Goal: Task Accomplishment & Management: Complete application form

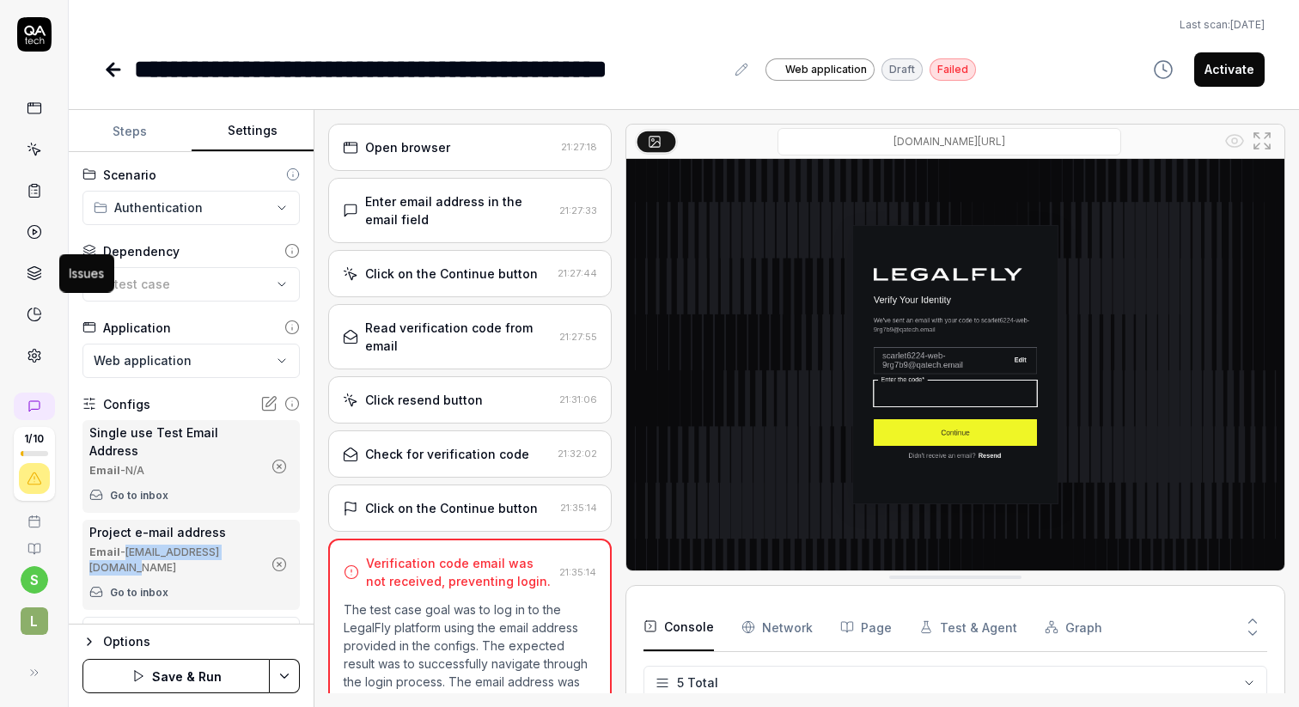
scroll to position [62, 0]
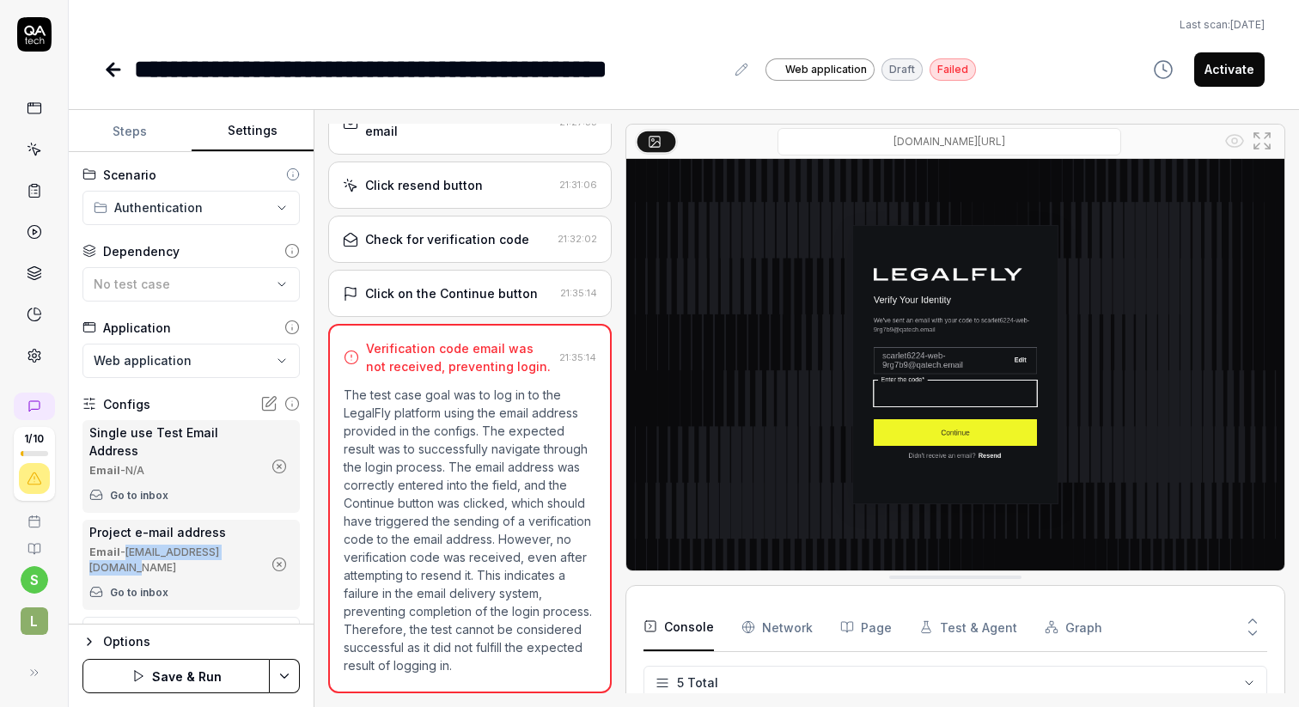
click at [27, 107] on icon at bounding box center [34, 107] width 15 height 15
click at [36, 112] on icon at bounding box center [34, 107] width 15 height 15
click at [113, 67] on icon at bounding box center [113, 69] width 21 height 21
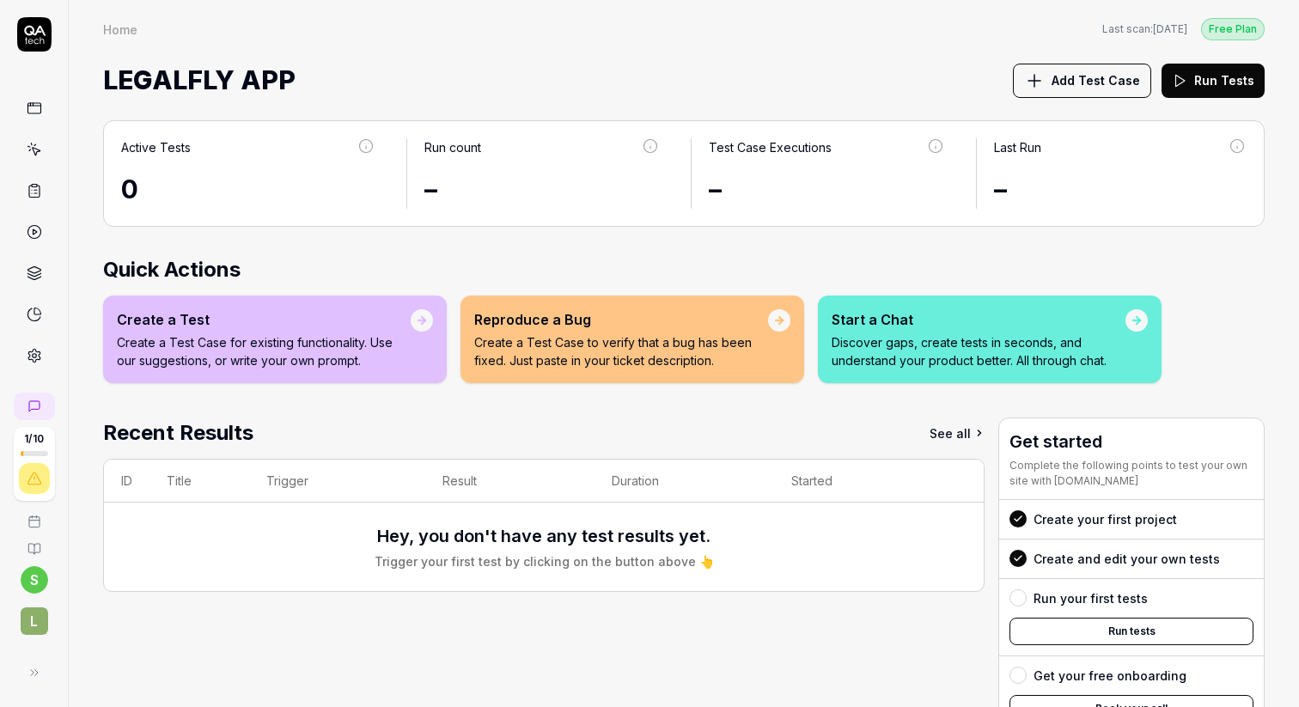
click at [33, 361] on icon at bounding box center [34, 356] width 12 height 13
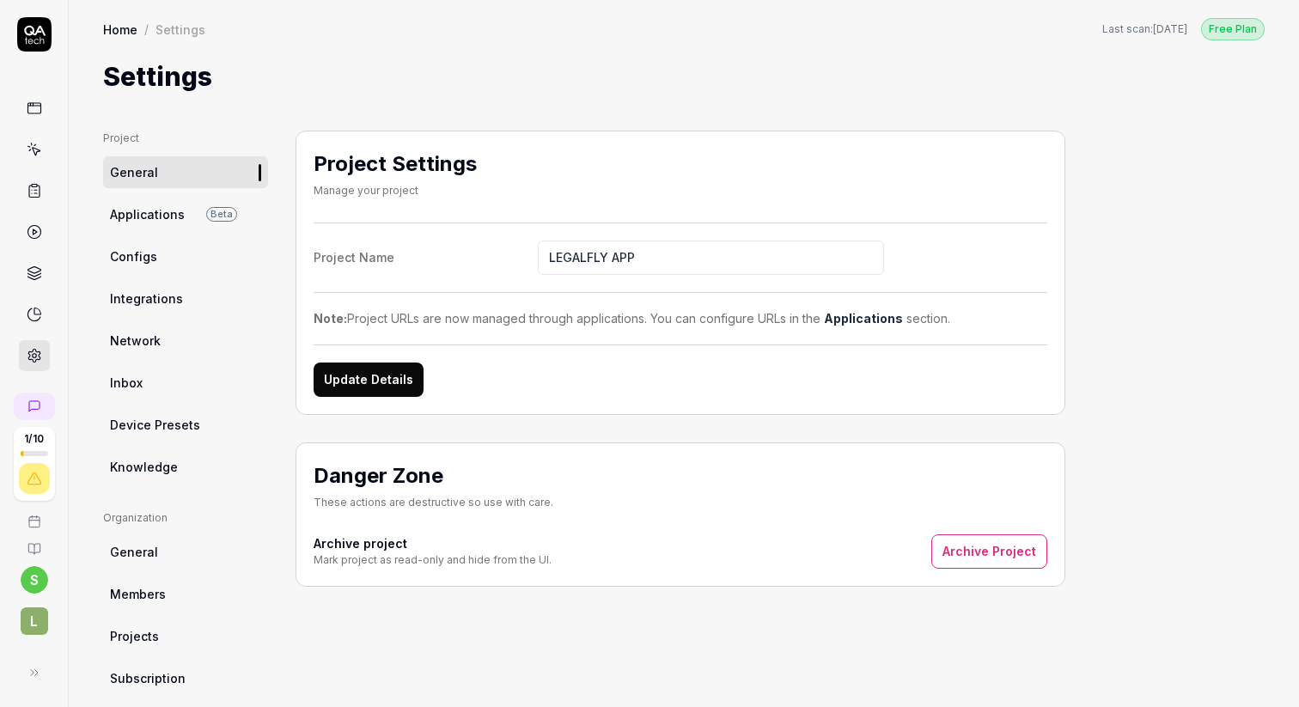
click at [135, 253] on span "Configs" at bounding box center [133, 256] width 47 height 18
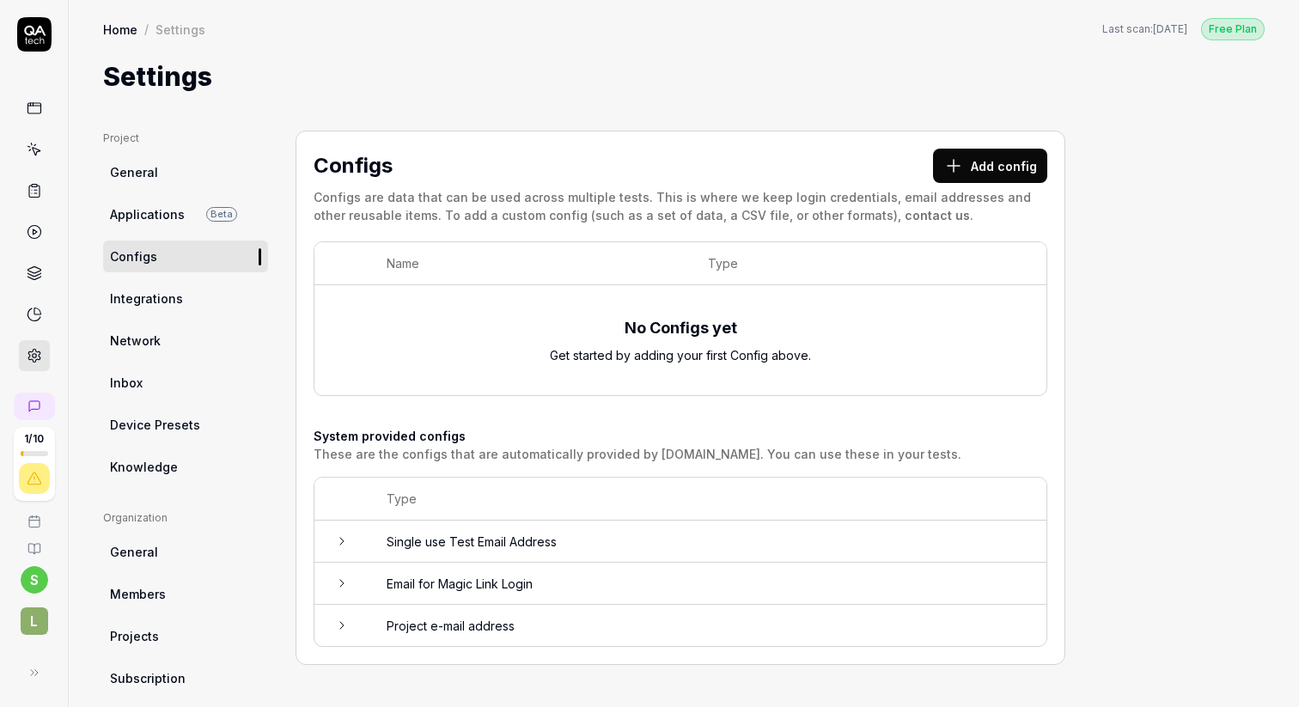
click at [461, 582] on td "Email for Magic Link Login" at bounding box center [707, 584] width 677 height 42
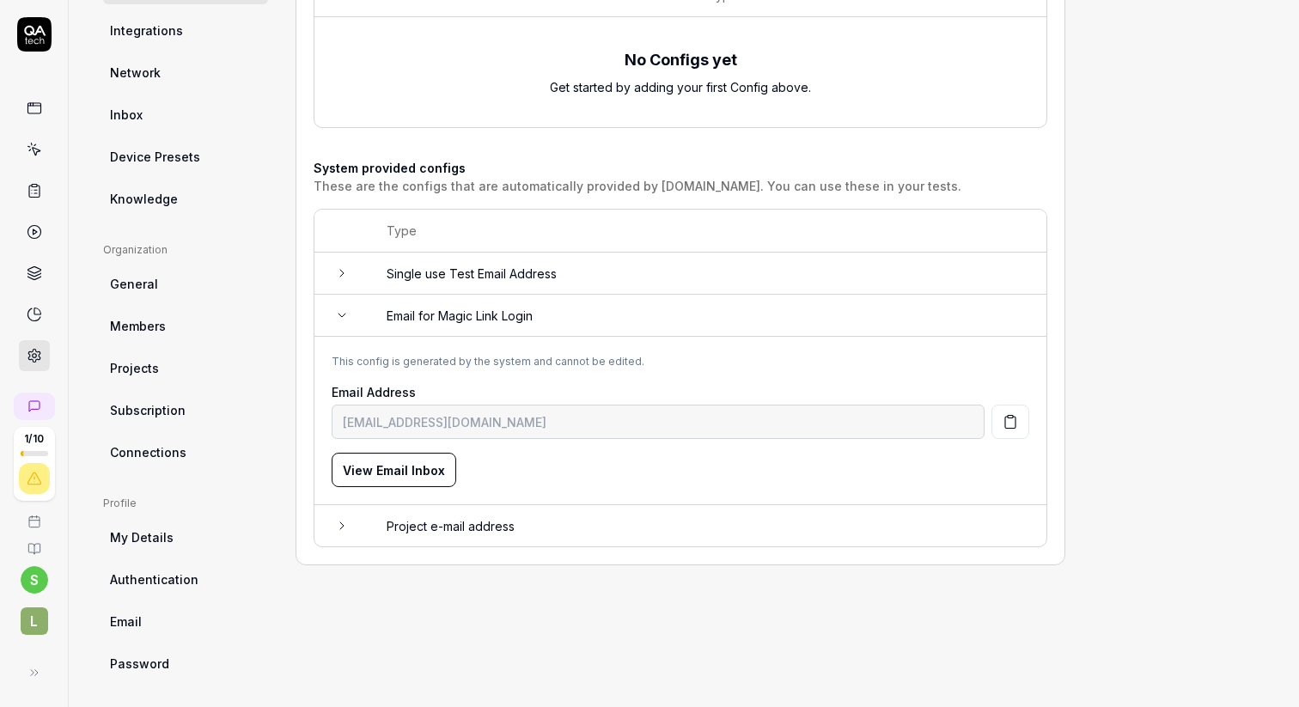
scroll to position [274, 0]
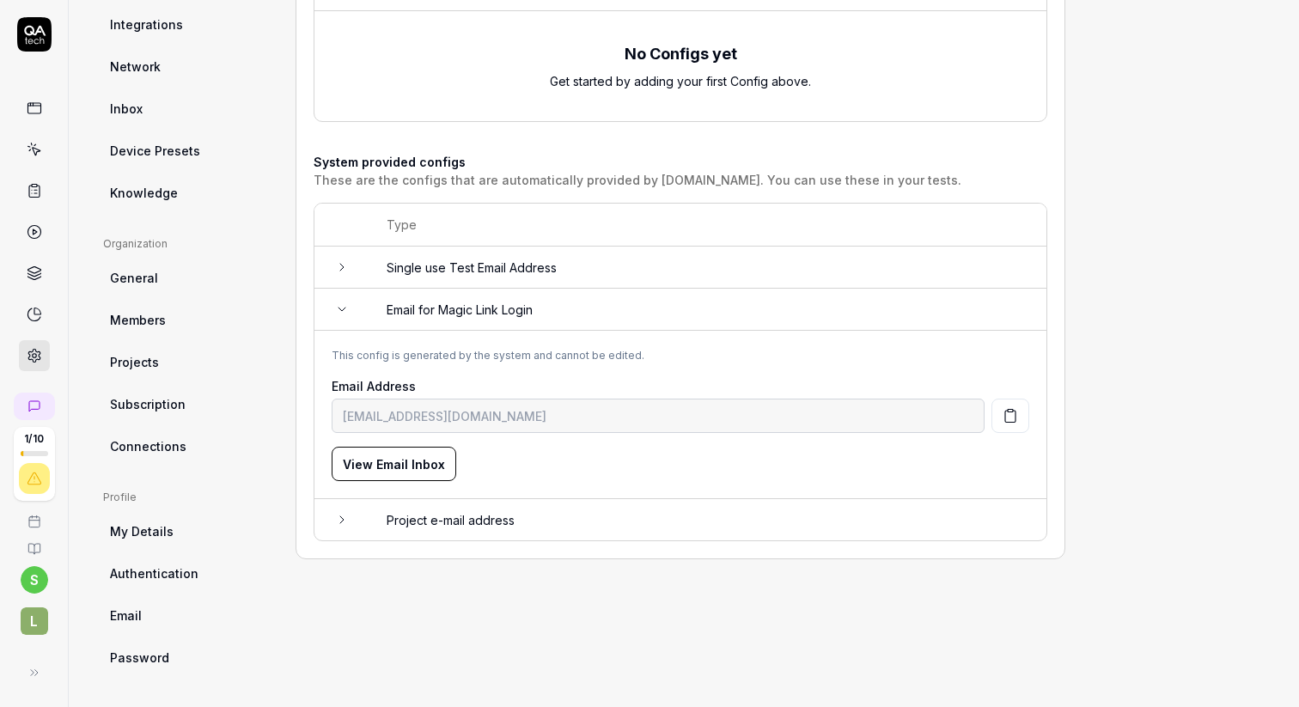
click at [468, 508] on td "Project e-mail address" at bounding box center [707, 519] width 677 height 41
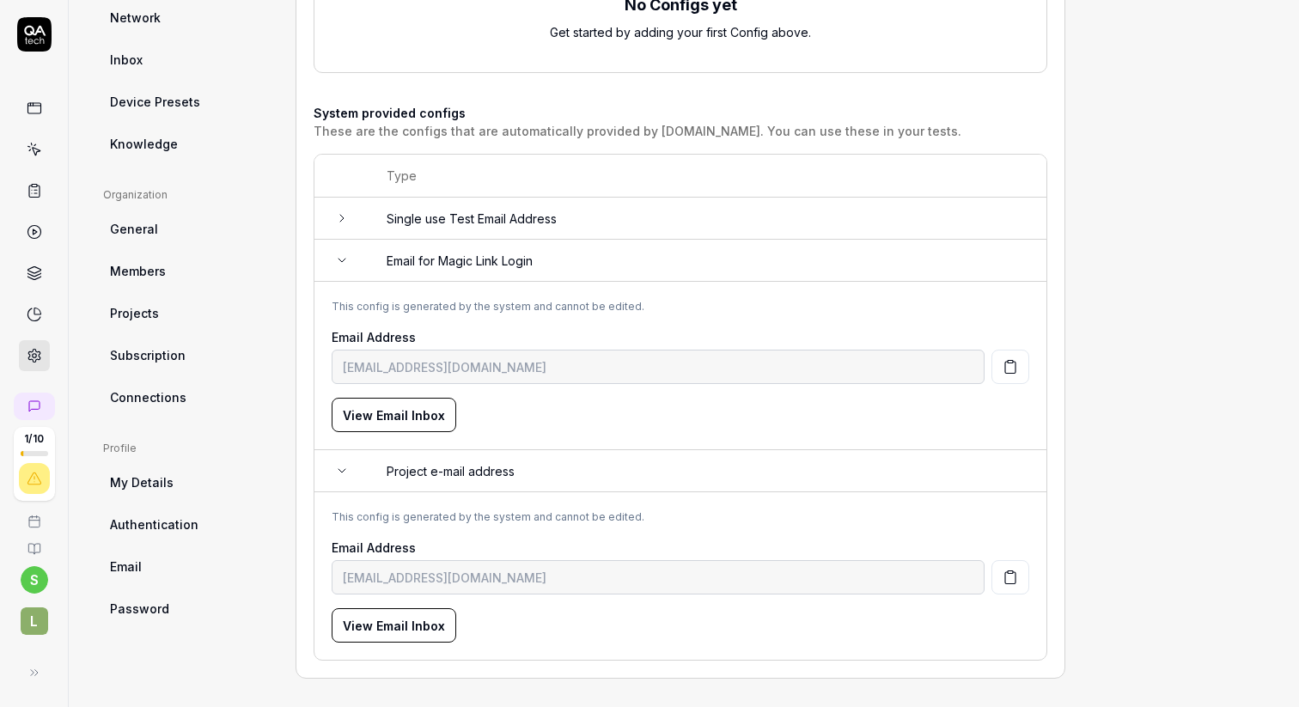
scroll to position [322, 0]
click at [429, 622] on button "View Email Inbox" at bounding box center [394, 626] width 125 height 34
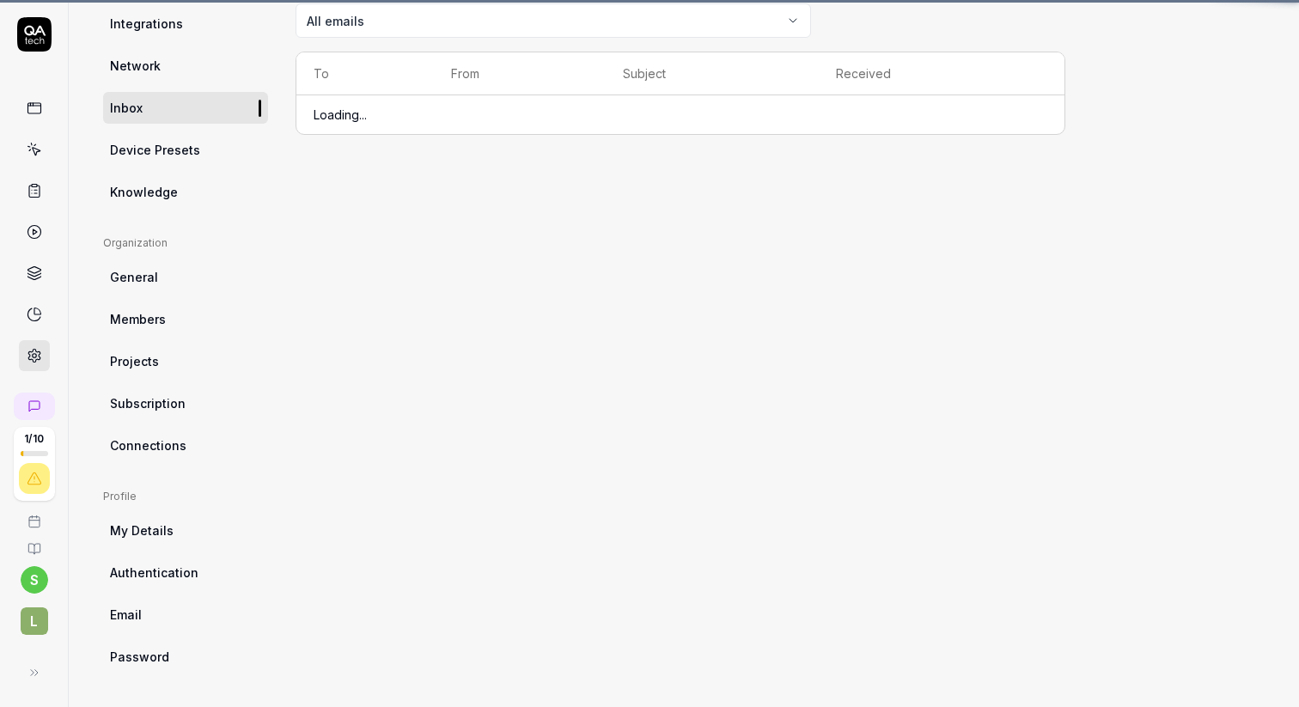
scroll to position [130, 0]
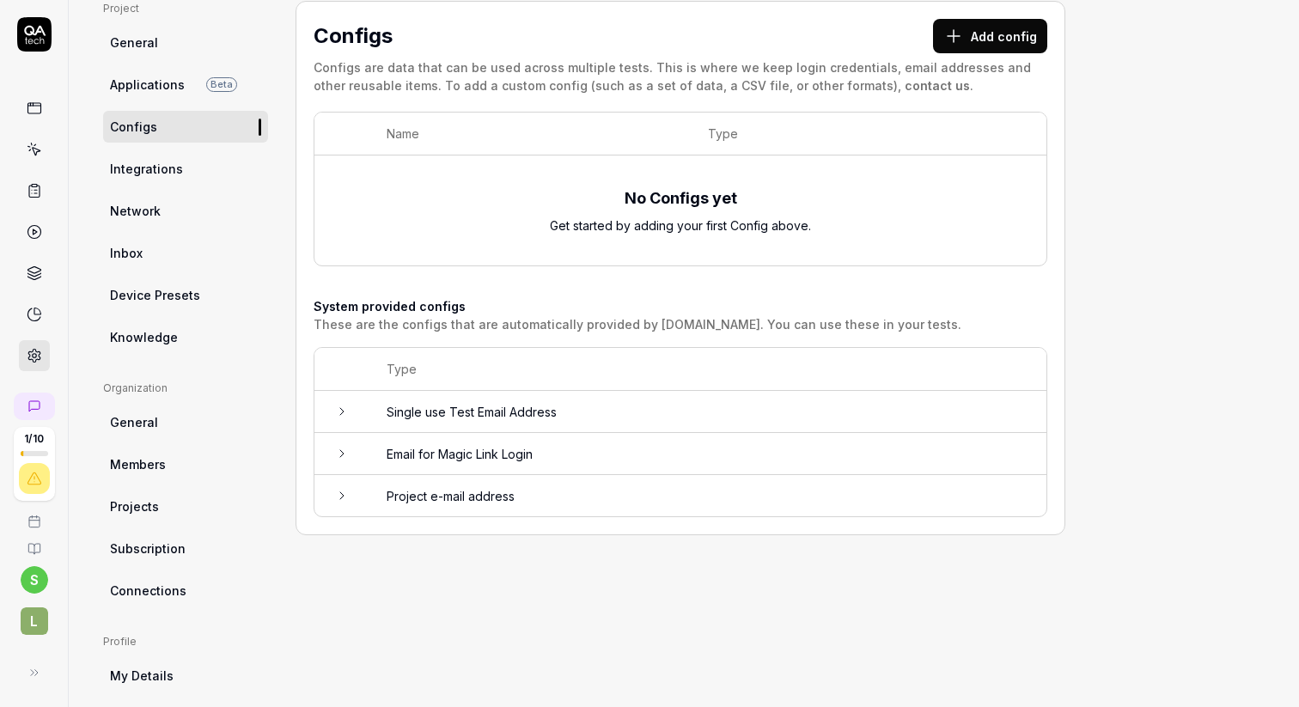
click at [425, 495] on td "Project e-mail address" at bounding box center [707, 495] width 677 height 41
click at [1016, 600] on icon "button" at bounding box center [1009, 601] width 15 height 15
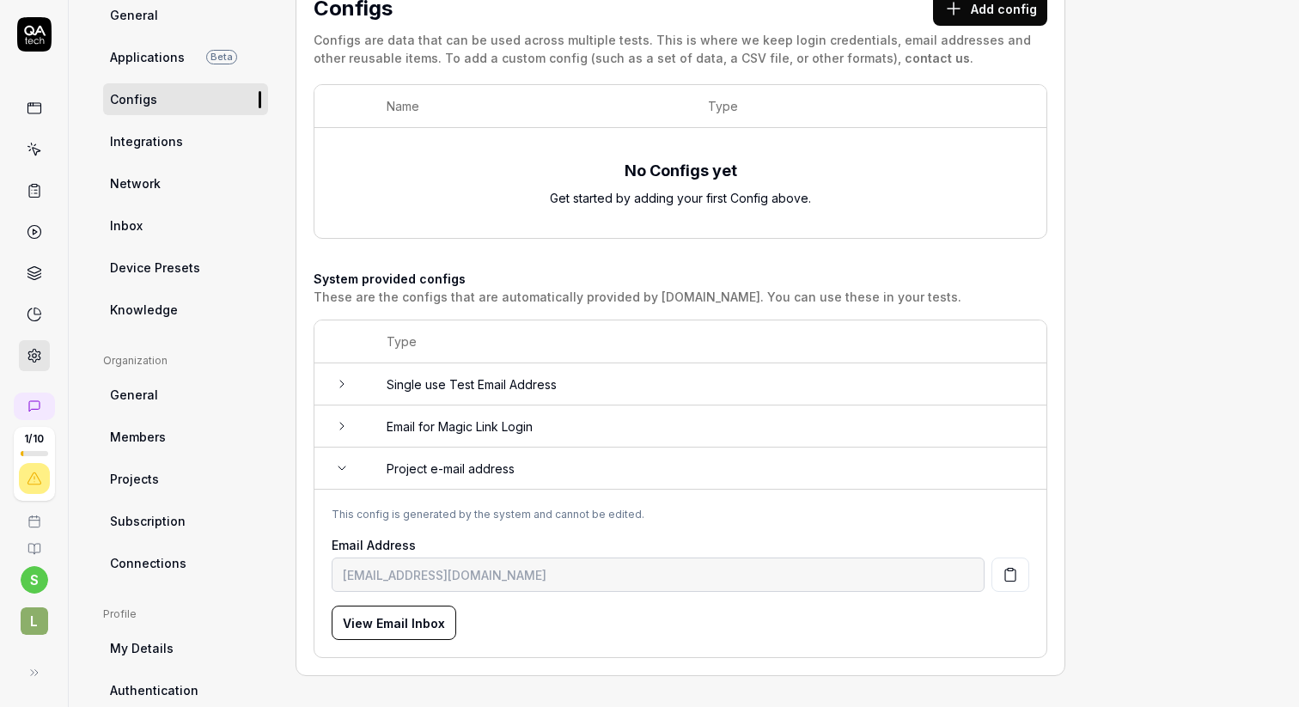
scroll to position [174, 0]
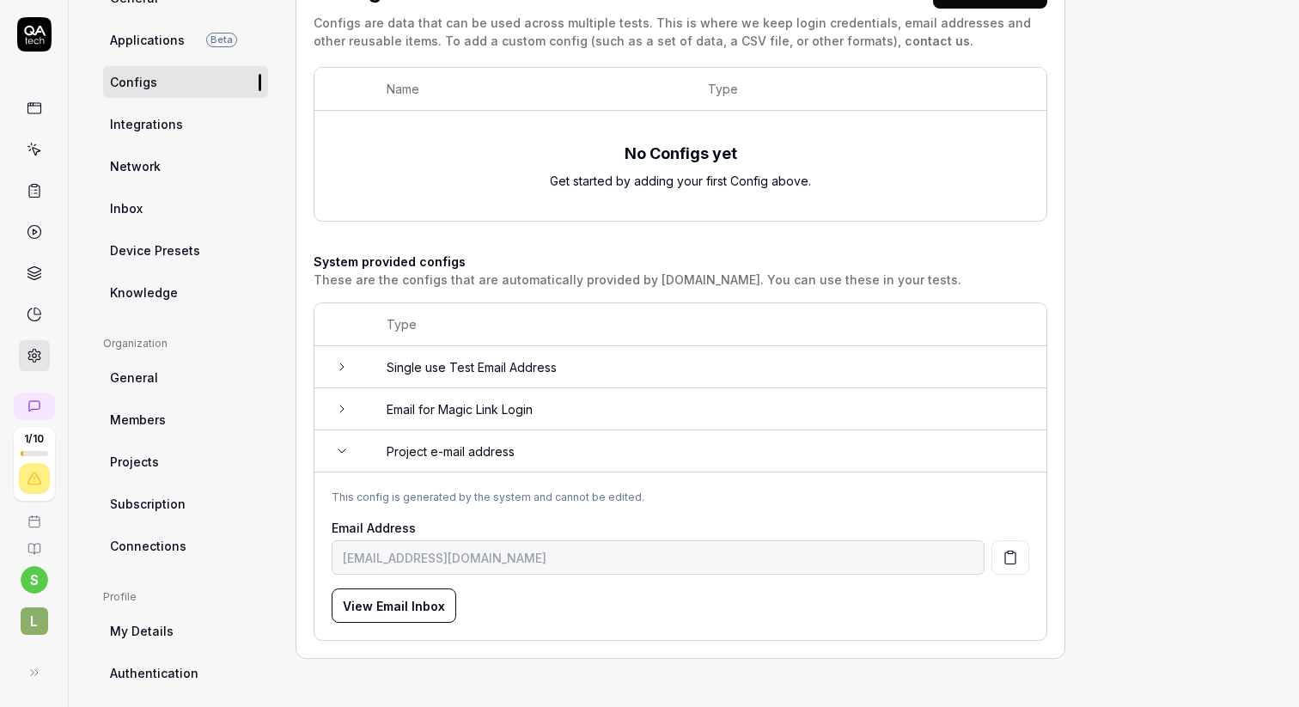
click at [400, 601] on button "View Email Inbox" at bounding box center [394, 605] width 125 height 34
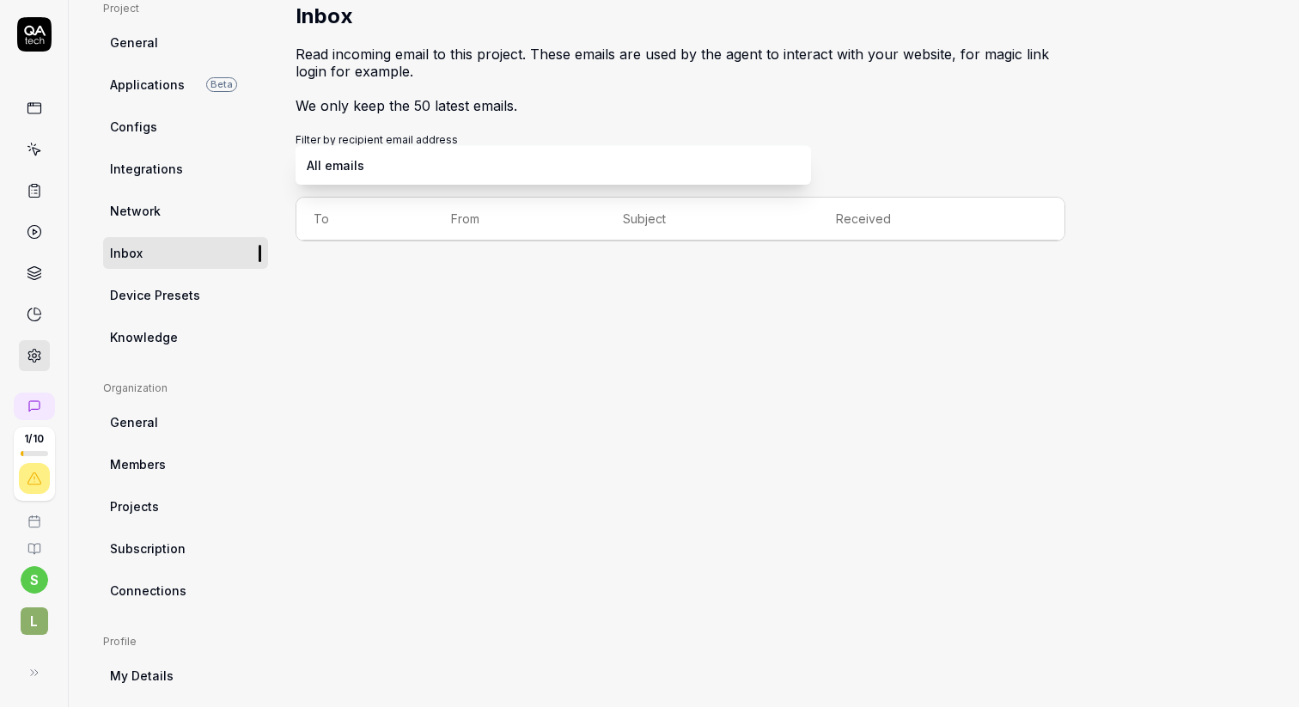
click at [593, 158] on body "1 / 10 s L Home / Settings Free Plan Home / Settings Last scan: [DATE] Free Pla…" at bounding box center [649, 418] width 1299 height 836
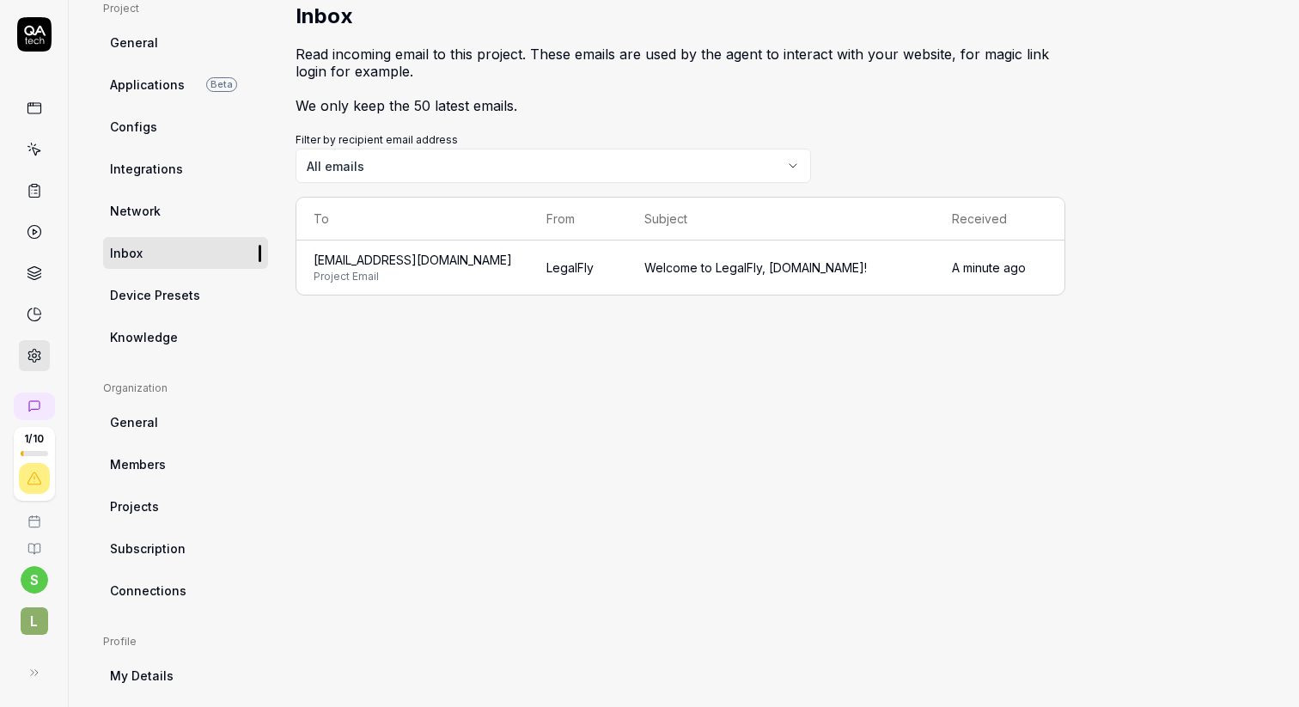
click at [521, 453] on div "Inbox Read incoming email to this project. These emails are used by the agent t…" at bounding box center [680, 409] width 770 height 817
click at [409, 259] on span "[EMAIL_ADDRESS][DOMAIN_NAME]" at bounding box center [413, 260] width 198 height 18
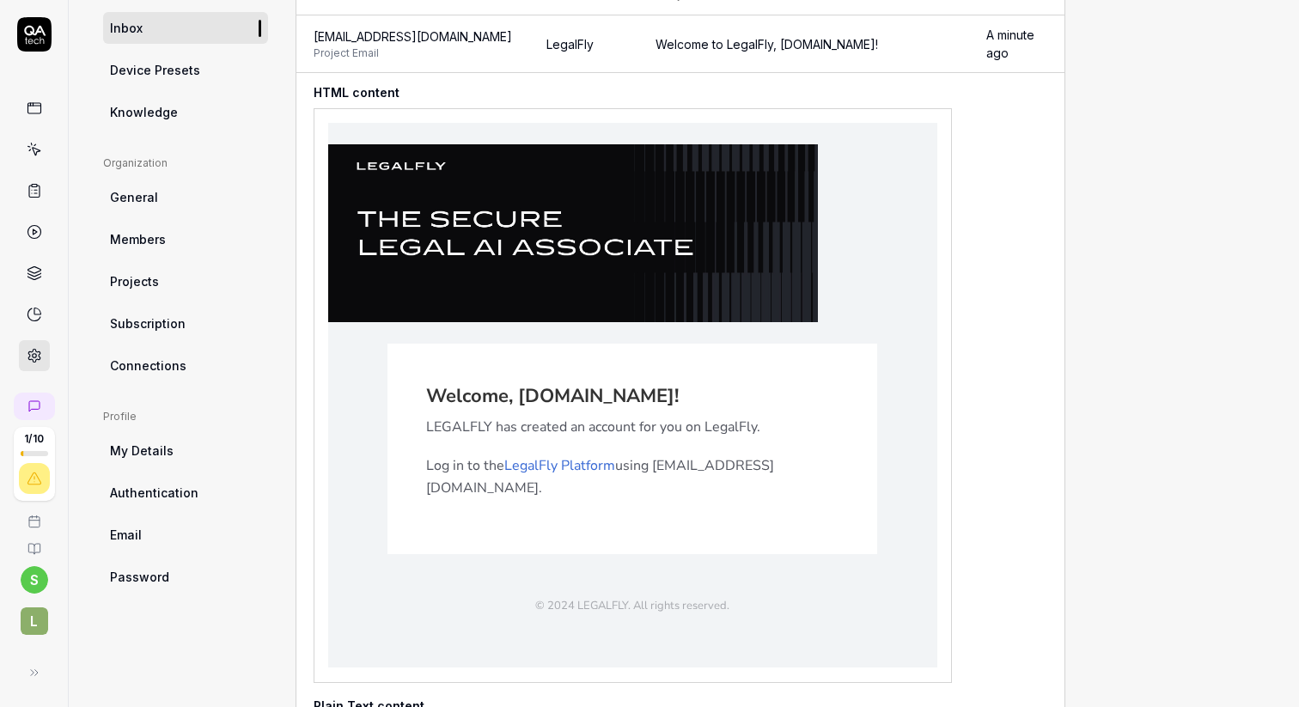
scroll to position [0, 0]
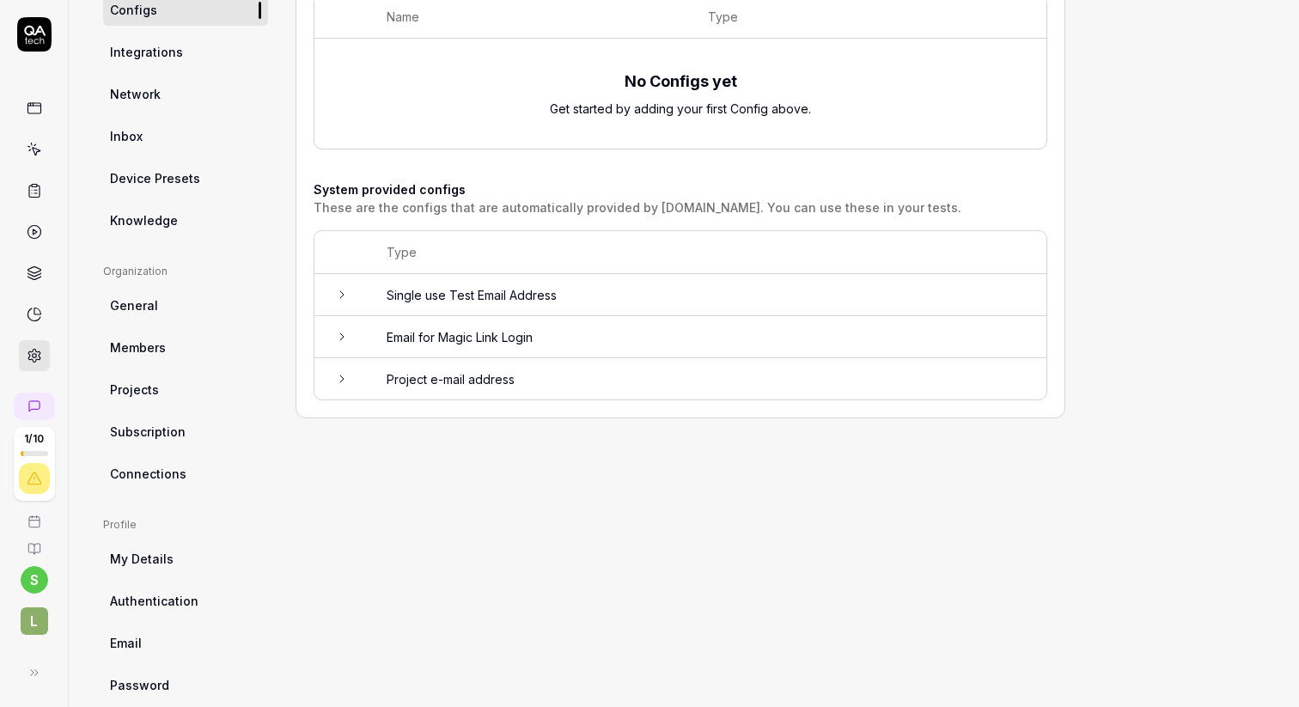
scroll to position [240, 0]
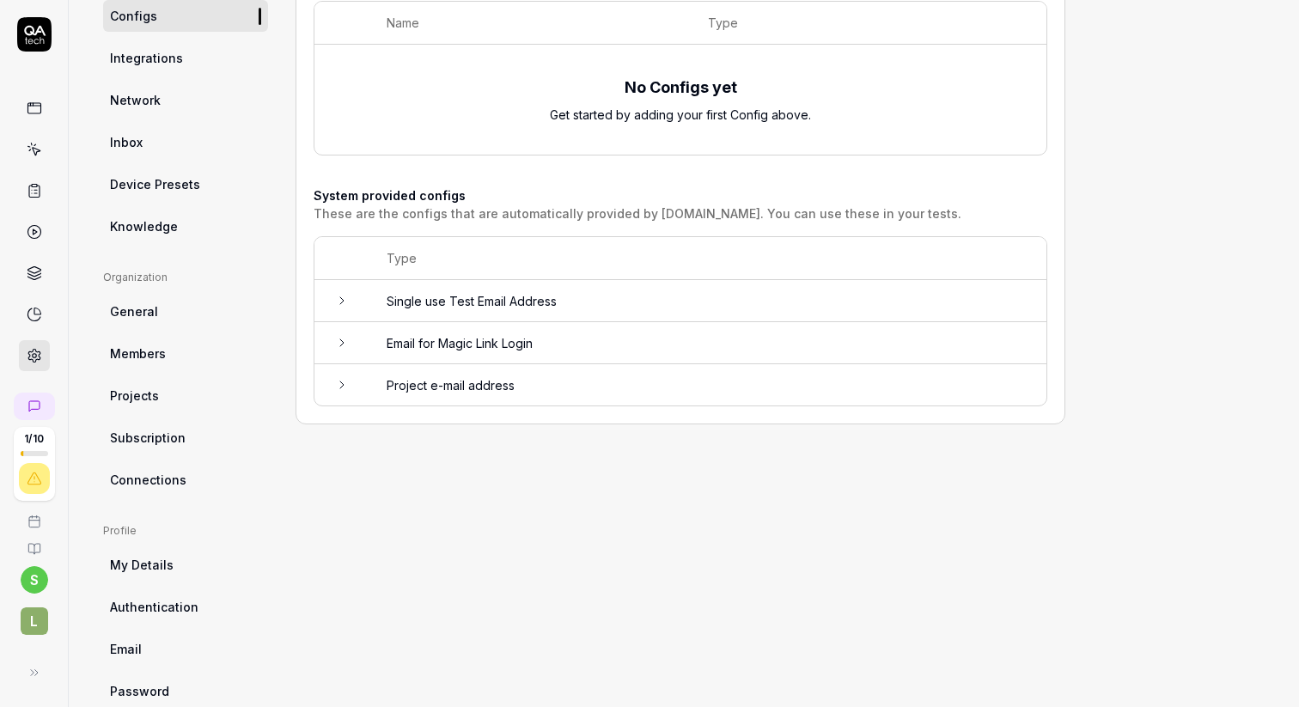
click at [128, 604] on span "Authentication" at bounding box center [154, 607] width 88 height 18
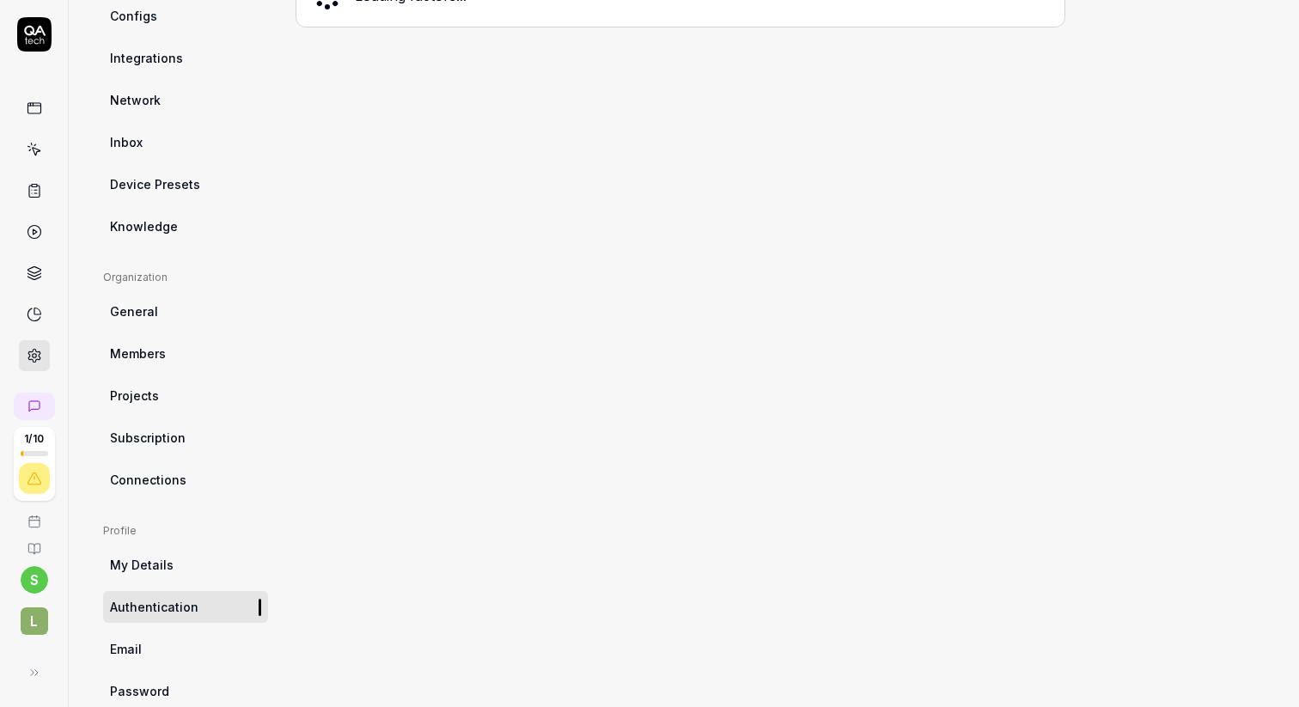
scroll to position [130, 0]
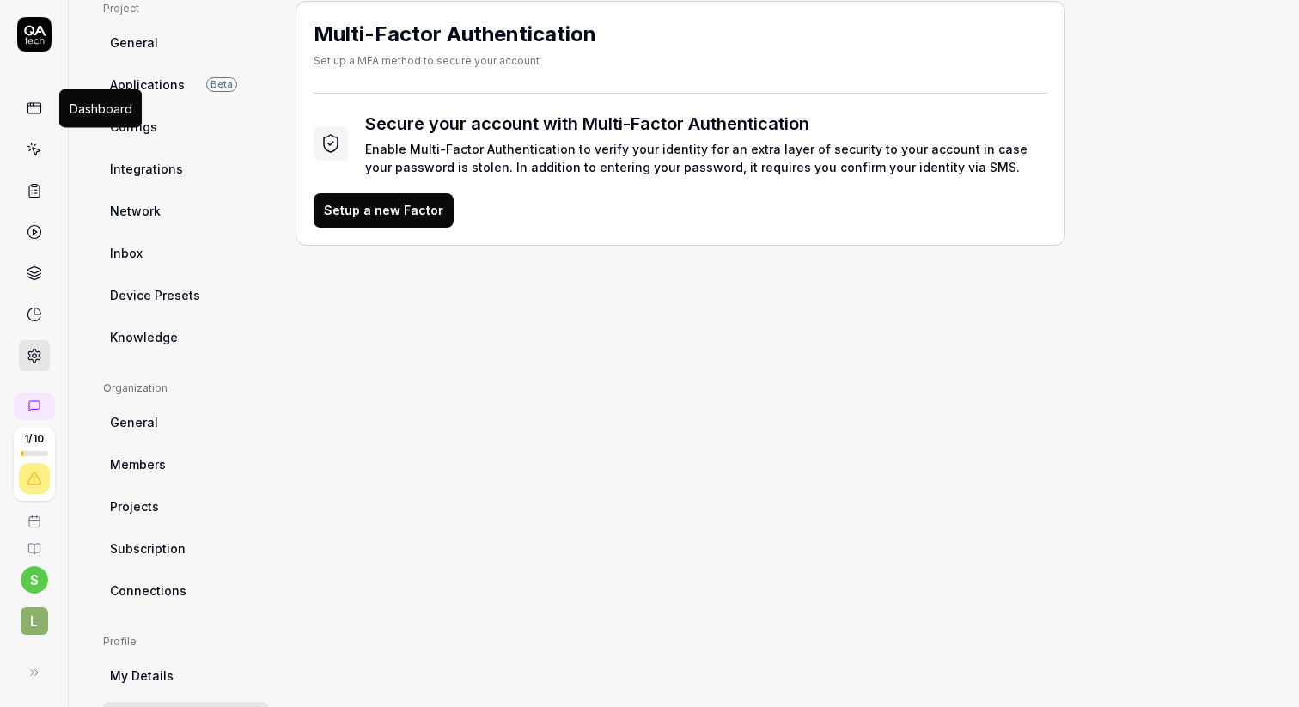
click at [33, 108] on icon at bounding box center [34, 107] width 15 height 15
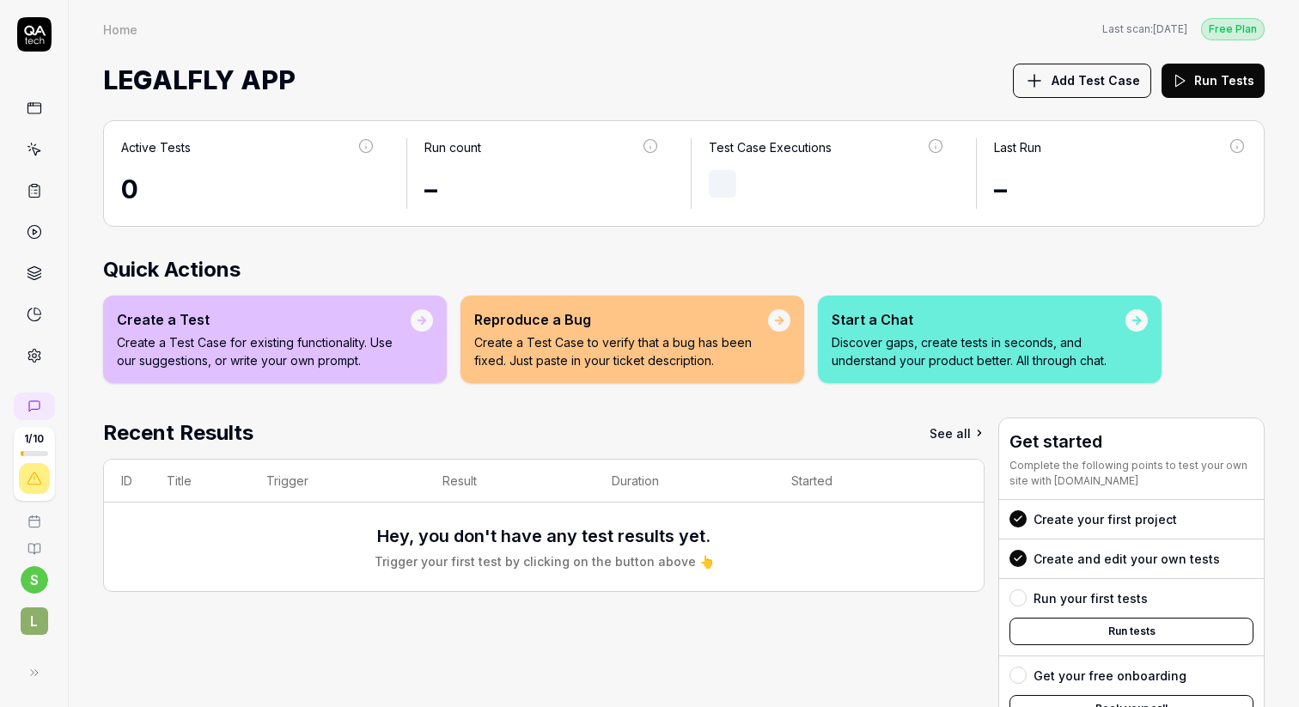
click at [223, 303] on div "Create a Test Create a Test Case for existing functionality. Use our suggestion…" at bounding box center [275, 339] width 344 height 88
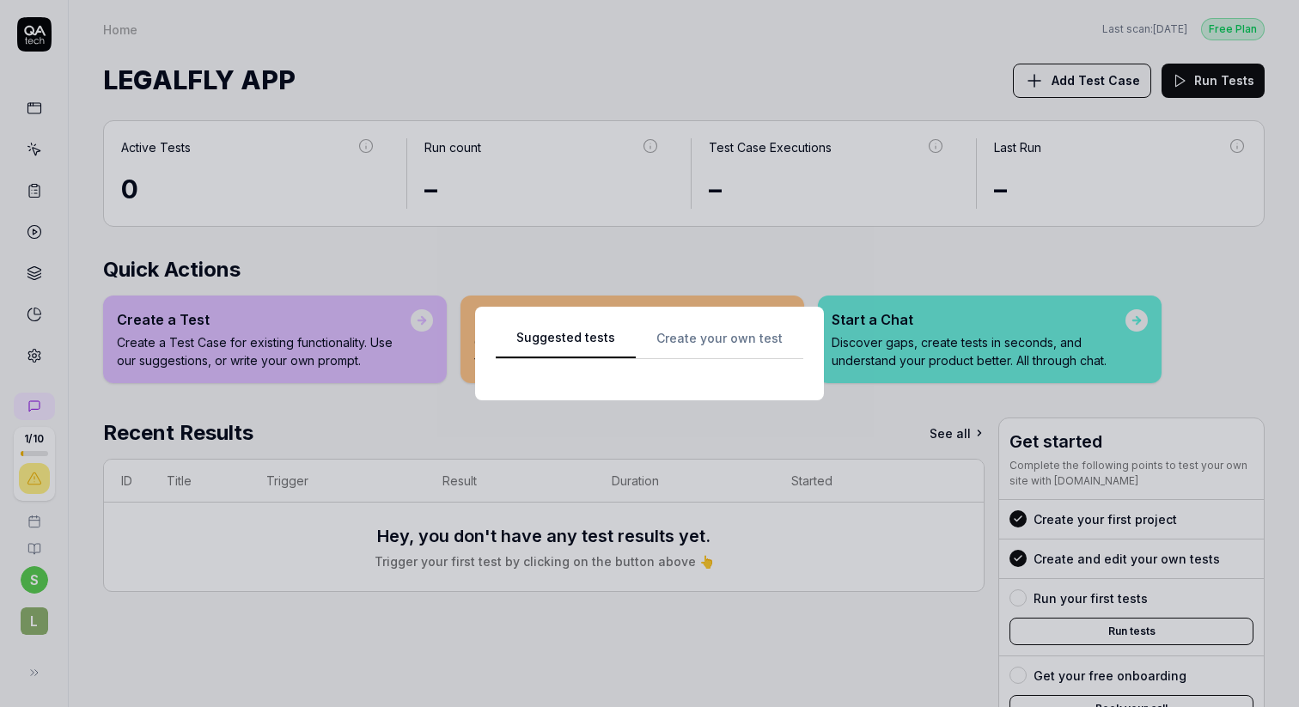
click at [725, 345] on div "Suggested tests Create your own test" at bounding box center [649, 353] width 307 height 52
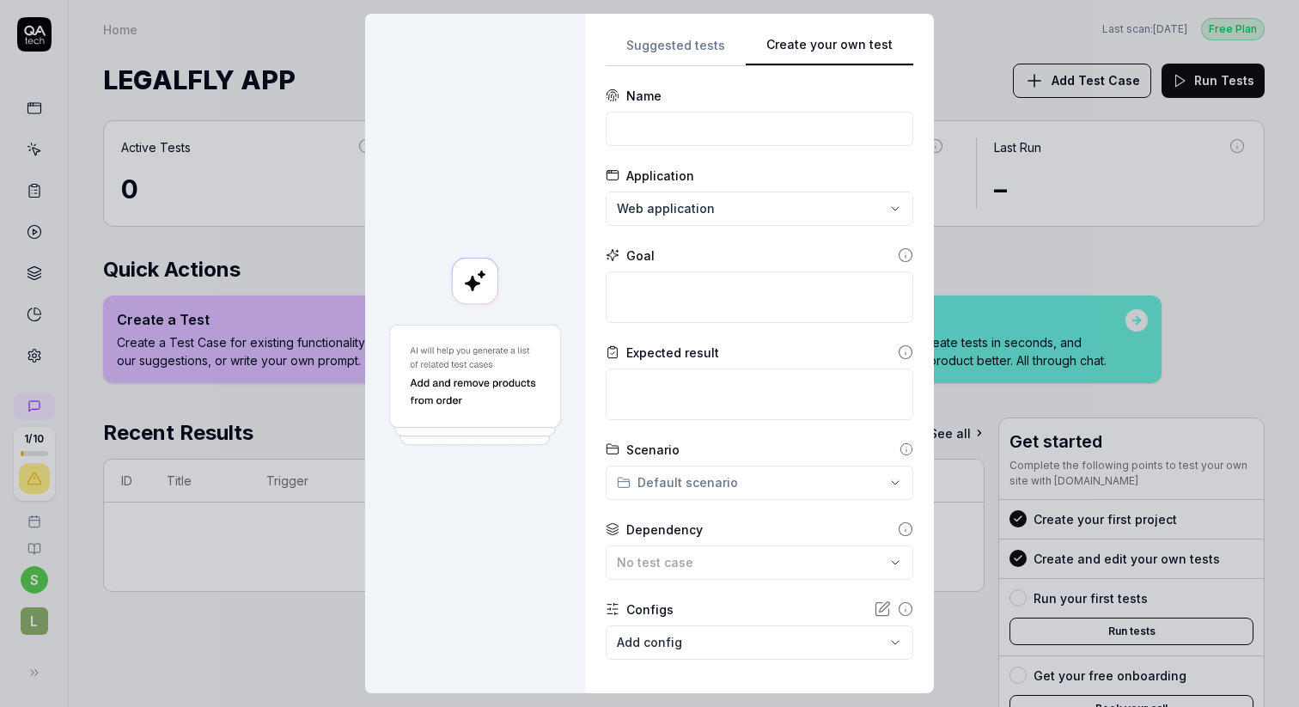
click at [703, 103] on div "Name" at bounding box center [759, 96] width 307 height 18
click at [672, 127] on input at bounding box center [759, 129] width 307 height 34
click at [671, 51] on div "**********" at bounding box center [649, 353] width 1299 height 707
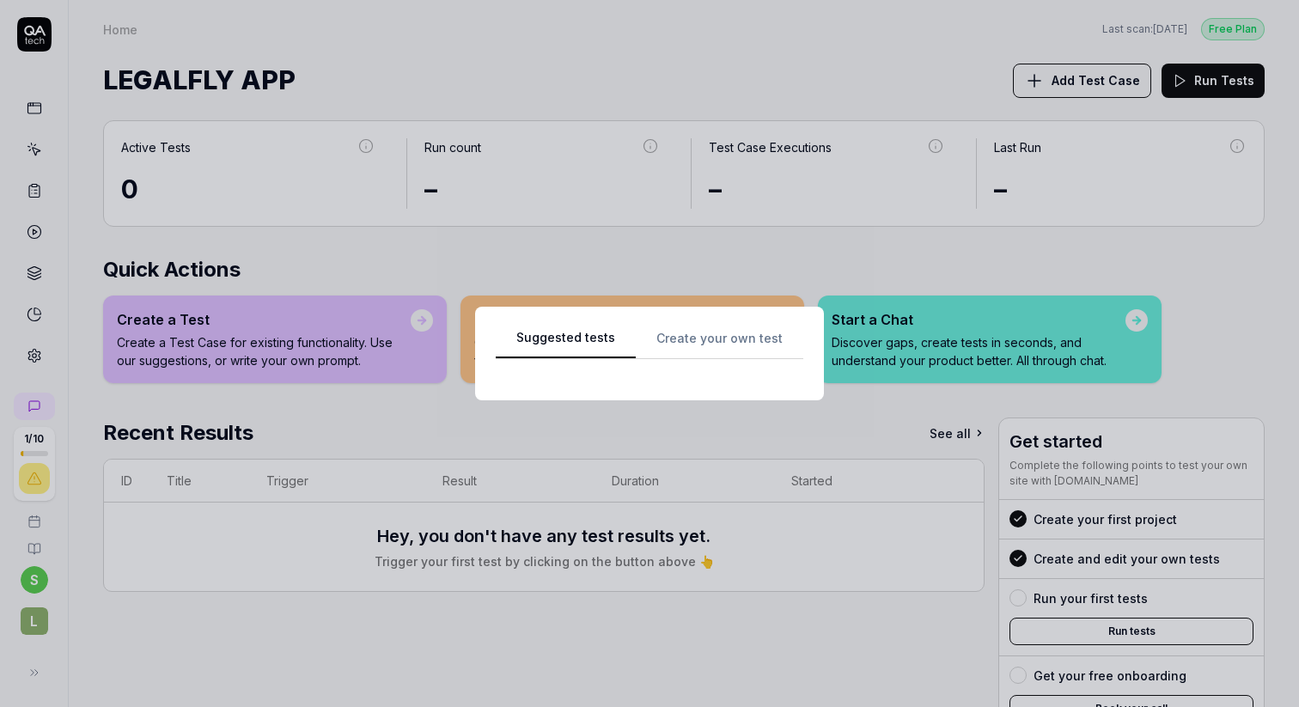
click at [684, 334] on div "Suggested tests Create your own test" at bounding box center [649, 353] width 307 height 52
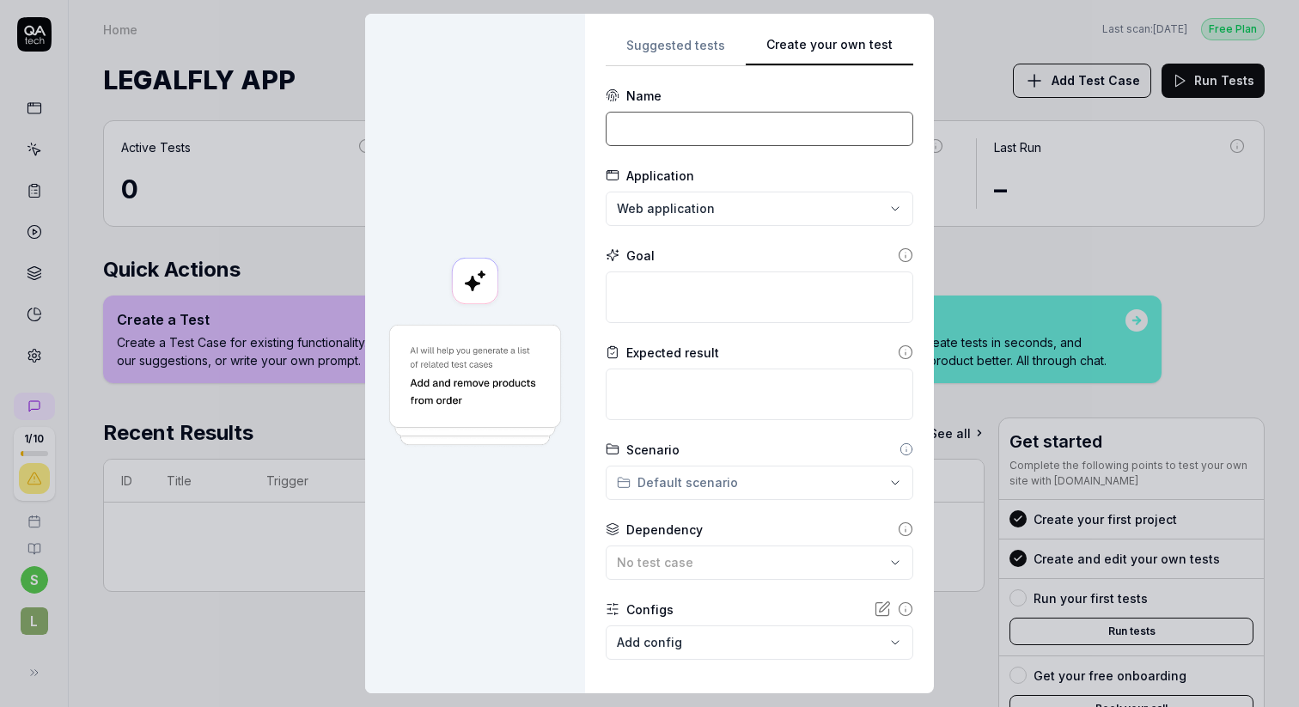
click at [673, 120] on input at bounding box center [759, 129] width 307 height 34
type input "Authentication via OTP"
click at [642, 227] on form "**********" at bounding box center [759, 421] width 307 height 669
click at [681, 295] on textarea at bounding box center [759, 297] width 307 height 52
type textarea "*"
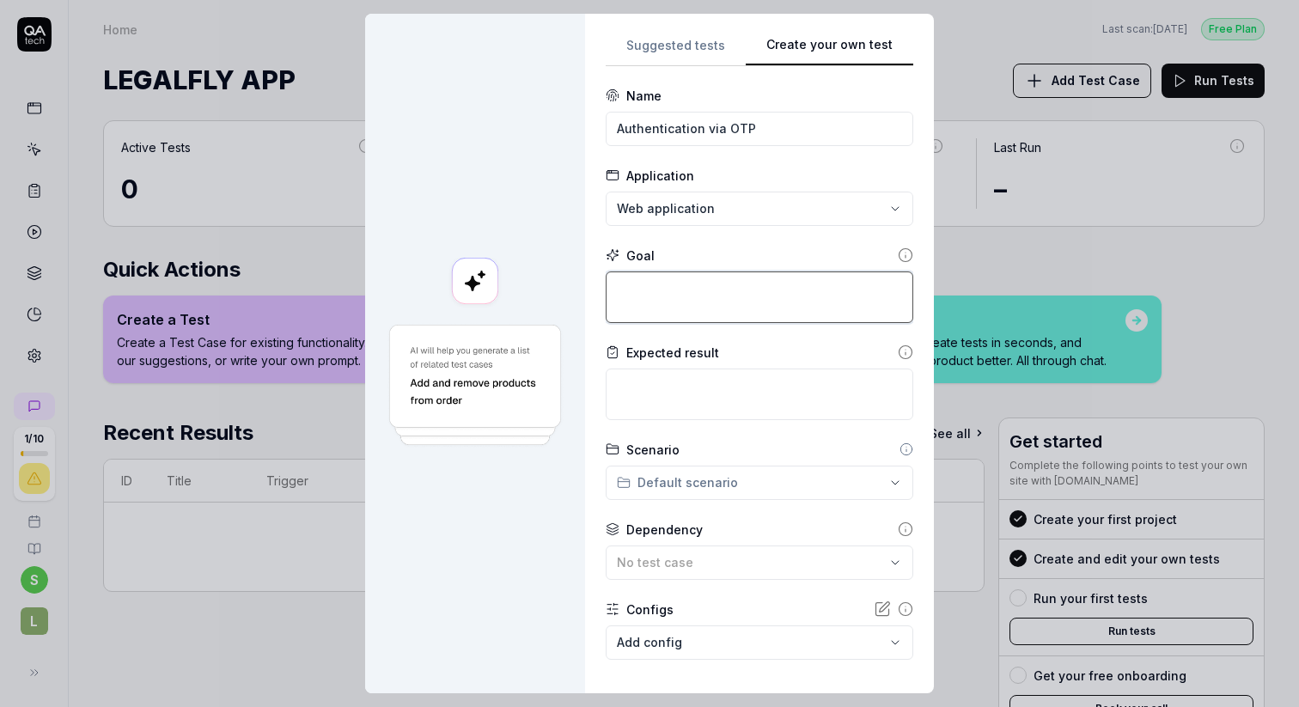
type textarea "C"
type textarea "*"
type textarea "Ca"
type textarea "*"
type textarea "Can"
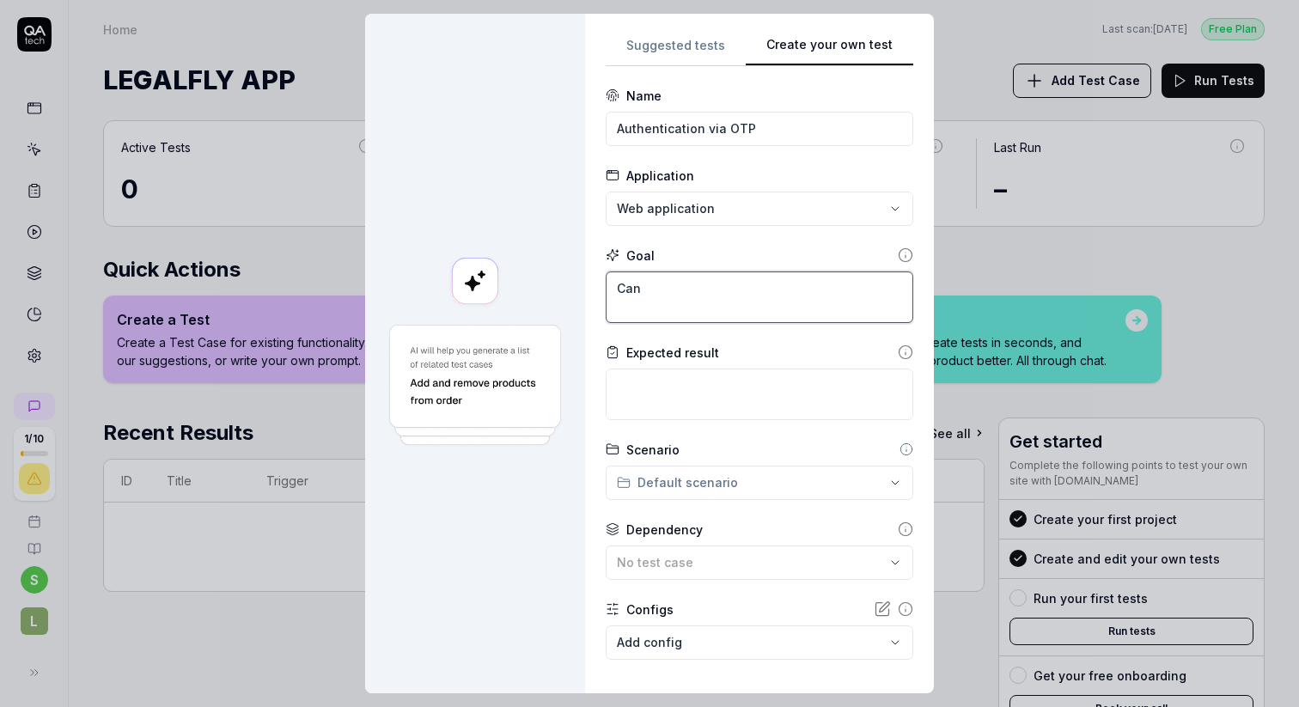
type textarea "*"
type textarea "Can h"
type textarea "*"
type textarea "Can ht"
type textarea "*"
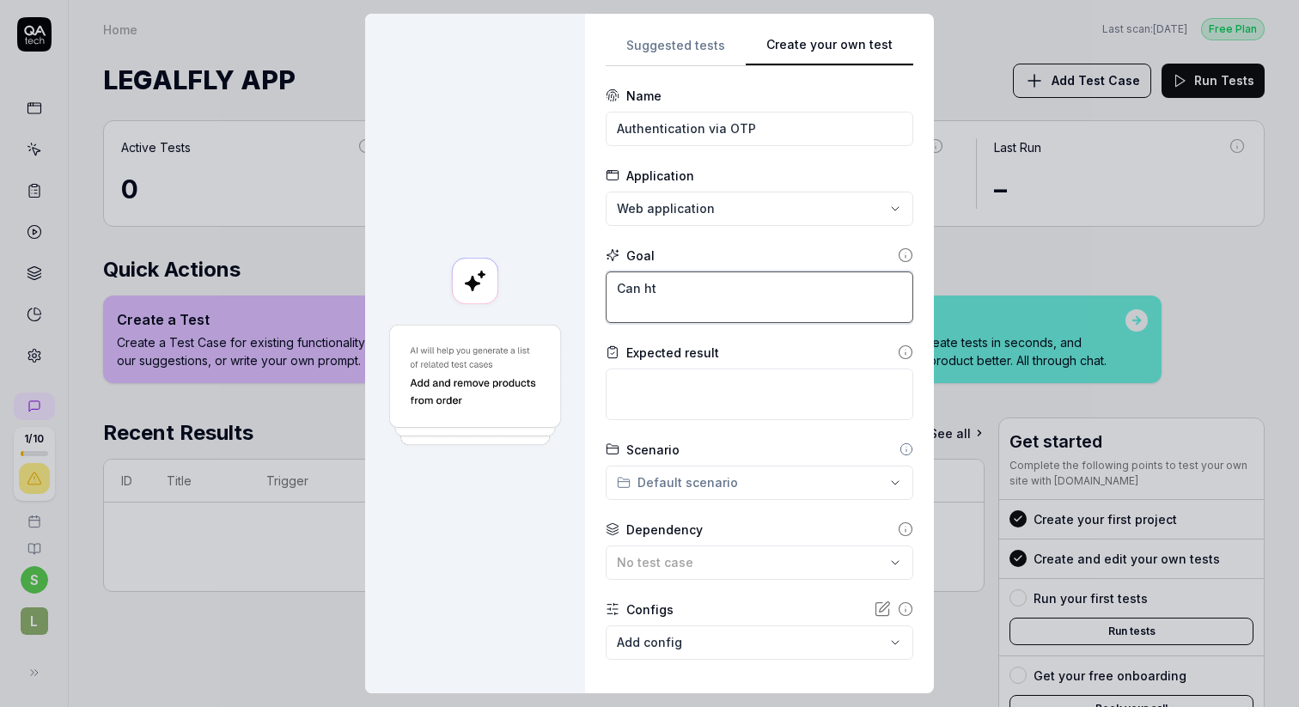
type textarea "Can hte"
type textarea "*"
type textarea "Can hte"
type textarea "*"
type textarea "Can hte u"
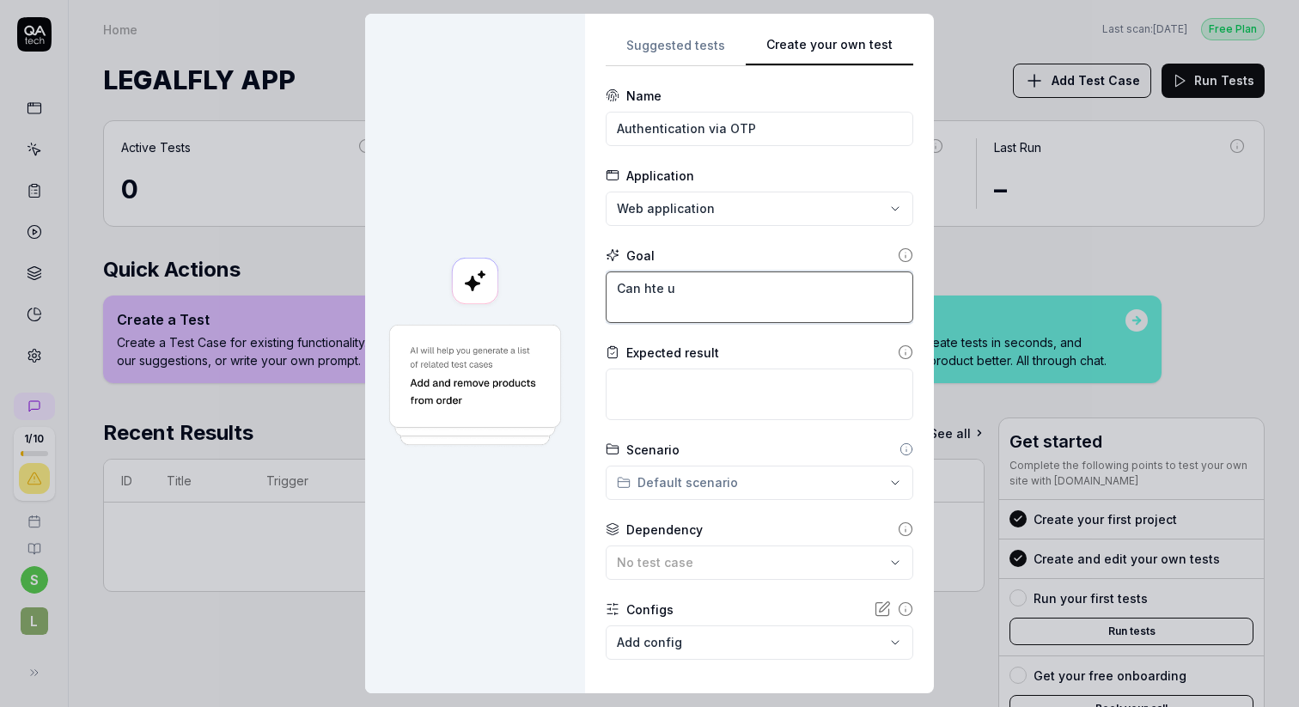
type textarea "*"
type textarea "Can hte us"
type textarea "*"
type textarea "Can hte use"
type textarea "*"
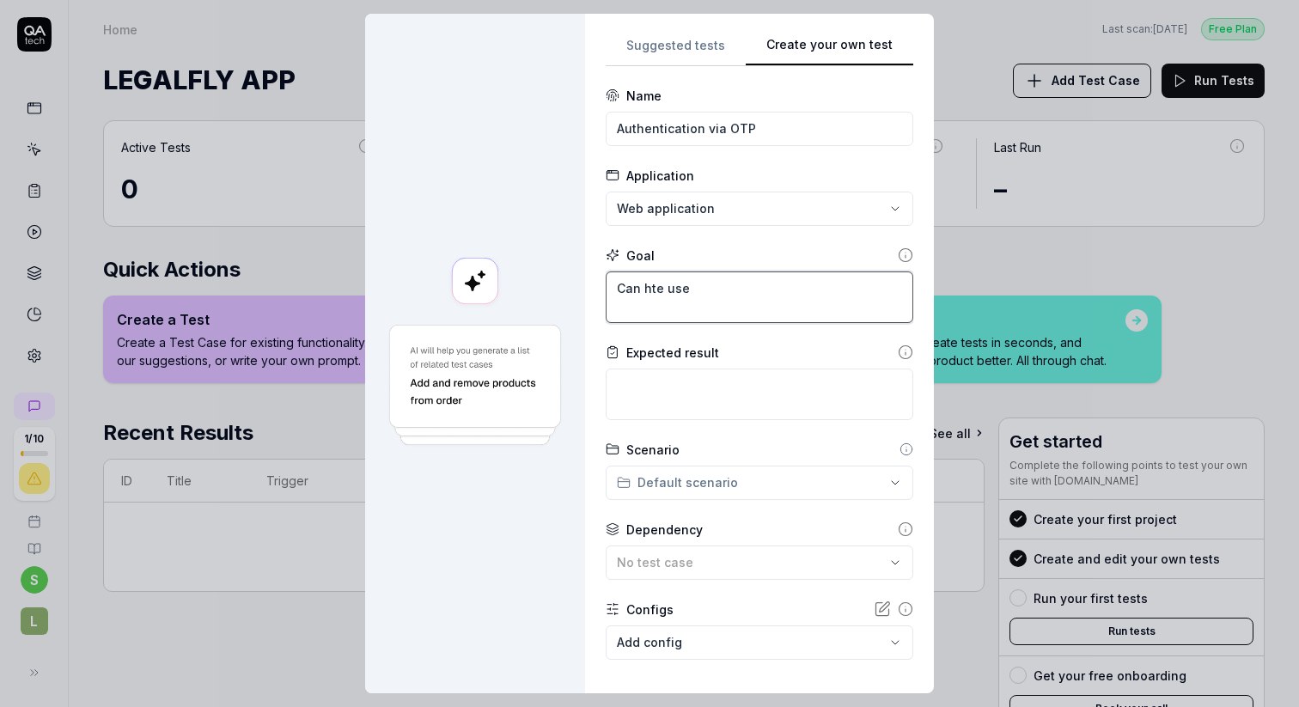
type textarea "Can hte user"
type textarea "*"
type textarea "Can hte user"
type textarea "*"
type textarea "Can hte user l"
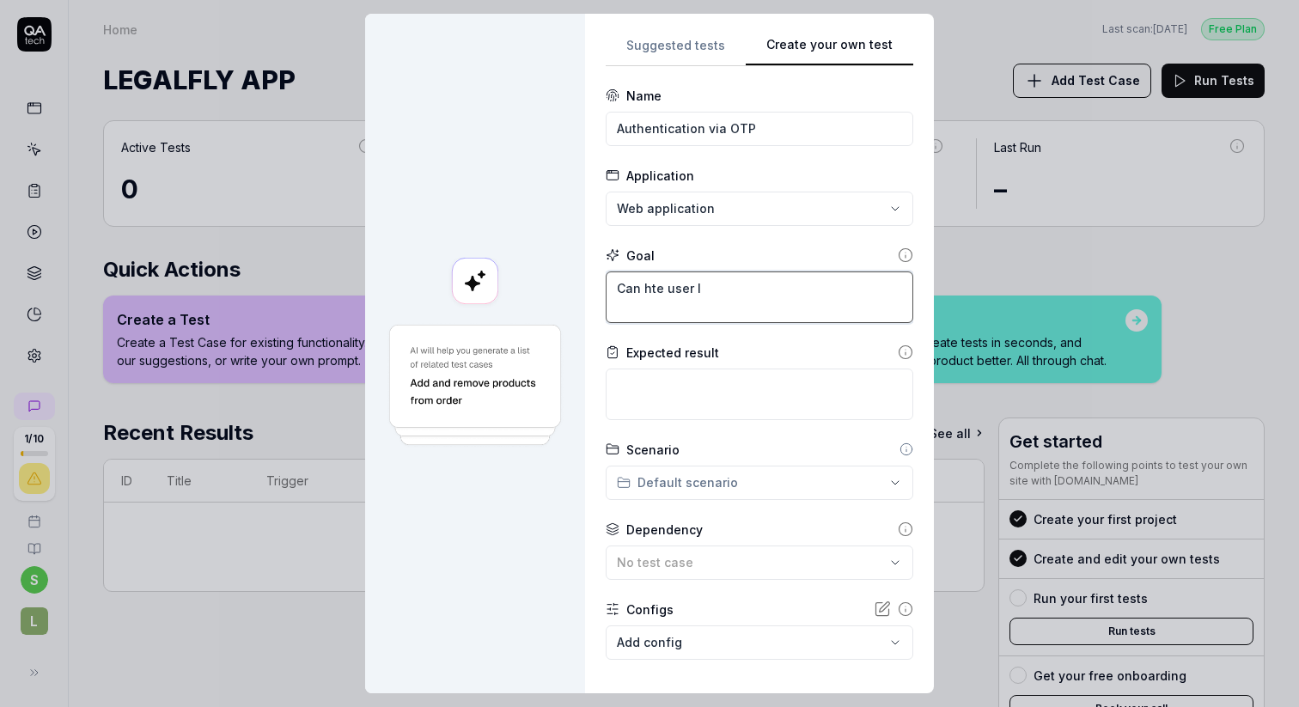
type textarea "*"
type textarea "Can hte user lo"
type textarea "*"
type textarea "Can hte user log"
type textarea "*"
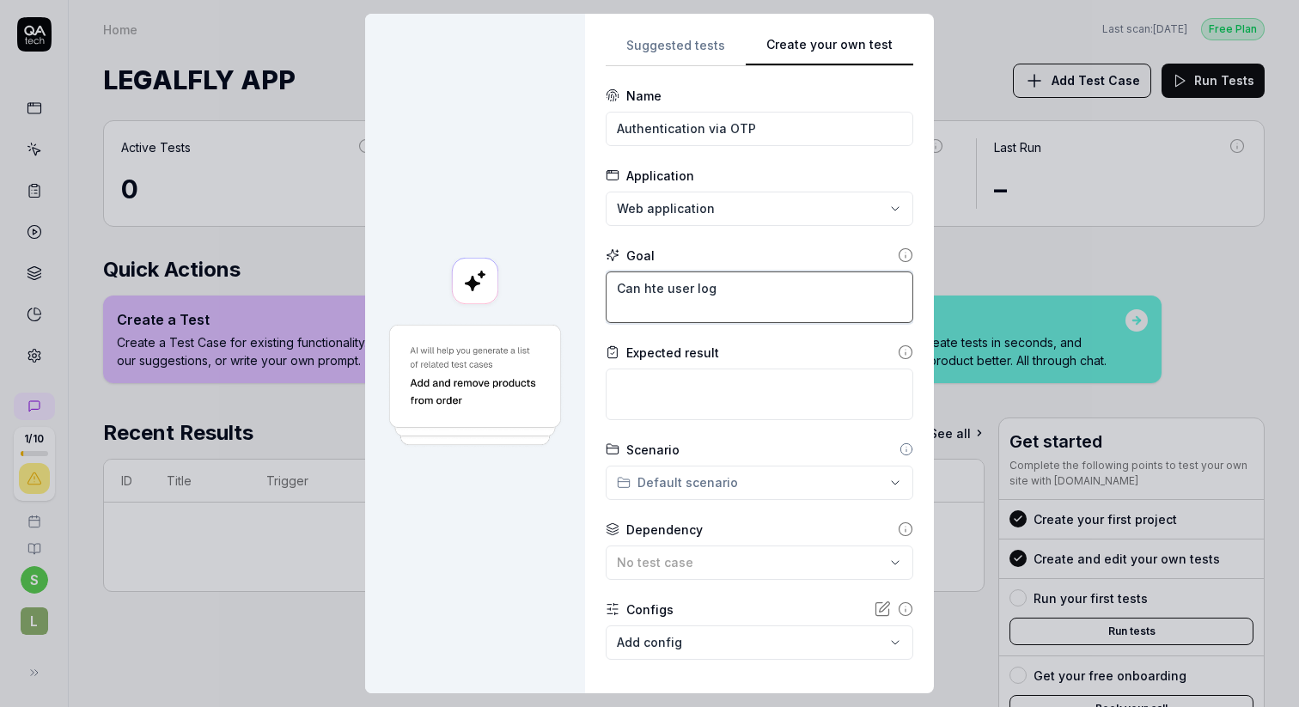
type textarea "Can hte user log"
type textarea "*"
type textarea "Can hte user log i"
type textarea "*"
type textarea "Can hte user log in"
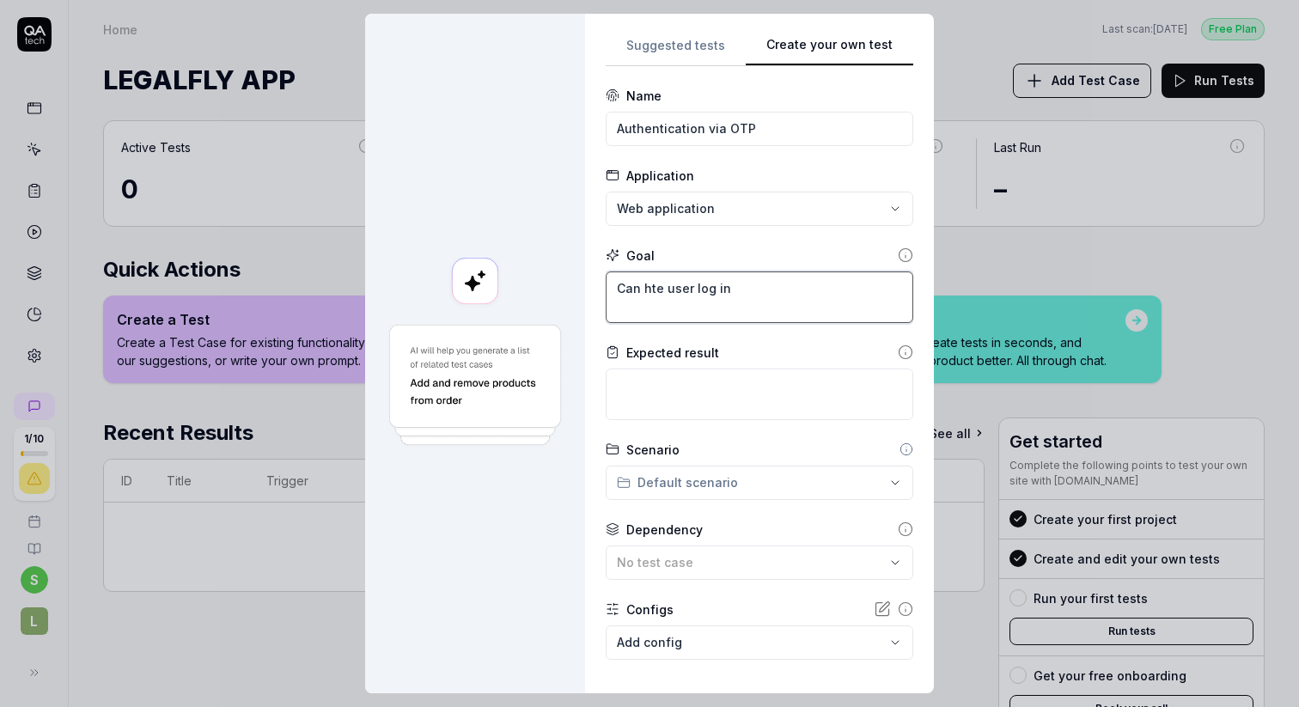
type textarea "*"
type textarea "Can hte user log in v"
type textarea "*"
type textarea "Can hte user log in vi"
type textarea "*"
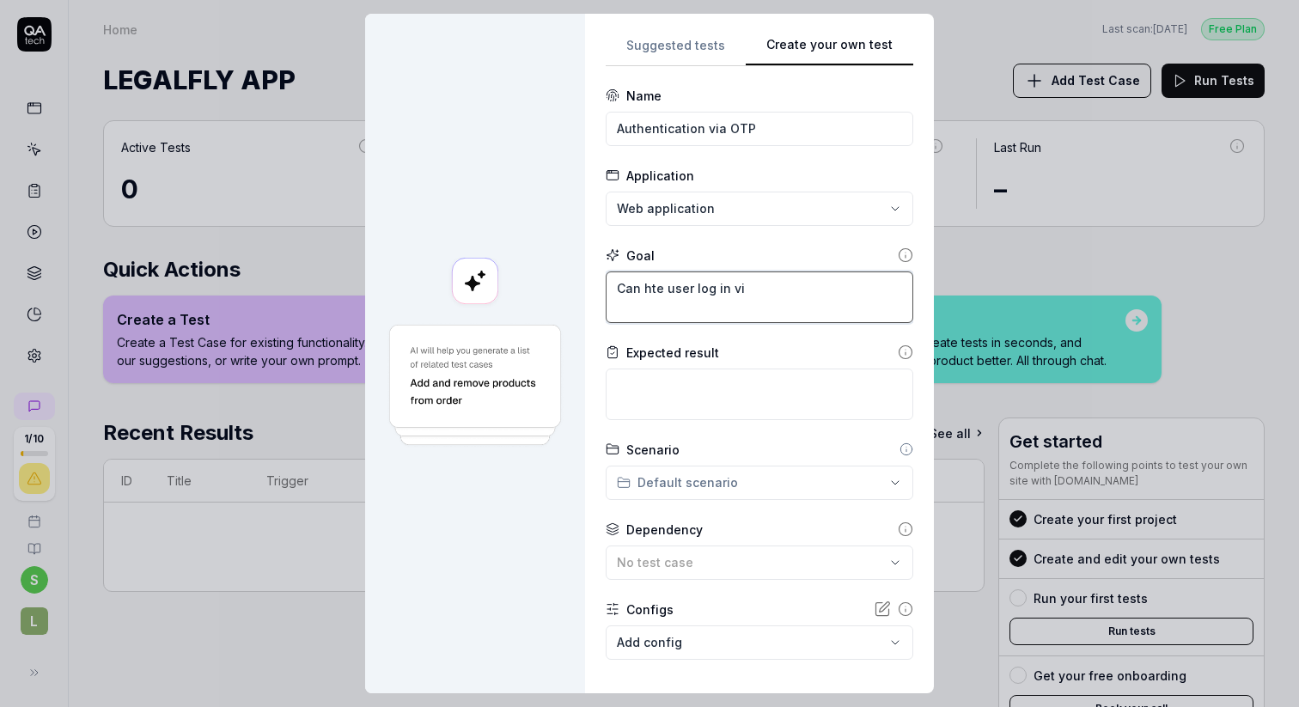
type textarea "Can hte user log in via"
type textarea "*"
type textarea "Can hte user log in via"
type textarea "*"
type textarea "Can hte user log in via a"
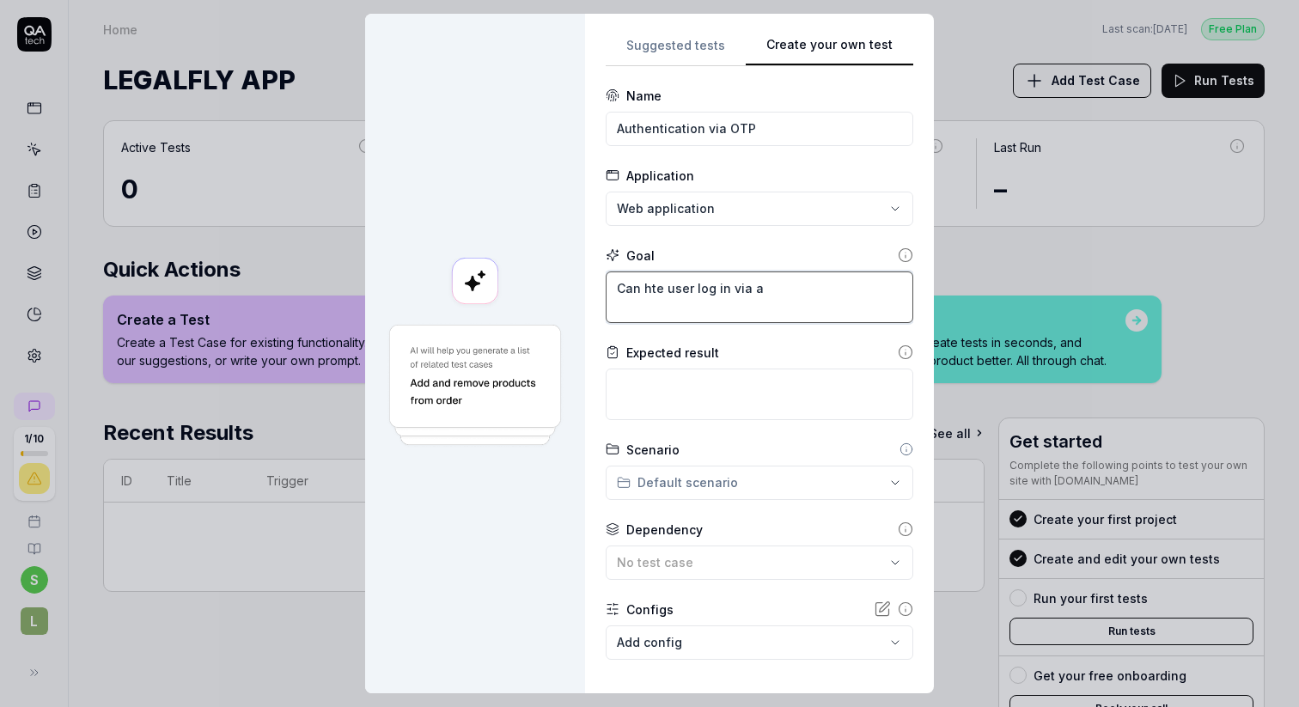
type textarea "*"
type textarea "Can hte user log in via an"
type textarea "*"
type textarea "Can hte user log in via an O"
type textarea "*"
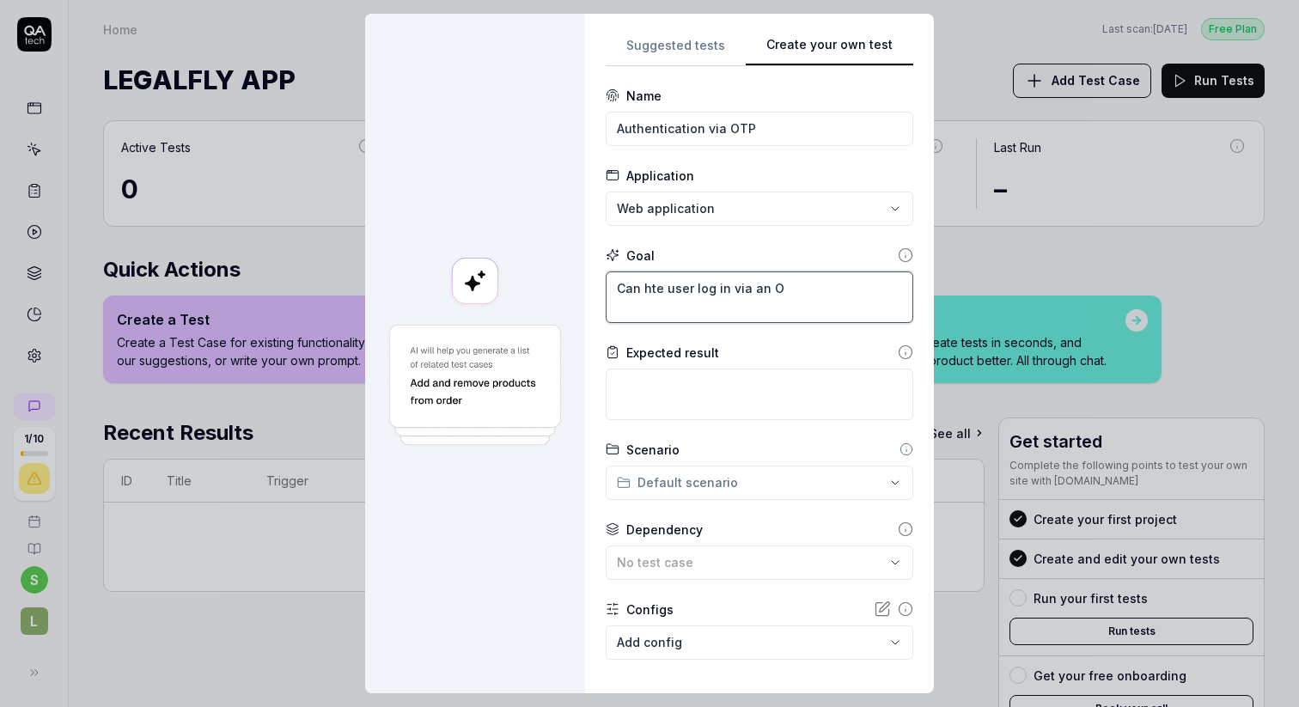
type textarea "Can hte user log in via an OT"
type textarea "*"
type textarea "Can hte user log in via an OTP"
type textarea "*"
type textarea "Can hte user log in via an OTP"
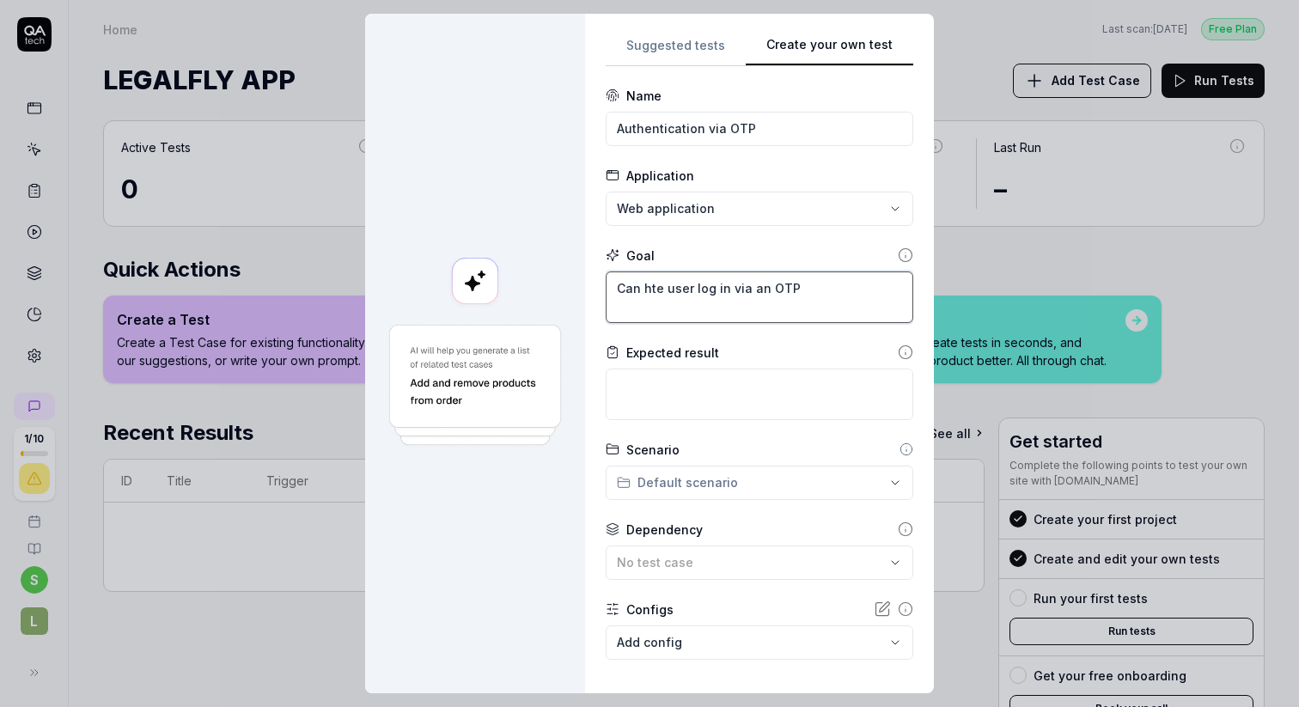
type textarea "*"
type textarea "Can hte user log in via an OTP c"
type textarea "*"
type textarea "Can hte user log in via an OTP co"
type textarea "*"
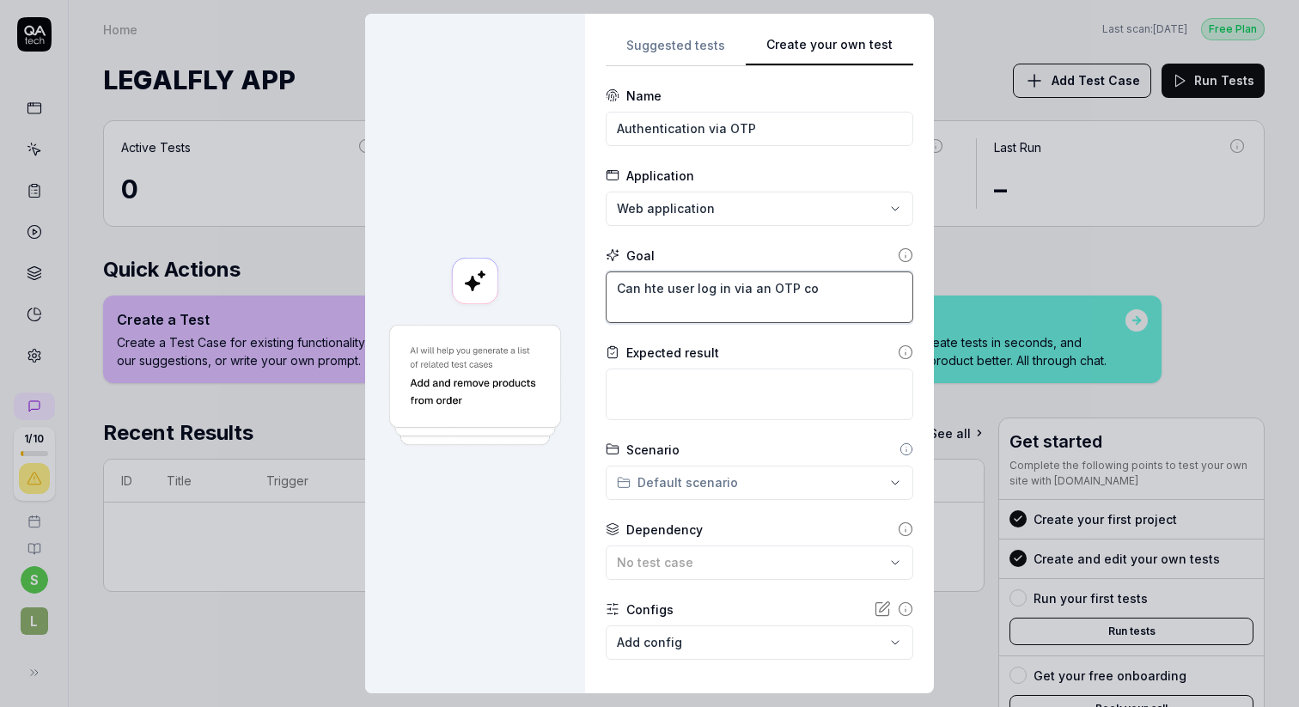
type textarea "Can hte user log in via an OTP cod"
type textarea "*"
type textarea "Can hte user log in via an OTP code"
type textarea "*"
type textarea "Can hte user log in via an OTP code"
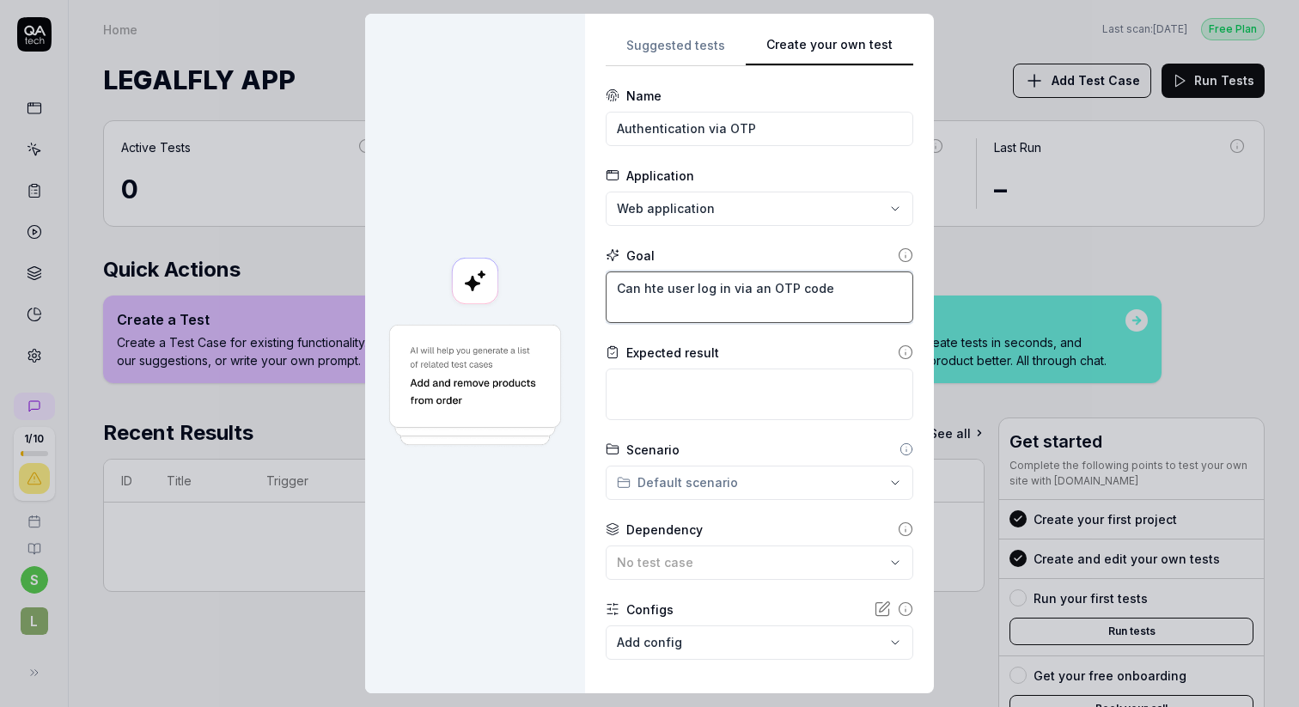
type textarea "*"
type textarea "Can hte user log in via an OTP code r"
type textarea "*"
type textarea "Can hte user log in via an OTP code re"
type textarea "*"
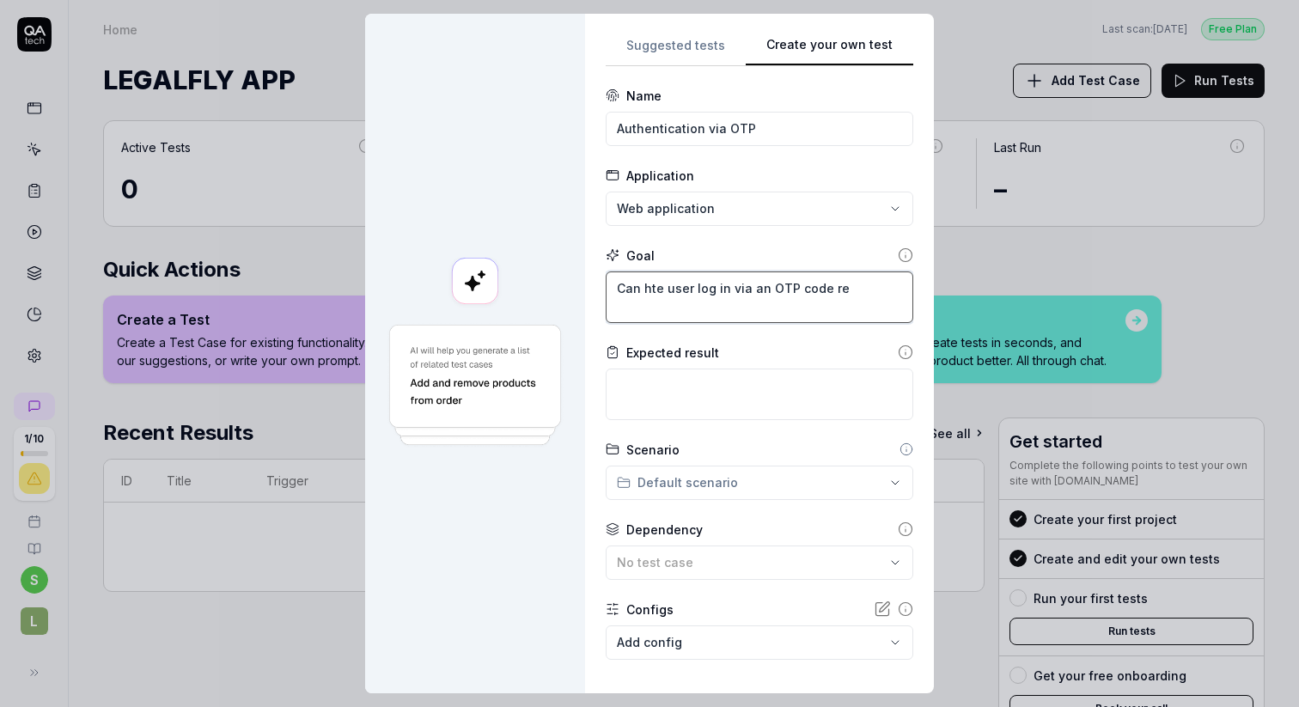
type textarea "Can hte user log in via an OTP code rec"
type textarea "*"
type textarea "Can hte user log in via an OTP code rece"
type textarea "*"
type textarea "Can hte user log in via an OTP code recei"
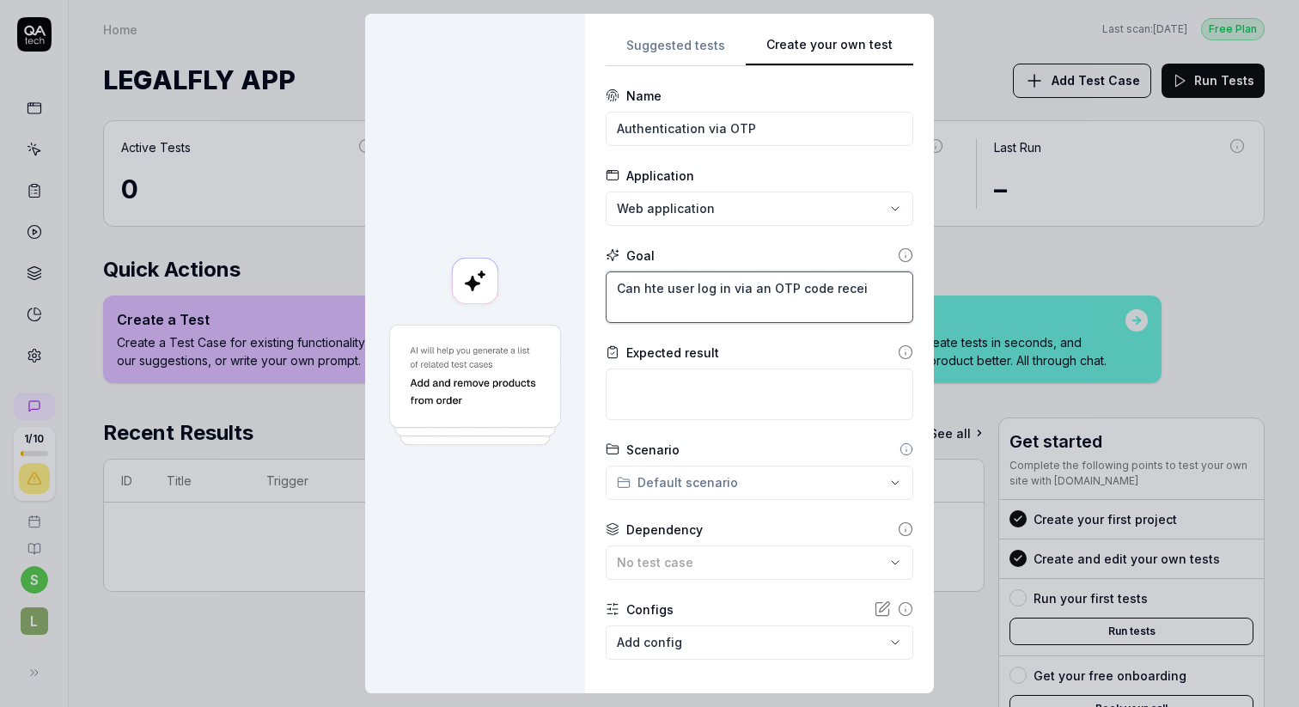
type textarea "*"
type textarea "Can hte user log in via an OTP code receiv"
type textarea "*"
type textarea "Can hte user log in via an OTP code received"
type textarea "*"
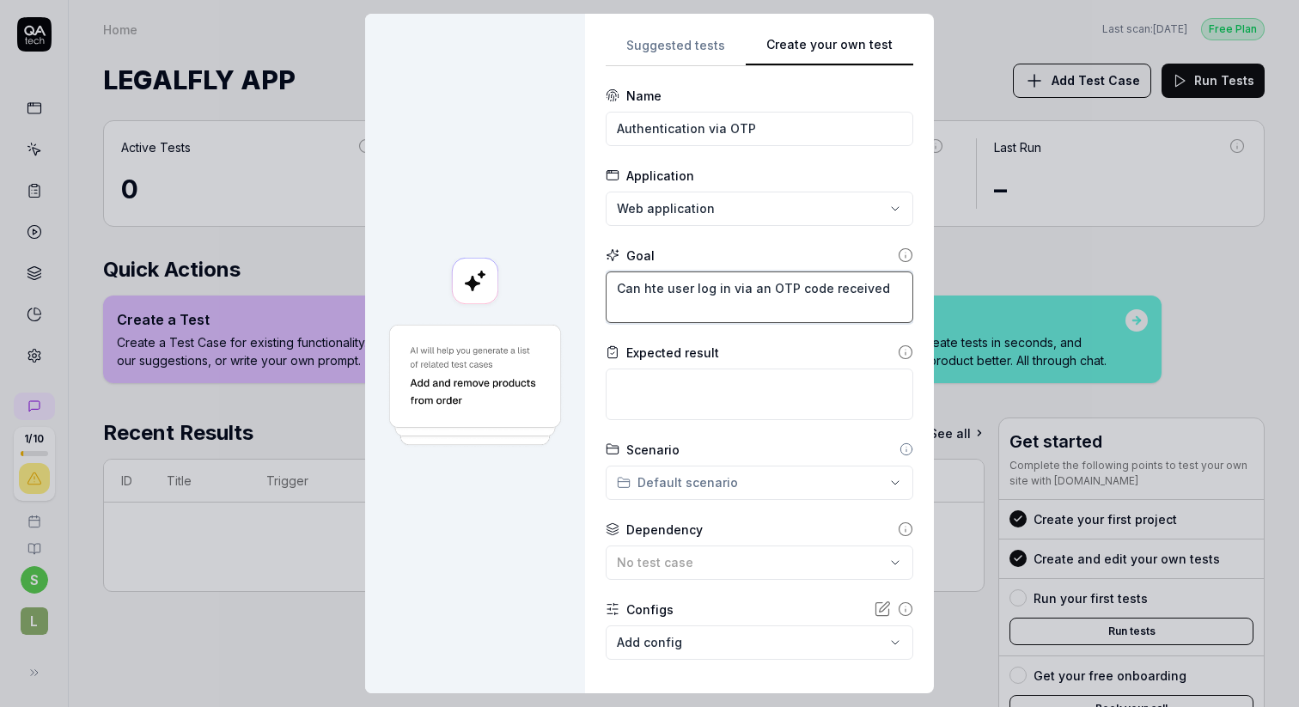
type textarea "Can hte user log in via an OTP code received"
type textarea "*"
type textarea "Can hte user log in via an OTP code received v"
type textarea "*"
type textarea "Can hte user log in via an OTP code received vi"
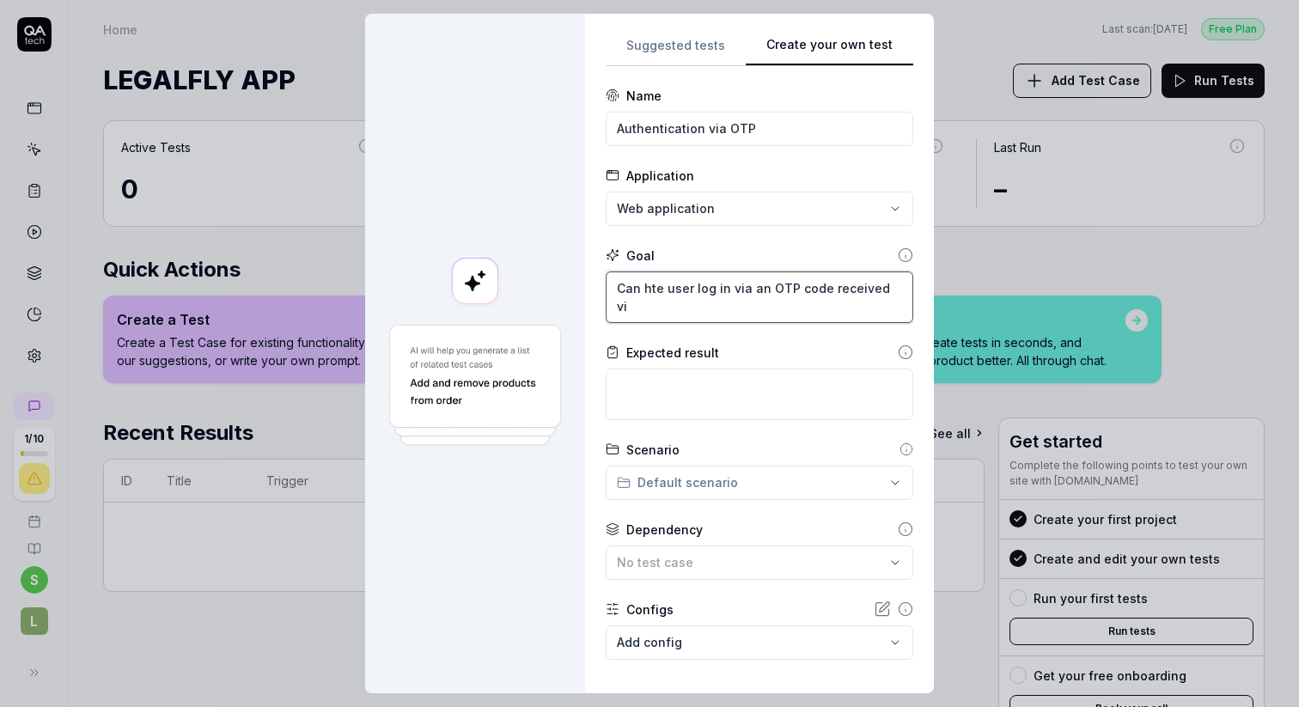
type textarea "*"
type textarea "Can hte user log in via an OTP code received via"
type textarea "*"
type textarea "Can hte user log in via an OTP code received via"
type textarea "*"
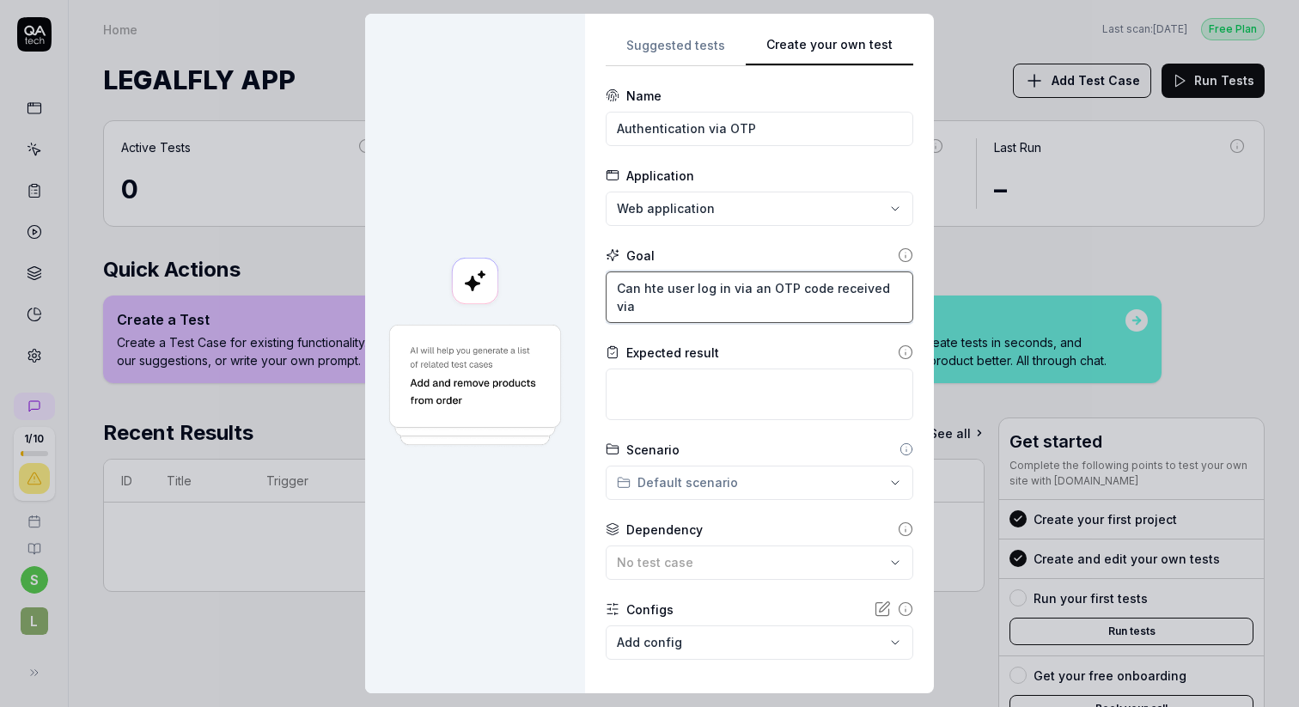
type textarea "Can hte user log in via an OTP code received via e"
type textarea "*"
type textarea "Can hte user log in via an OTP code received via em"
type textarea "*"
type textarea "Can hte user log in via an OTP code received via ema"
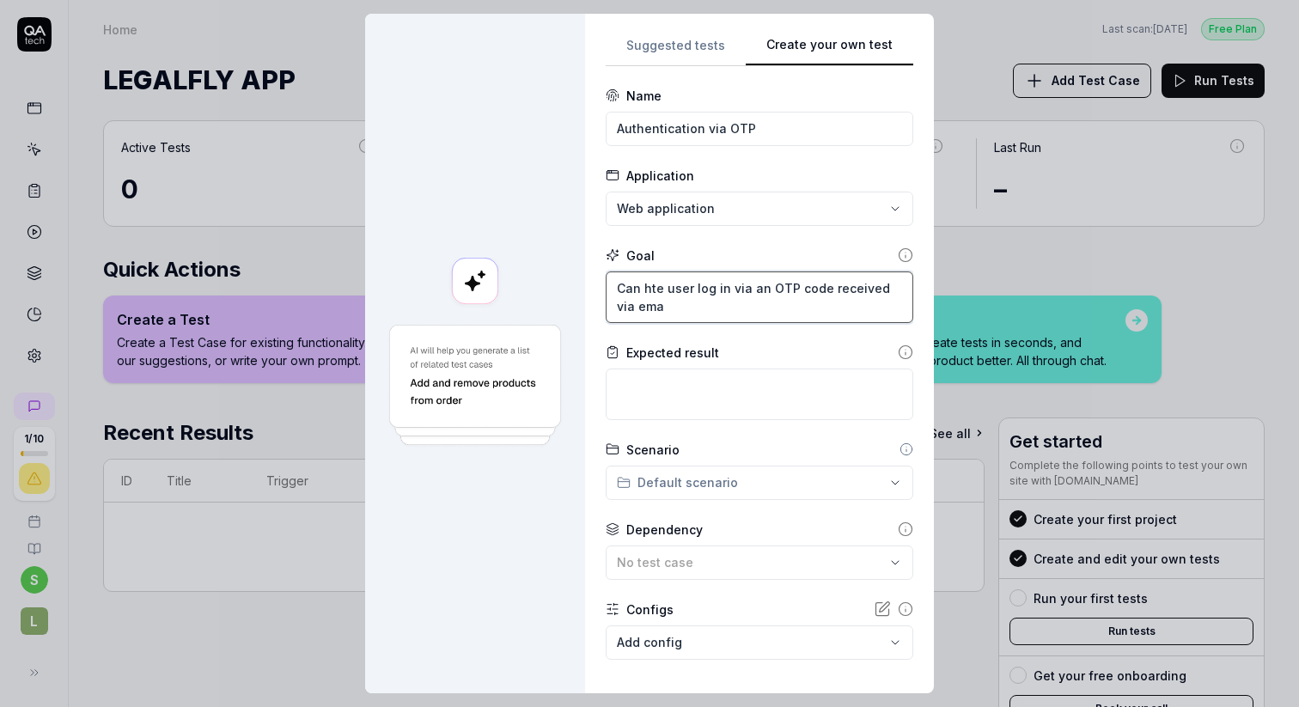
type textarea "*"
type textarea "Can hte user log in via an OTP code received via emai"
type textarea "*"
type textarea "Can hte user log in via an OTP code received via email"
click at [660, 290] on textarea "Can hte user log in via an OTP code received via email" at bounding box center [759, 297] width 307 height 52
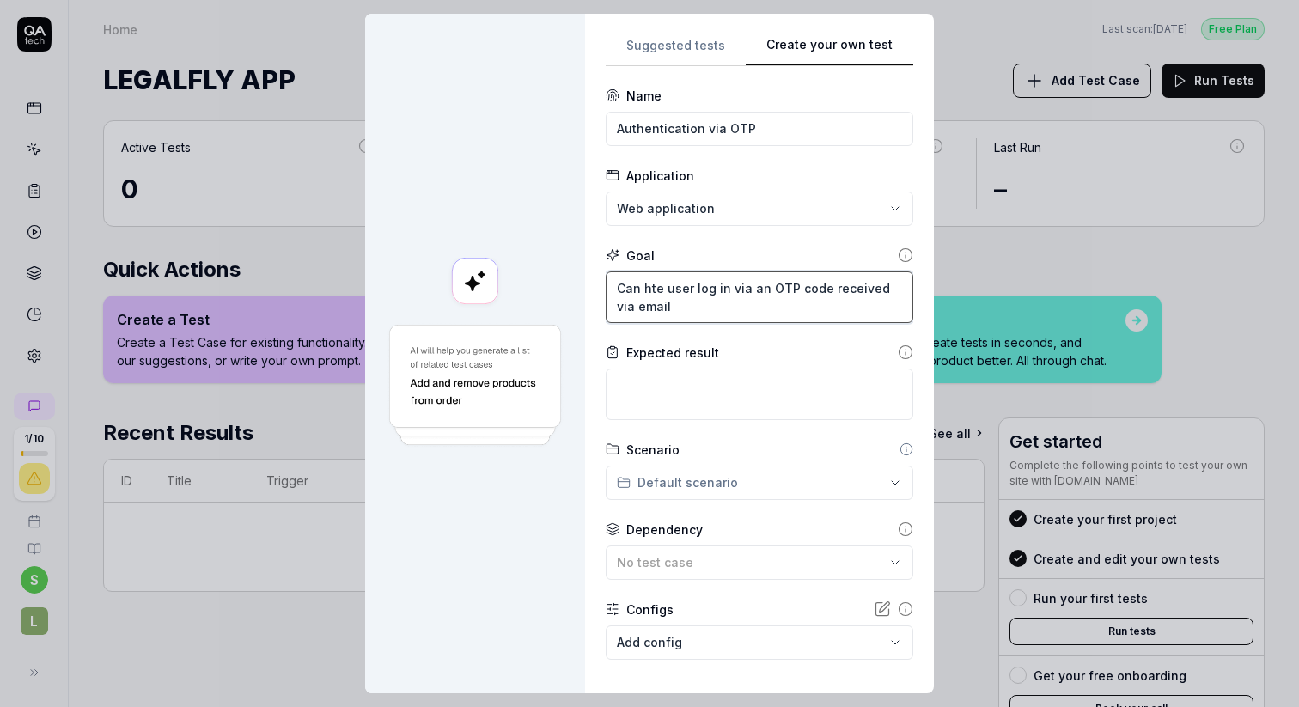
type textarea "*"
type textarea "Can he user log in via an OTP code received via email"
type textarea "*"
type textarea "Can the user log in via an OTP code received via email"
click at [671, 398] on textarea at bounding box center [759, 394] width 307 height 52
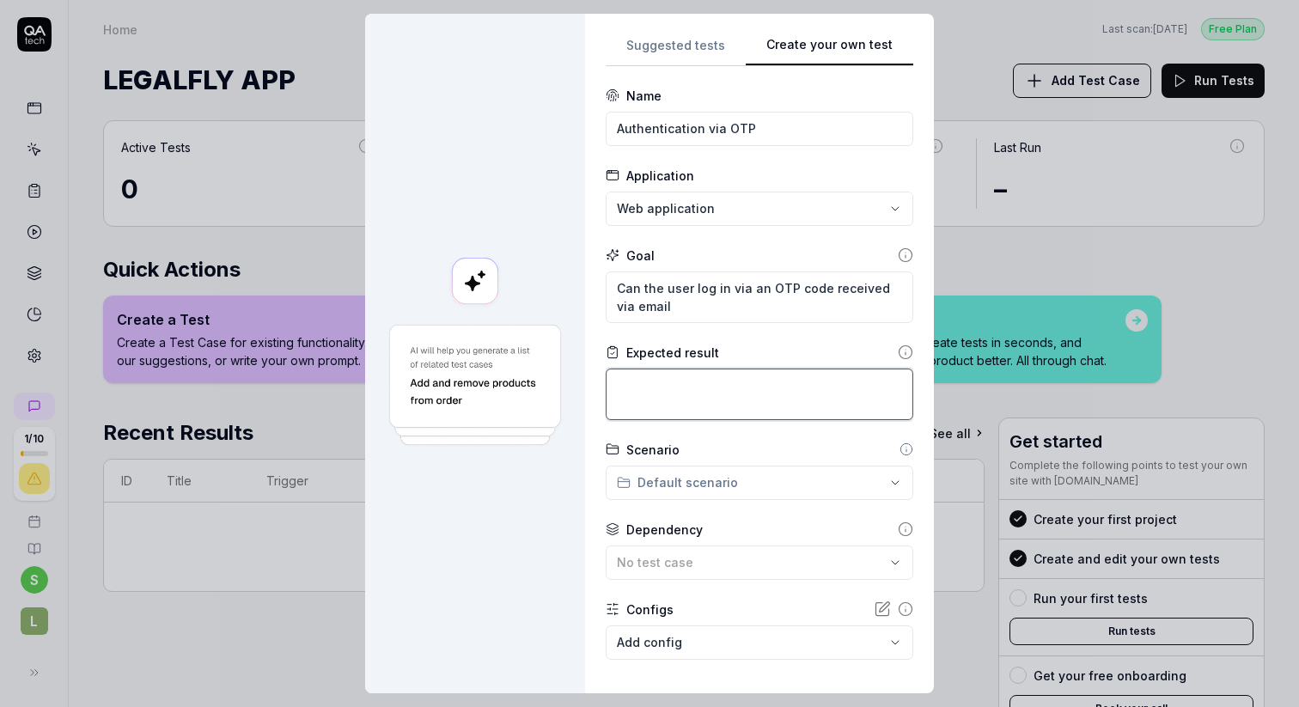
type textarea "*"
type textarea "E"
type textarea "*"
type textarea "E"
type textarea "*"
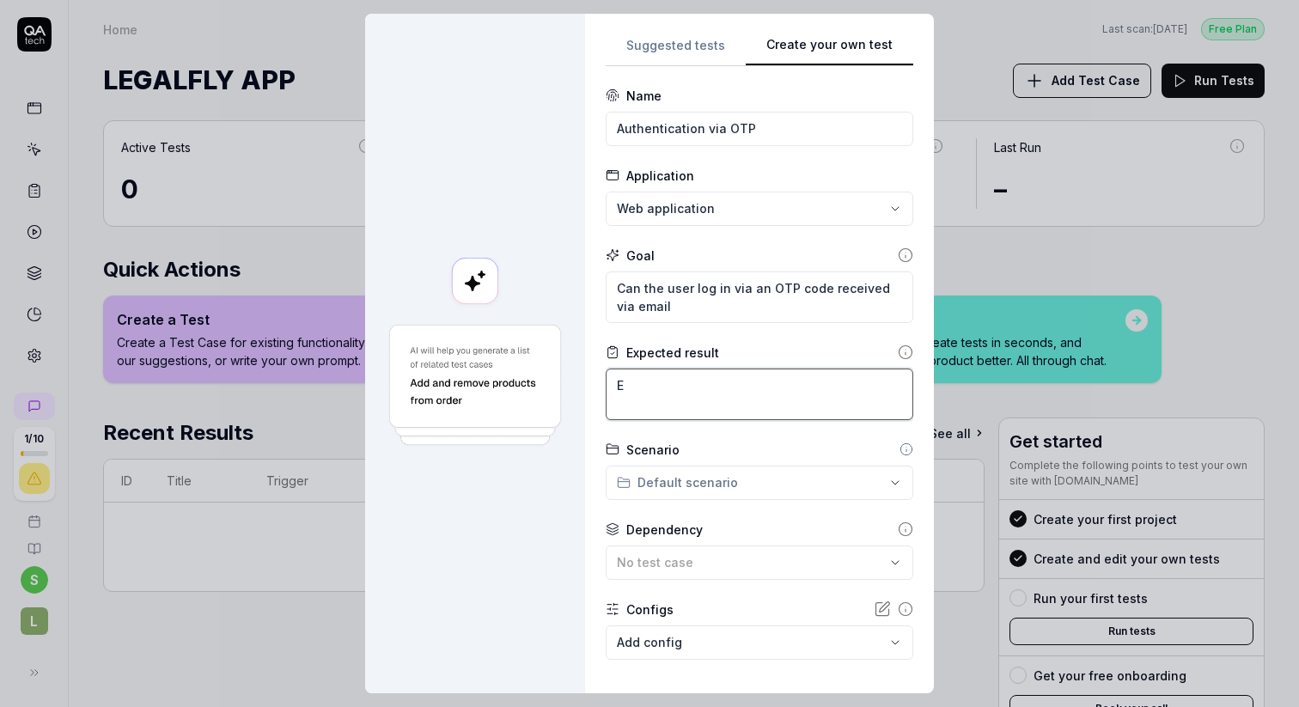
type textarea "E m"
type textarea "*"
type textarea "E ma"
type textarea "*"
type textarea "E mai"
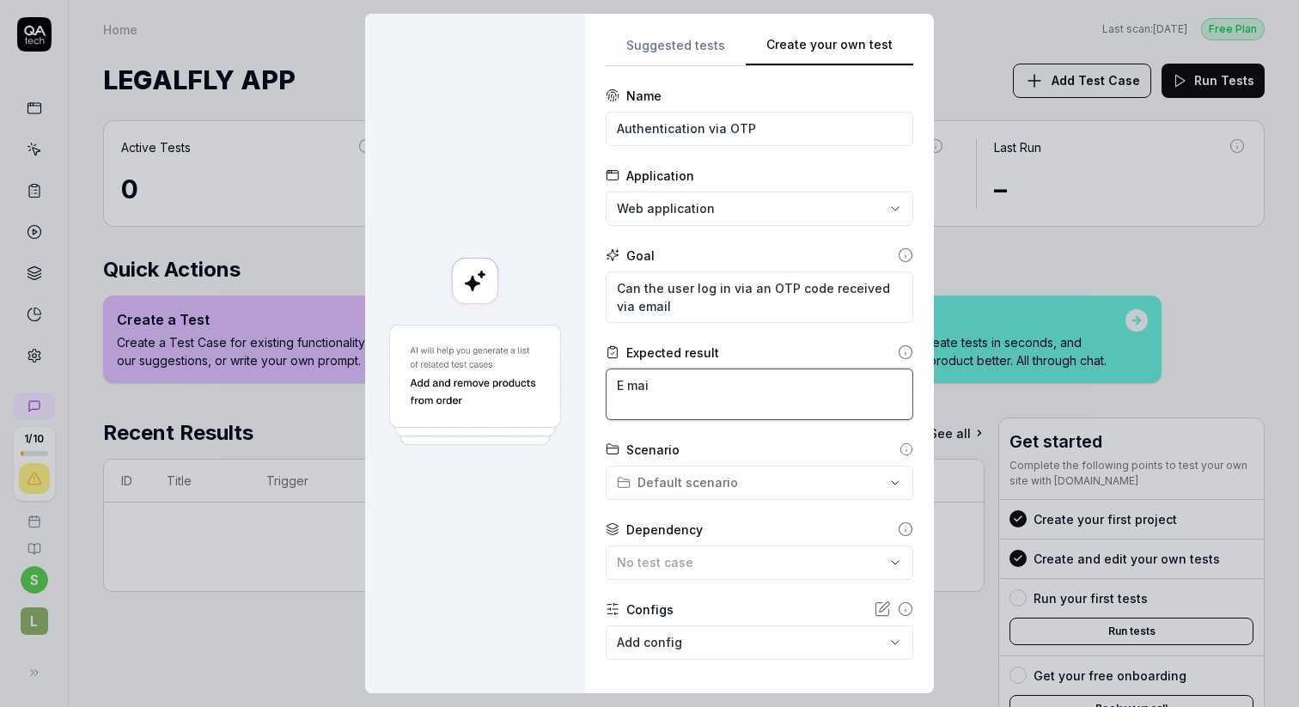
type textarea "*"
type textarea "E mail"
type textarea "*"
type textarea "E mail"
type textarea "*"
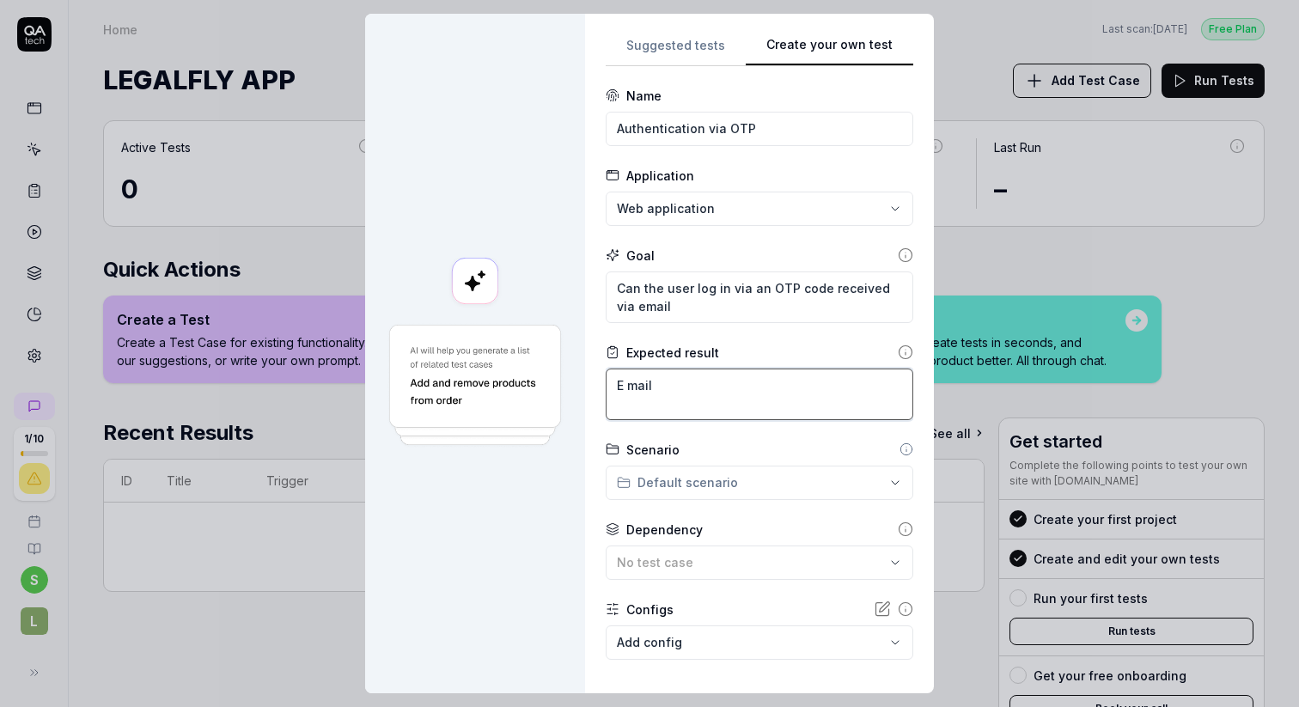
type textarea "E mail i"
type textarea "*"
type textarea "E mail is"
type textarea "*"
type textarea "E mail is"
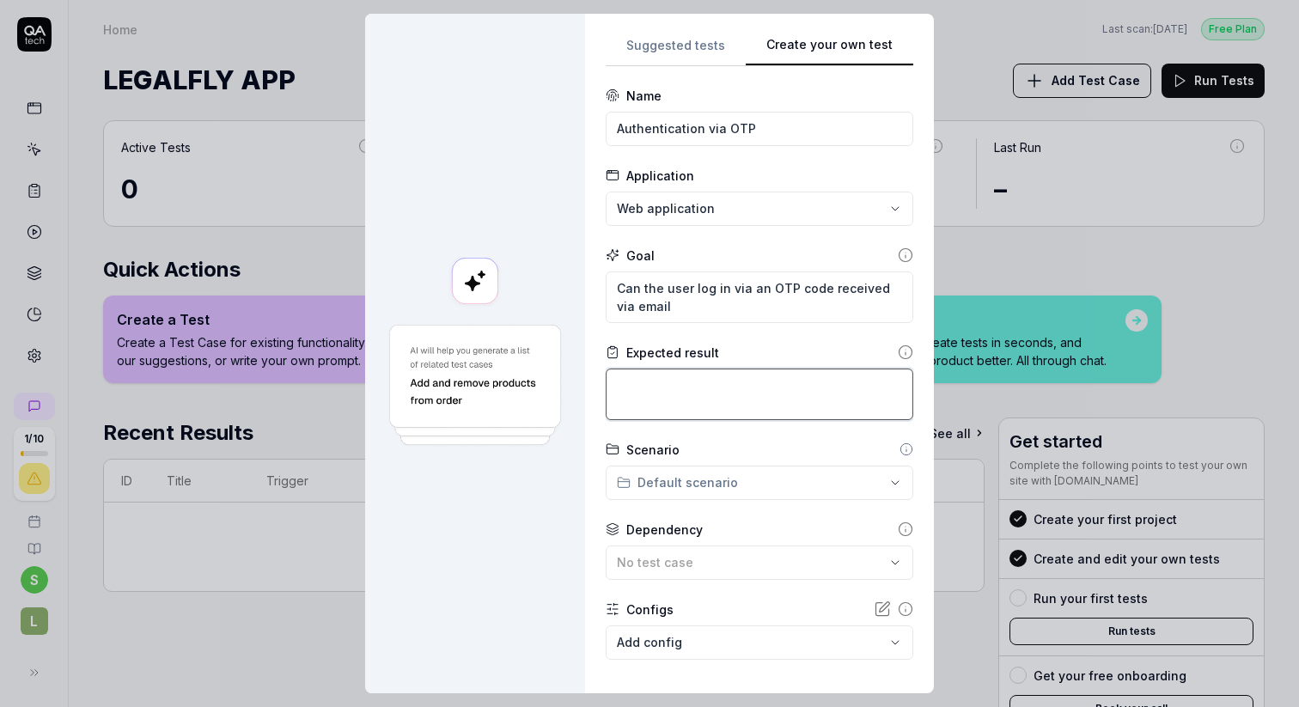
type textarea "*"
type textarea "U"
type textarea "*"
type textarea "Us"
type textarea "*"
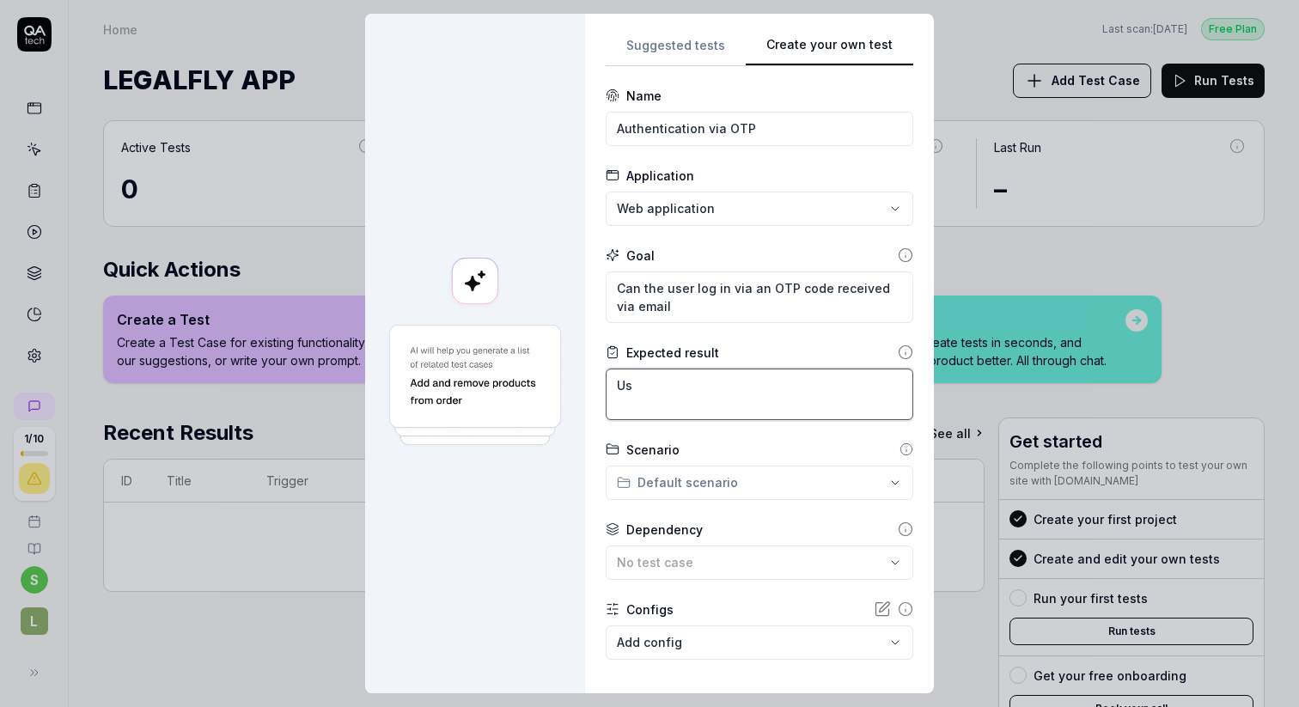
type textarea "Use"
type textarea "*"
type textarea "User"
type textarea "*"
type textarea "User"
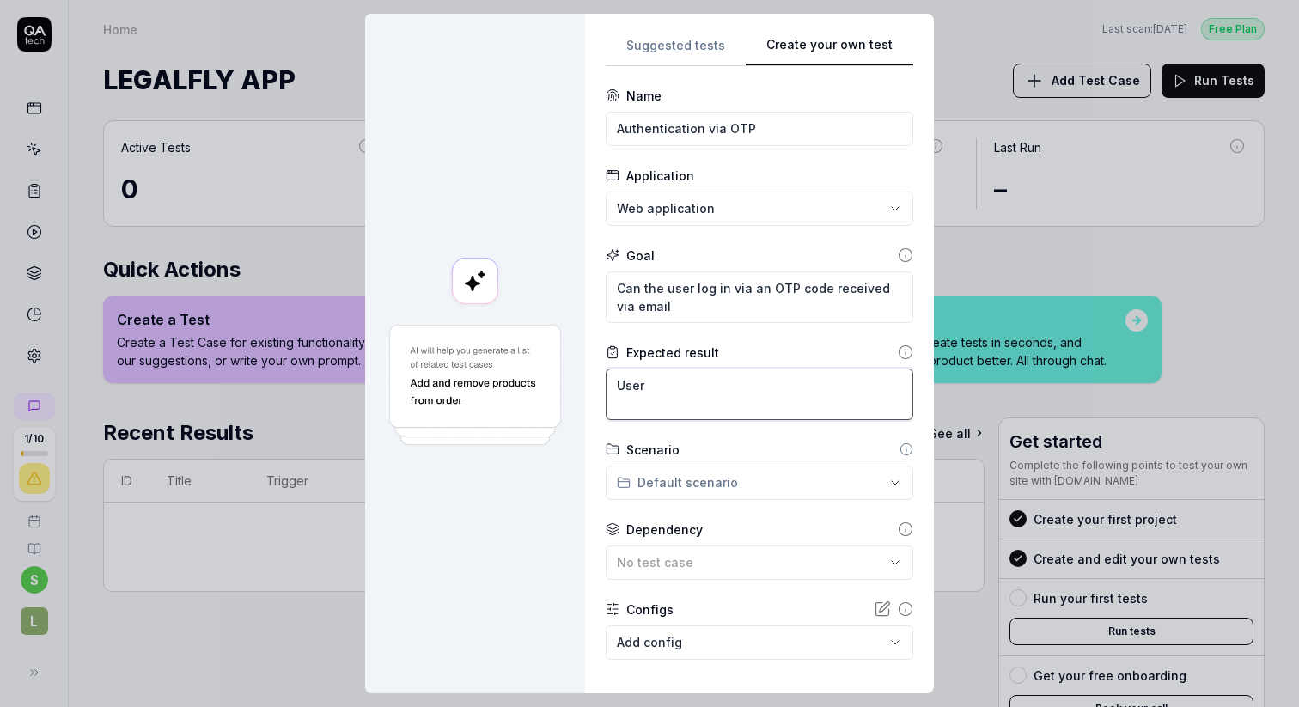
type textarea "*"
type textarea "User c"
type textarea "*"
type textarea "User ca"
type textarea "*"
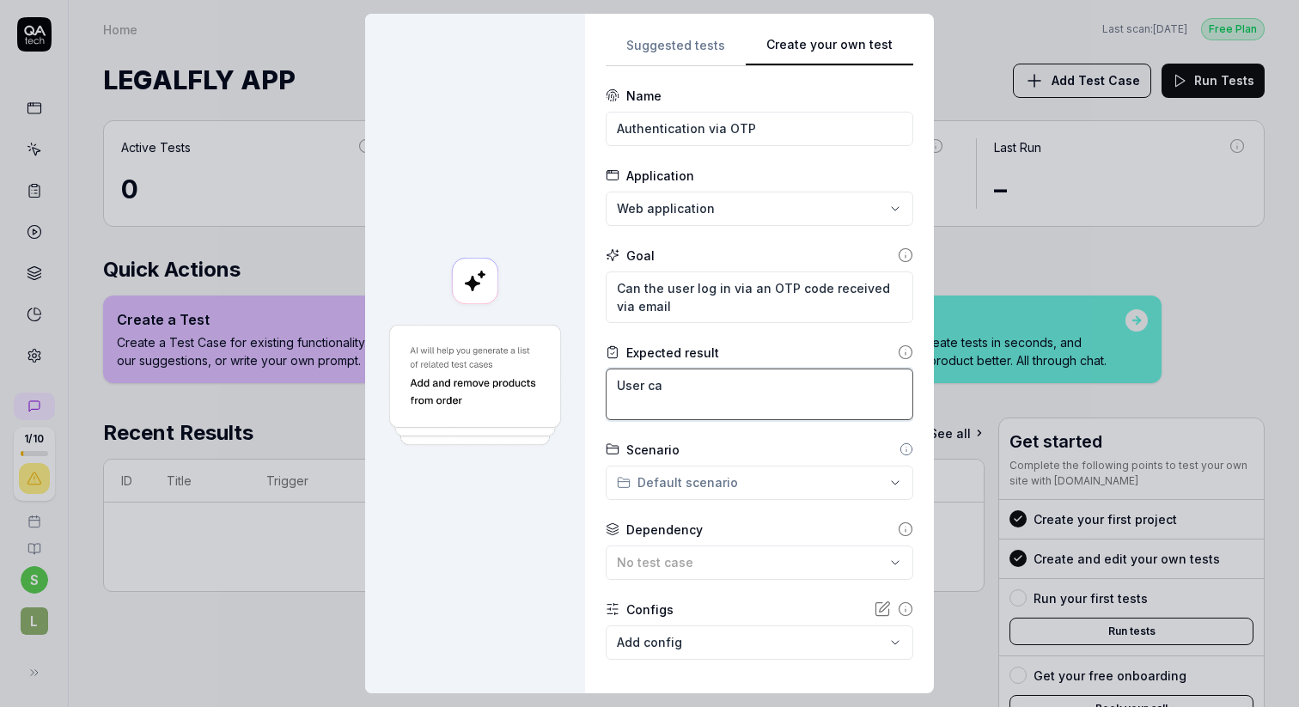
type textarea "User can"
type textarea "*"
type textarea "User can"
type textarea "*"
type textarea "User can l"
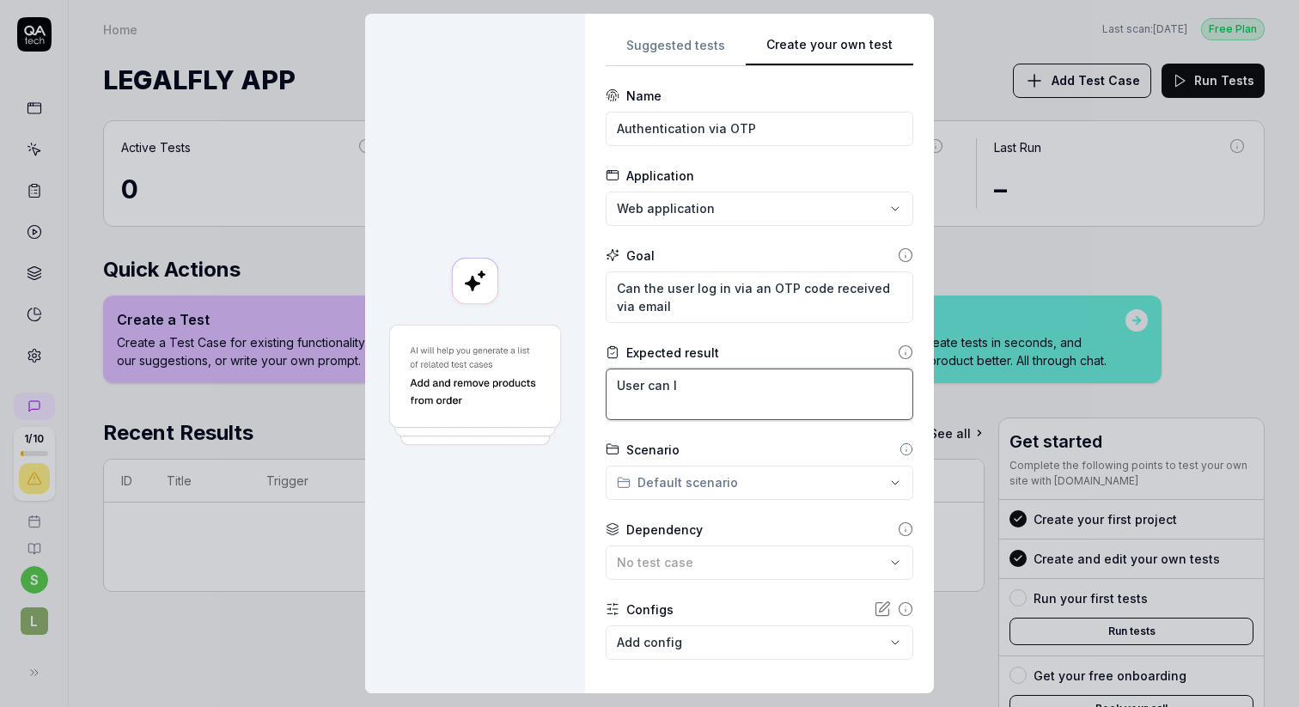
type textarea "*"
type textarea "User can lo"
type textarea "*"
type textarea "User can log"
type textarea "*"
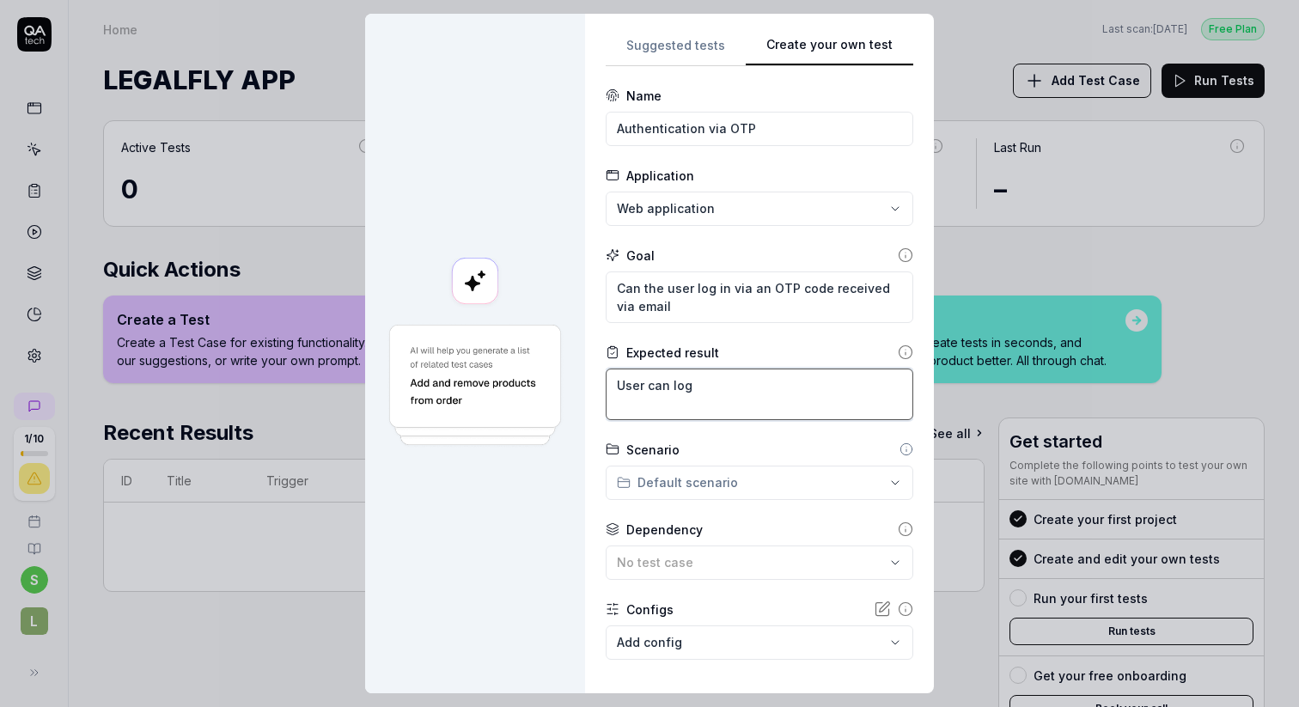
type textarea "User can log"
type textarea "*"
type textarea "User can log i"
type textarea "*"
type textarea "User can log in"
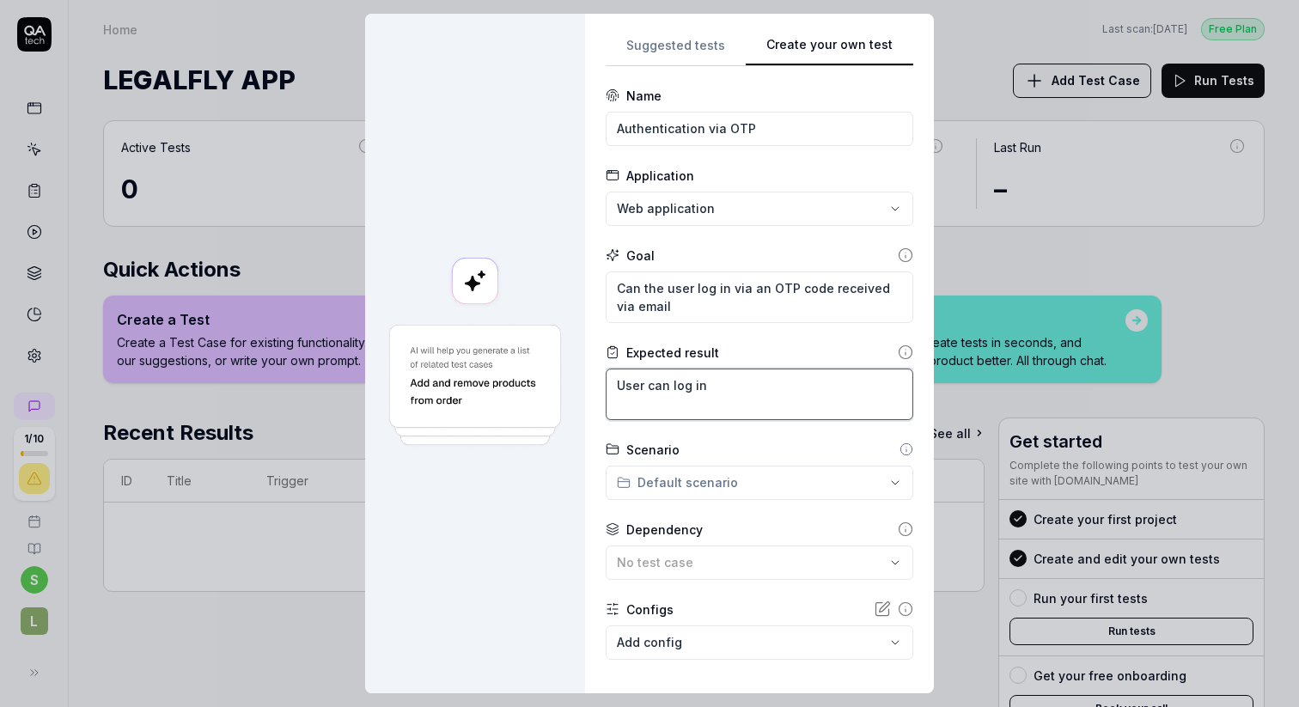
type textarea "*"
type textarea "User can log in"
type textarea "*"
type textarea "User can log in w"
type textarea "*"
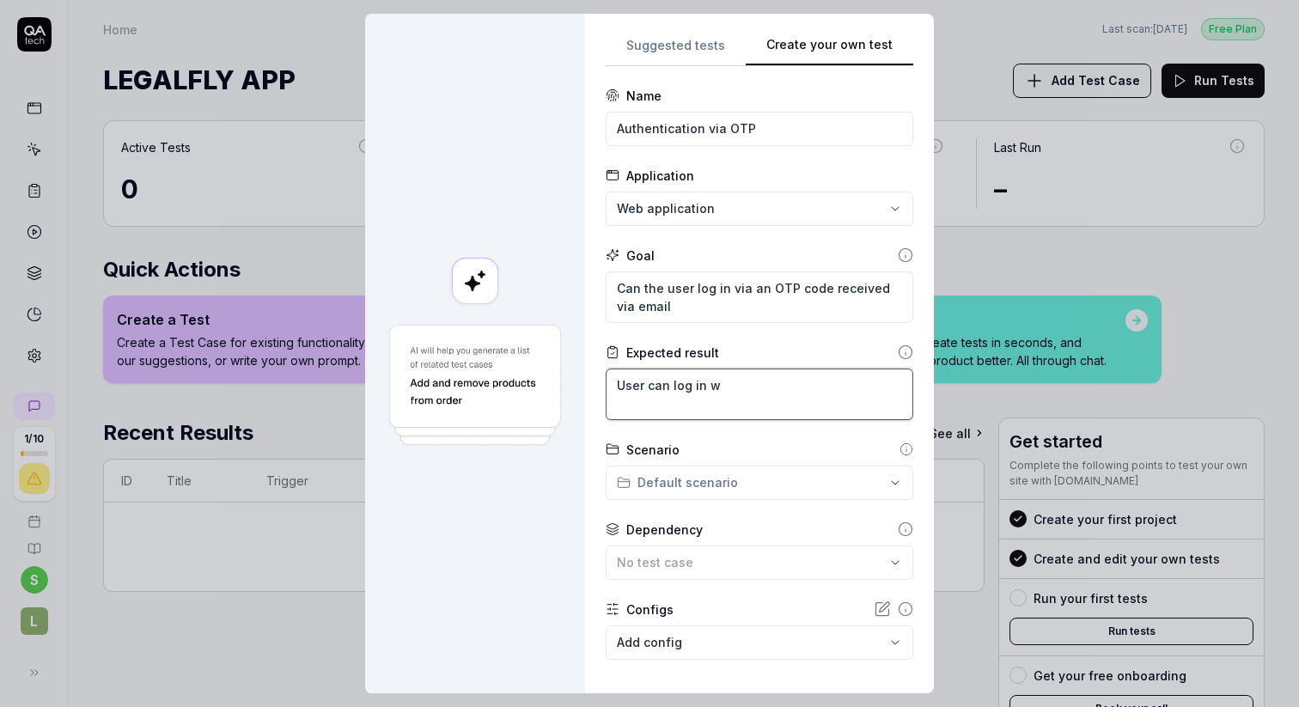
type textarea "User can log in wi"
type textarea "*"
type textarea "User can log in wit"
type textarea "*"
type textarea "User can log in with"
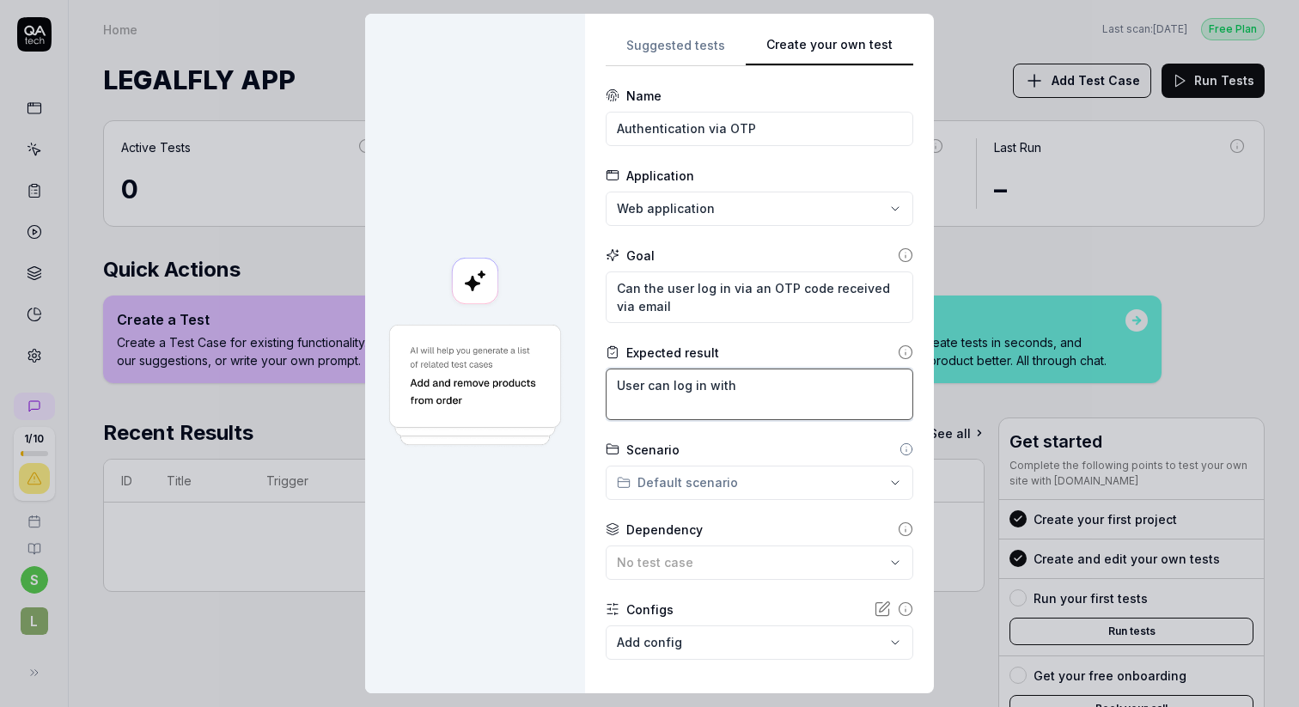
type textarea "*"
type textarea "User can log in with"
type textarea "*"
type textarea "User can log in with t"
type textarea "*"
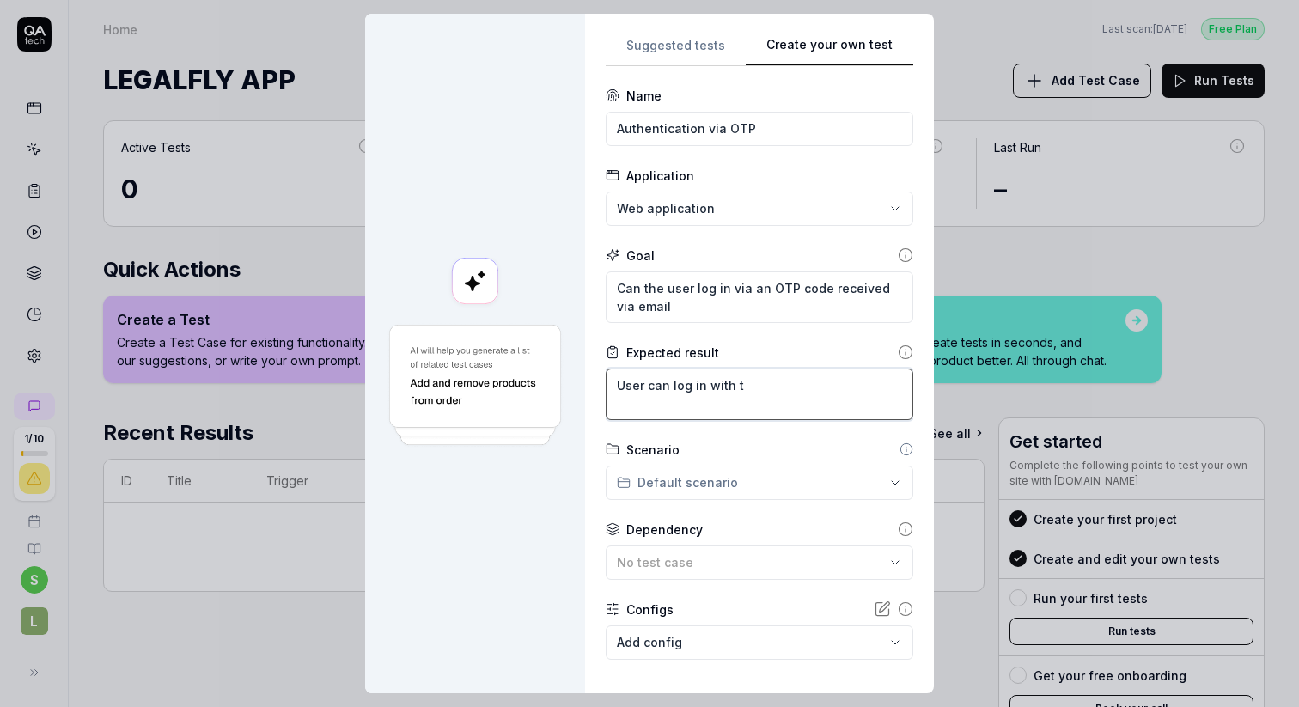
type textarea "User can log in with th"
type textarea "*"
type textarea "User can log in with the"
type textarea "*"
type textarea "User can log in with the"
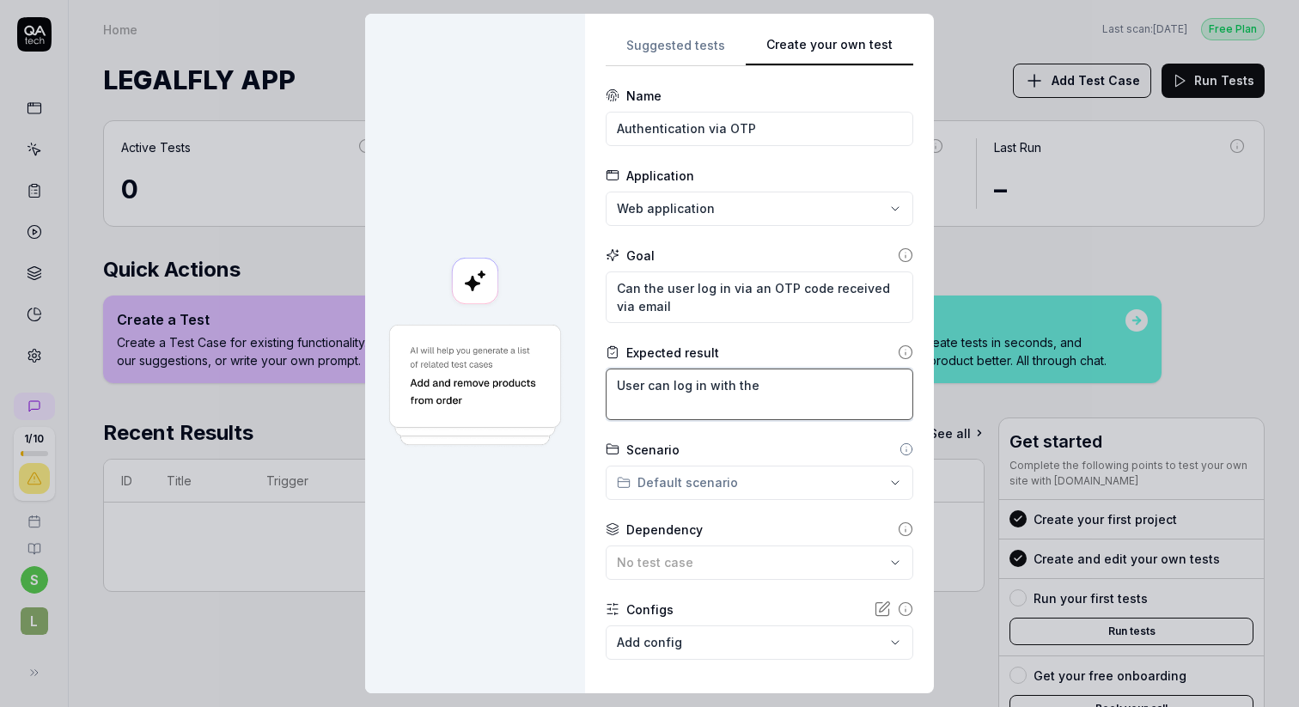
type textarea "*"
type textarea "User can log in with the l"
type textarea "*"
type textarea "User can log in with the la"
type textarea "*"
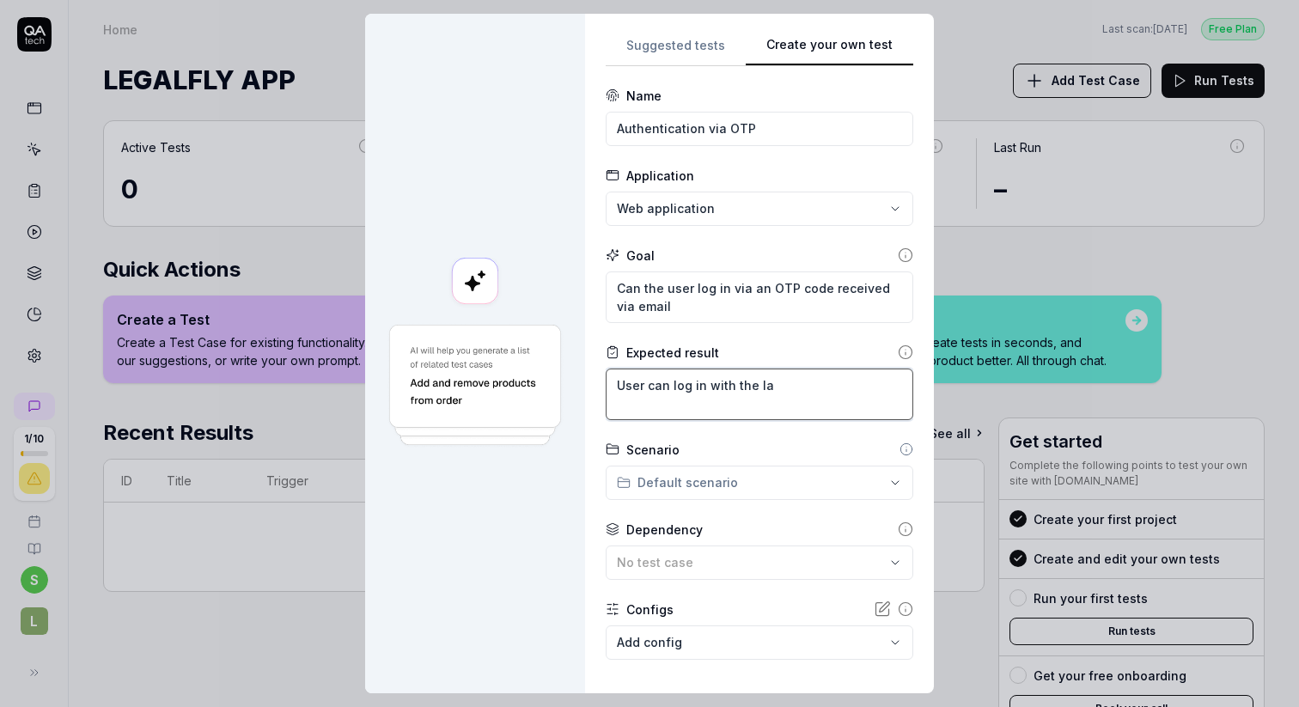
type textarea "User can log in with the lat"
type textarea "*"
type textarea "User can log in with the late"
type textarea "*"
type textarea "User can log in with the lates"
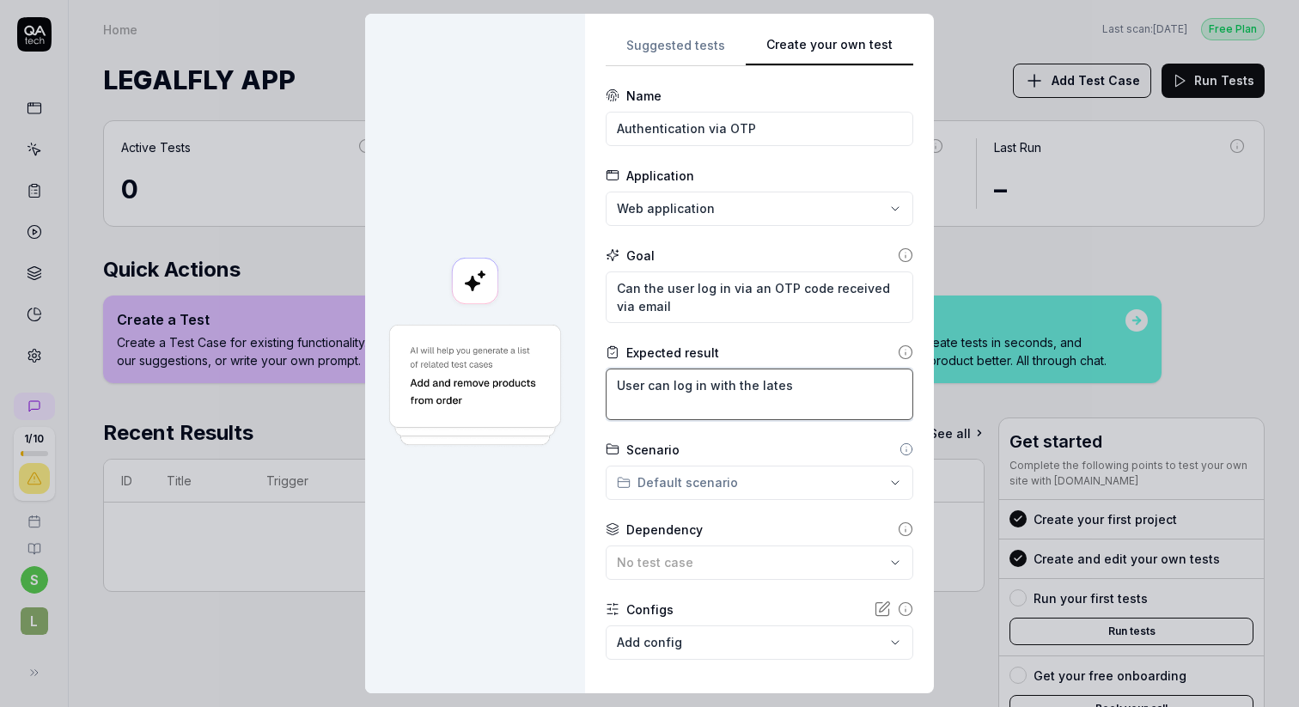
type textarea "*"
type textarea "User can log in with the latest"
type textarea "*"
type textarea "User can log in with the latest"
type textarea "*"
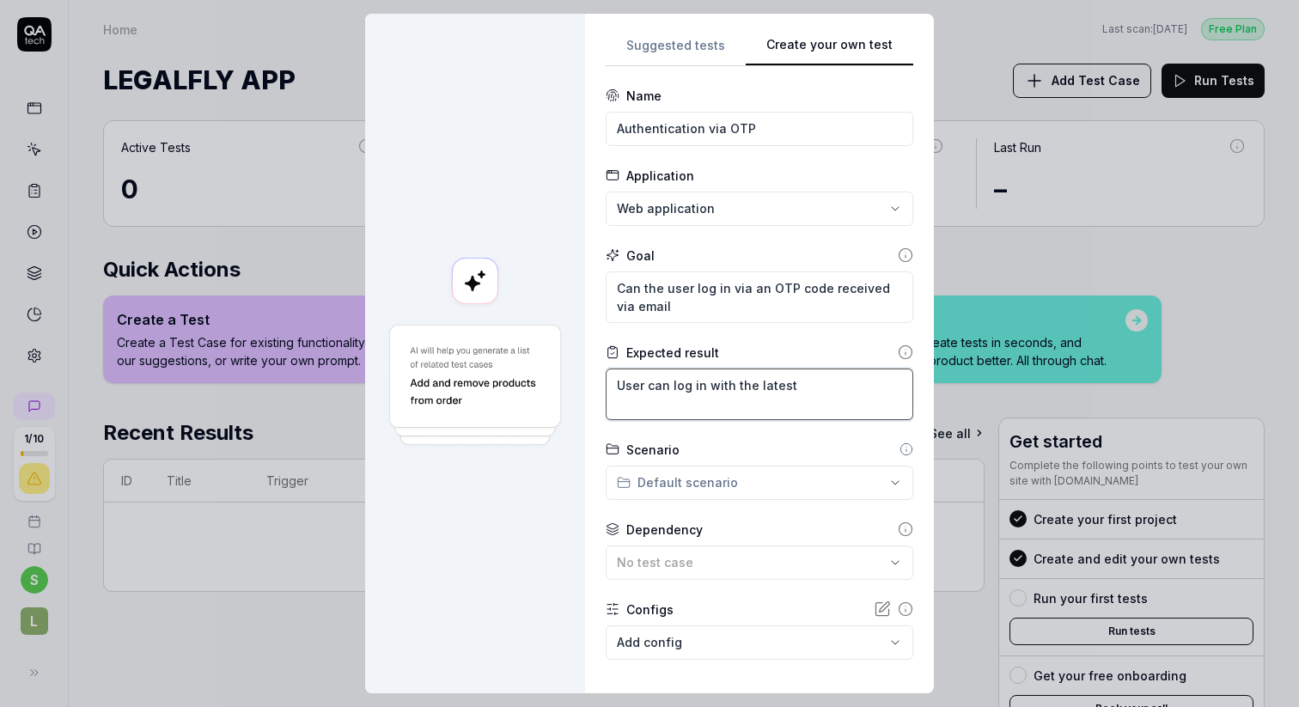
type textarea "User can log in with the latest r"
type textarea "*"
type textarea "User can log in with the latest re"
type textarea "*"
type textarea "User can log in with the latest rec"
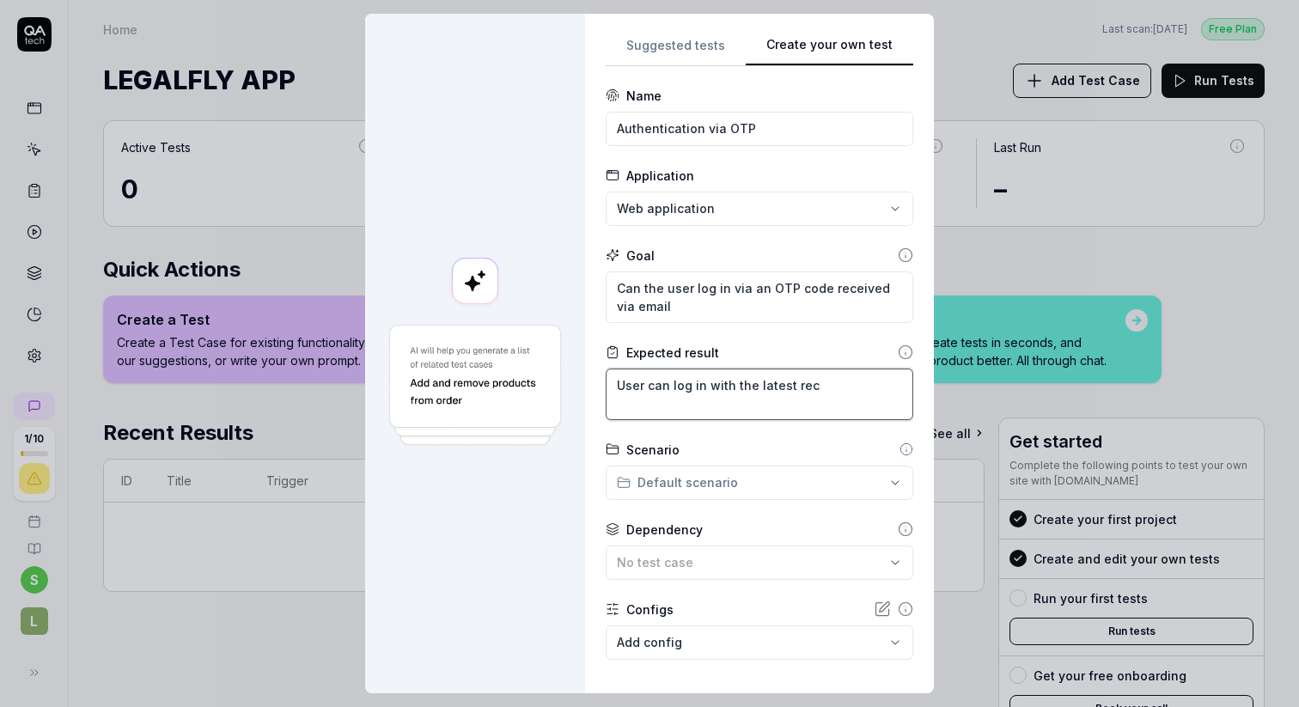
type textarea "*"
type textarea "User can log in with the latest rece"
type textarea "*"
type textarea "User can log in with the latest receu"
click at [816, 386] on textarea "User can log in with the latest received OTP code" at bounding box center [759, 394] width 307 height 52
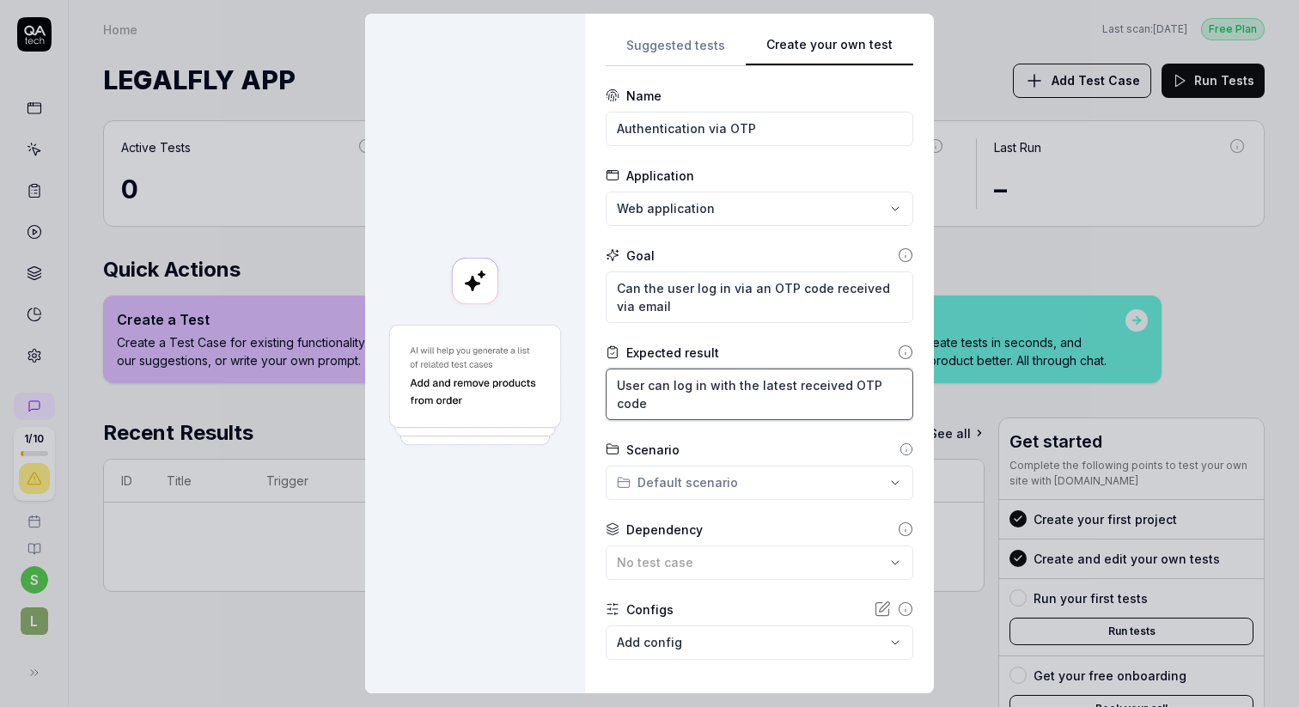
scroll to position [82, 0]
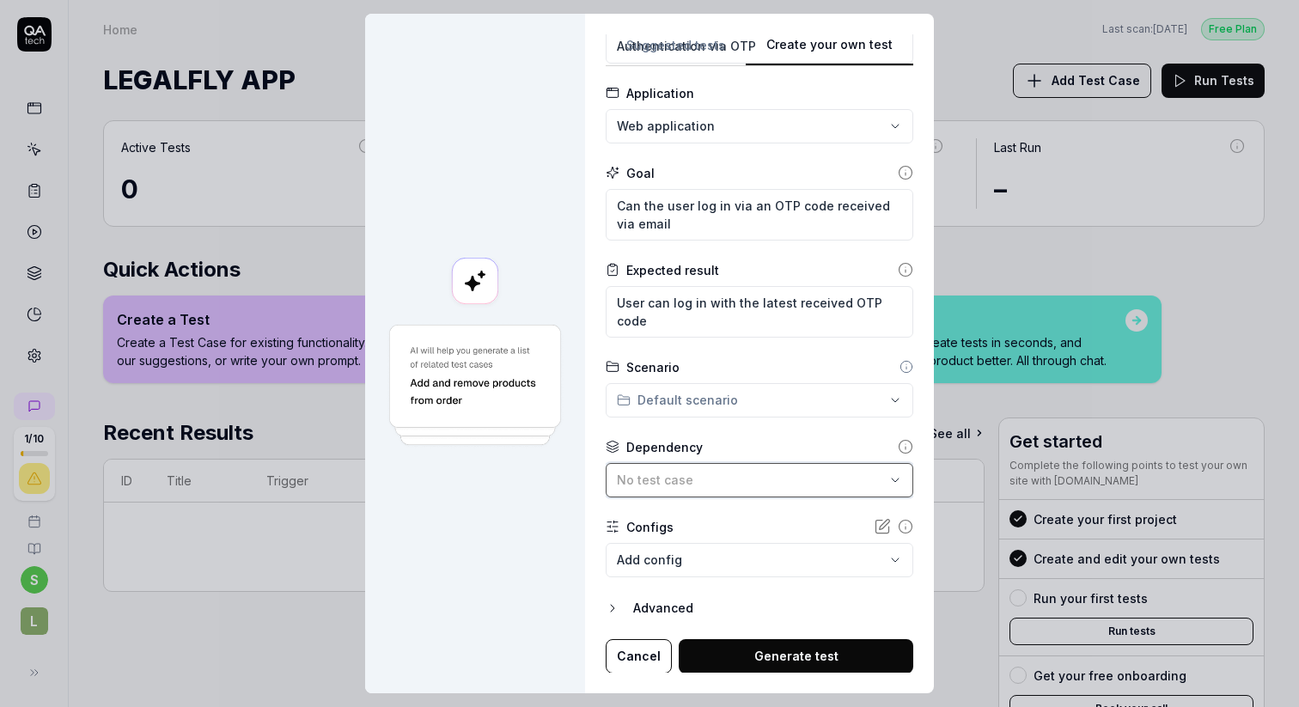
click at [664, 479] on span "No test case" at bounding box center [655, 479] width 76 height 15
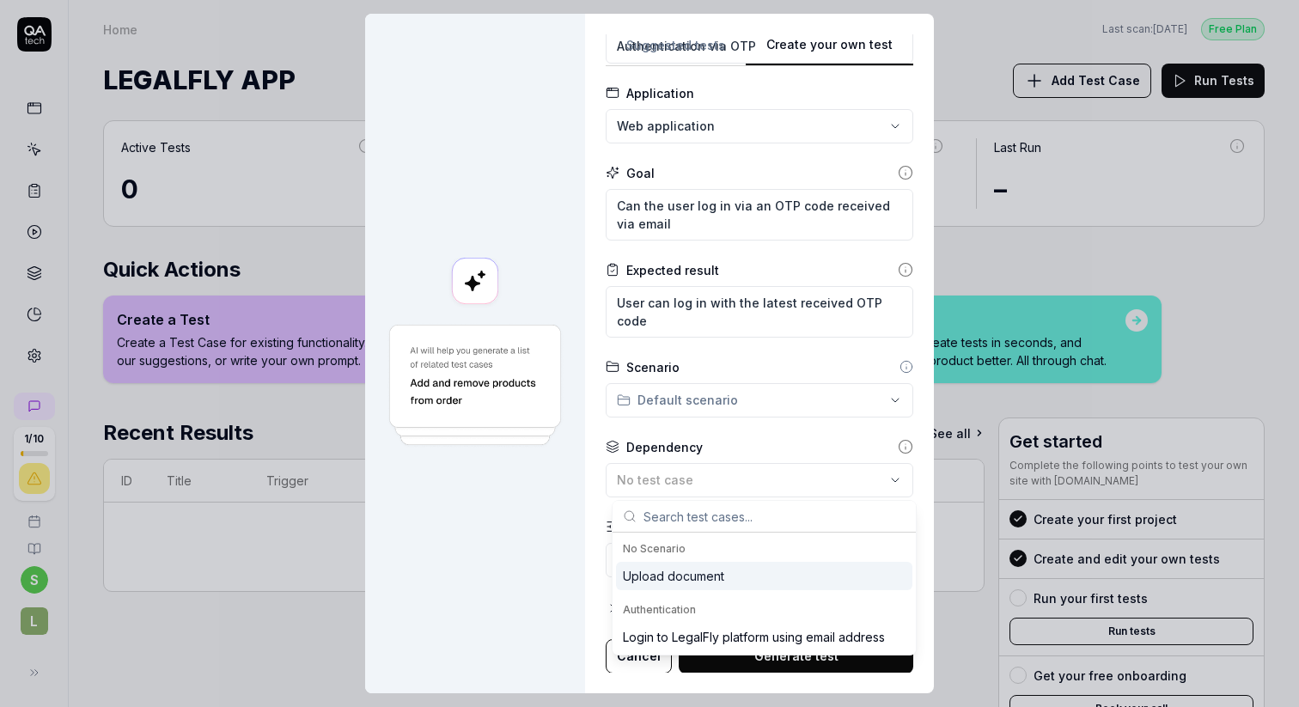
click at [575, 531] on div at bounding box center [475, 353] width 220 height 679
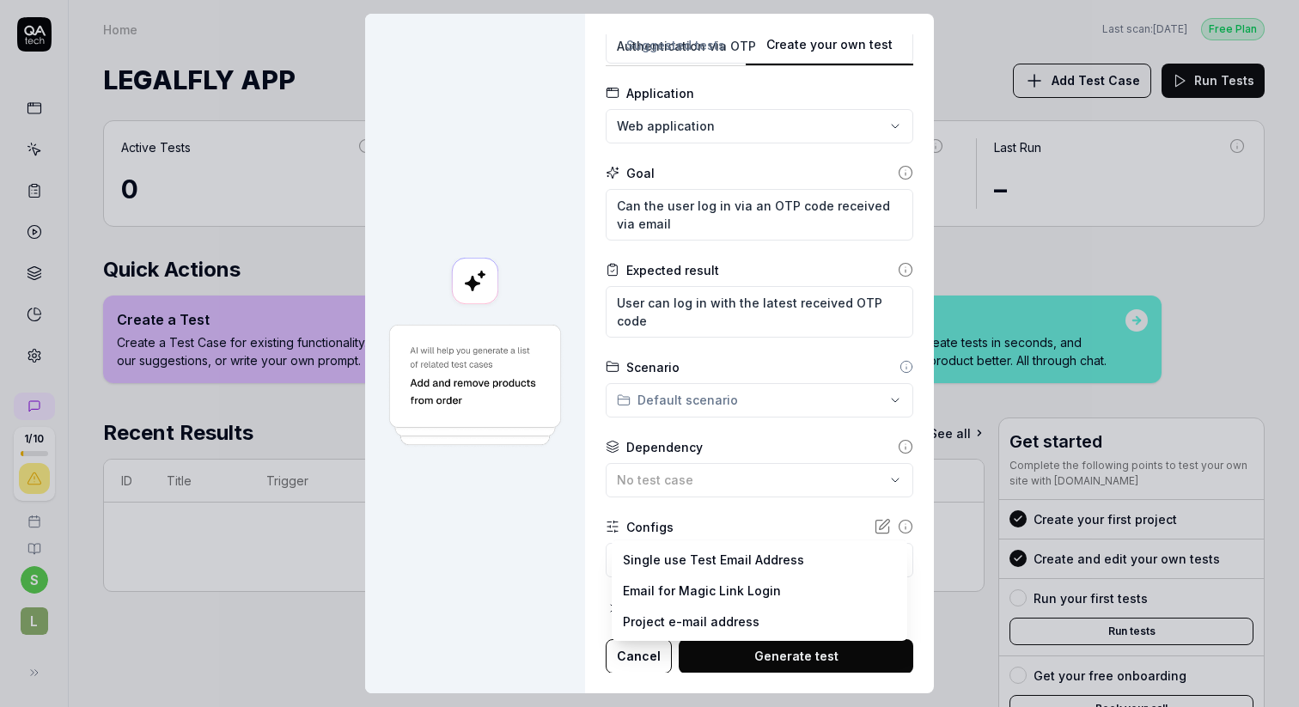
click at [666, 557] on body "1 / 10 s L Home Free Plan Home Last scan: [DATE] Free Plan LEGALFLY APP Add Tes…" at bounding box center [649, 418] width 1299 height 836
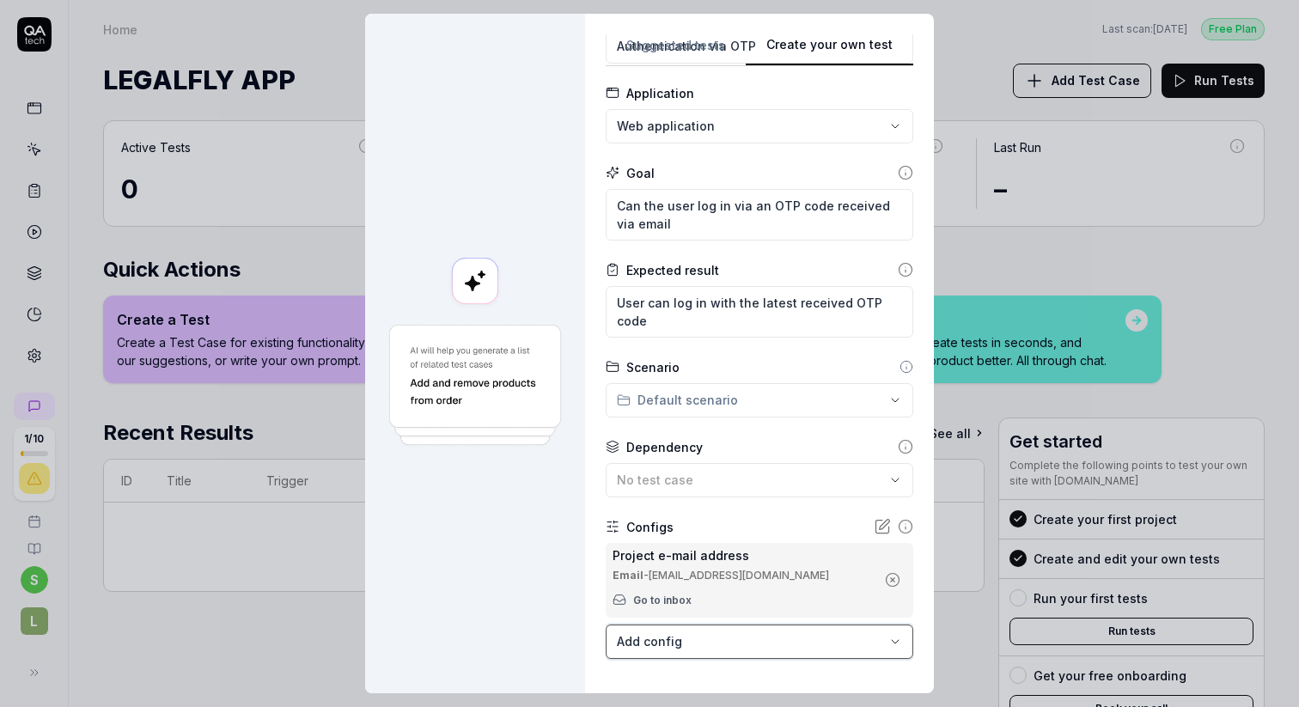
scroll to position [164, 0]
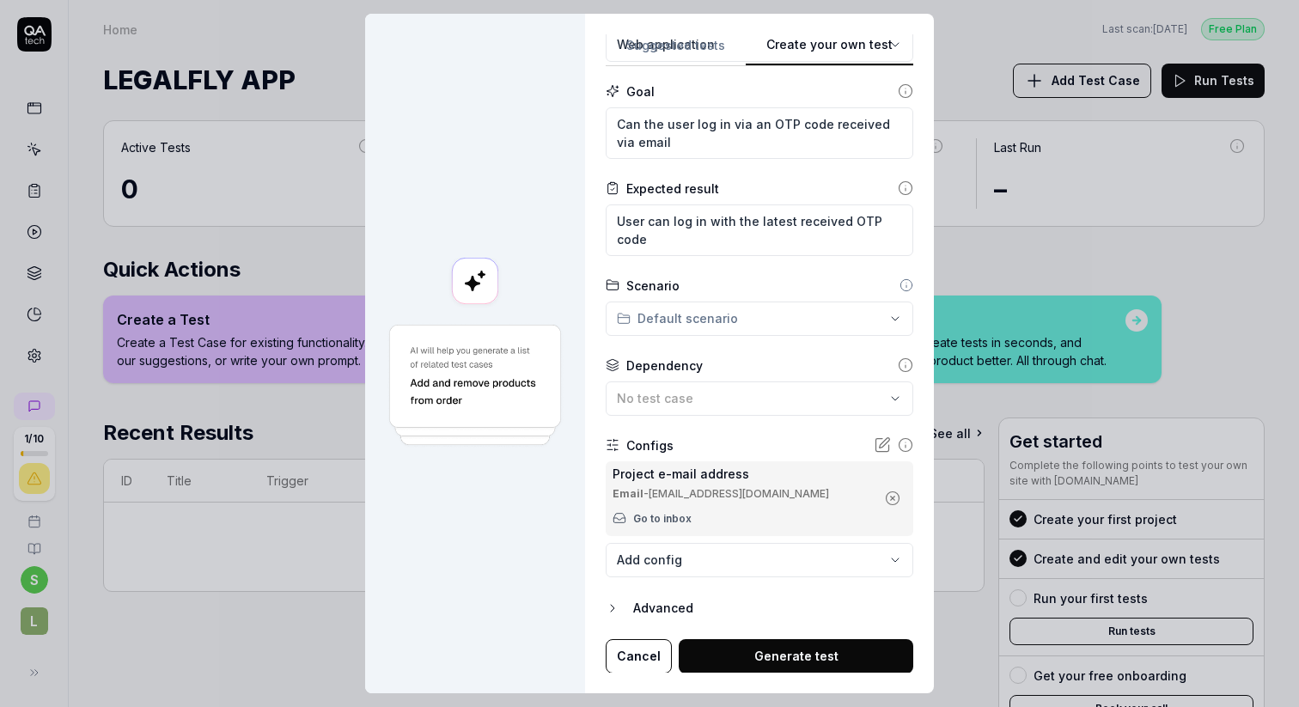
click at [684, 604] on div "Advanced" at bounding box center [773, 608] width 280 height 21
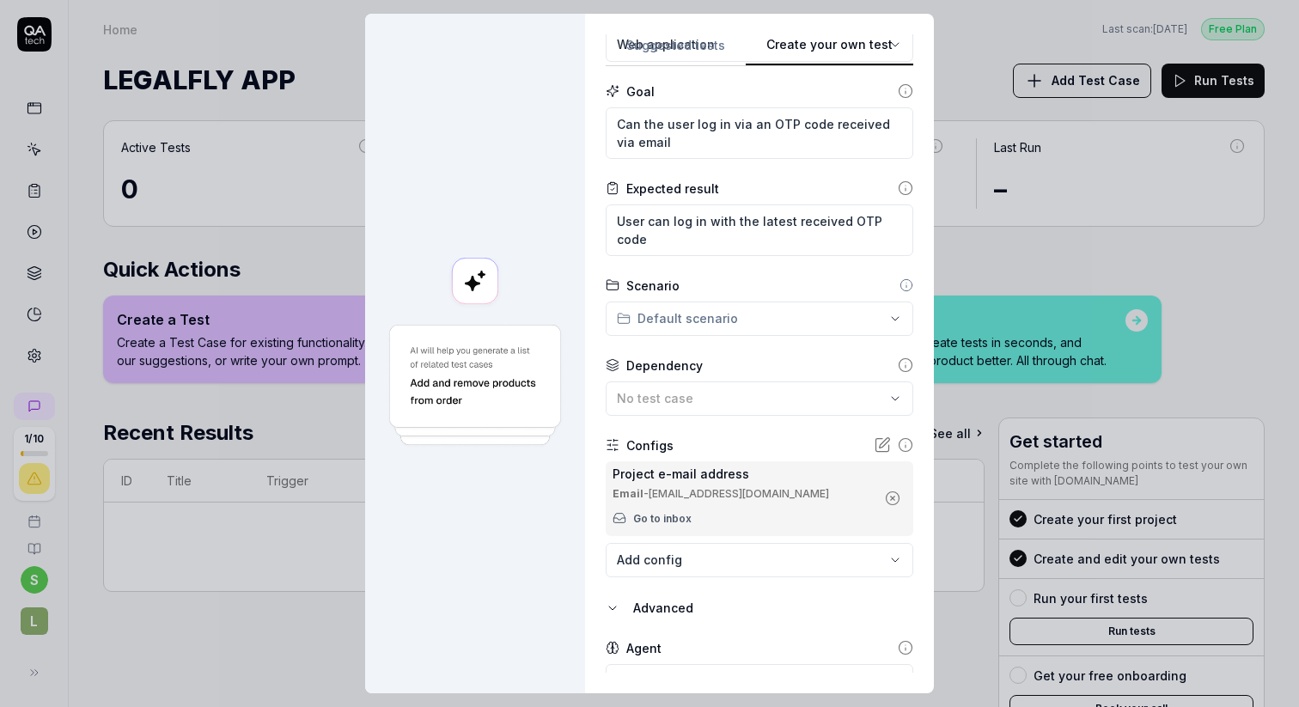
scroll to position [244, 0]
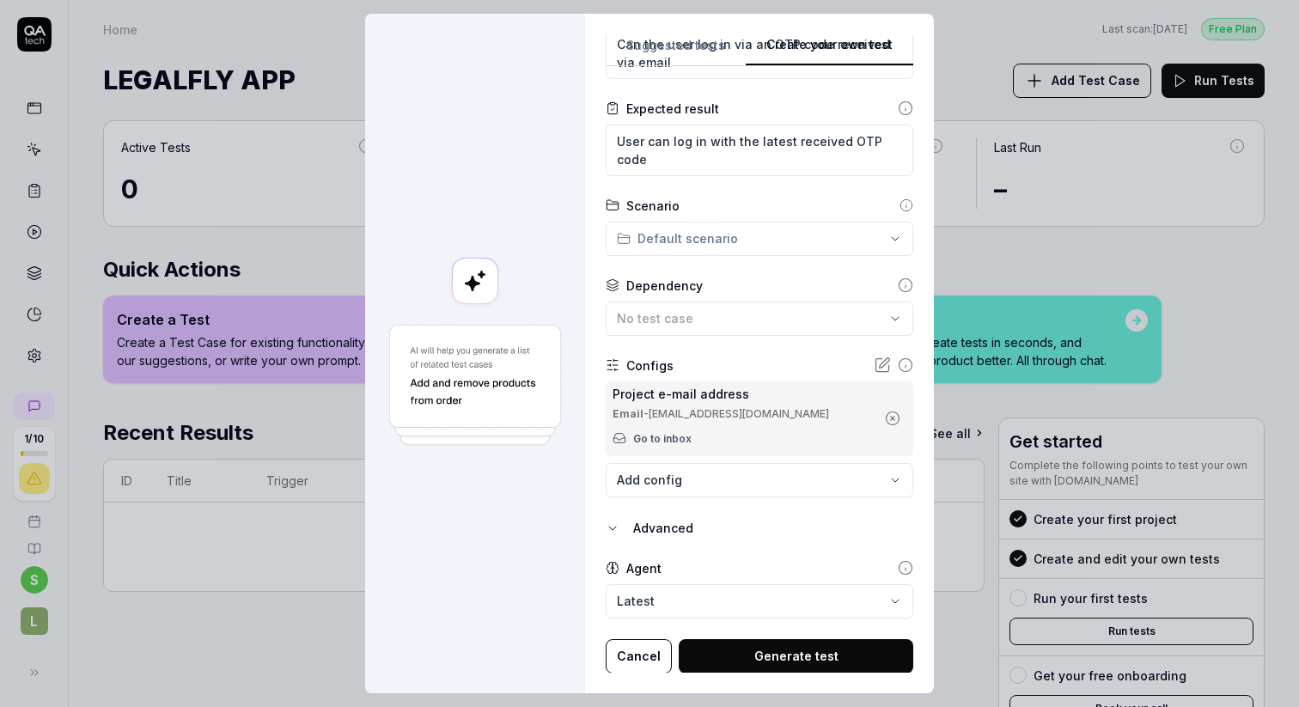
click at [758, 658] on button "Generate test" at bounding box center [796, 656] width 234 height 34
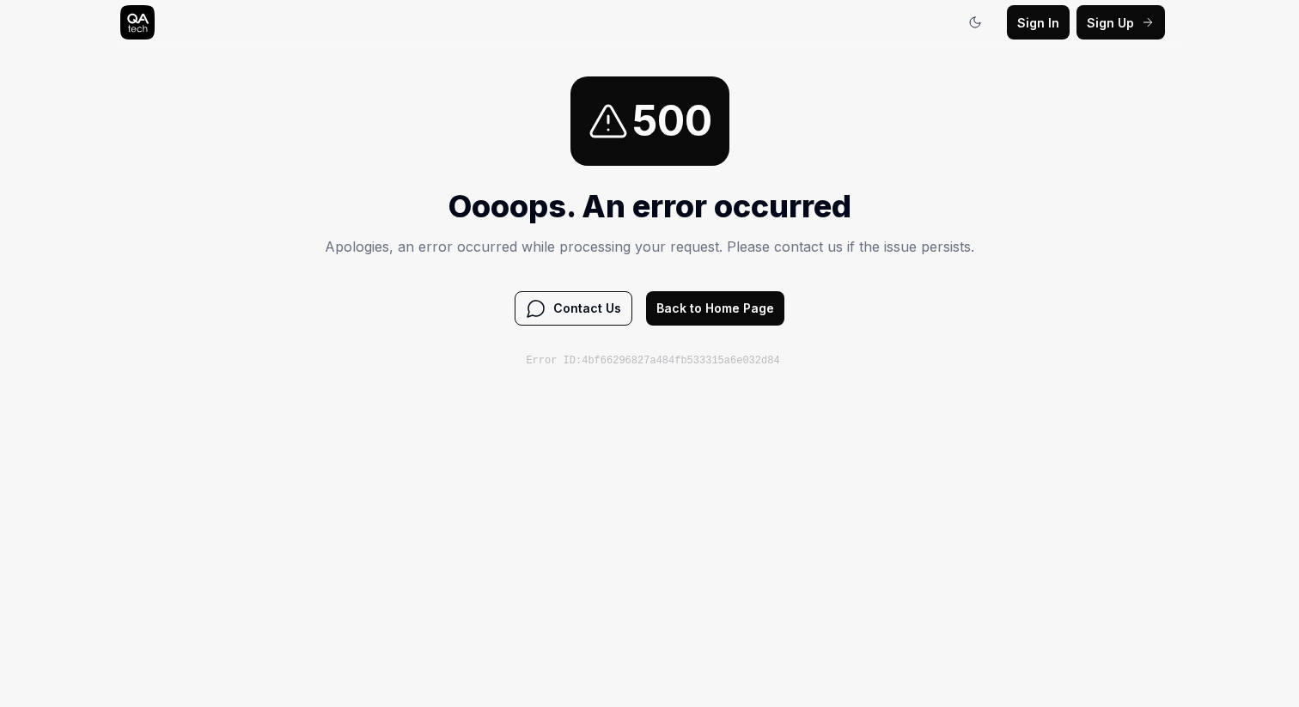
click at [697, 314] on button "Back to Home Page" at bounding box center [715, 308] width 138 height 34
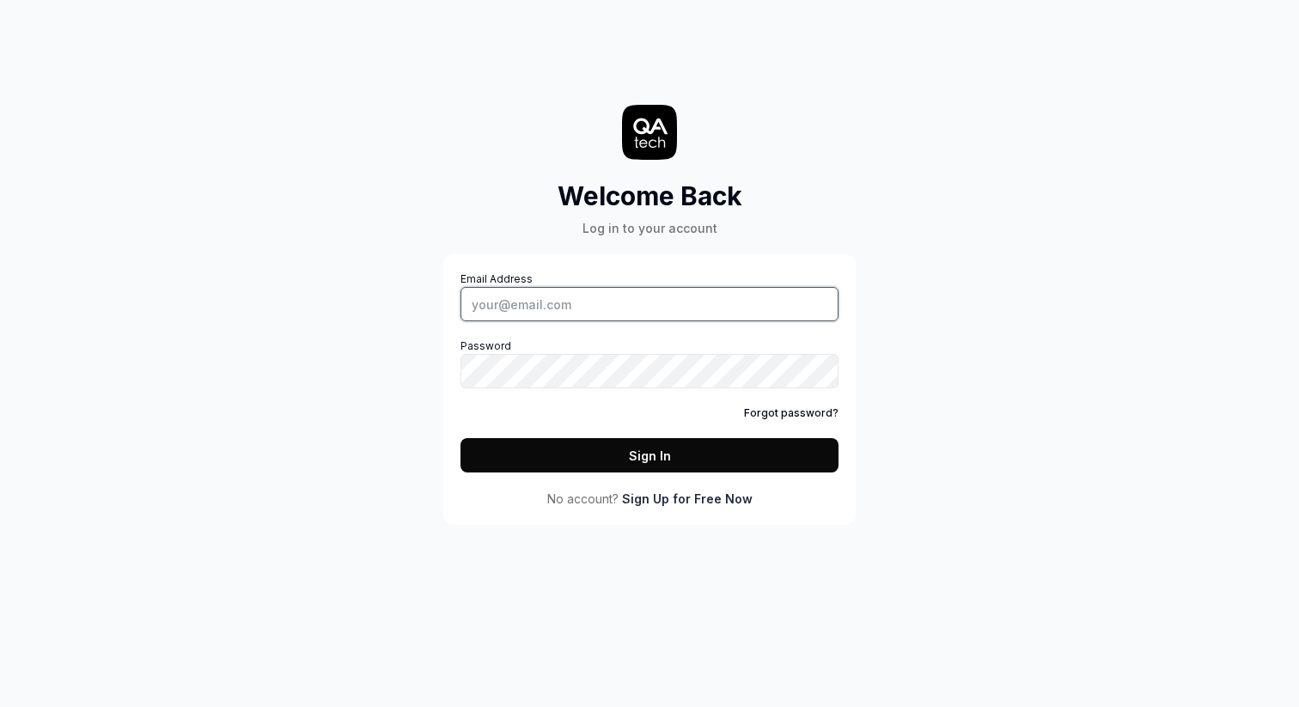
click at [517, 305] on input "Email Address" at bounding box center [649, 304] width 378 height 34
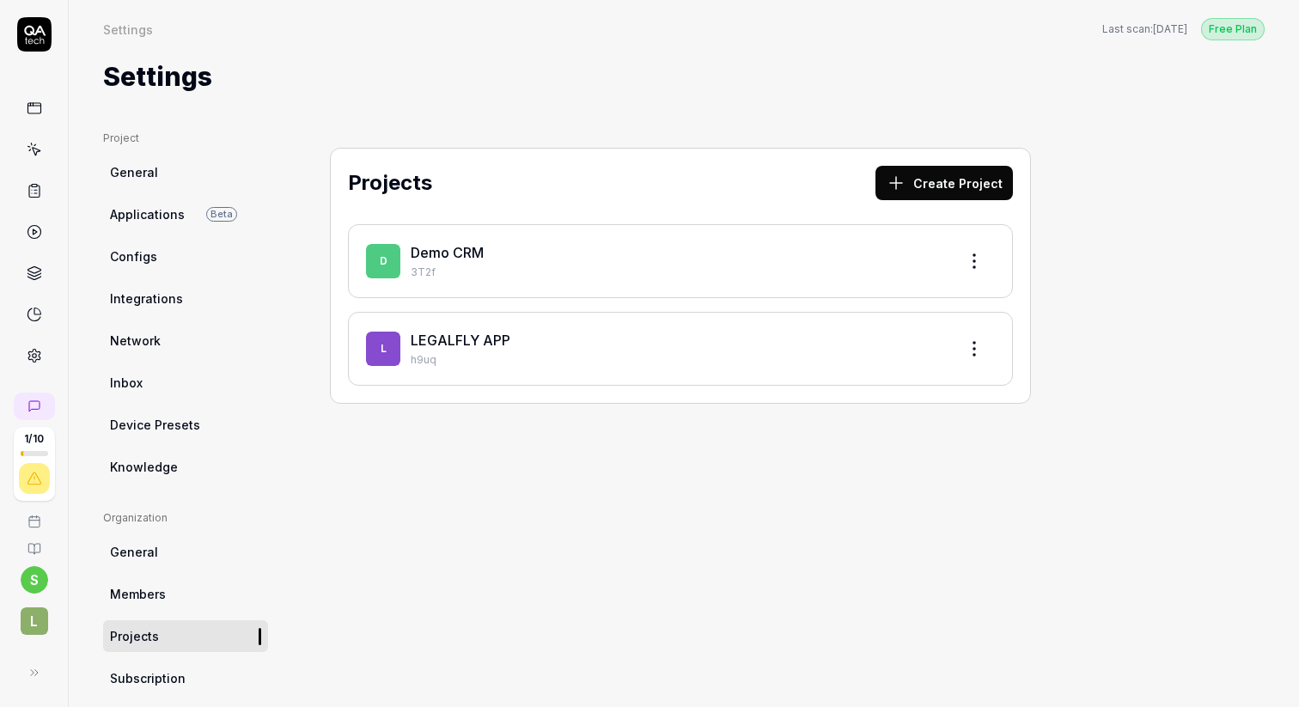
click at [483, 346] on link "LEGALFLY APP" at bounding box center [461, 340] width 100 height 17
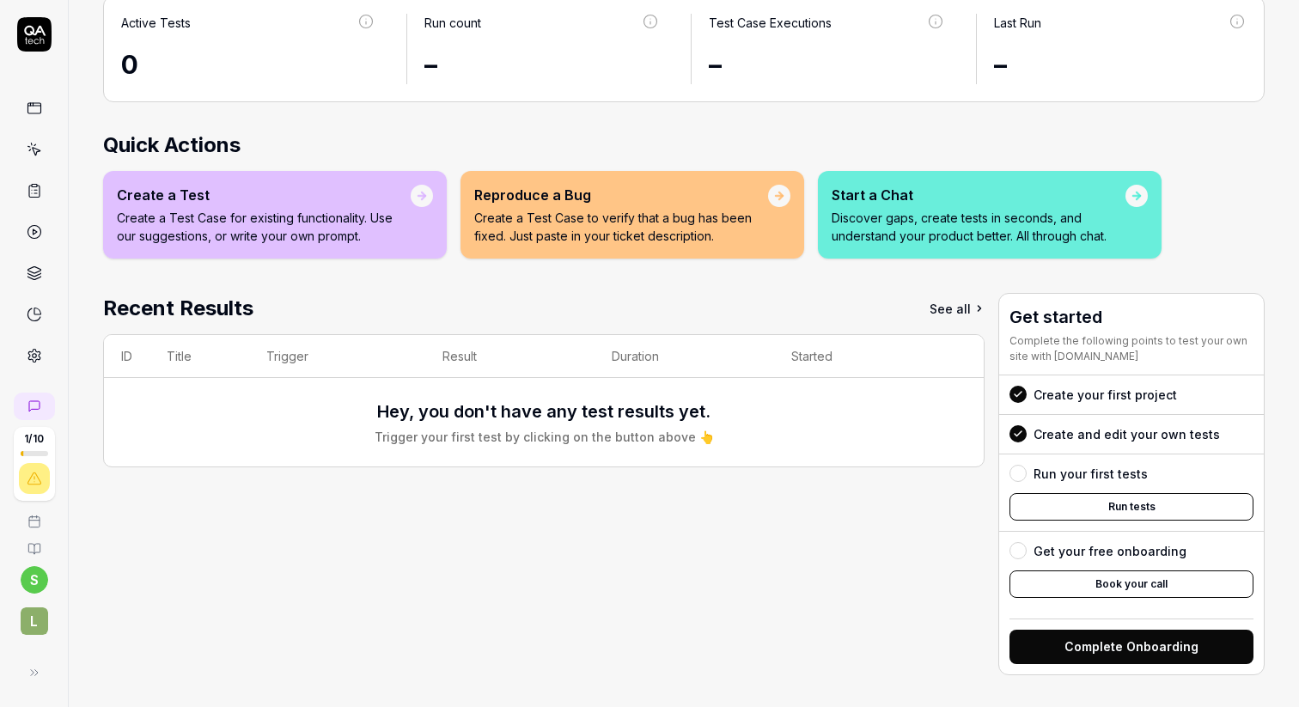
scroll to position [123, 0]
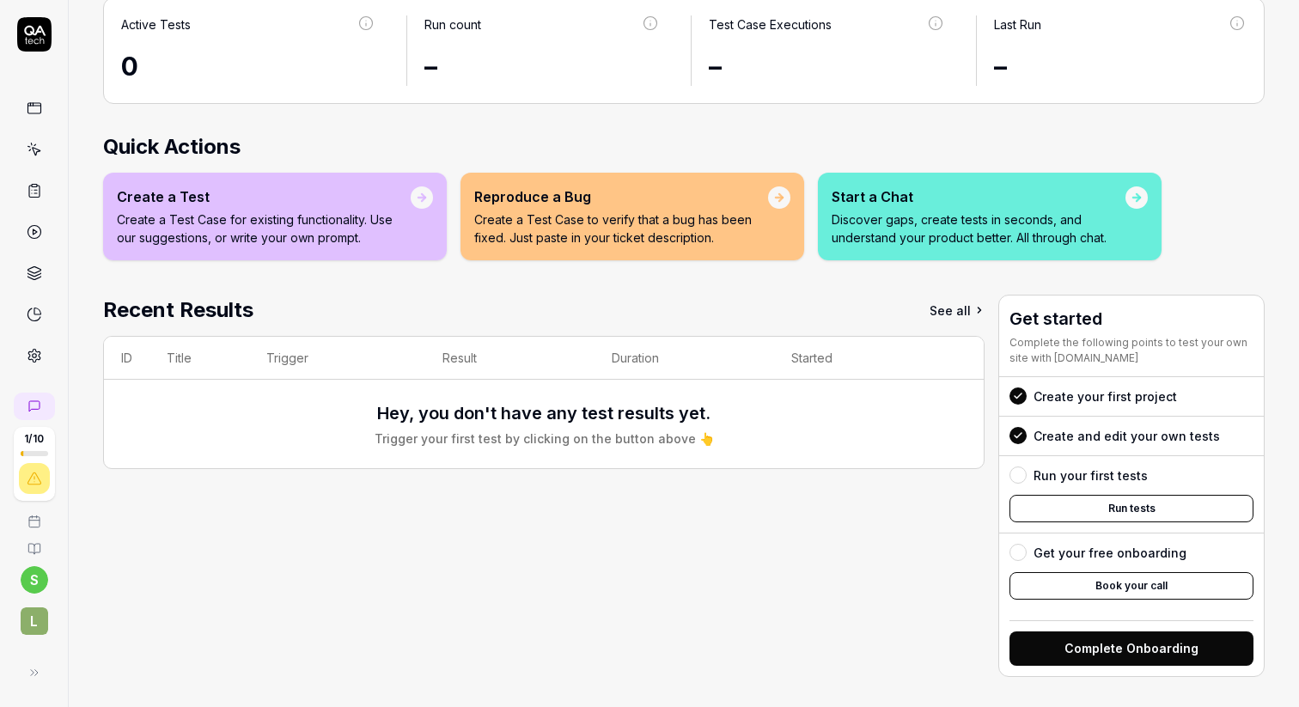
click at [35, 148] on icon at bounding box center [34, 149] width 15 height 15
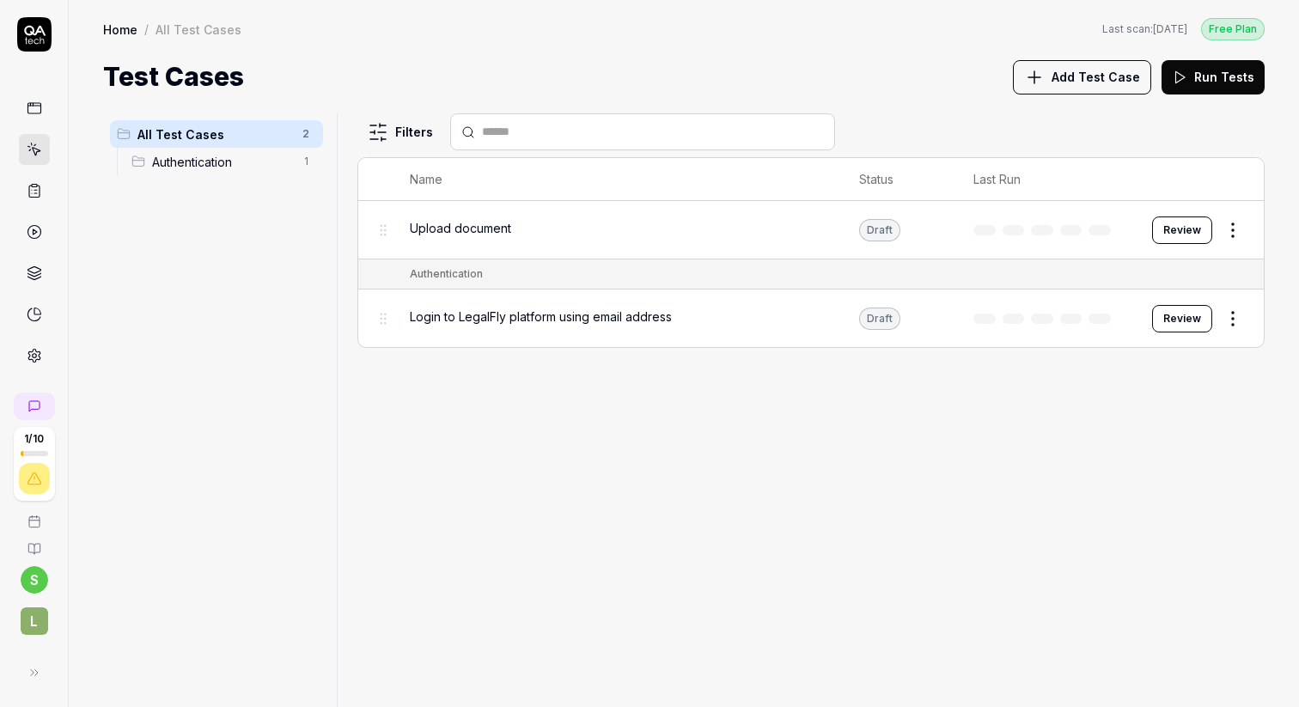
click at [1069, 73] on span "Add Test Case" at bounding box center [1095, 77] width 88 height 18
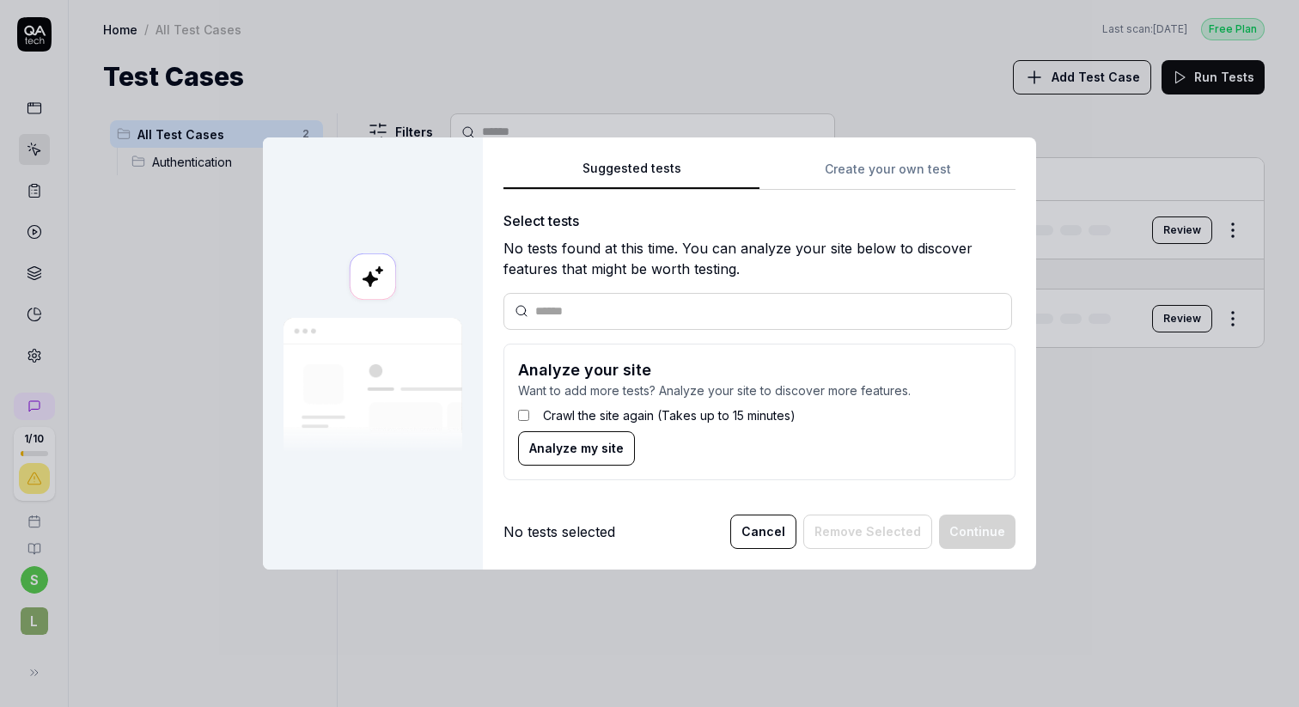
click at [903, 170] on div "Suggested tests Create your own test Select tests No tests found at this time. …" at bounding box center [759, 326] width 512 height 336
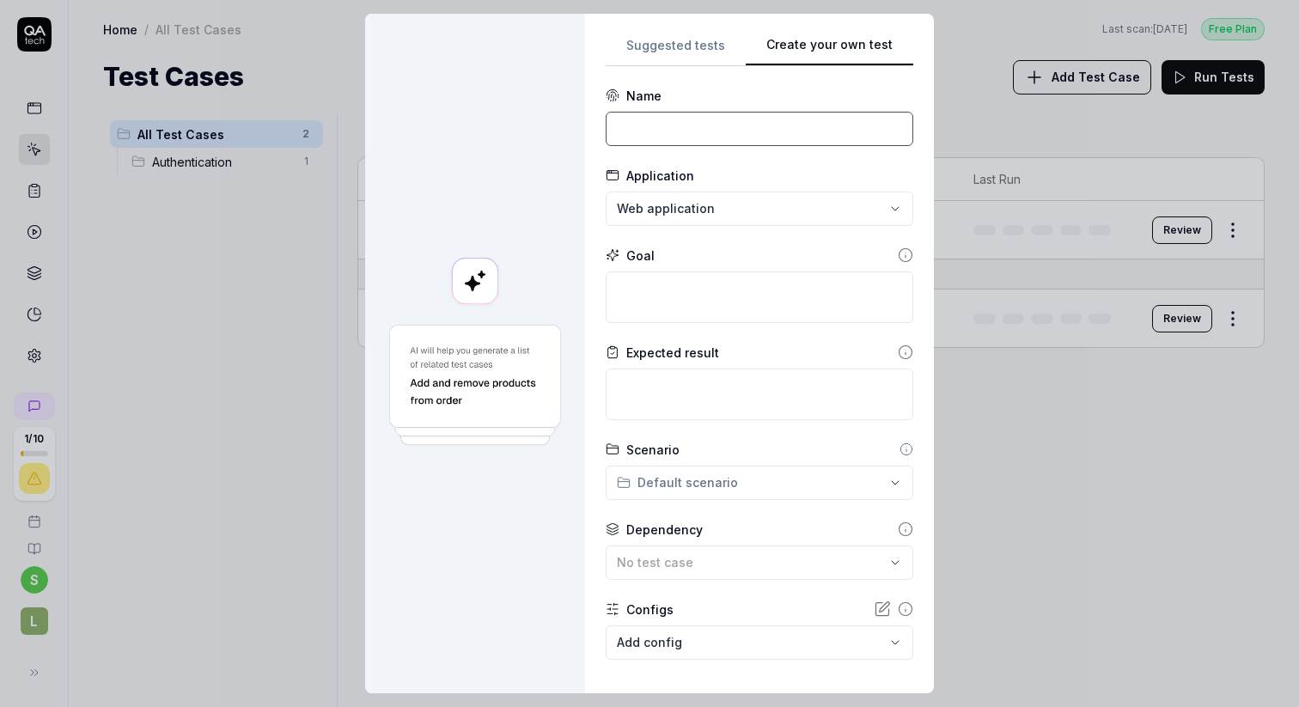
click at [684, 142] on input at bounding box center [759, 129] width 307 height 34
click at [543, 171] on div at bounding box center [475, 353] width 220 height 679
click at [654, 288] on textarea at bounding box center [759, 297] width 307 height 52
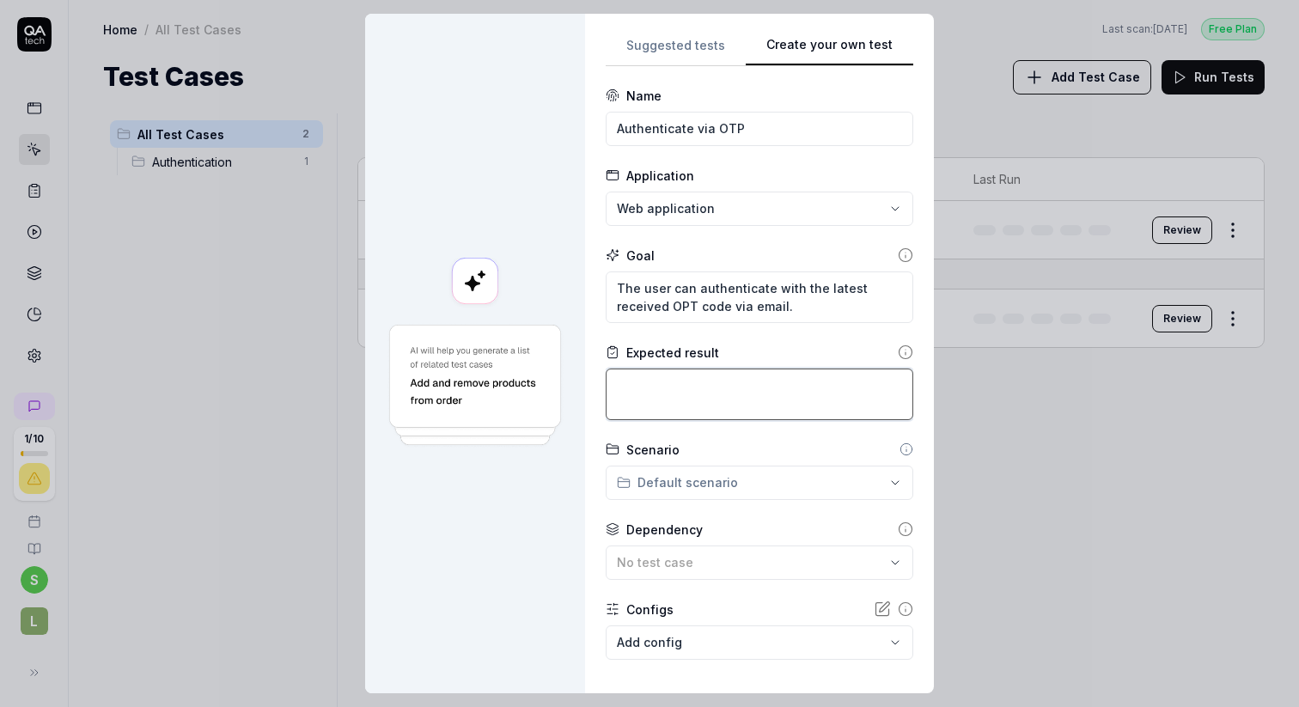
click at [668, 387] on textarea at bounding box center [759, 394] width 307 height 52
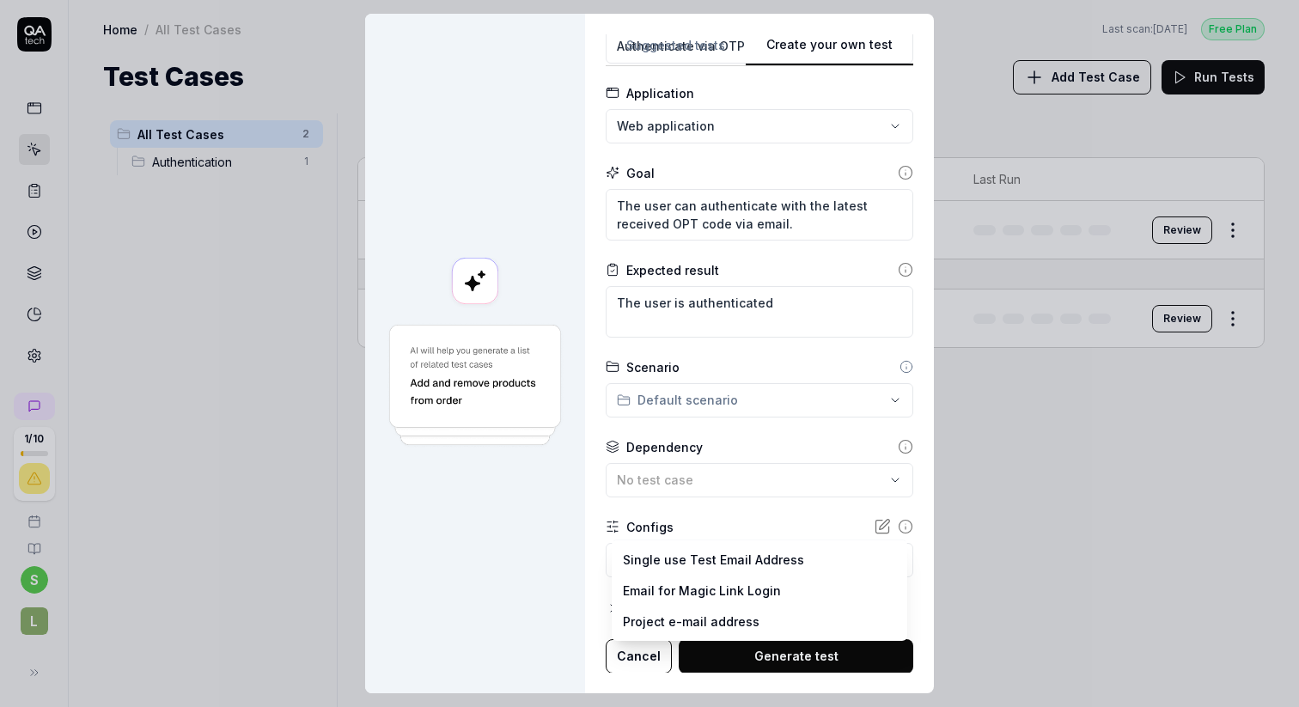
click at [675, 566] on body "**********" at bounding box center [649, 418] width 1299 height 836
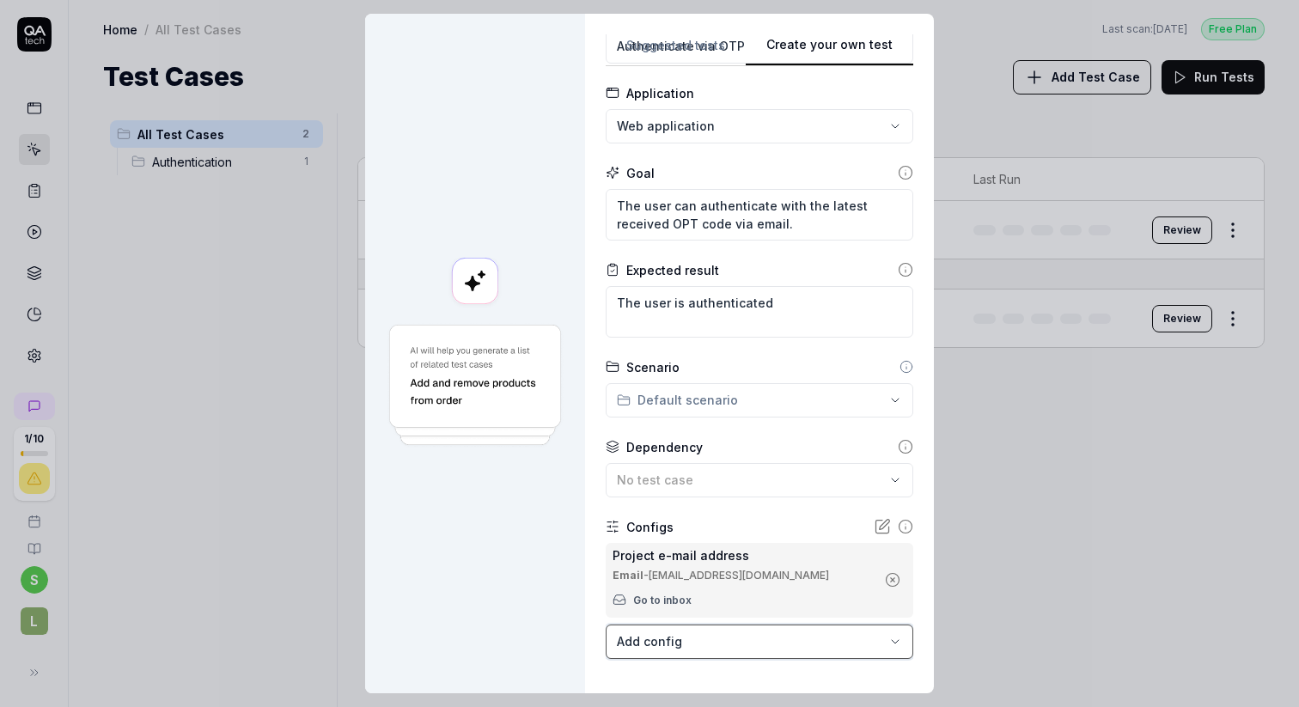
scroll to position [164, 0]
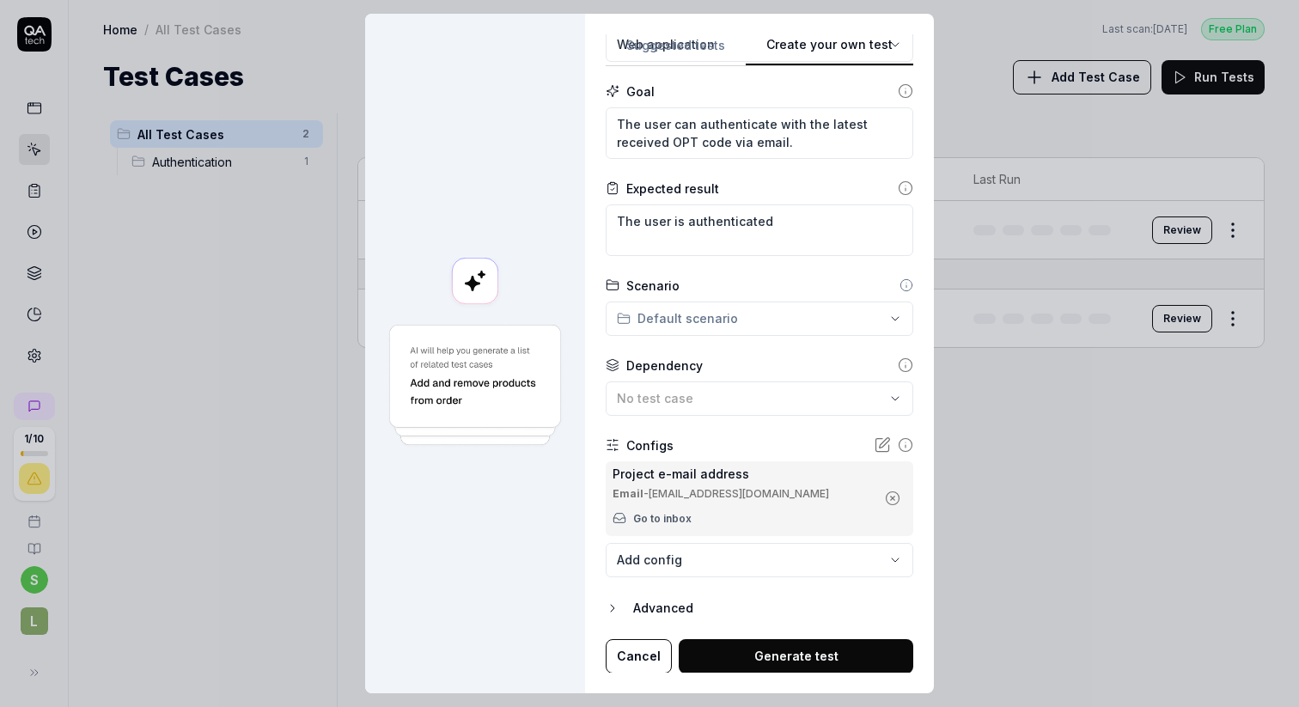
click at [771, 657] on button "Generate test" at bounding box center [796, 656] width 234 height 34
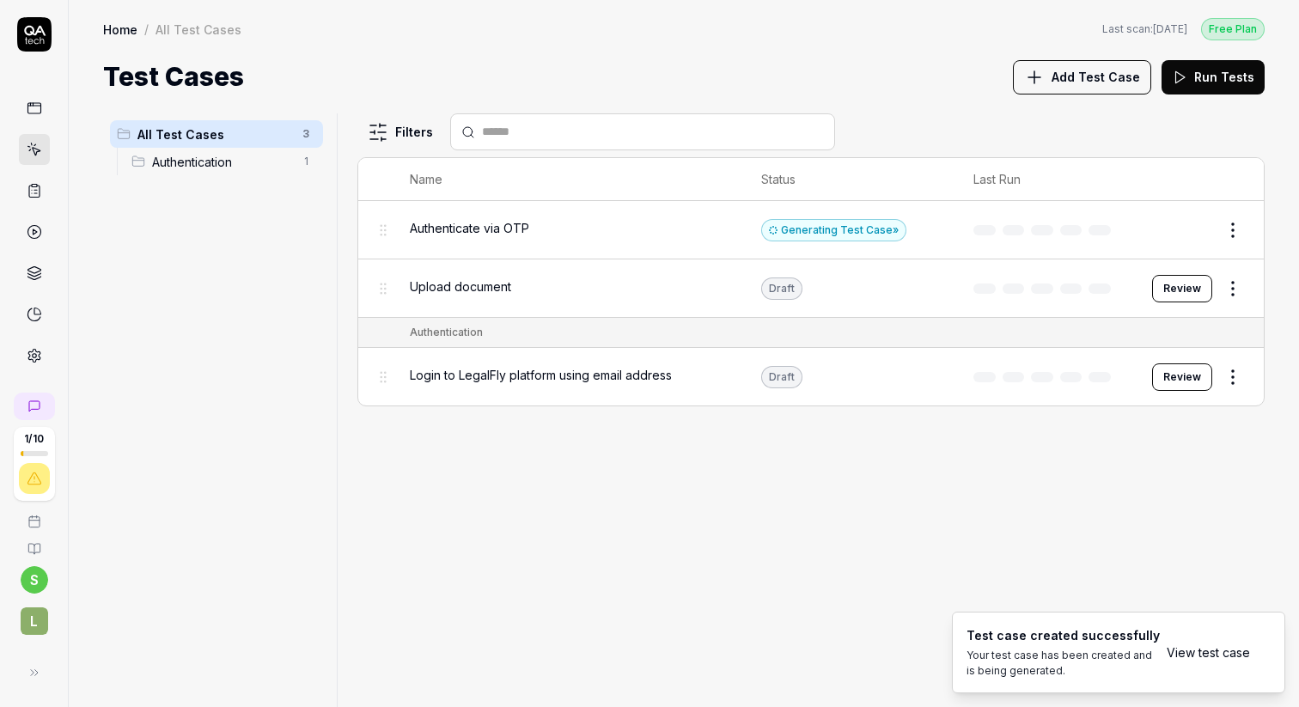
click at [594, 240] on div "Authenticate via OTP" at bounding box center [568, 229] width 317 height 37
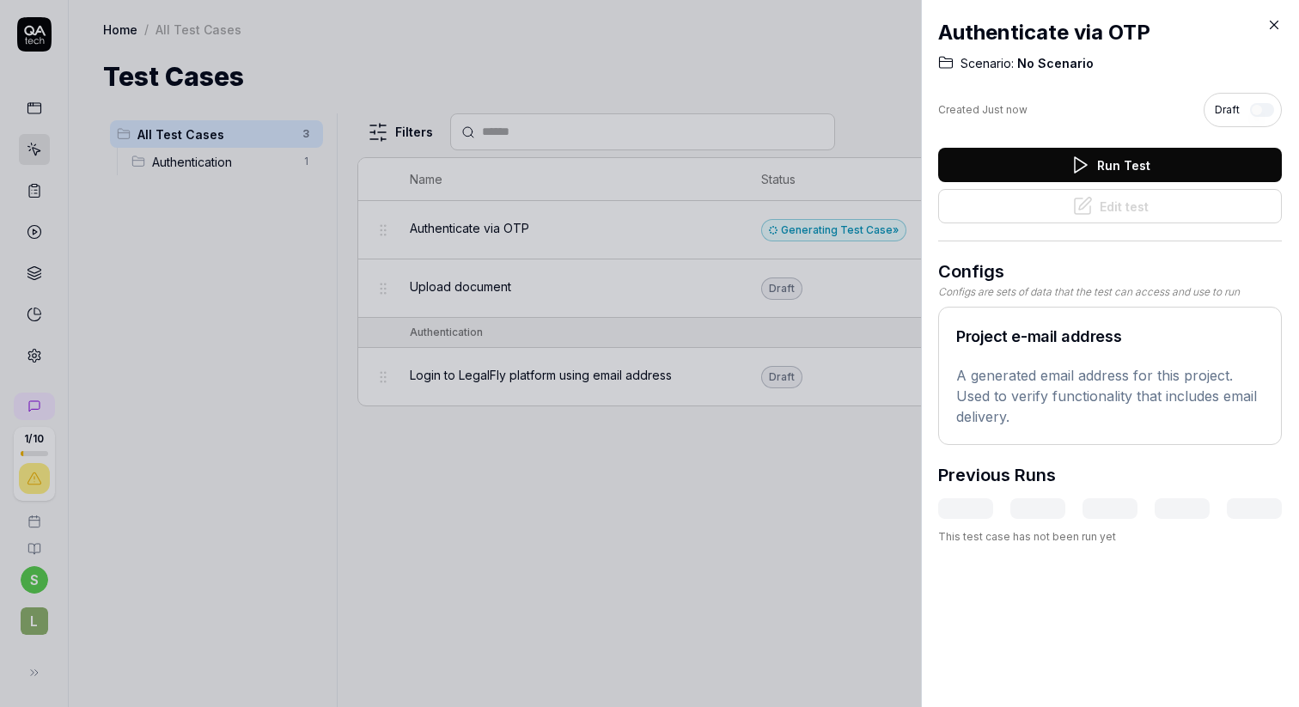
click at [478, 459] on div at bounding box center [649, 353] width 1299 height 707
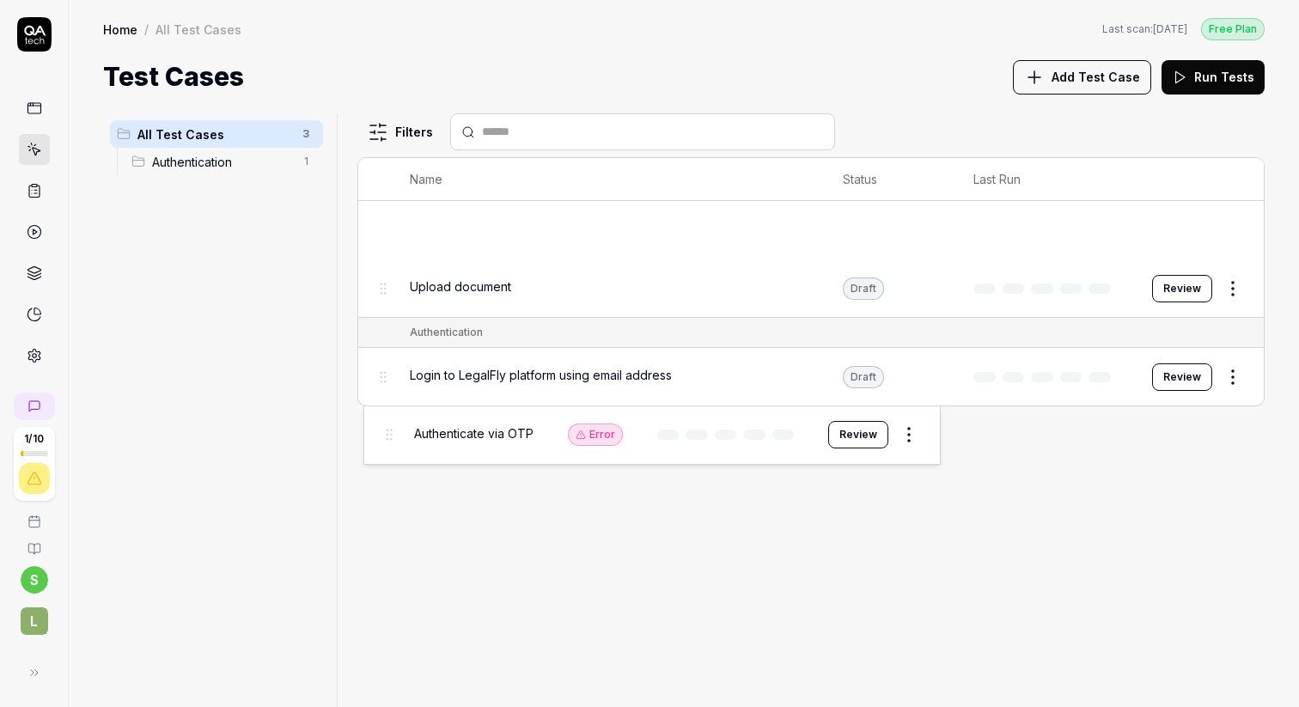
drag, startPoint x: 382, startPoint y: 228, endPoint x: 387, endPoint y: 434, distance: 206.2
click at [387, 434] on body "1 / 10 s L Home / All Test Cases Free Plan Home / All Test Cases Last scan: [DA…" at bounding box center [649, 418] width 1299 height 836
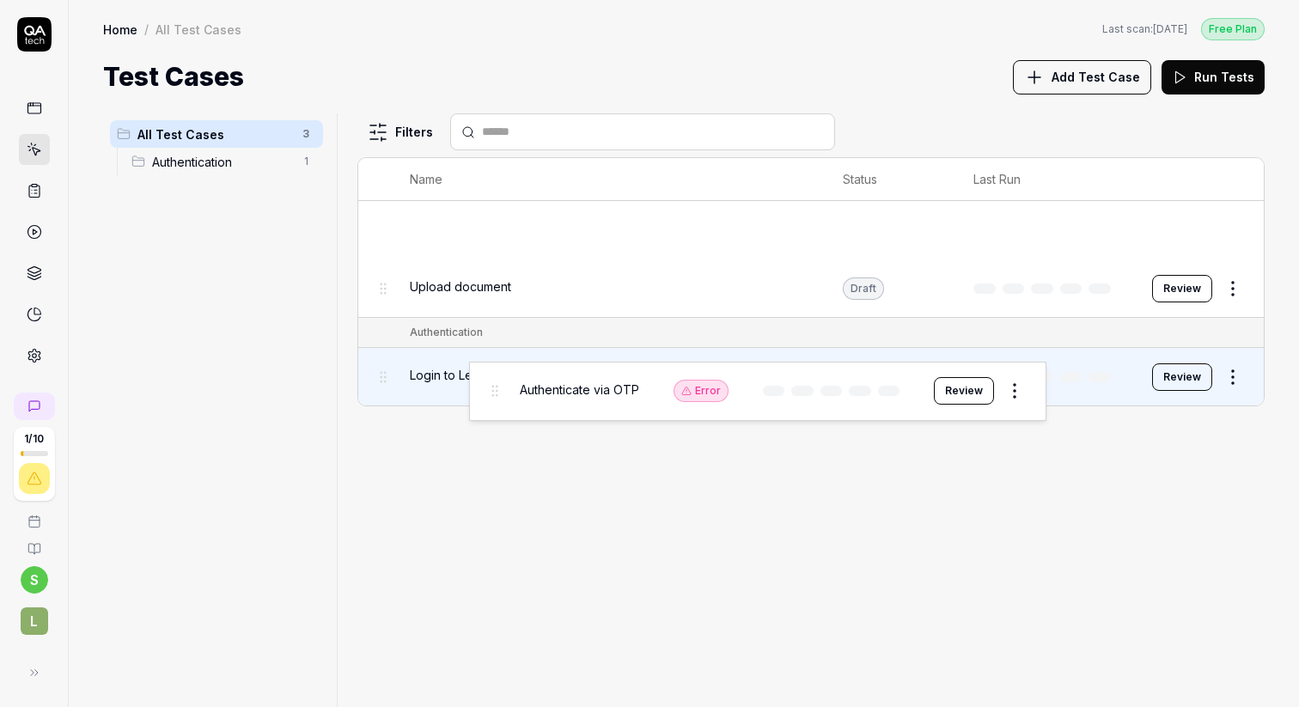
drag, startPoint x: 386, startPoint y: 228, endPoint x: 496, endPoint y: 389, distance: 195.8
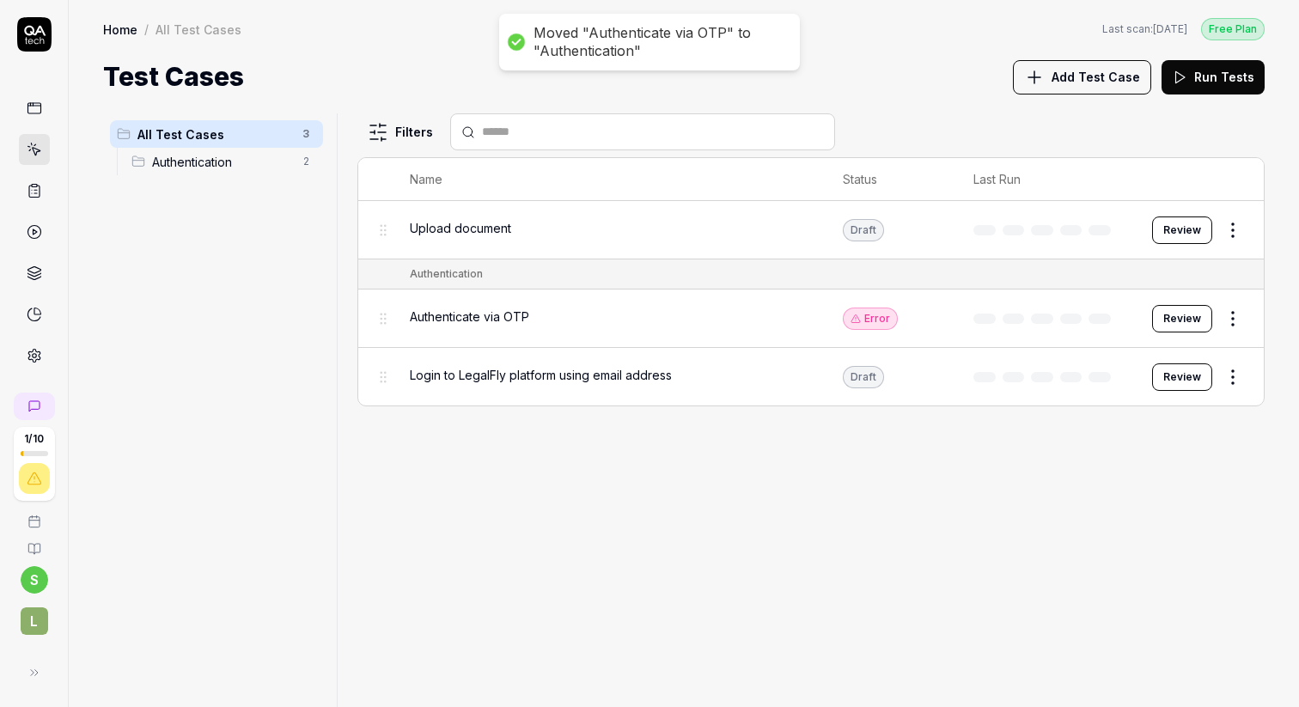
click at [511, 317] on span "Authenticate via OTP" at bounding box center [469, 316] width 119 height 18
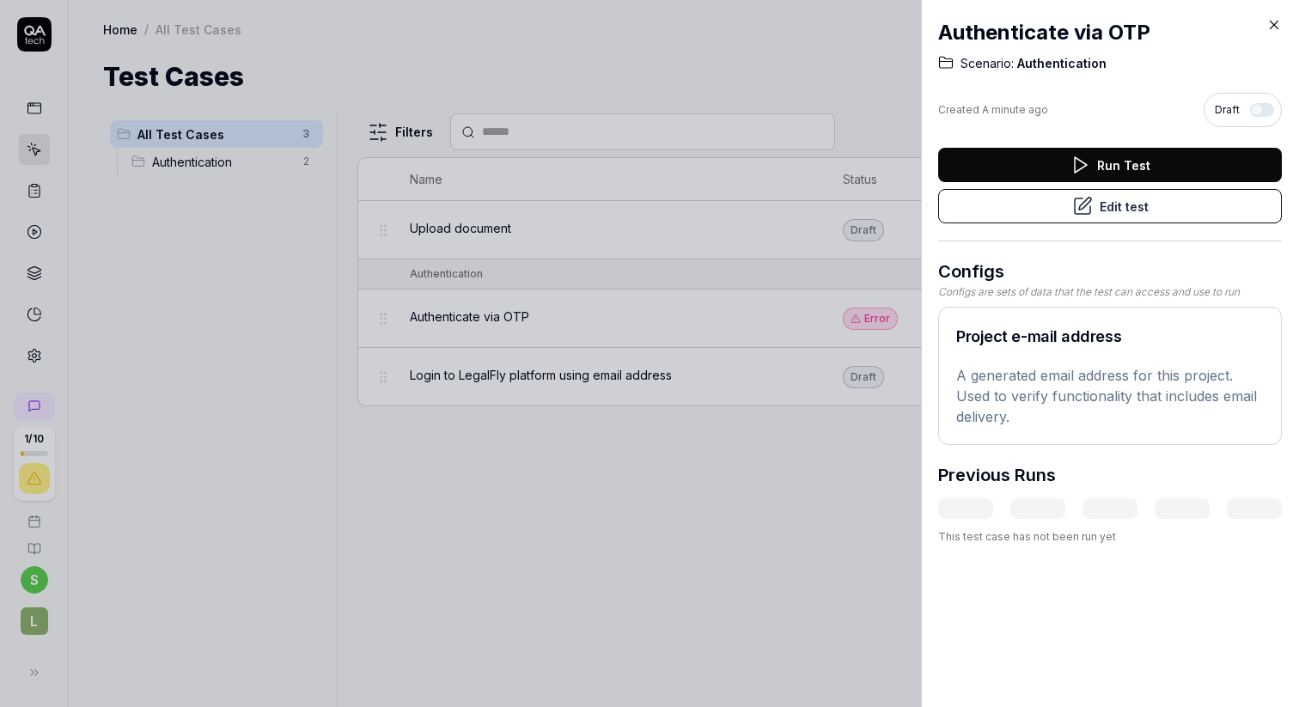
click at [818, 346] on div at bounding box center [649, 353] width 1299 height 707
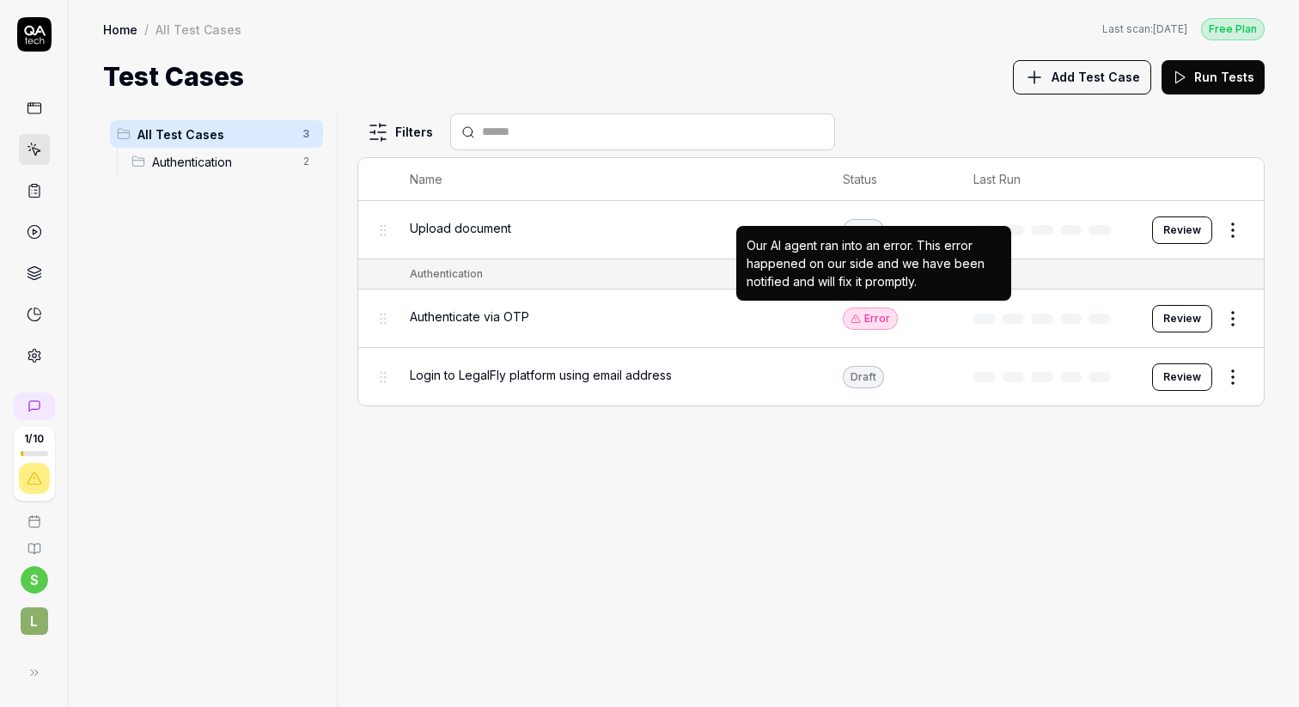
click at [881, 317] on div "Error" at bounding box center [870, 318] width 55 height 22
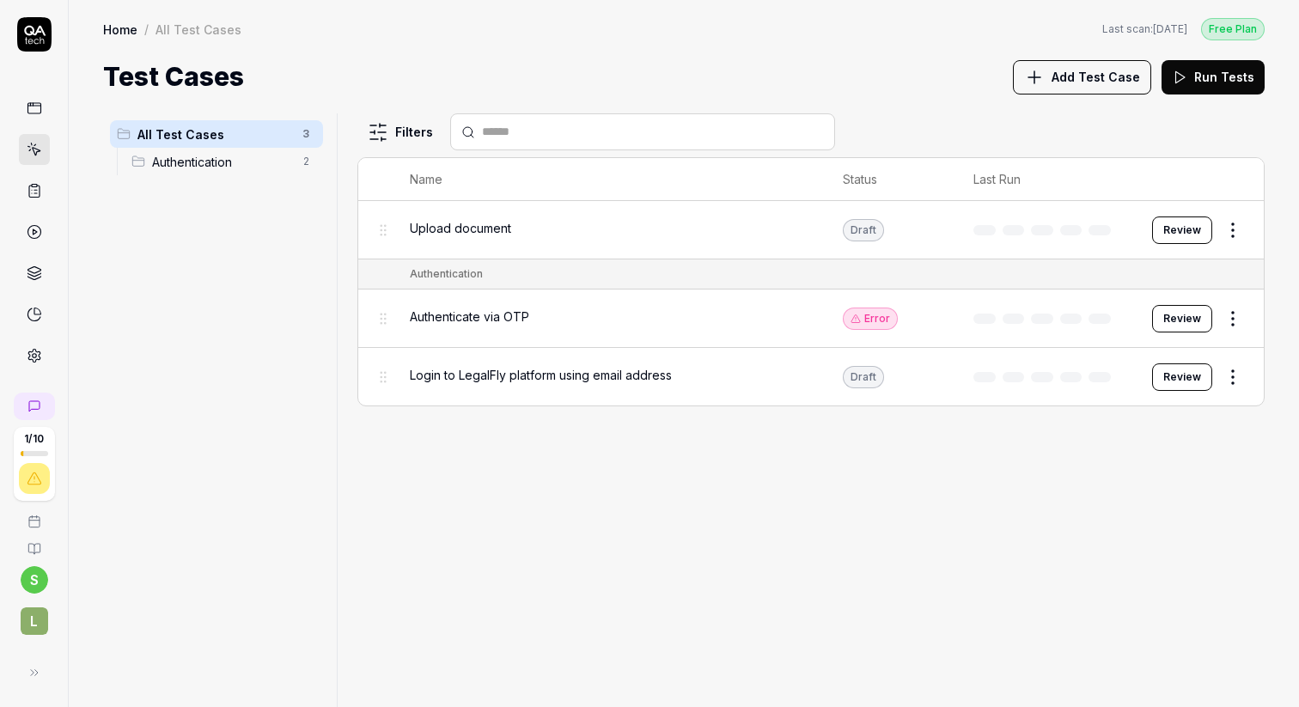
click at [1176, 320] on button "Review" at bounding box center [1182, 318] width 60 height 27
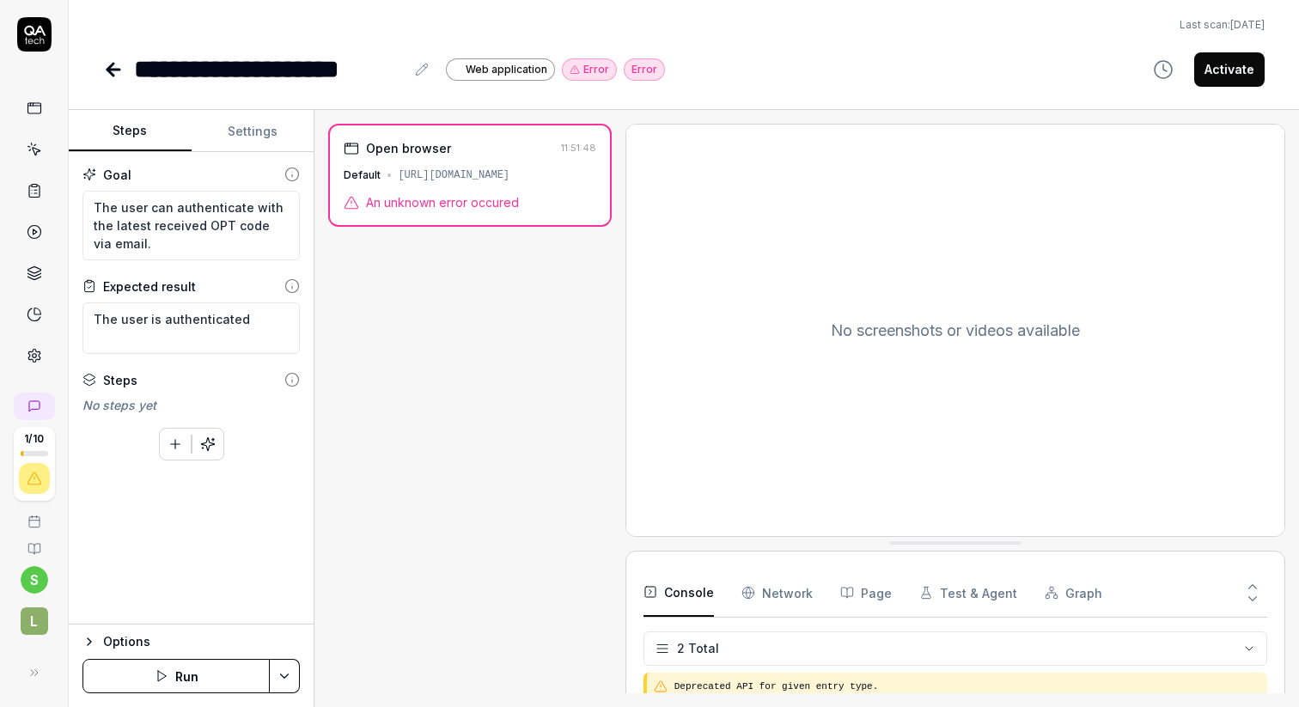
click at [416, 205] on span "An unknown error occured" at bounding box center [442, 202] width 153 height 18
click at [410, 182] on div "[URL][DOMAIN_NAME]" at bounding box center [454, 174] width 112 height 15
click at [417, 173] on div "[URL][DOMAIN_NAME]" at bounding box center [454, 174] width 112 height 15
click at [204, 527] on div "Goal The user can authenticate with the latest received OPT code via email. Exp…" at bounding box center [191, 388] width 245 height 472
click at [179, 676] on button "Run" at bounding box center [175, 676] width 187 height 34
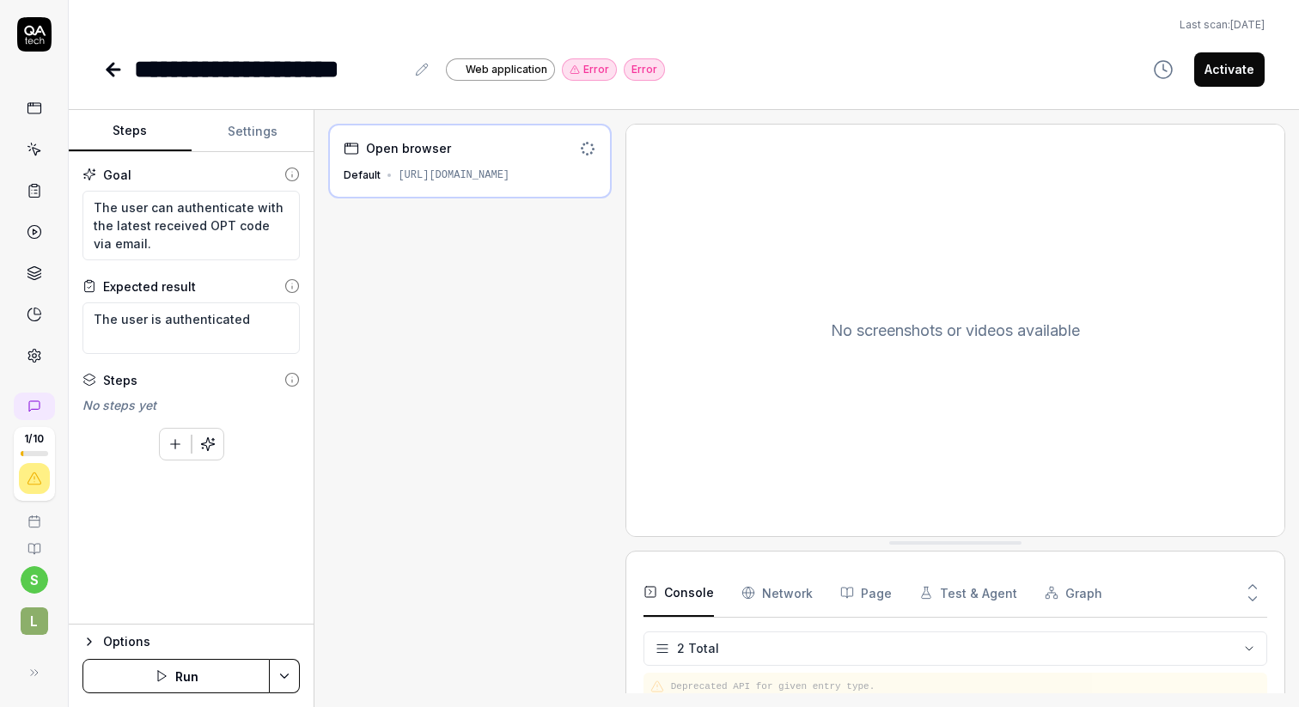
click at [784, 649] on html "**********" at bounding box center [649, 418] width 1299 height 836
click at [763, 594] on Requests "Network" at bounding box center [776, 593] width 71 height 48
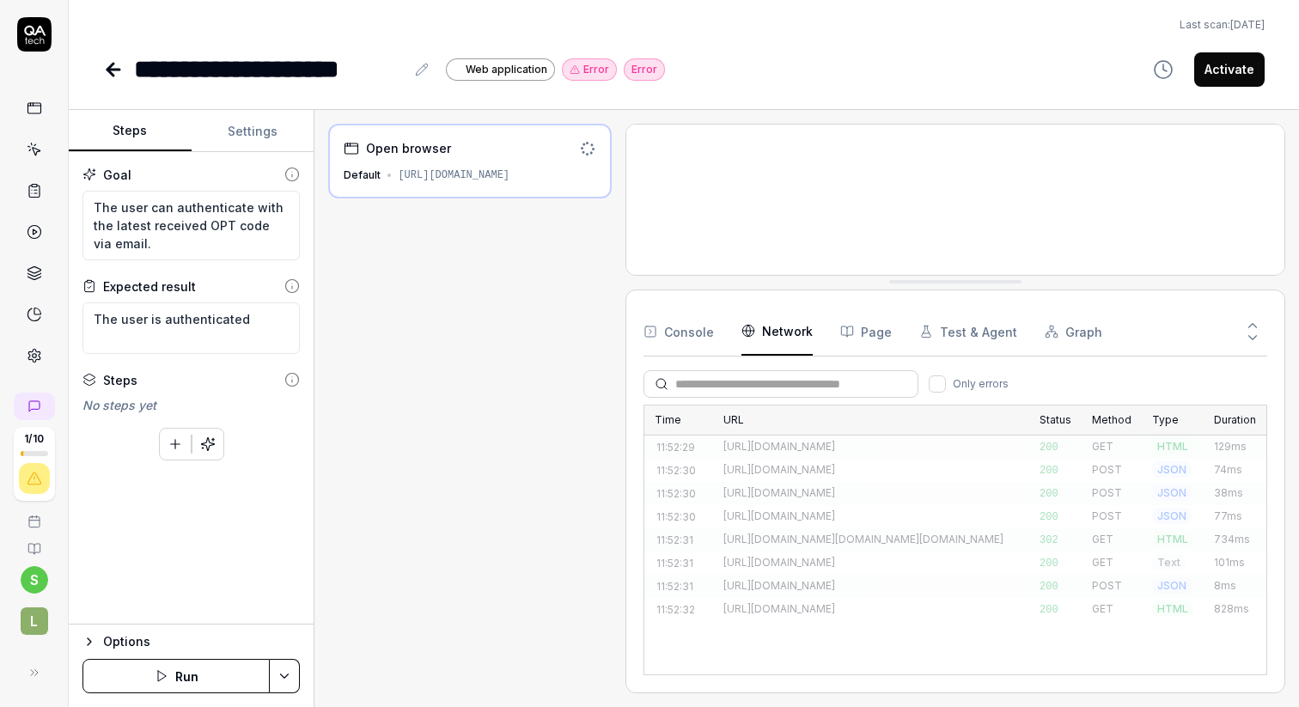
drag, startPoint x: 979, startPoint y: 542, endPoint x: 977, endPoint y: 282, distance: 260.3
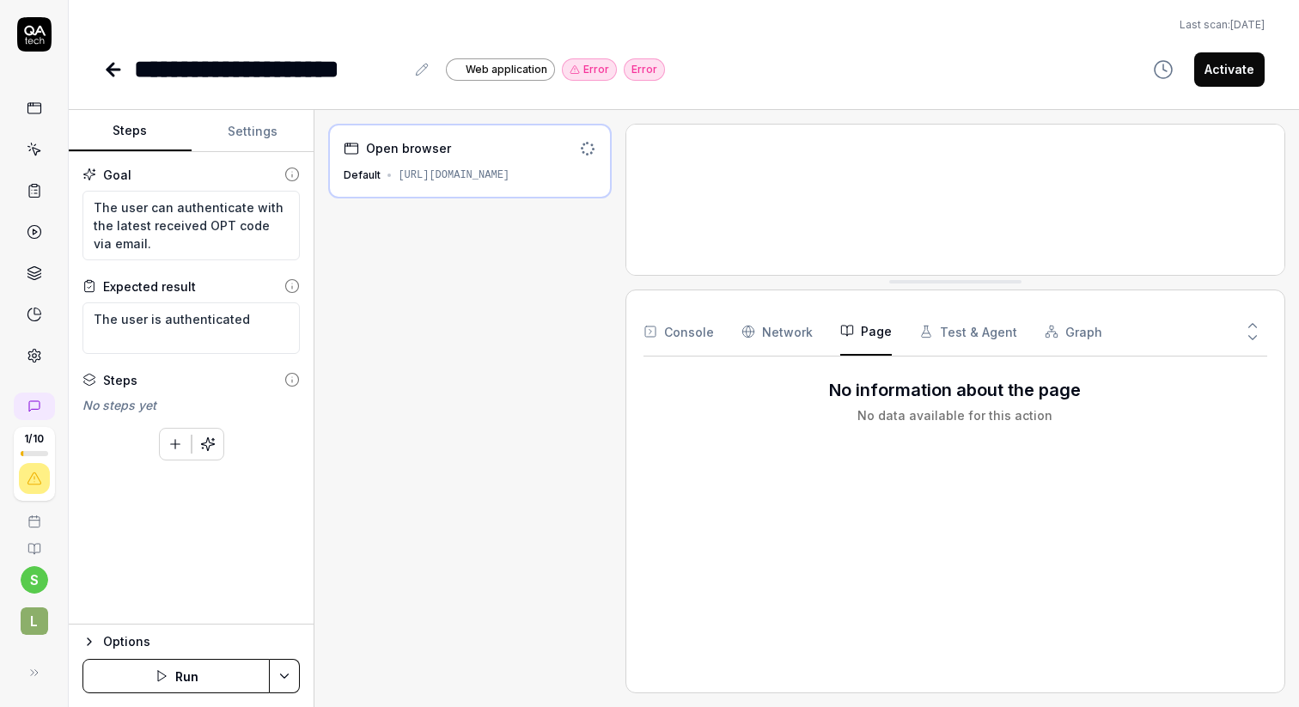
click at [873, 340] on button "Page" at bounding box center [866, 331] width 52 height 48
click at [957, 340] on button "Test & Agent" at bounding box center [968, 331] width 98 height 48
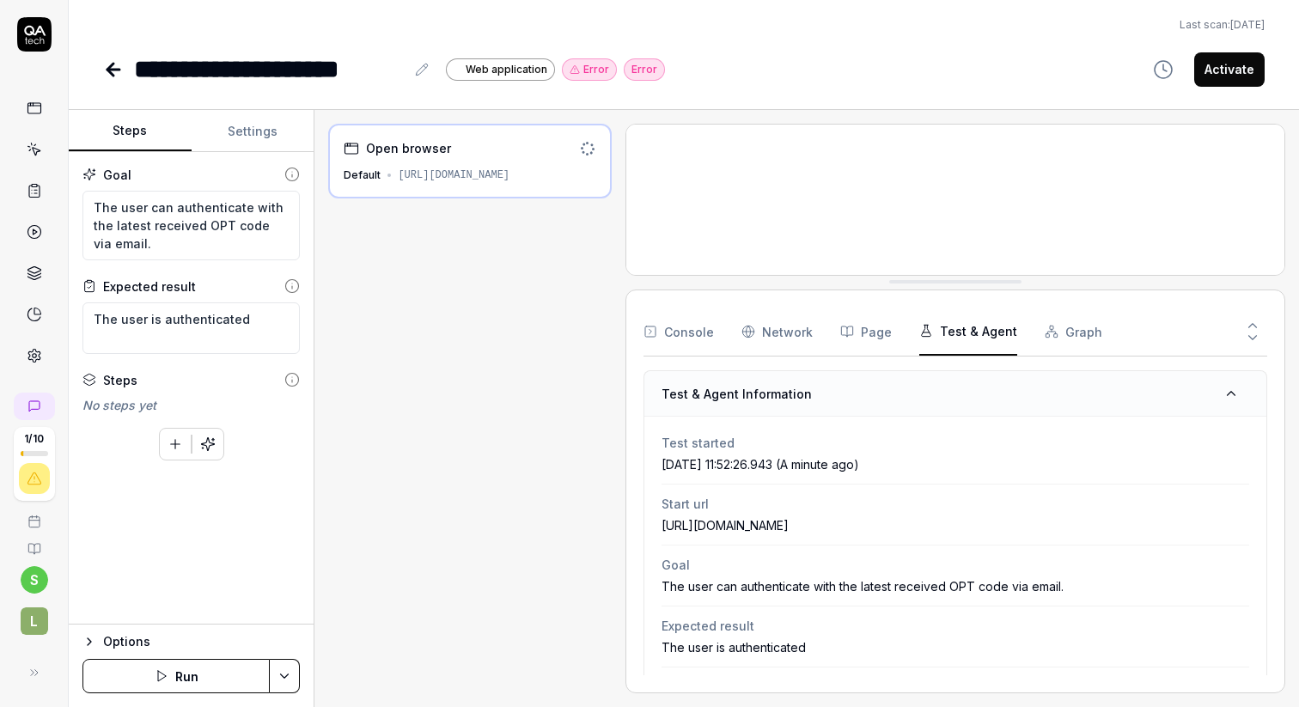
click at [1050, 330] on button "Graph" at bounding box center [1073, 331] width 58 height 48
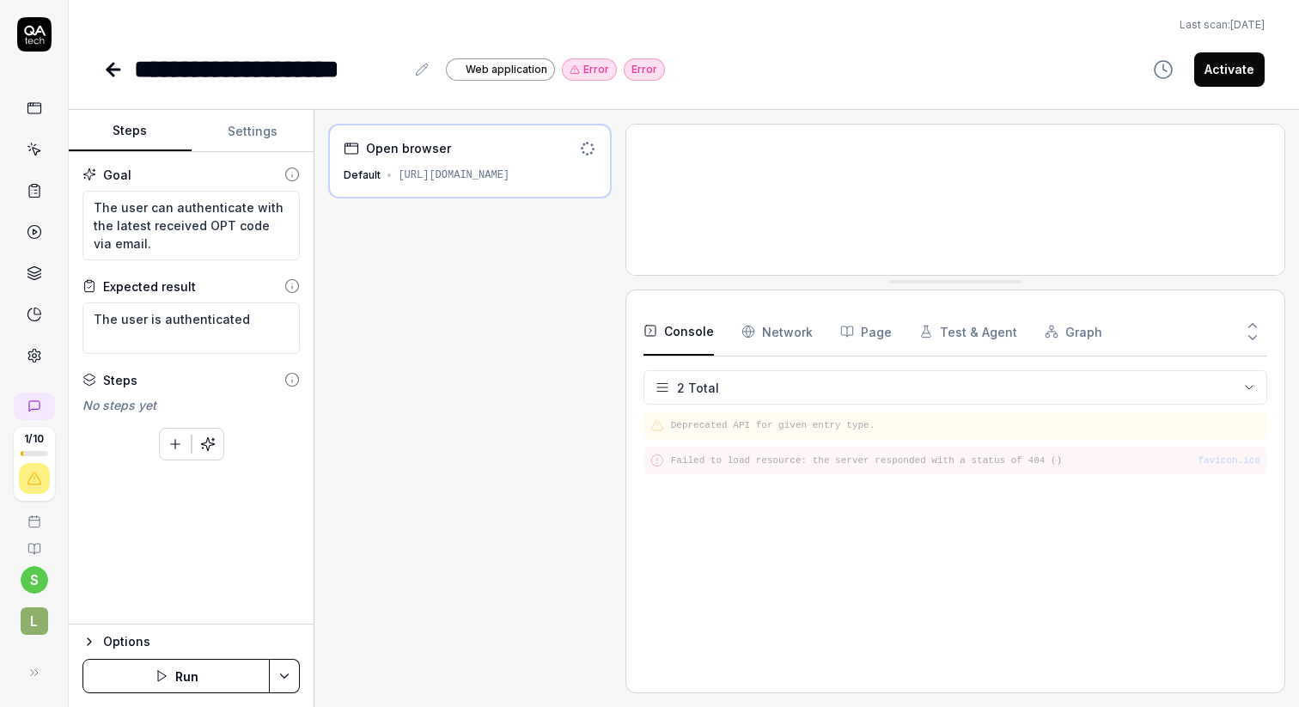
click at [698, 326] on button "Console" at bounding box center [678, 331] width 70 height 48
click at [709, 388] on html "**********" at bounding box center [649, 418] width 1299 height 836
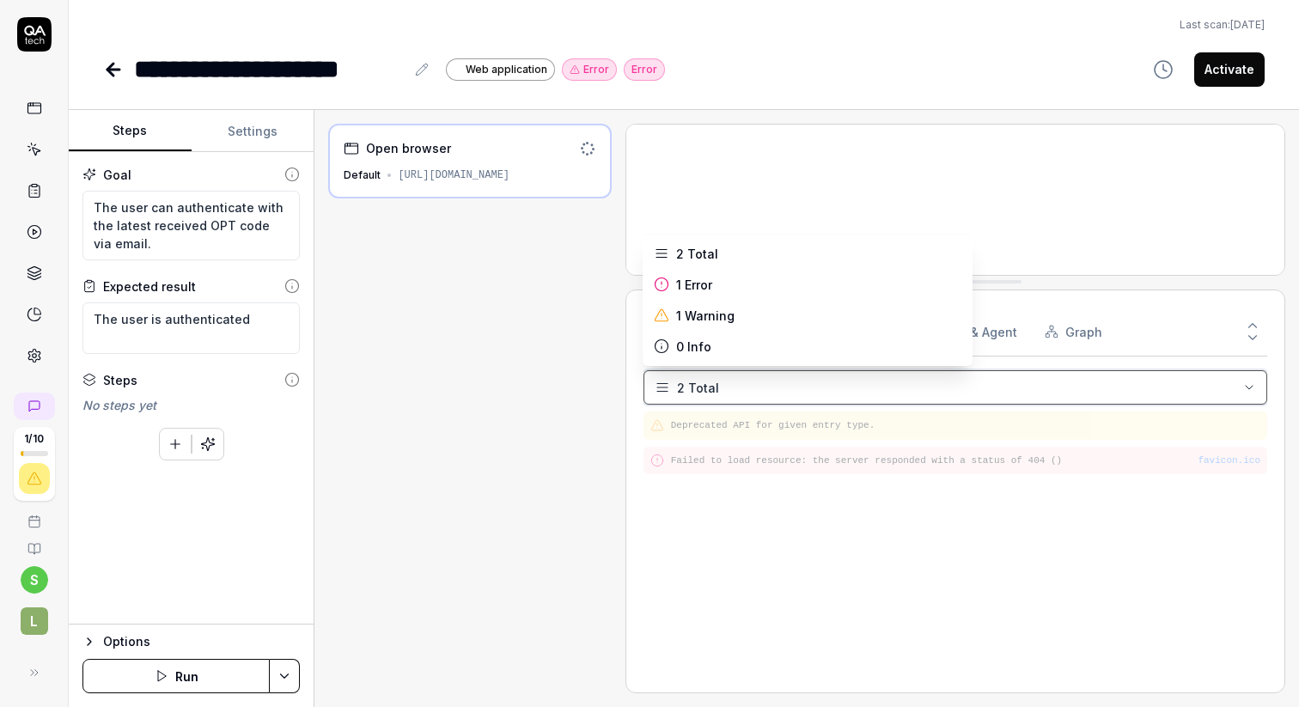
click at [573, 430] on html "**********" at bounding box center [649, 418] width 1299 height 836
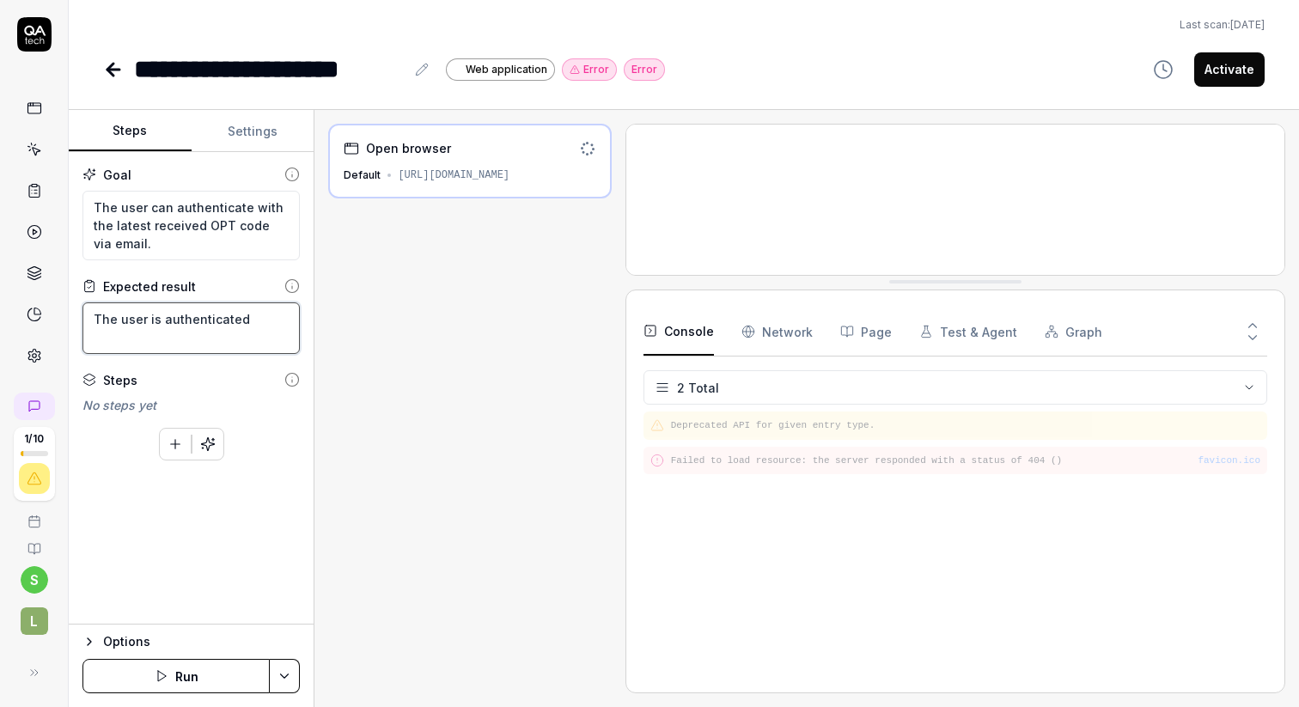
click at [210, 332] on textarea "The user is authenticated" at bounding box center [190, 328] width 217 height 52
click at [245, 140] on button "Settings" at bounding box center [253, 131] width 123 height 41
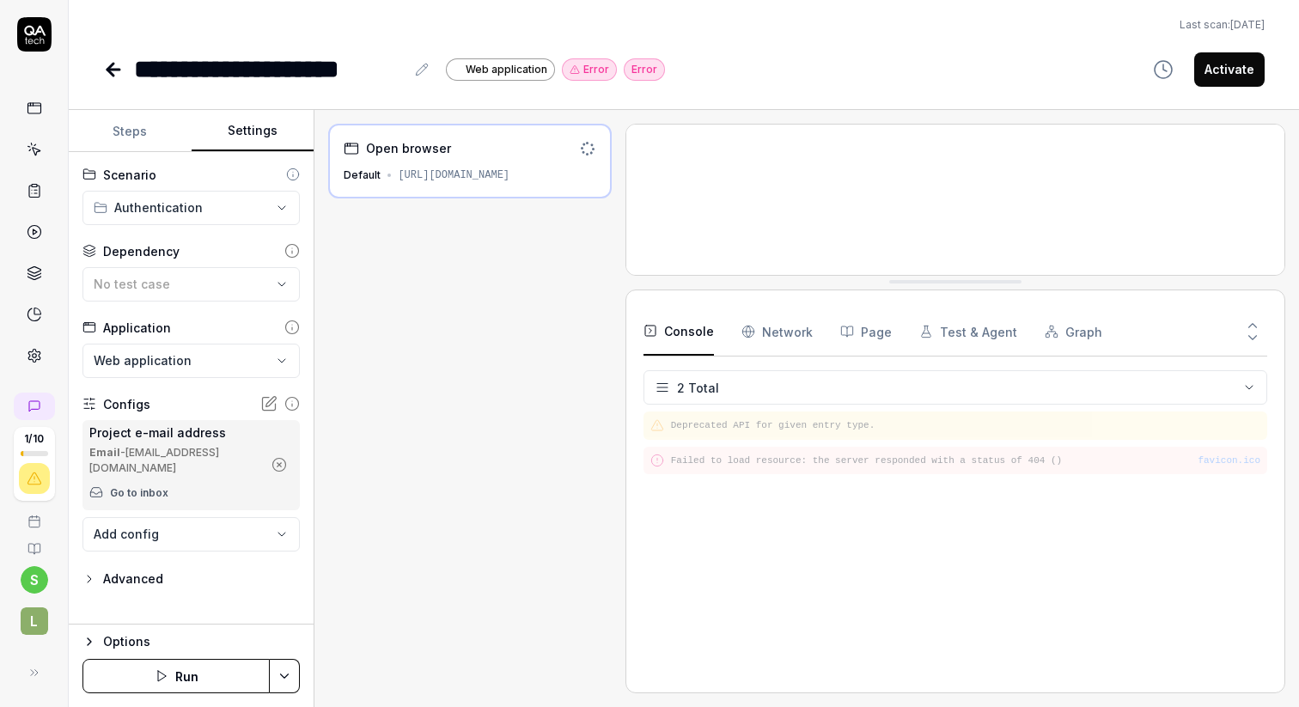
click at [173, 301] on div "**********" at bounding box center [191, 388] width 245 height 472
click at [177, 293] on button "No test case" at bounding box center [190, 284] width 217 height 34
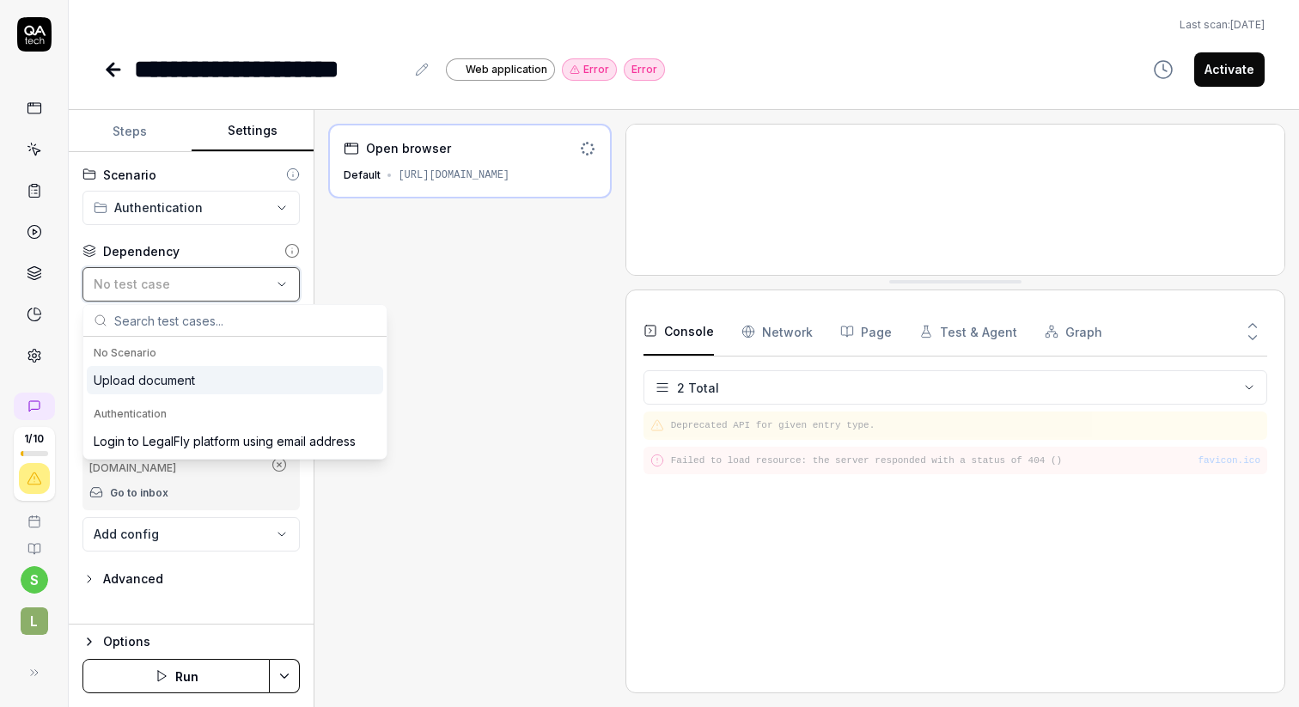
click at [177, 293] on button "No test case" at bounding box center [190, 284] width 217 height 34
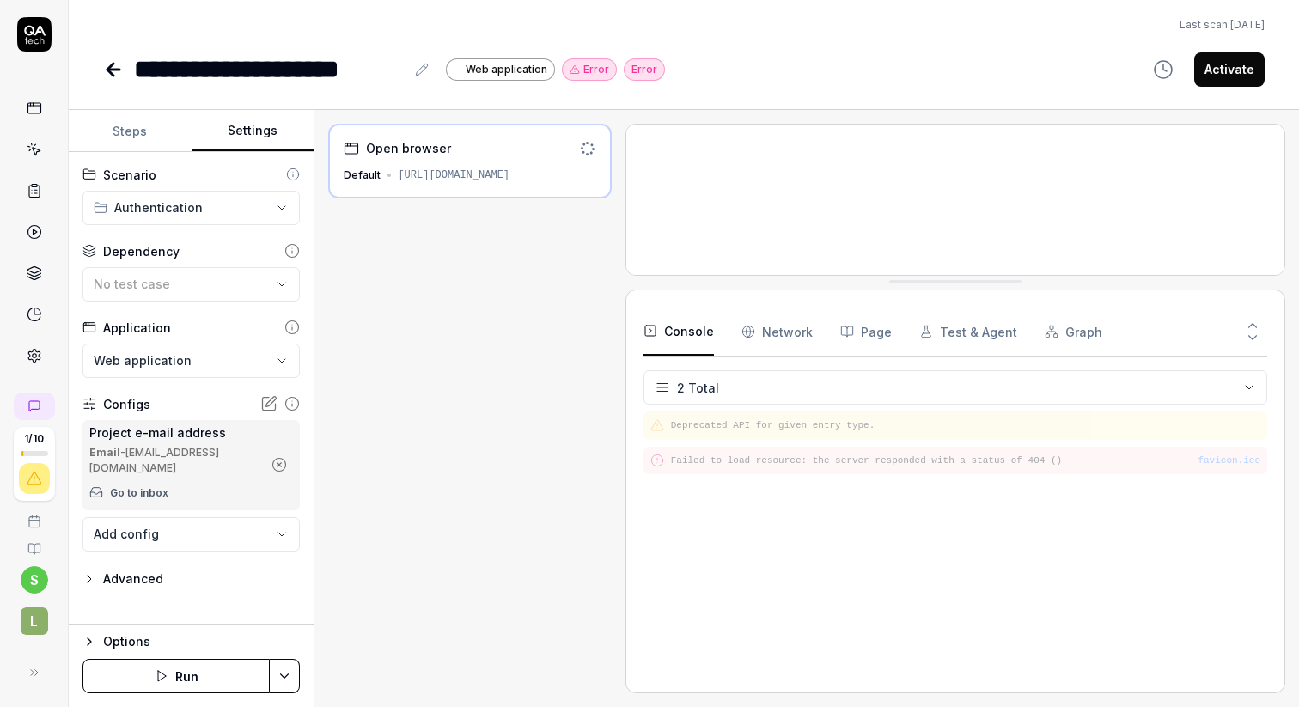
click at [126, 643] on div "Options" at bounding box center [201, 641] width 197 height 21
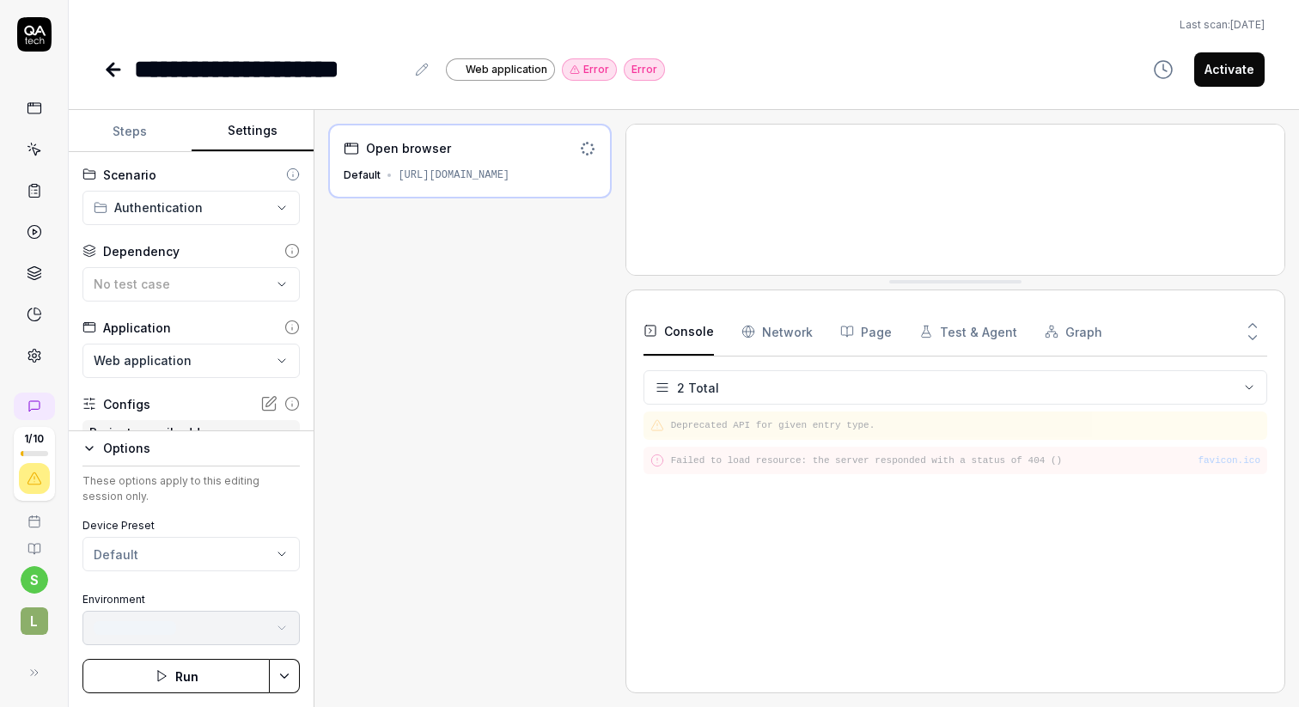
click at [166, 553] on html "**********" at bounding box center [649, 418] width 1299 height 836
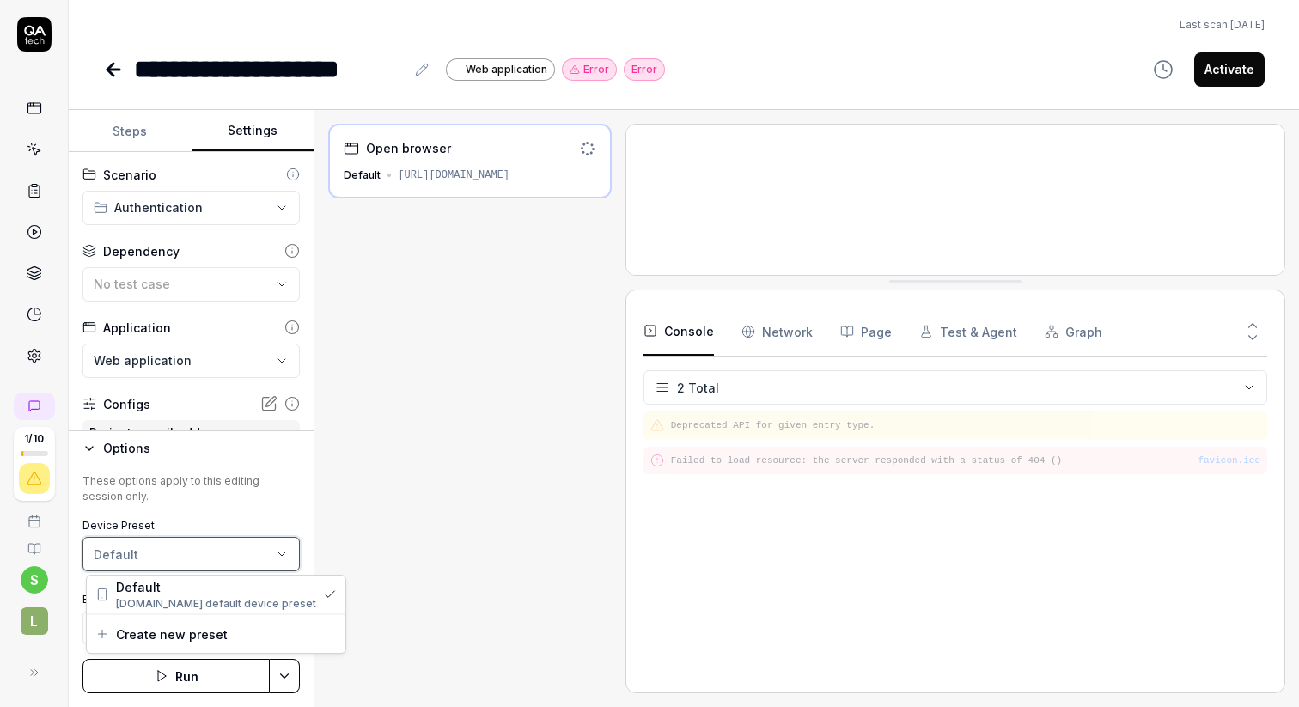
click at [364, 573] on html "**********" at bounding box center [649, 418] width 1299 height 836
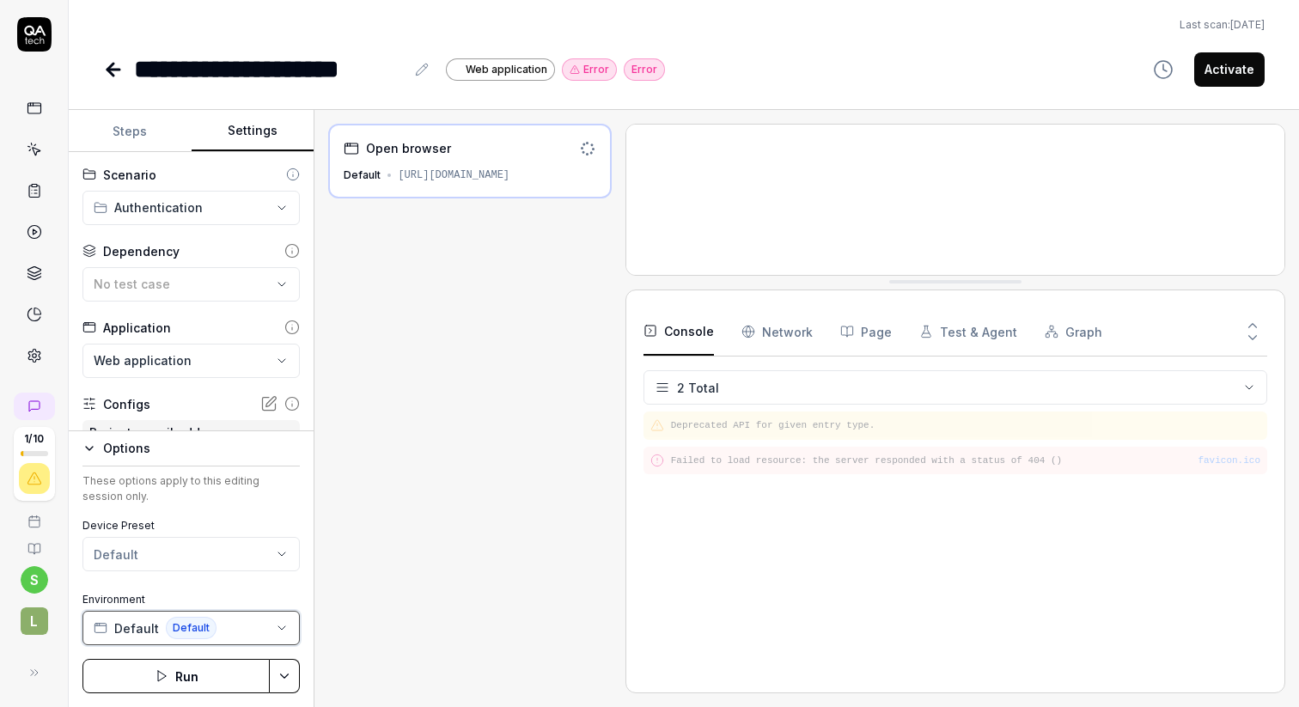
click at [221, 633] on button "Default Default" at bounding box center [190, 628] width 217 height 34
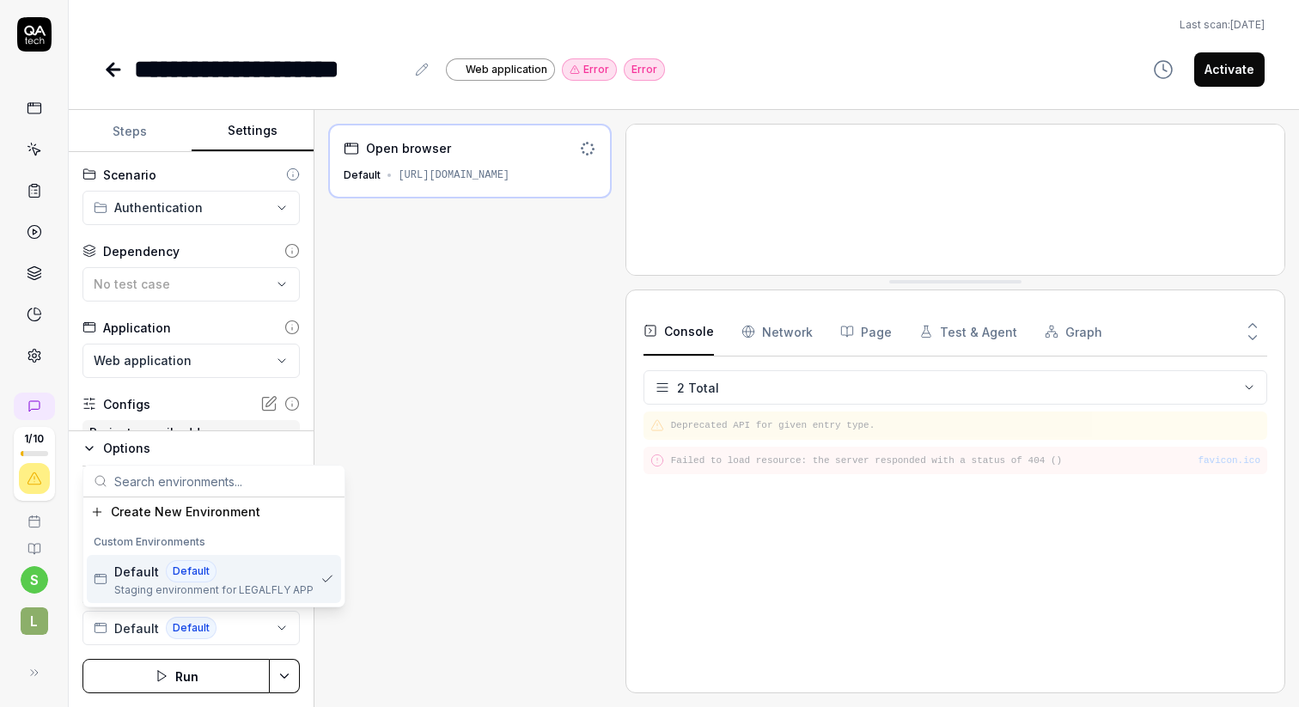
click at [369, 636] on div "Open browser Default [URL][DOMAIN_NAME]" at bounding box center [469, 408] width 283 height 569
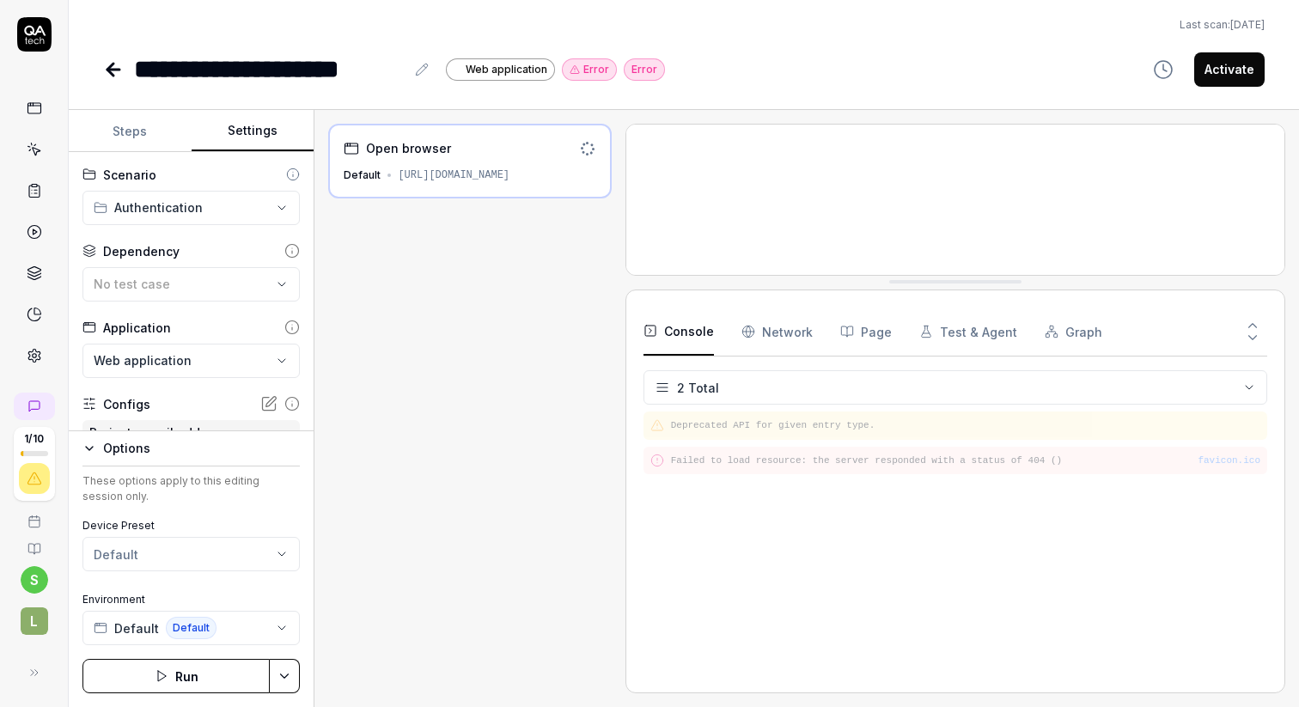
click at [198, 671] on button "Run" at bounding box center [175, 676] width 187 height 34
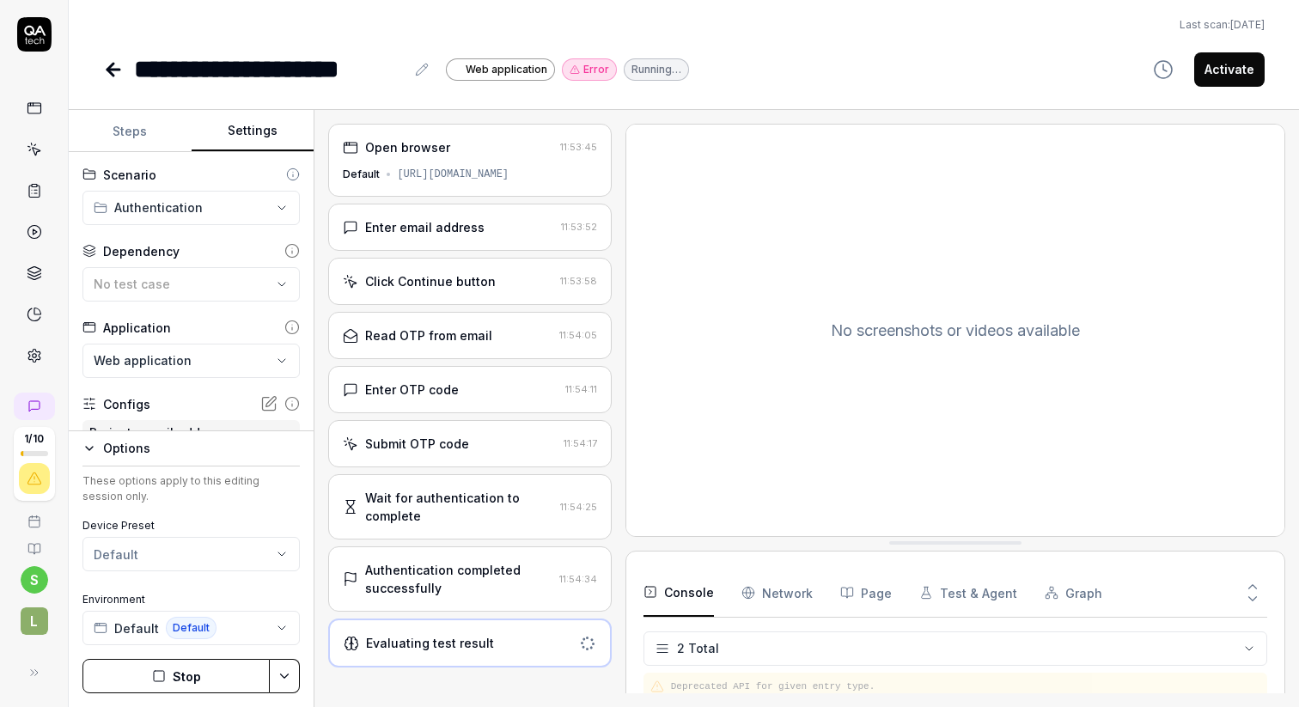
click at [455, 585] on div "Authentication completed successfully" at bounding box center [458, 579] width 186 height 36
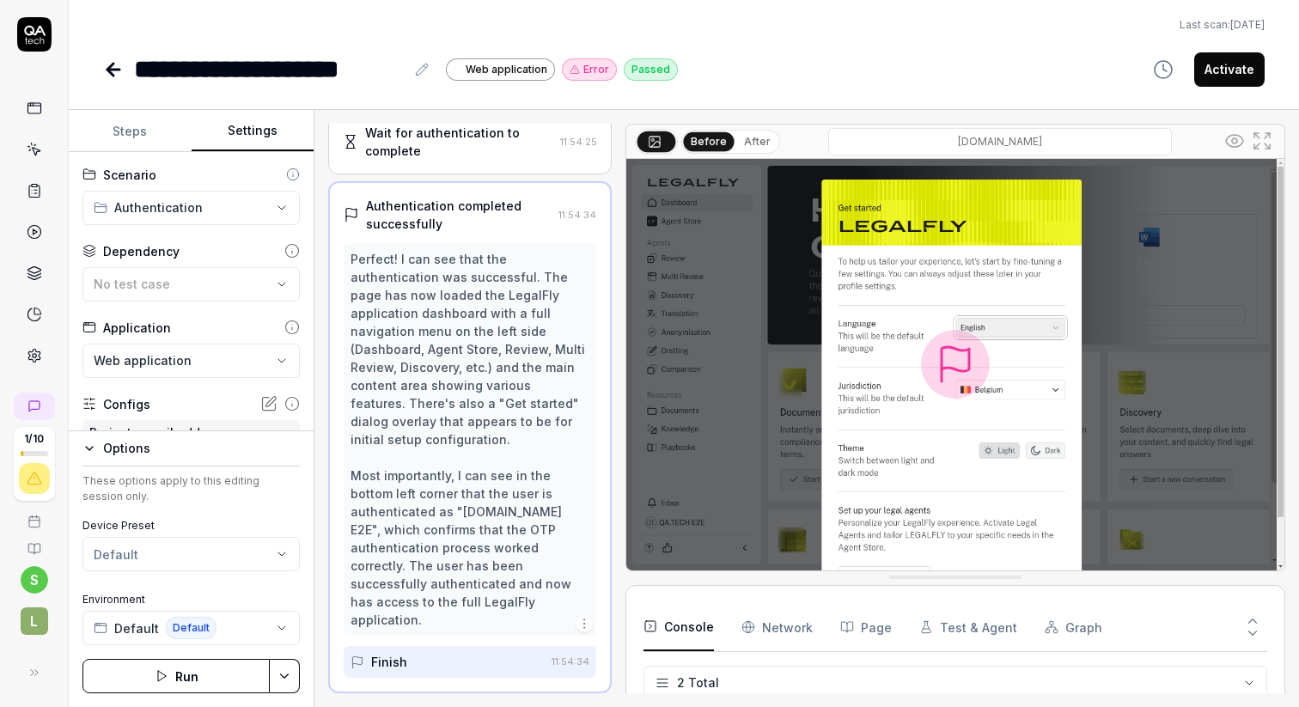
scroll to position [383, 0]
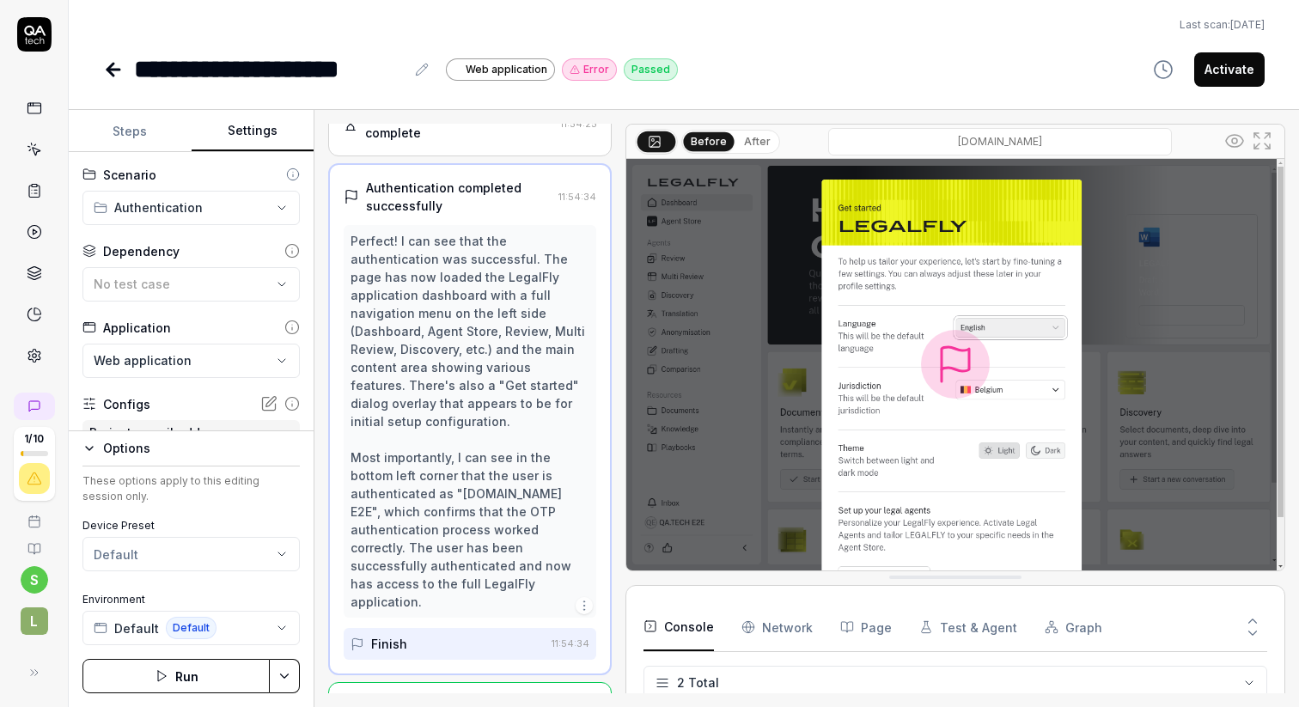
click at [40, 194] on icon at bounding box center [34, 190] width 15 height 15
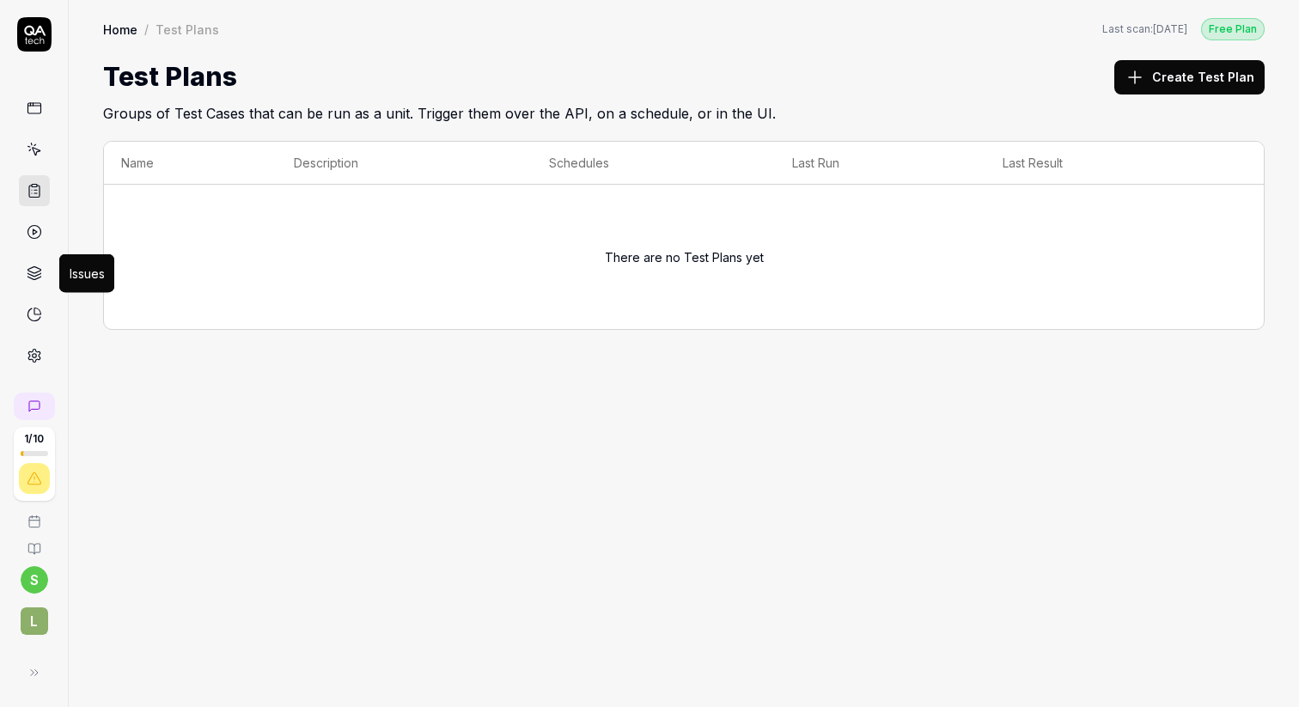
click at [36, 270] on icon at bounding box center [34, 272] width 15 height 15
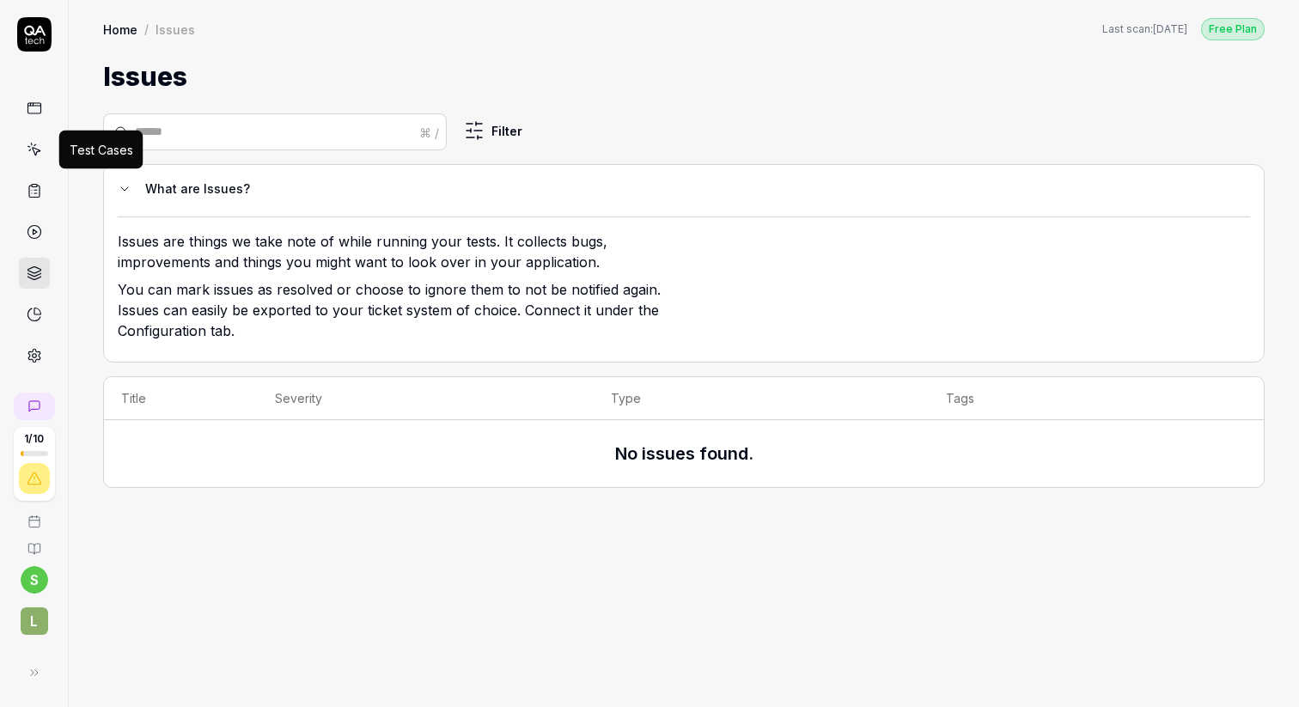
click at [33, 149] on icon at bounding box center [36, 152] width 8 height 8
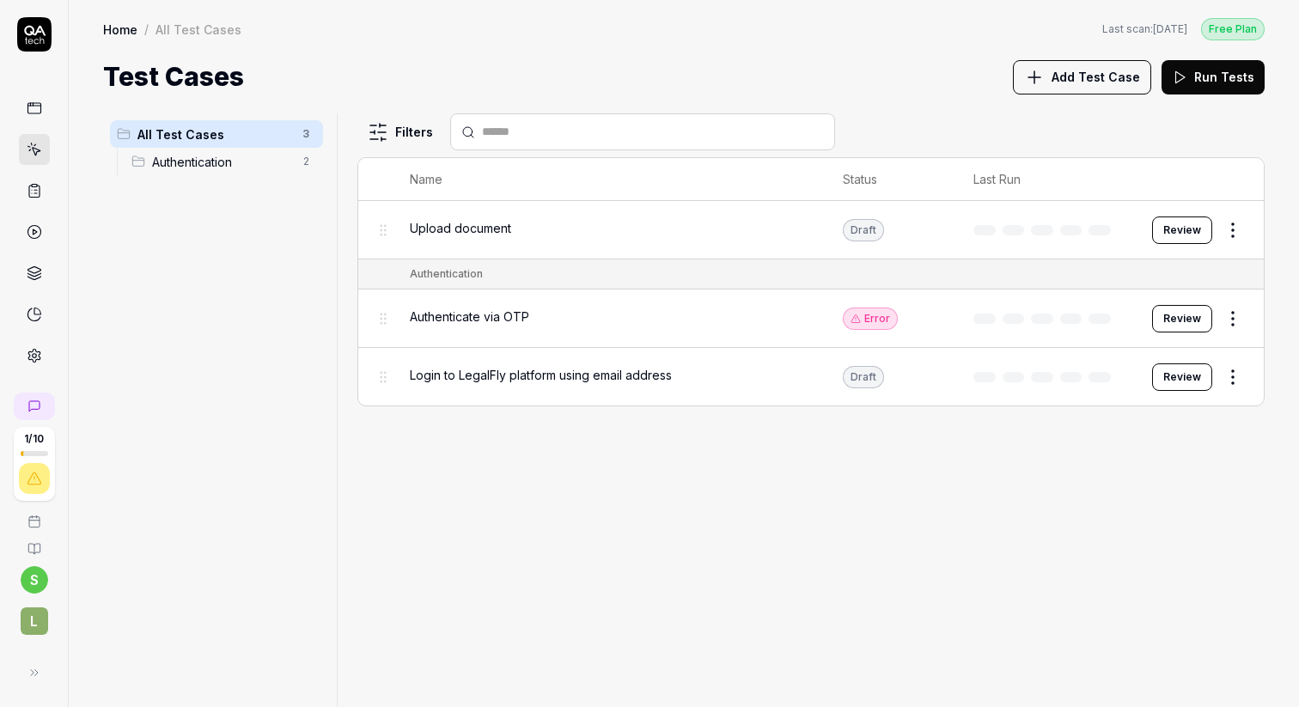
click at [1235, 381] on html "1 / 10 s L Home / All Test Cases Free Plan Home / All Test Cases Last scan: [DA…" at bounding box center [649, 418] width 1299 height 836
click at [1124, 638] on div "Delete" at bounding box center [1161, 637] width 163 height 38
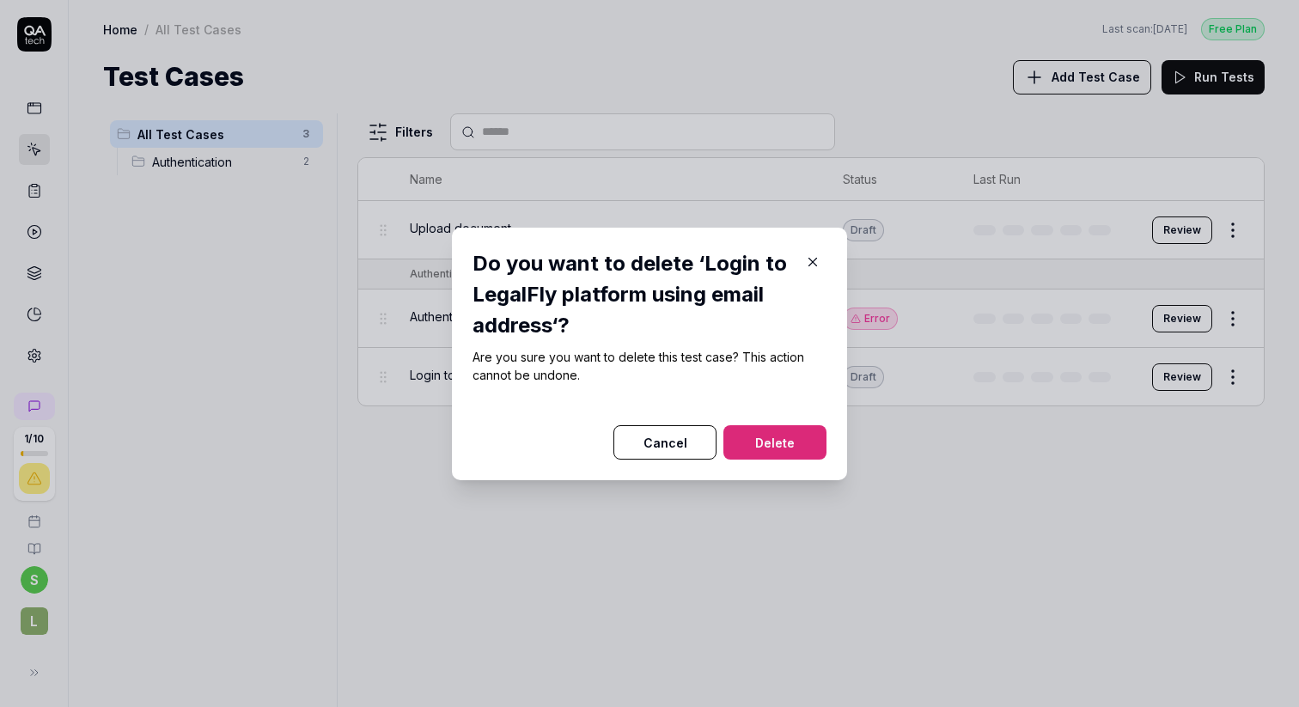
click at [799, 433] on button "Delete" at bounding box center [774, 442] width 103 height 34
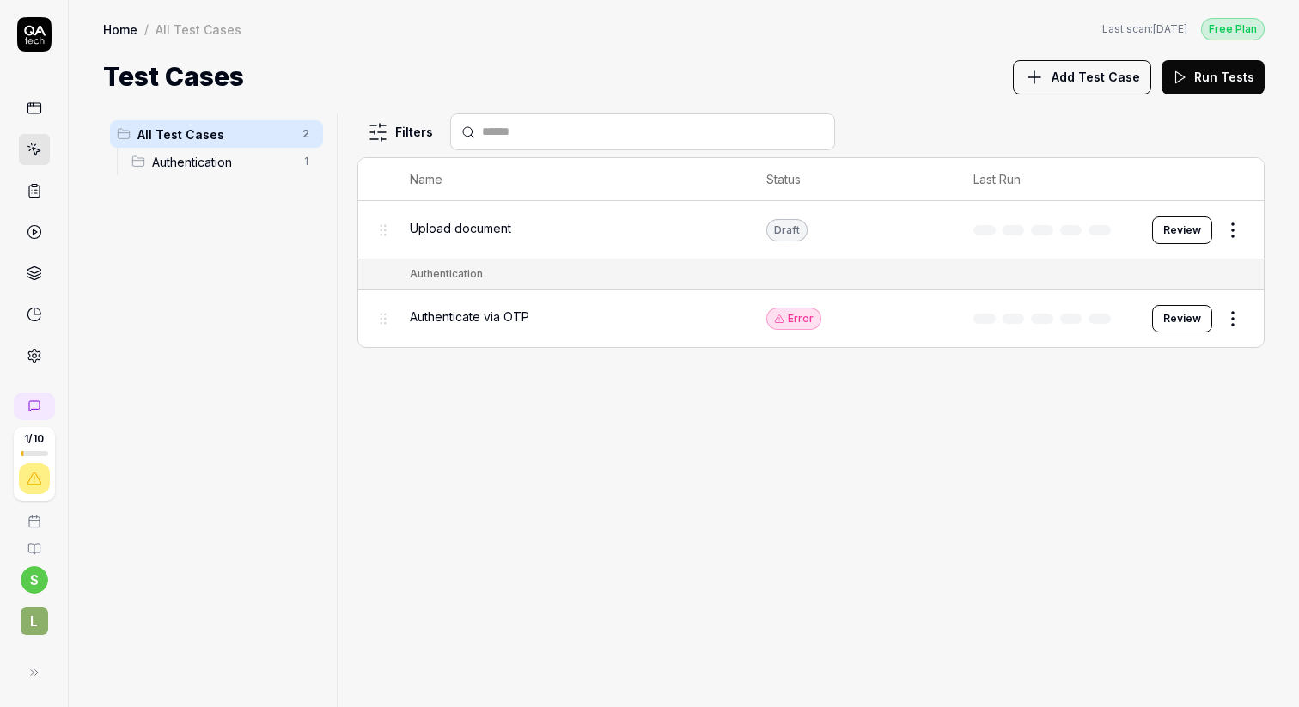
click at [531, 229] on div "Upload document" at bounding box center [571, 228] width 322 height 18
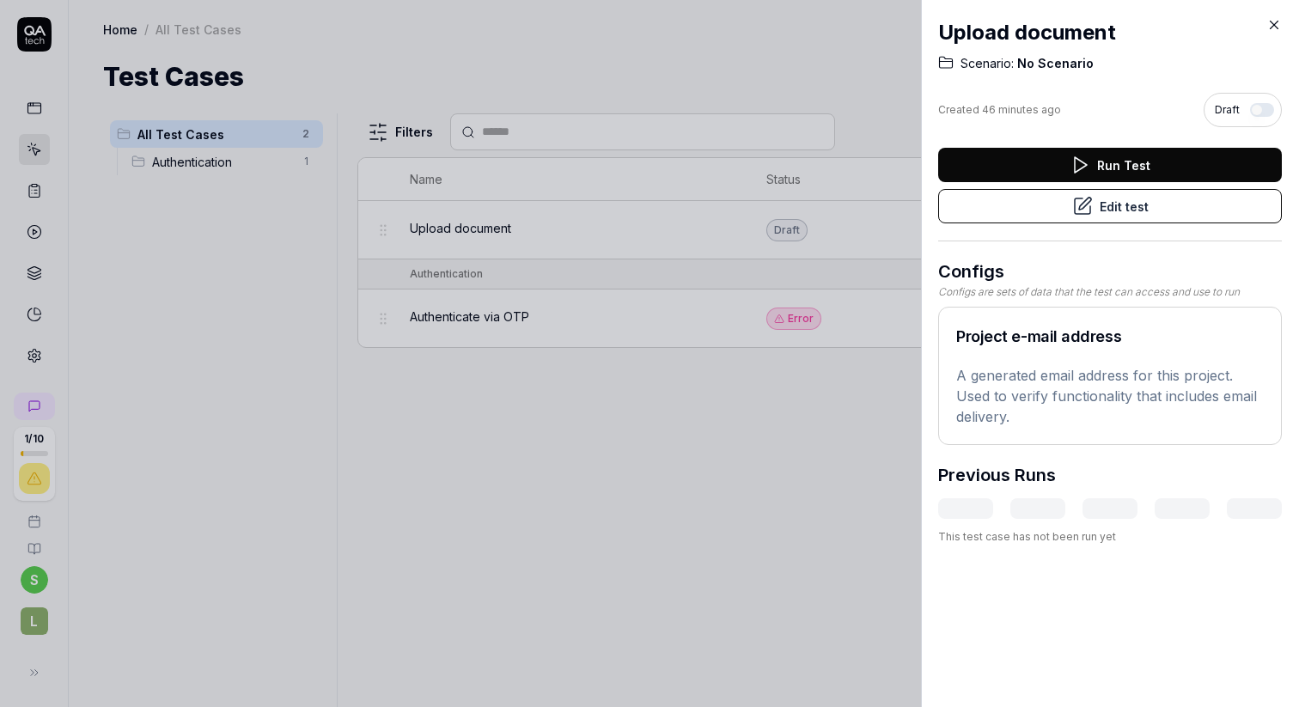
click at [1104, 206] on button "Edit test" at bounding box center [1110, 206] width 344 height 34
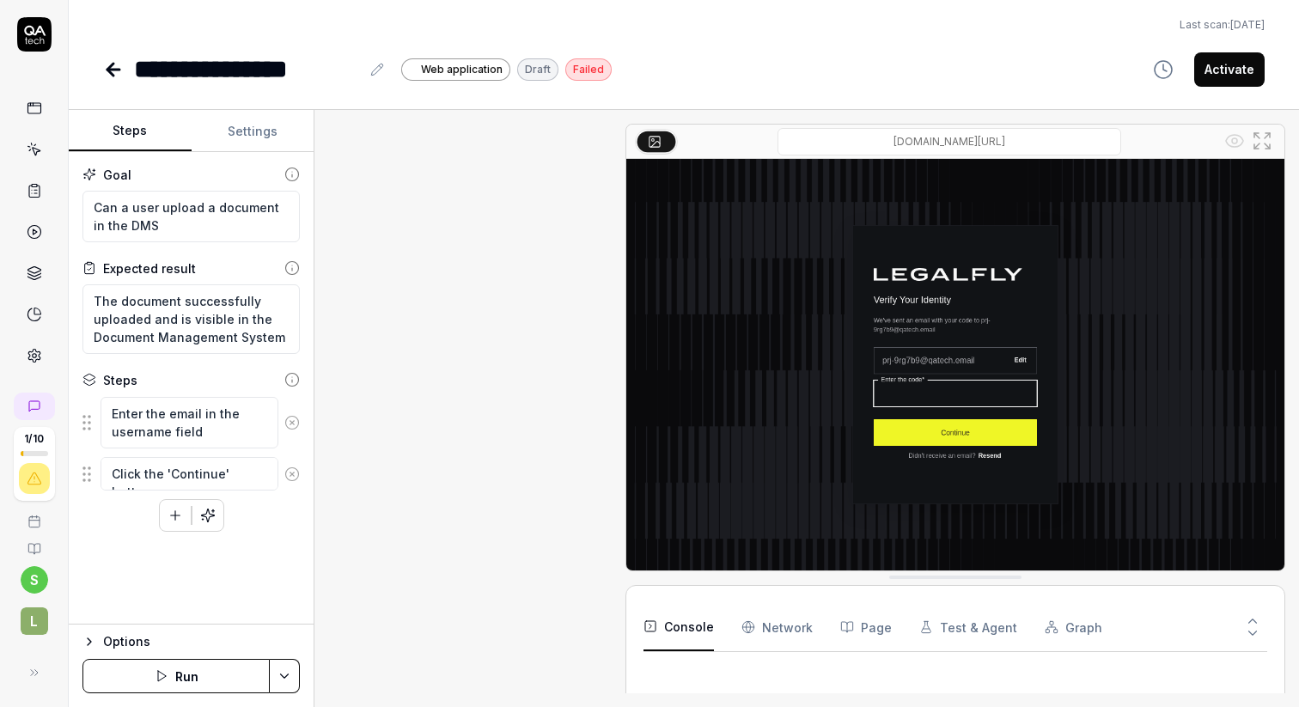
scroll to position [96, 0]
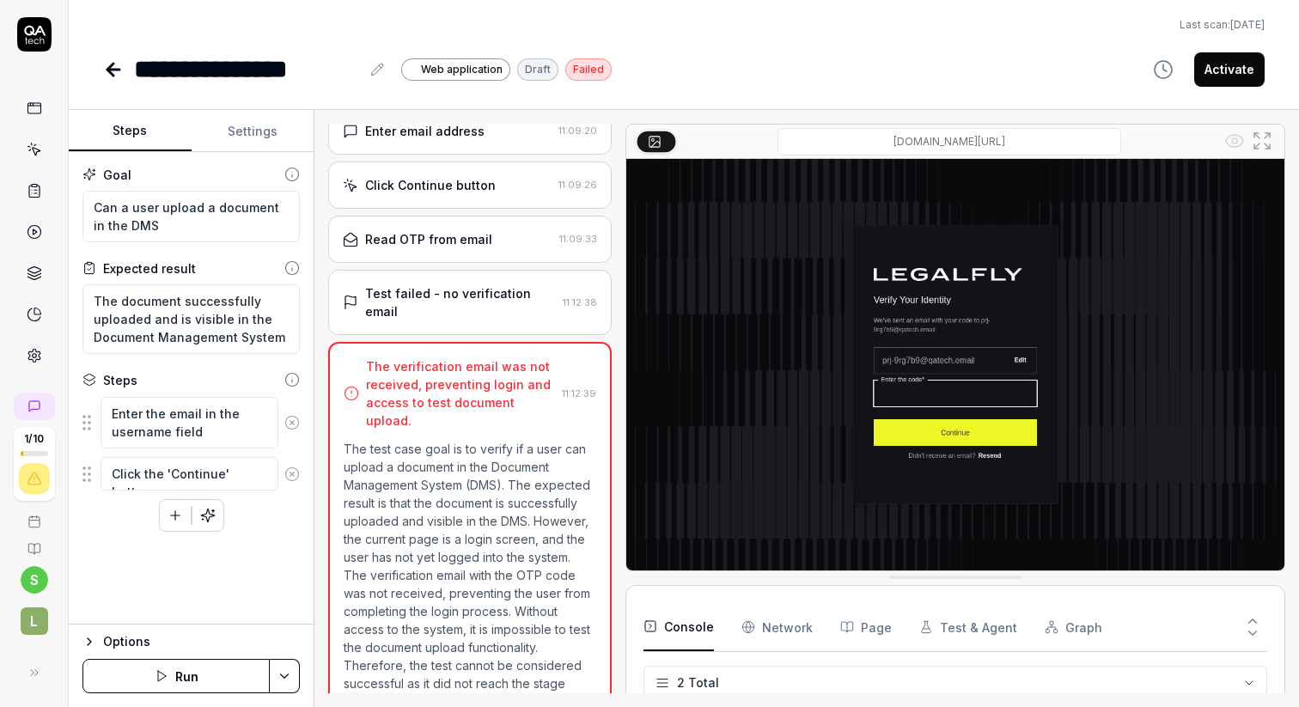
click at [263, 118] on button "Settings" at bounding box center [253, 131] width 123 height 41
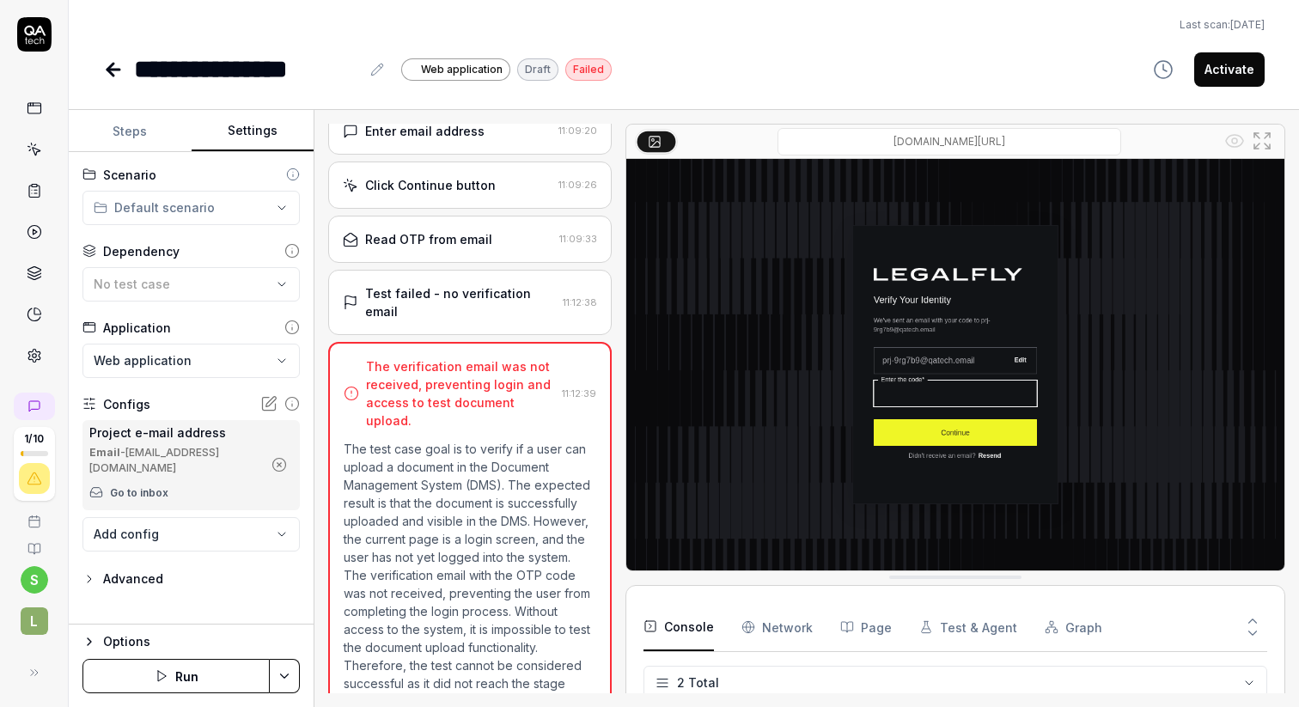
click at [174, 511] on body "**********" at bounding box center [649, 418] width 1299 height 836
click at [161, 602] on html "**********" at bounding box center [649, 418] width 1299 height 836
click at [138, 569] on div "Advanced" at bounding box center [133, 579] width 60 height 21
click at [171, 281] on div "No test case" at bounding box center [183, 284] width 178 height 18
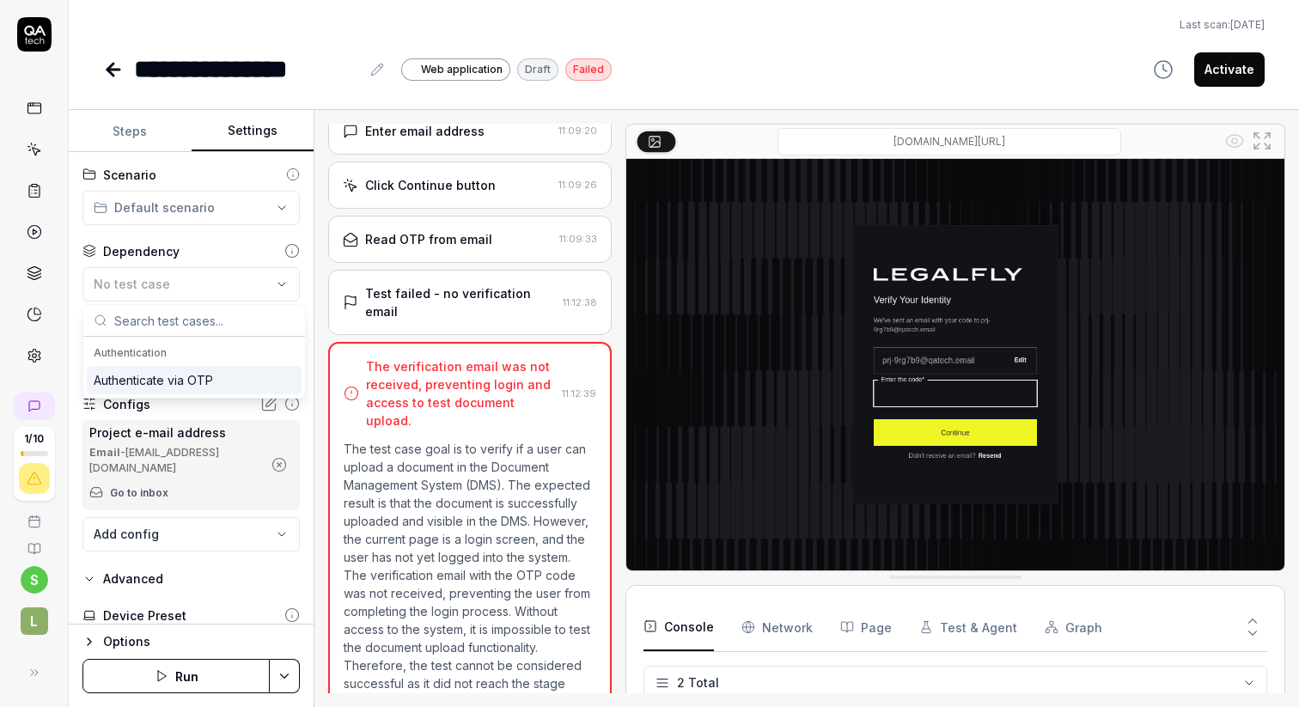
click at [153, 378] on div "Authenticate via OTP" at bounding box center [153, 380] width 119 height 18
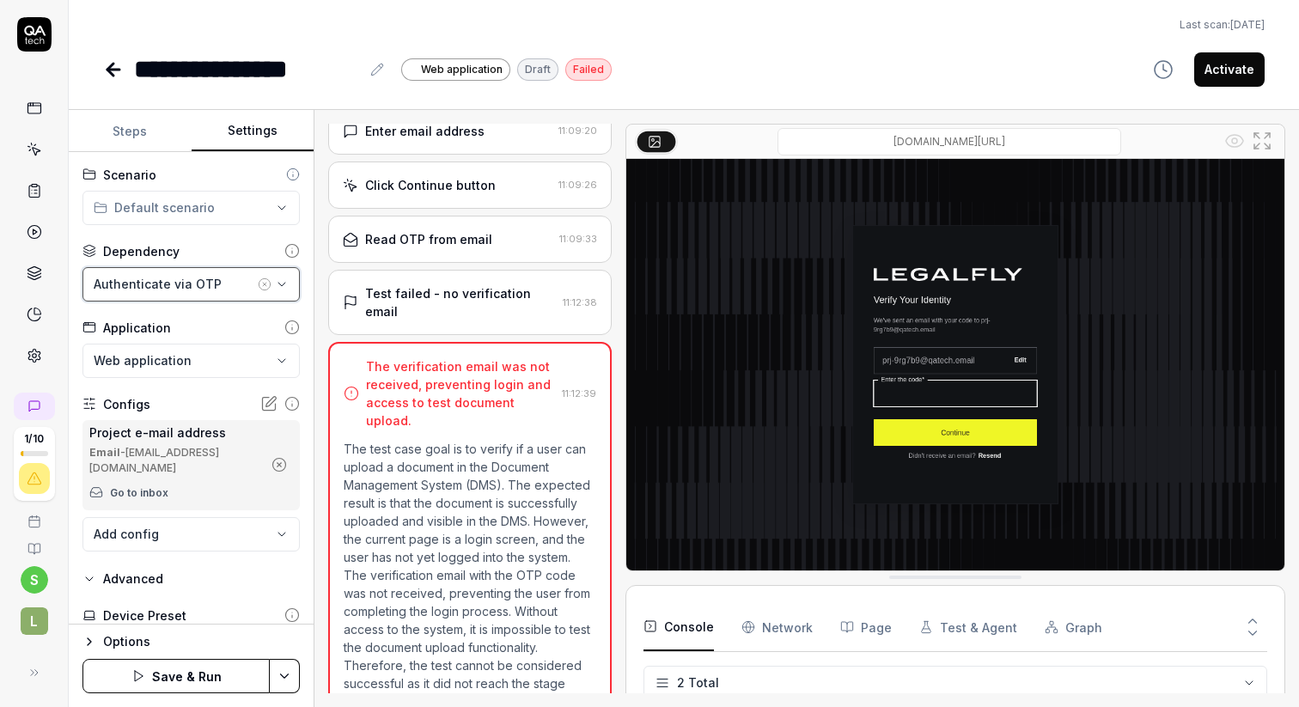
scroll to position [208, 0]
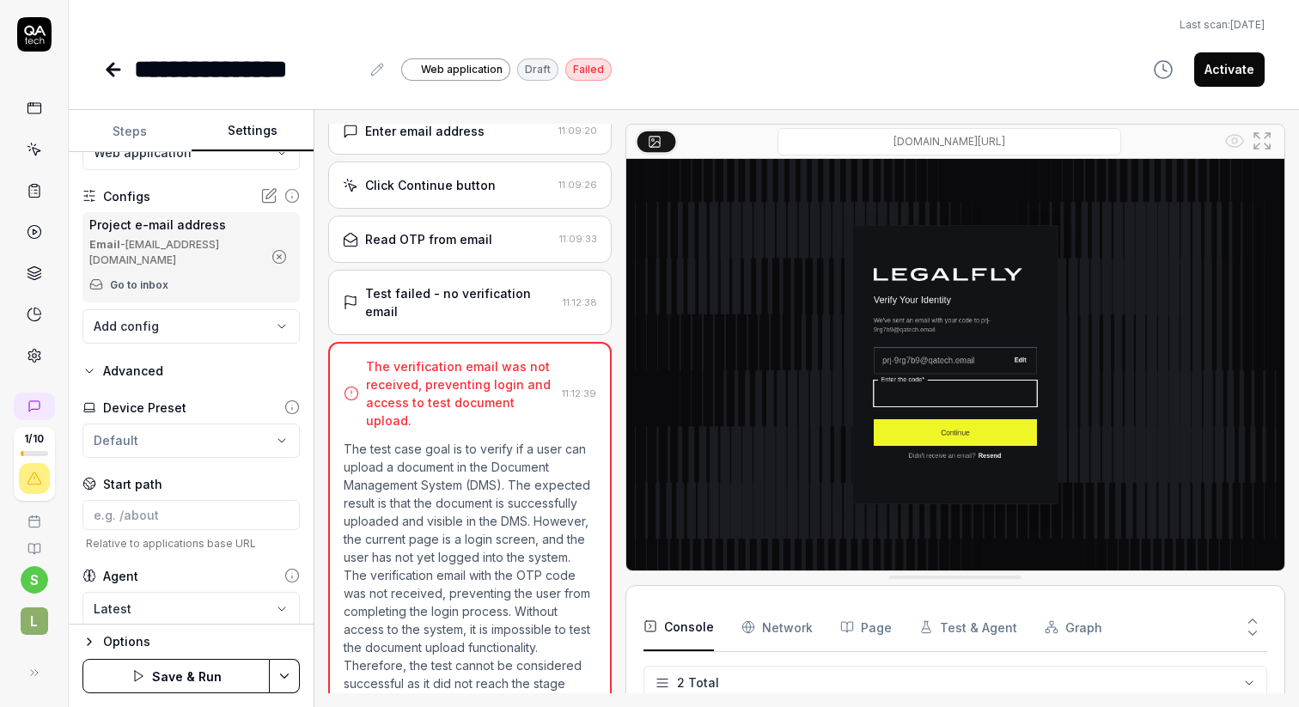
click at [173, 673] on button "Save & Run" at bounding box center [175, 676] width 187 height 34
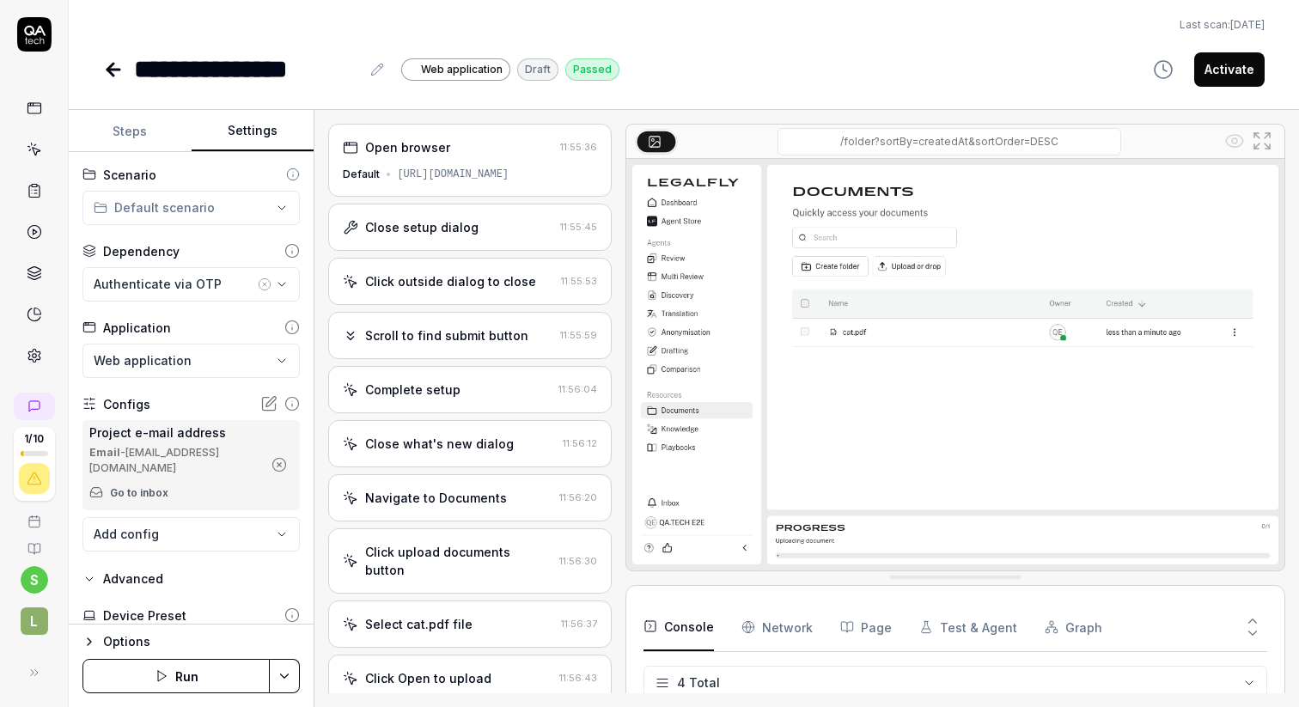
click at [32, 353] on icon at bounding box center [34, 355] width 15 height 15
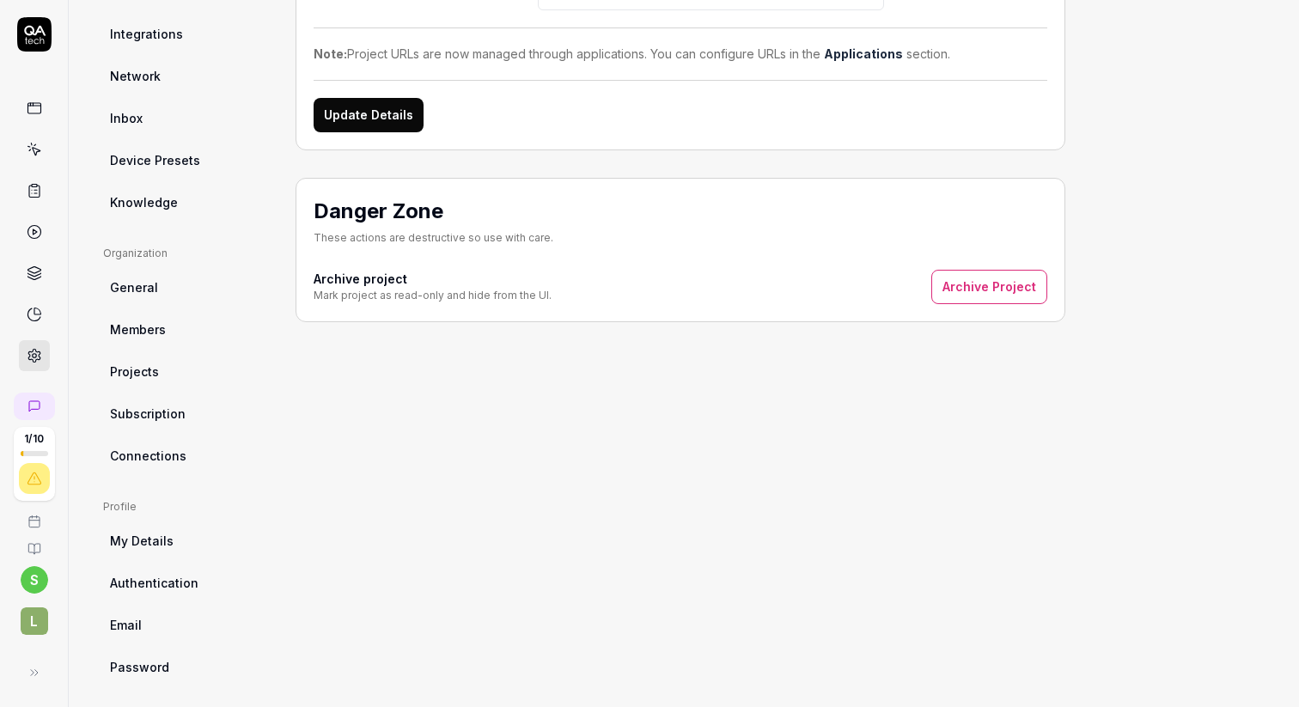
scroll to position [274, 0]
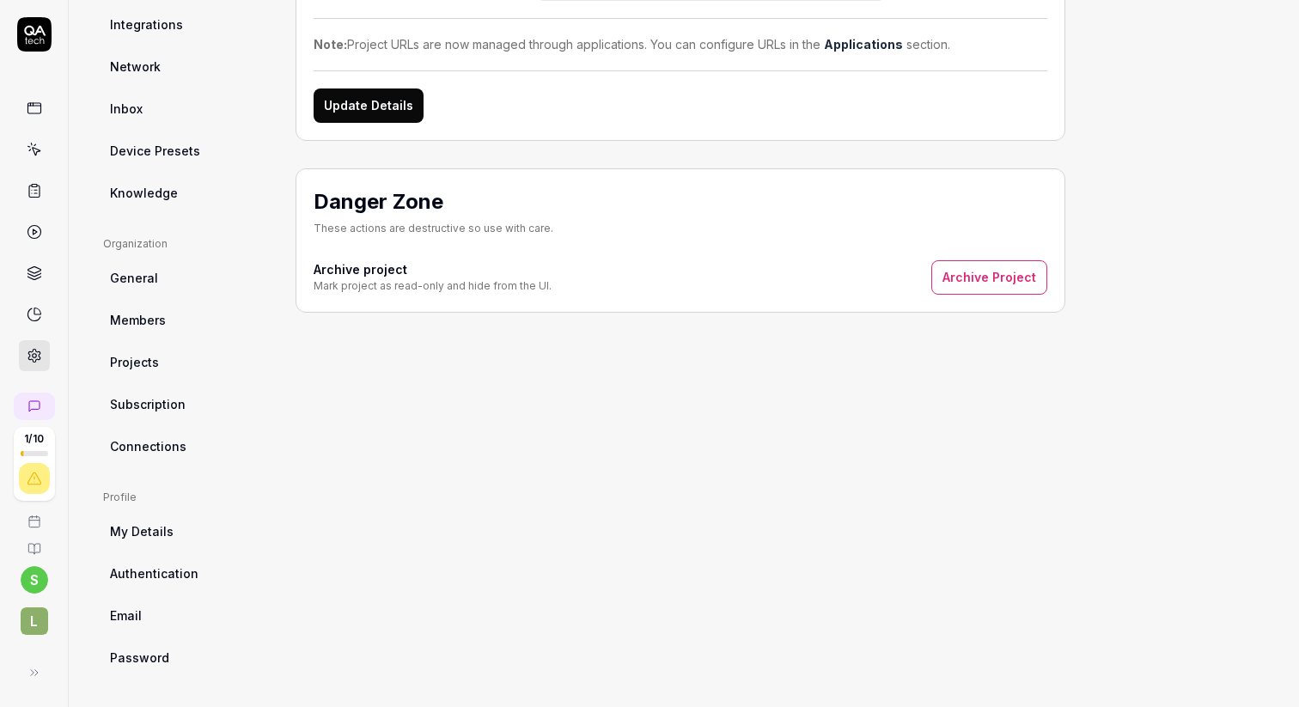
click at [39, 108] on icon at bounding box center [34, 107] width 15 height 15
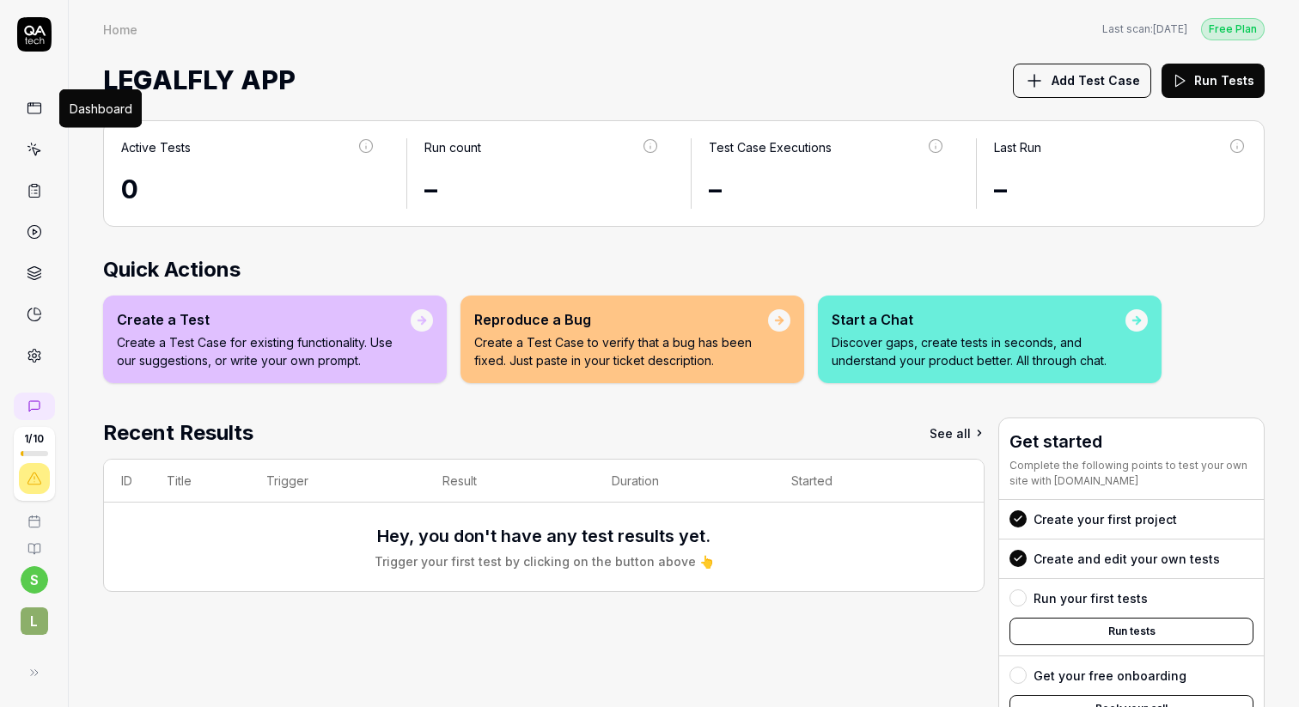
scroll to position [125, 0]
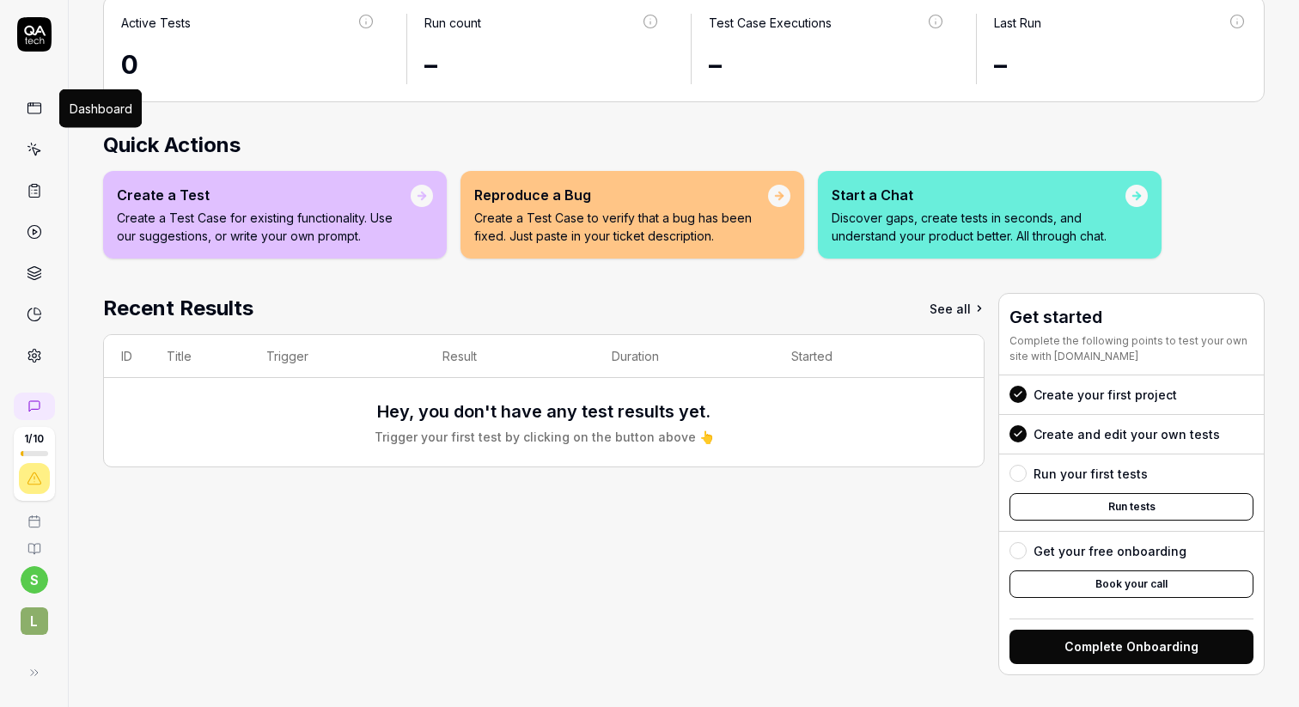
click at [1119, 581] on button "Book your call" at bounding box center [1131, 583] width 244 height 27
click at [33, 151] on icon at bounding box center [34, 149] width 15 height 15
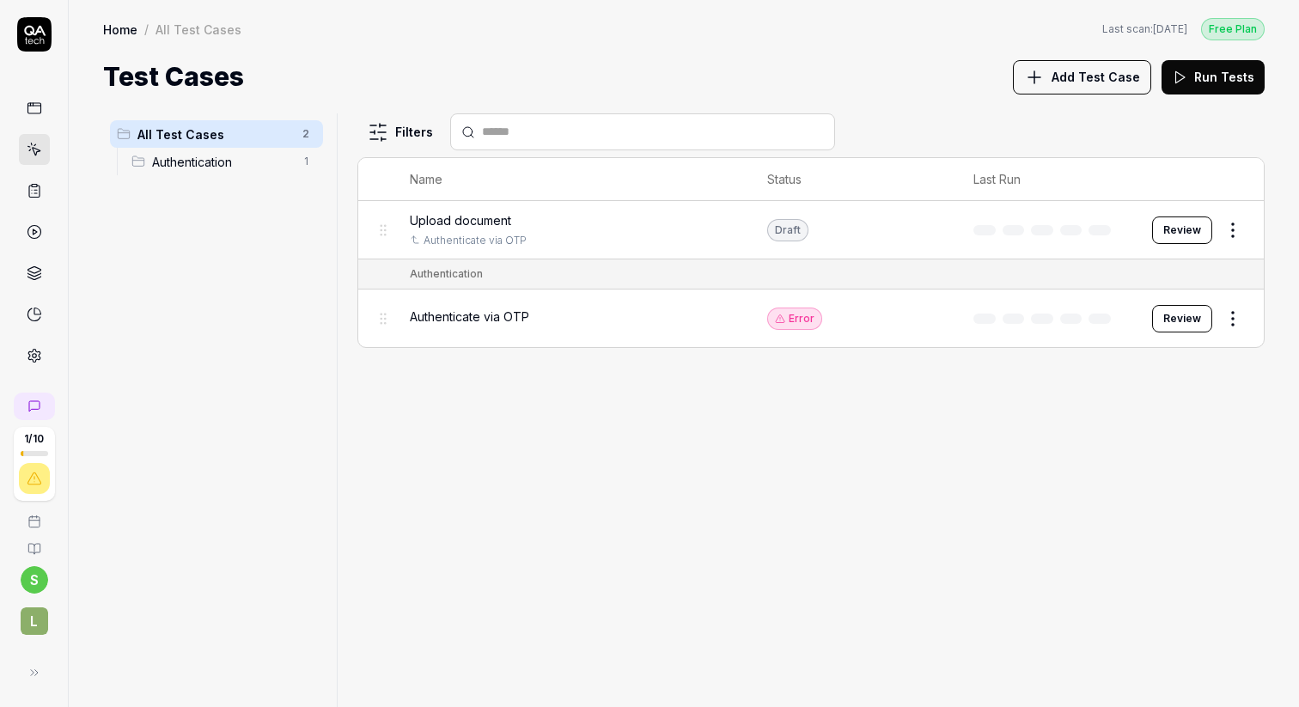
click at [594, 222] on div "Upload document" at bounding box center [571, 220] width 323 height 18
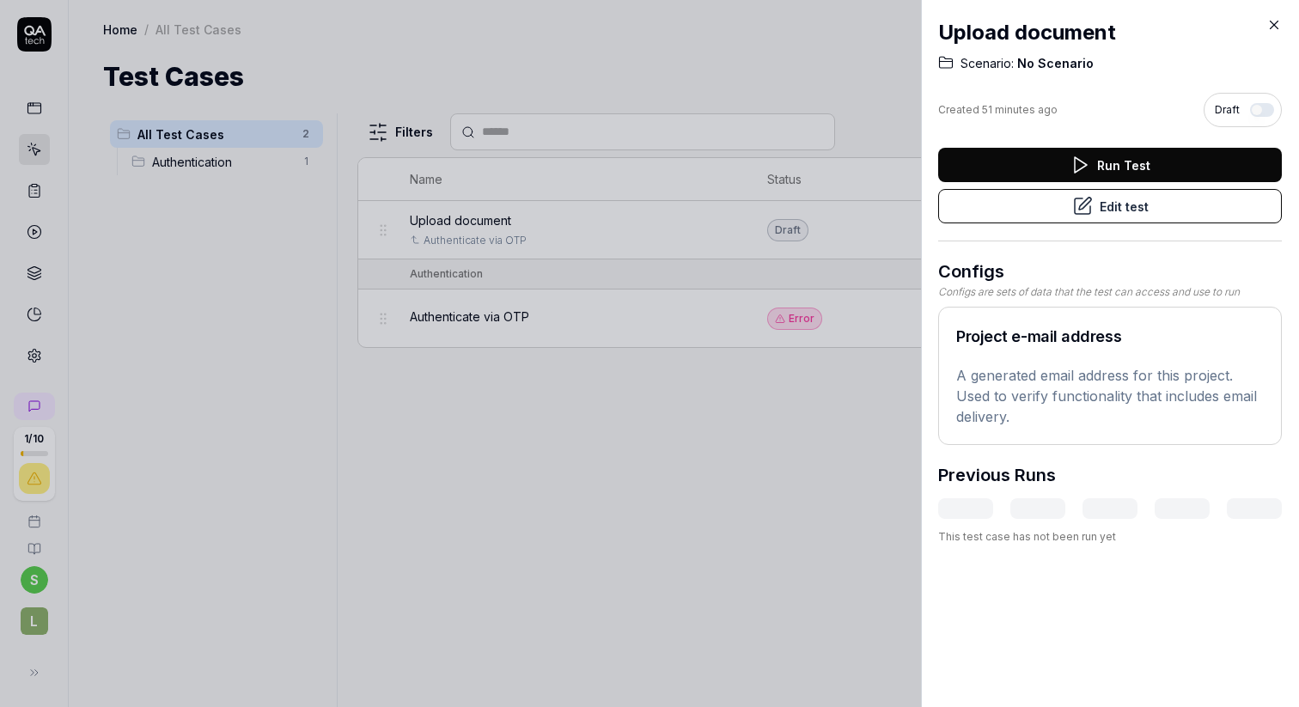
click at [1147, 169] on button "Run Test" at bounding box center [1110, 165] width 344 height 34
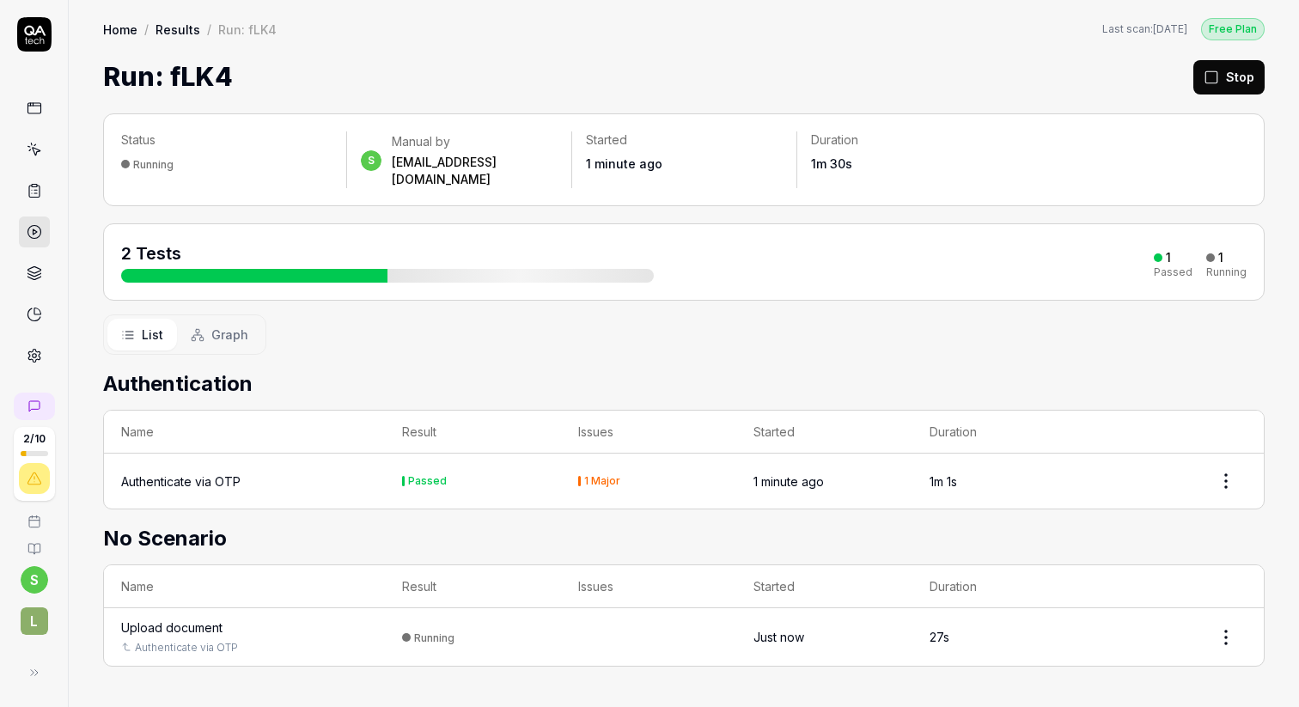
click at [589, 476] on div "1 Major" at bounding box center [602, 481] width 36 height 10
click at [1221, 465] on html "2 / 10 s L Home / Results / Run: fLK4 Free Plan Home / Results / Run: fLK4 Last…" at bounding box center [649, 418] width 1299 height 836
click at [723, 507] on html "2 / 10 s L Home / Results / Run: fLK4 Free Plan Home / Results / Run: fLK4 Last…" at bounding box center [649, 418] width 1299 height 836
click at [198, 472] on div "Authenticate via OTP" at bounding box center [180, 481] width 119 height 18
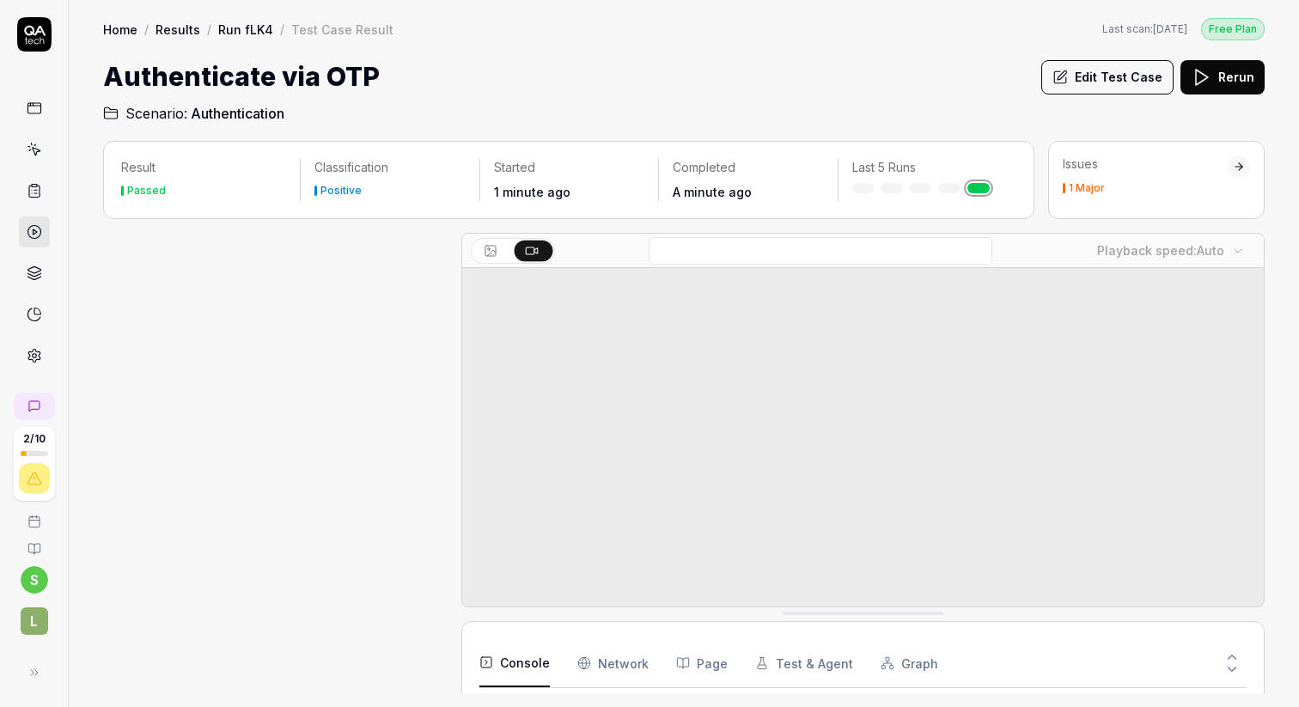
scroll to position [452, 0]
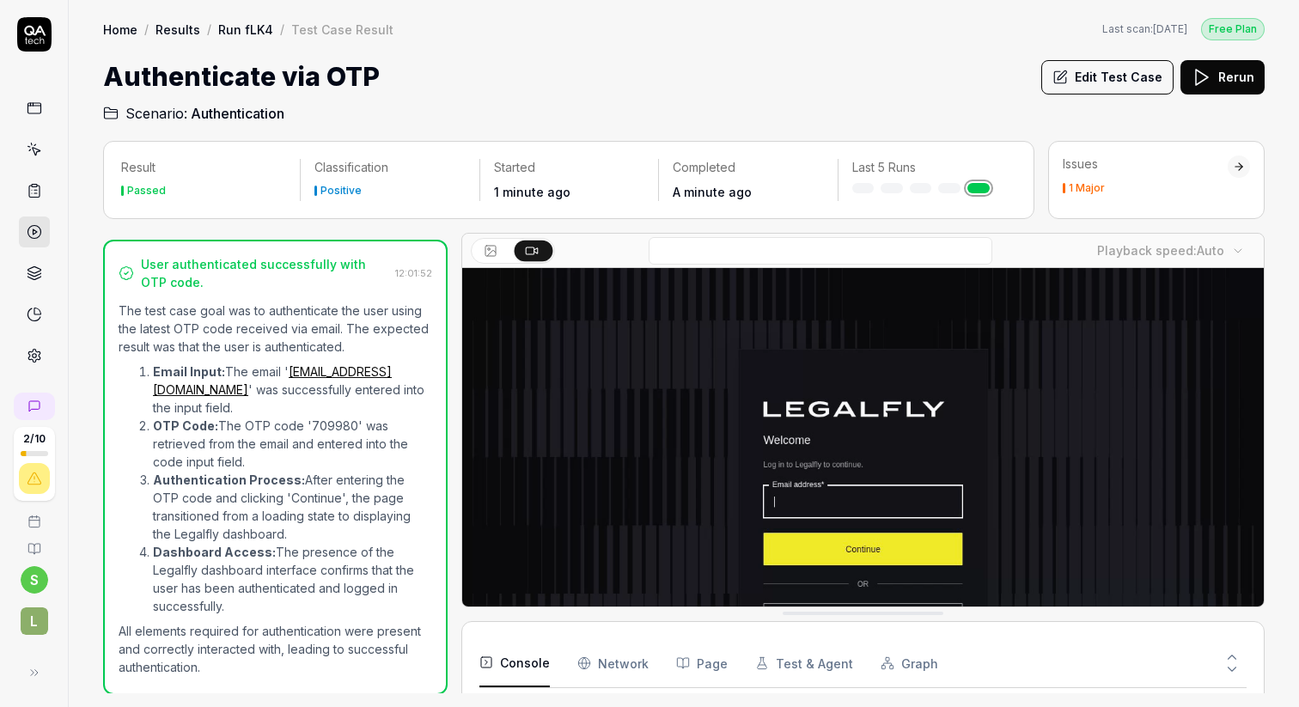
click at [1176, 186] on div "1 Major" at bounding box center [1144, 188] width 165 height 10
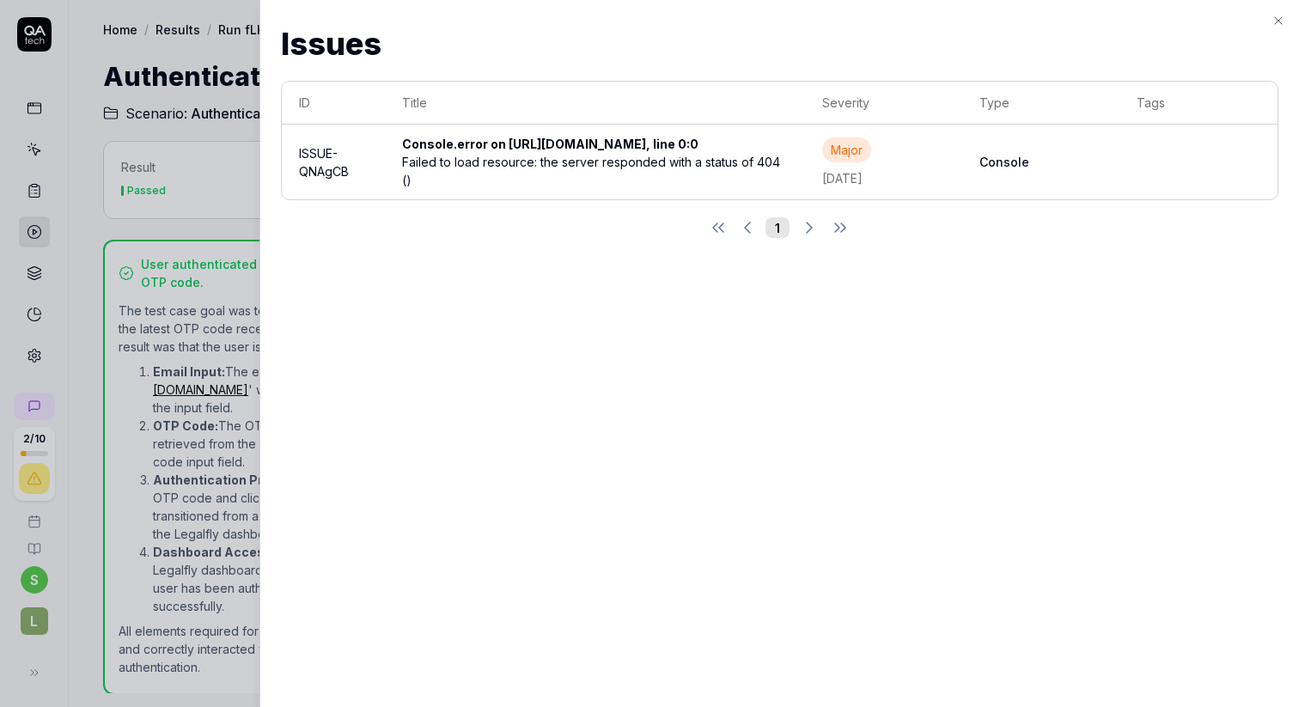
click at [546, 176] on div "Failed to load resource: the server responded with a status of 404 ()" at bounding box center [595, 171] width 386 height 36
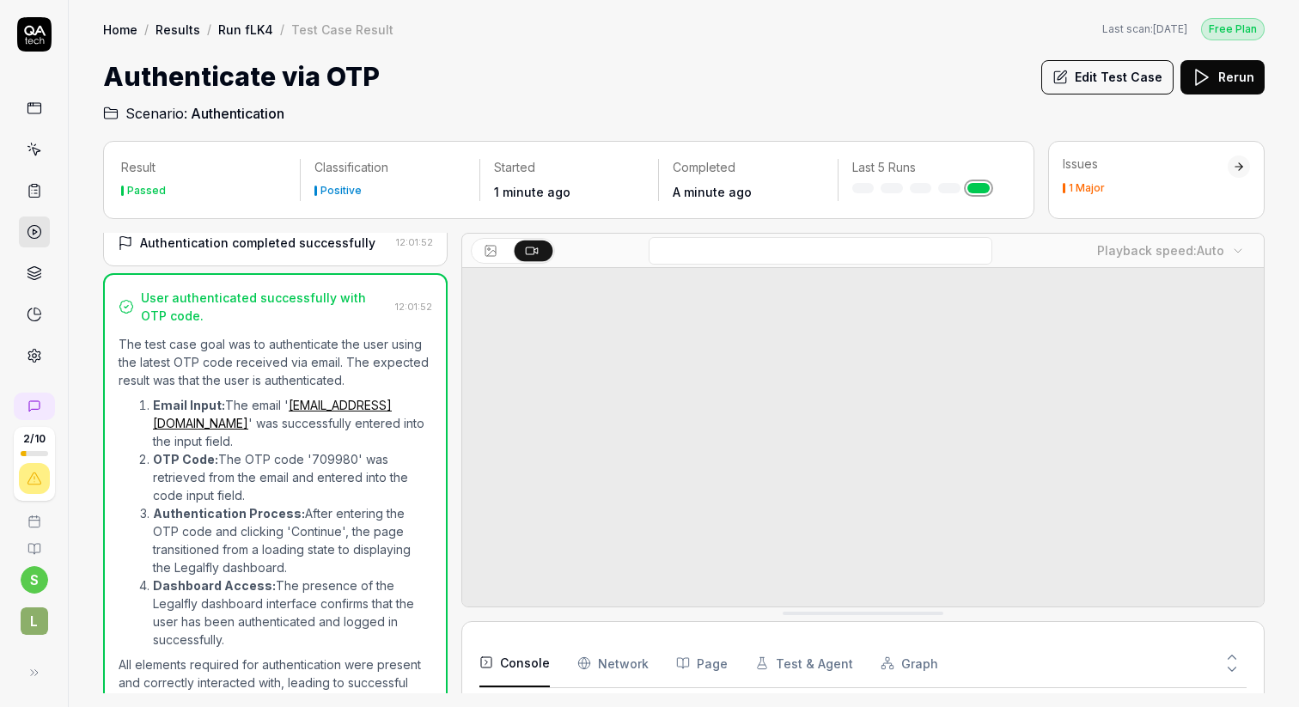
scroll to position [452, 0]
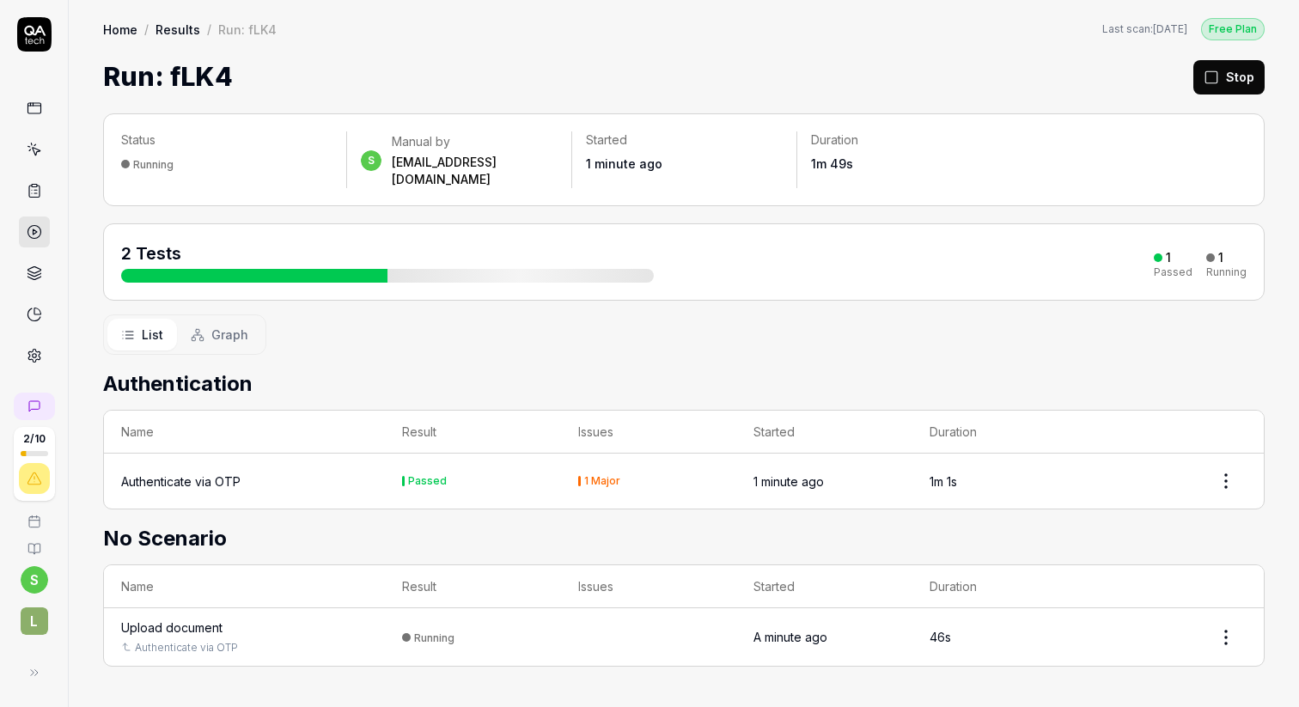
click at [686, 321] on div "List Graph" at bounding box center [683, 334] width 1161 height 40
click at [540, 612] on td "Running" at bounding box center [473, 637] width 176 height 58
click at [163, 618] on div "Upload document" at bounding box center [171, 627] width 101 height 18
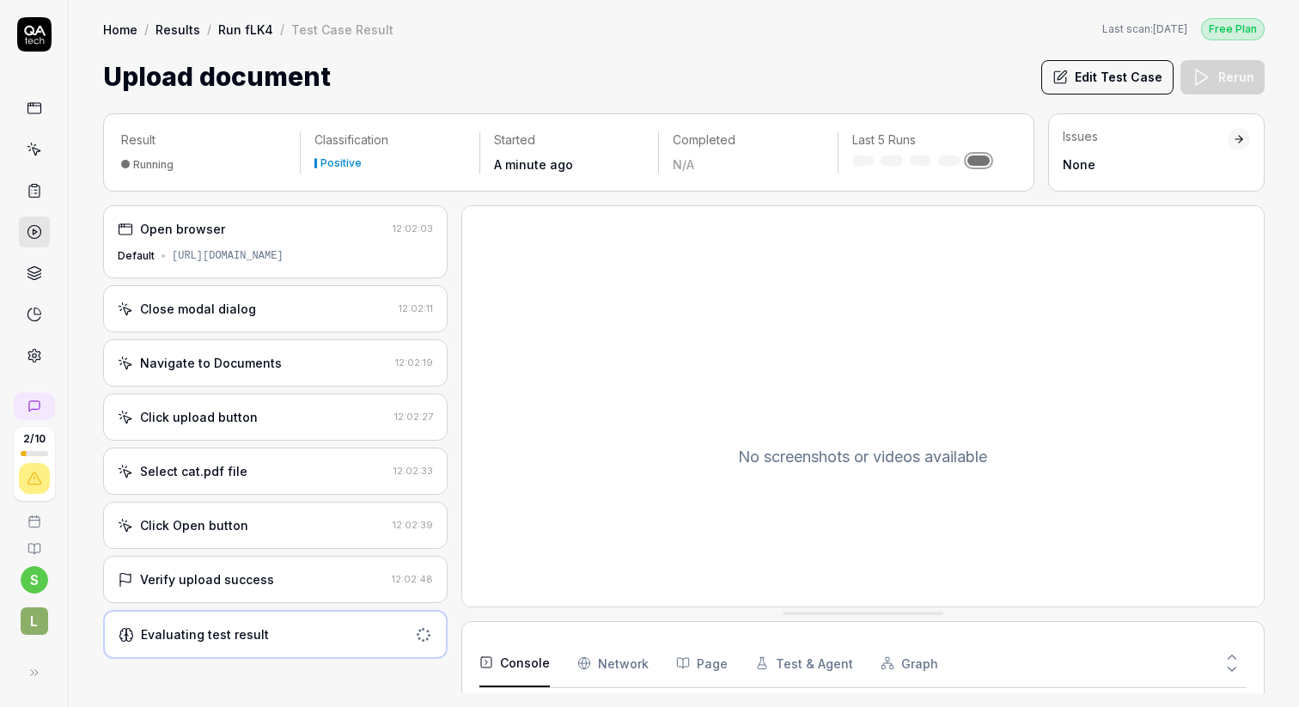
click at [259, 577] on div "Verify upload success" at bounding box center [207, 579] width 134 height 18
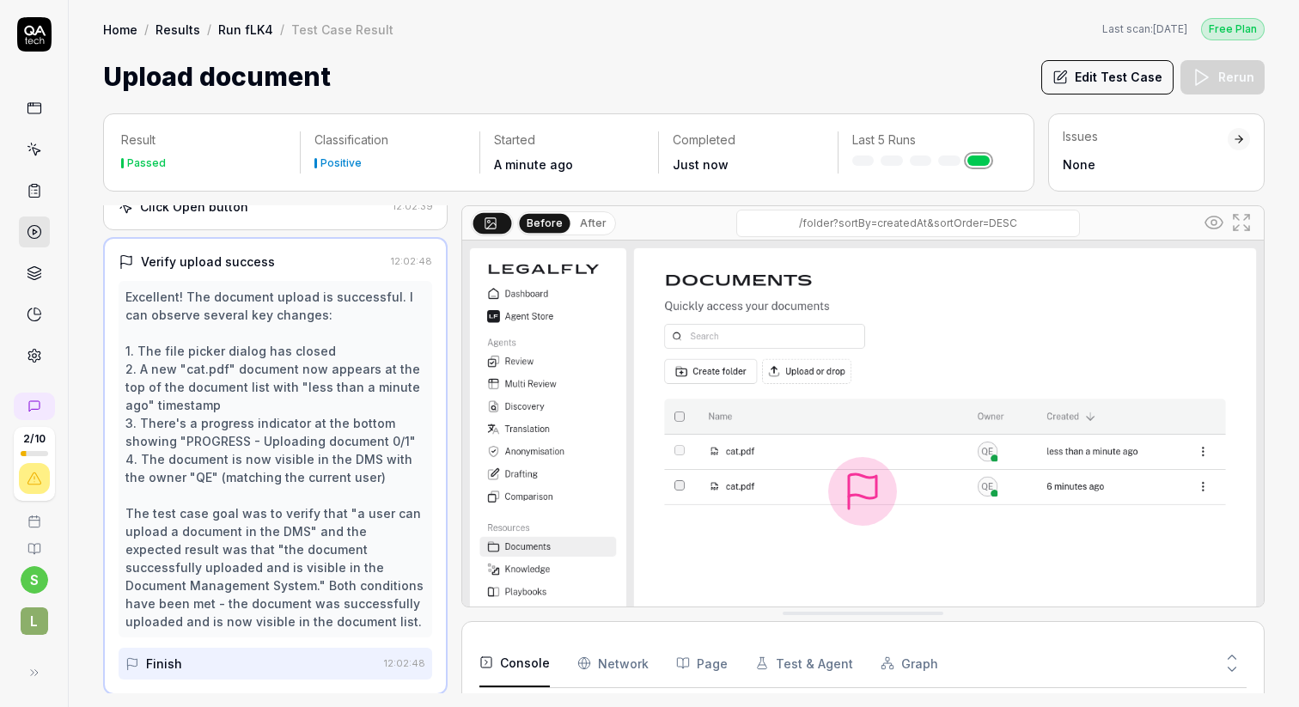
scroll to position [373, 0]
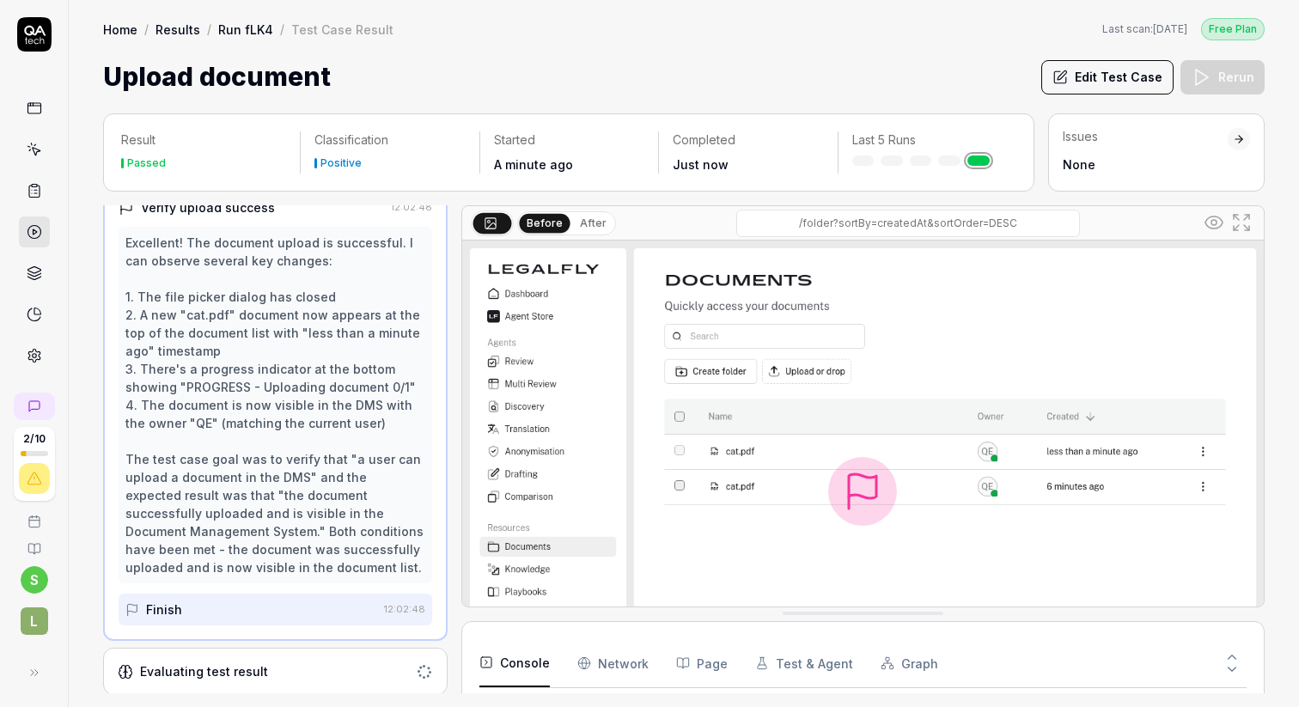
click at [259, 667] on div "Evaluating test result" at bounding box center [204, 671] width 128 height 18
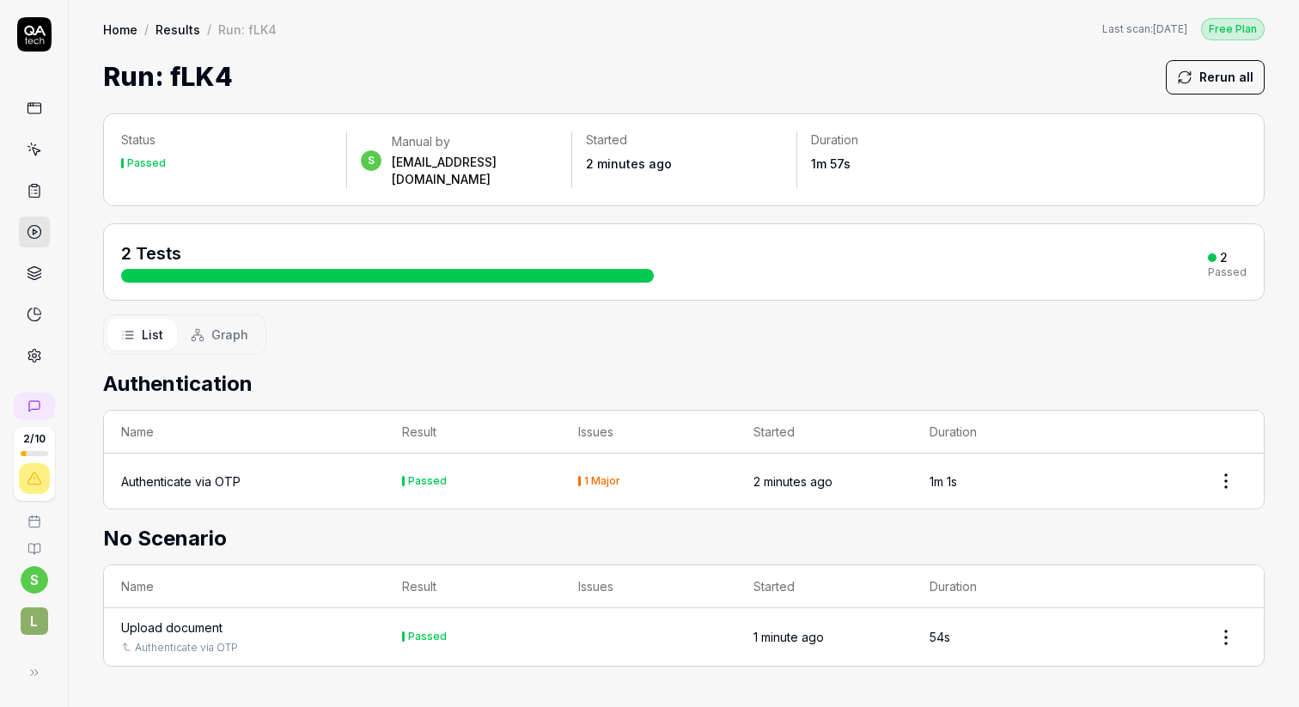
click at [680, 332] on div "List Graph" at bounding box center [683, 334] width 1161 height 40
click at [228, 326] on span "Graph" at bounding box center [229, 335] width 37 height 18
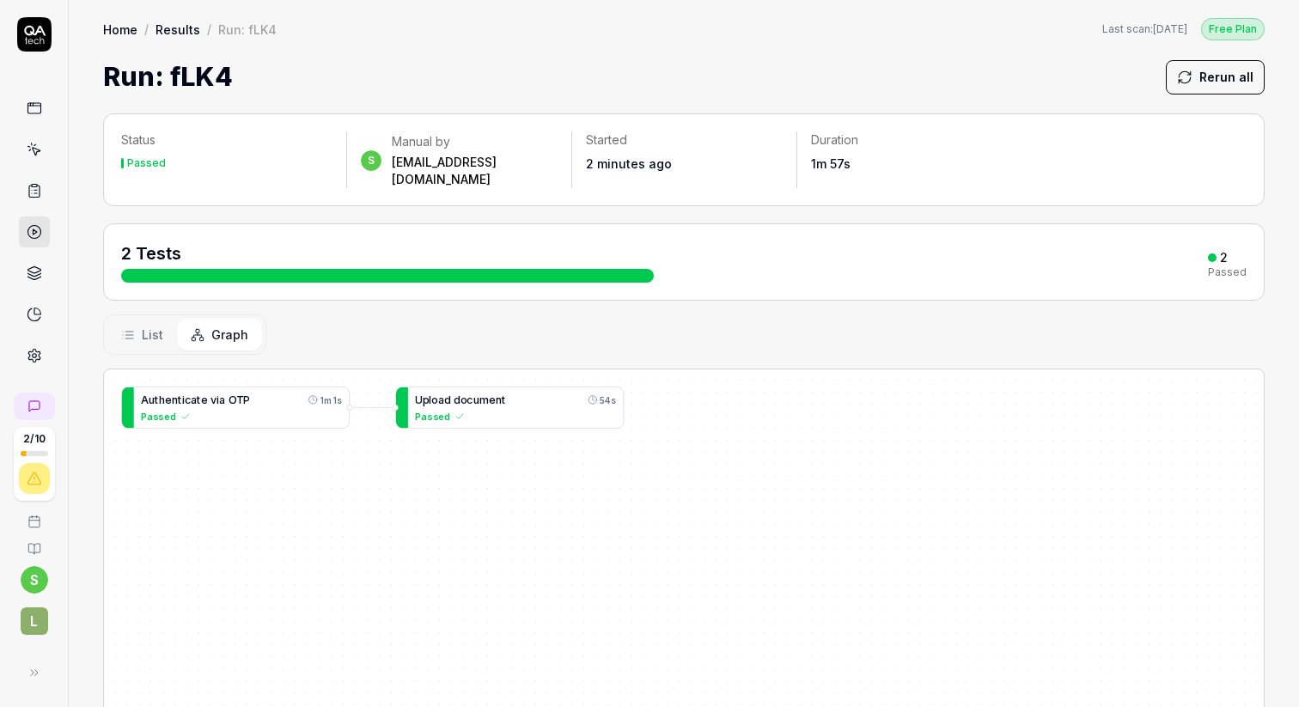
click at [149, 326] on span "List" at bounding box center [152, 335] width 21 height 18
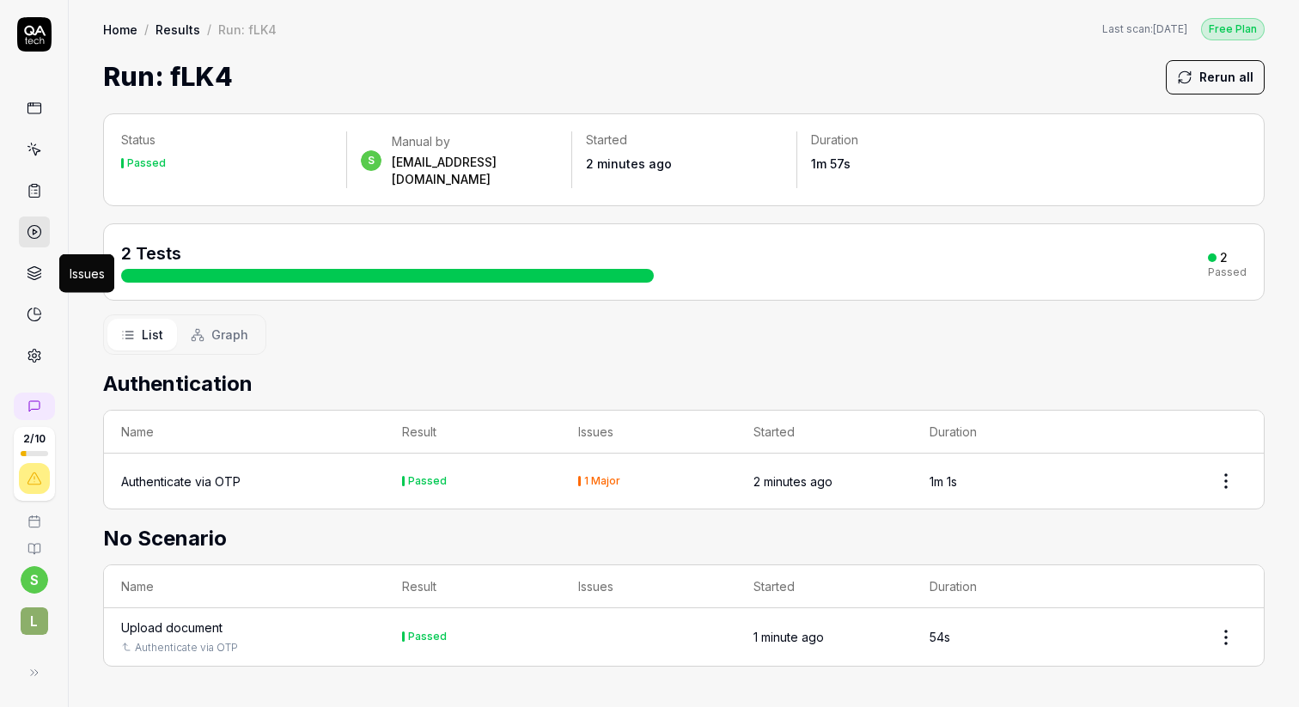
click at [34, 269] on icon at bounding box center [34, 272] width 15 height 15
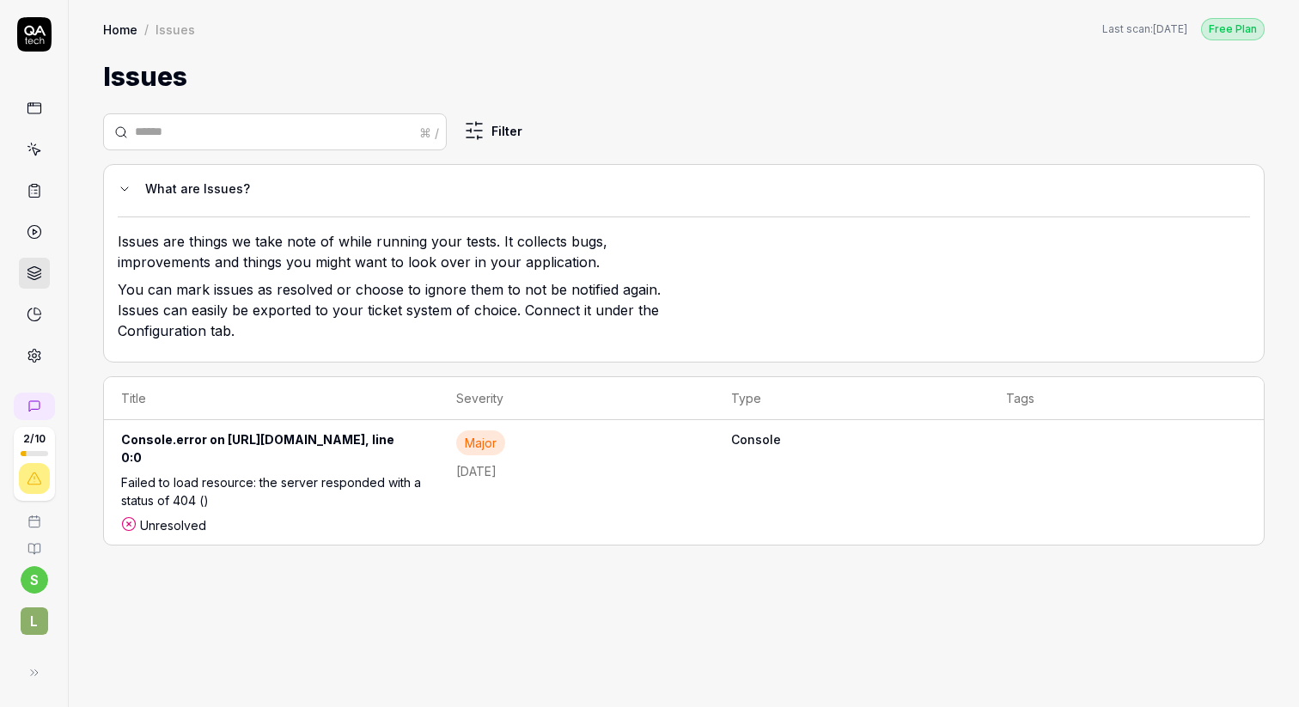
click at [46, 309] on link at bounding box center [34, 314] width 31 height 31
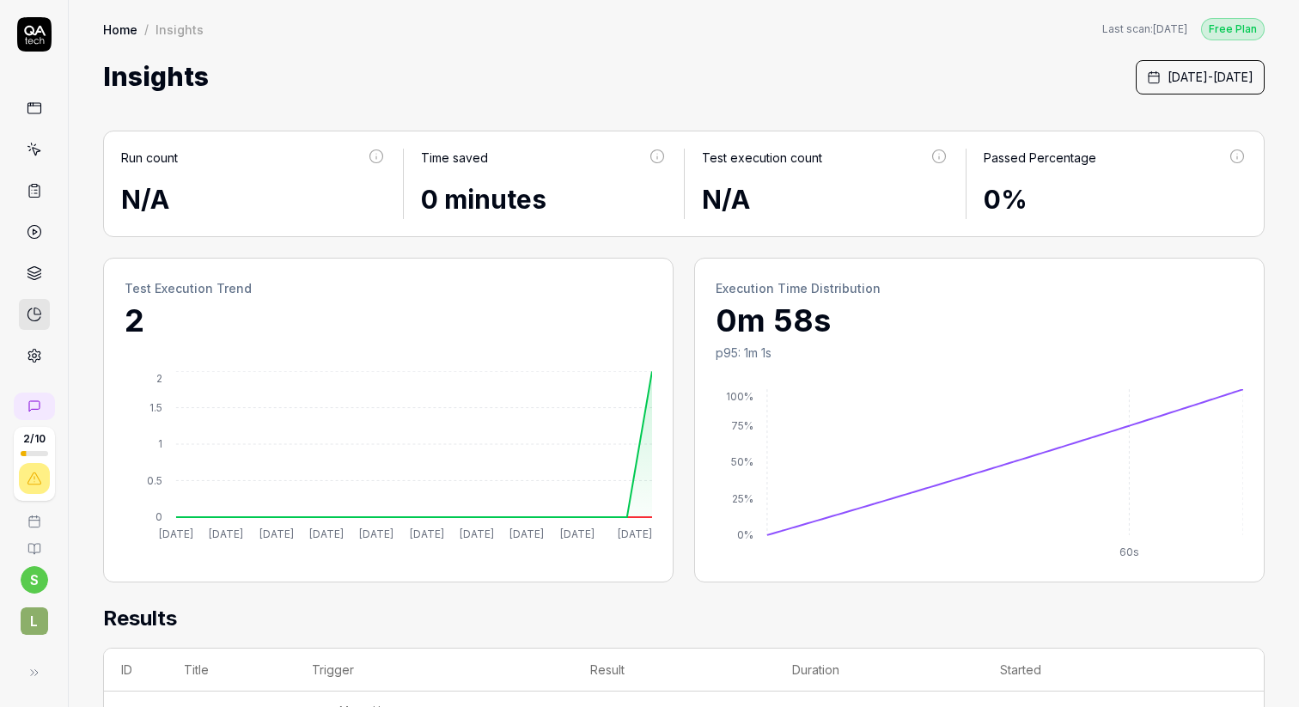
click at [34, 192] on icon at bounding box center [34, 190] width 15 height 15
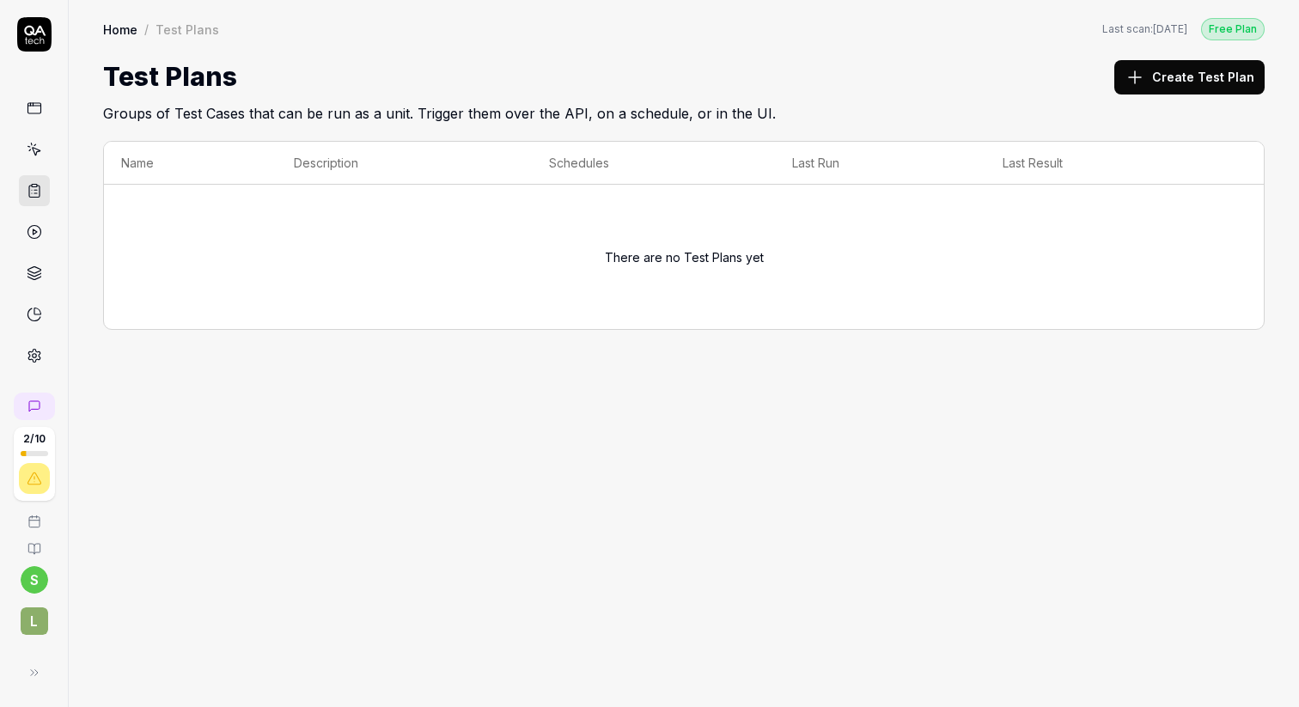
click at [33, 149] on icon at bounding box center [34, 149] width 15 height 15
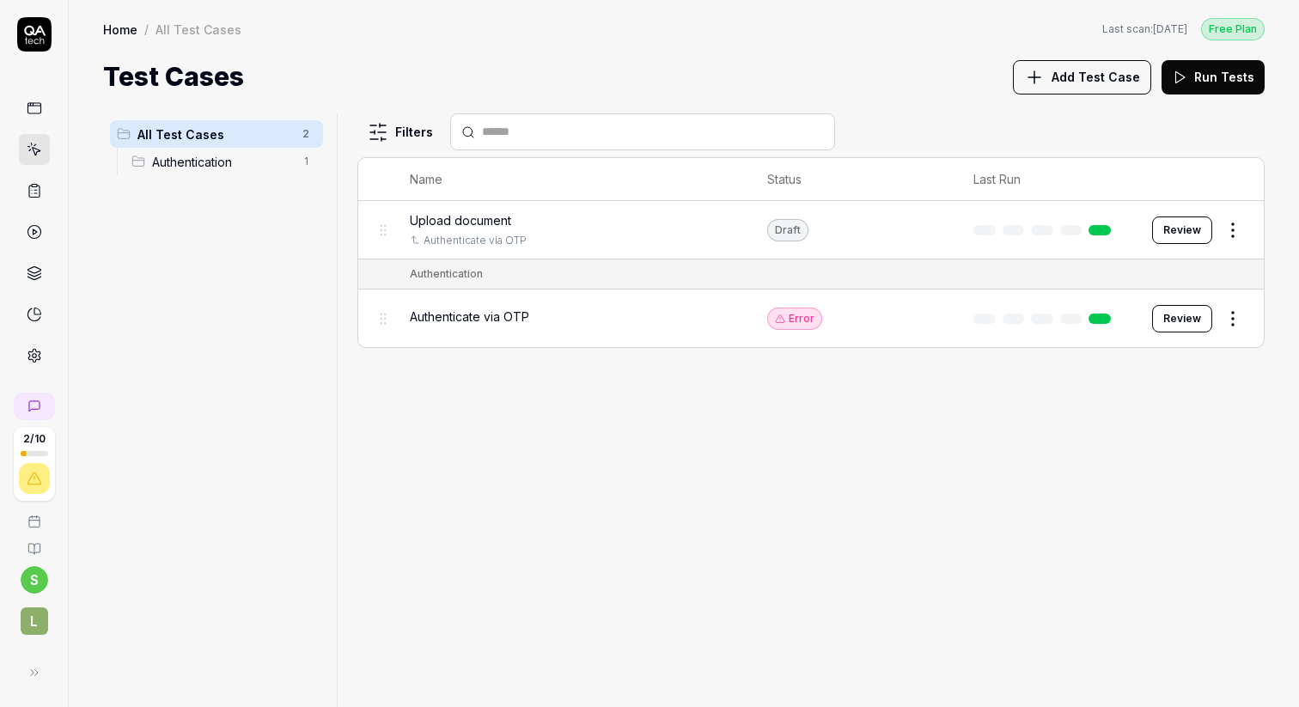
click at [1090, 82] on span "Add Test Case" at bounding box center [1095, 77] width 88 height 18
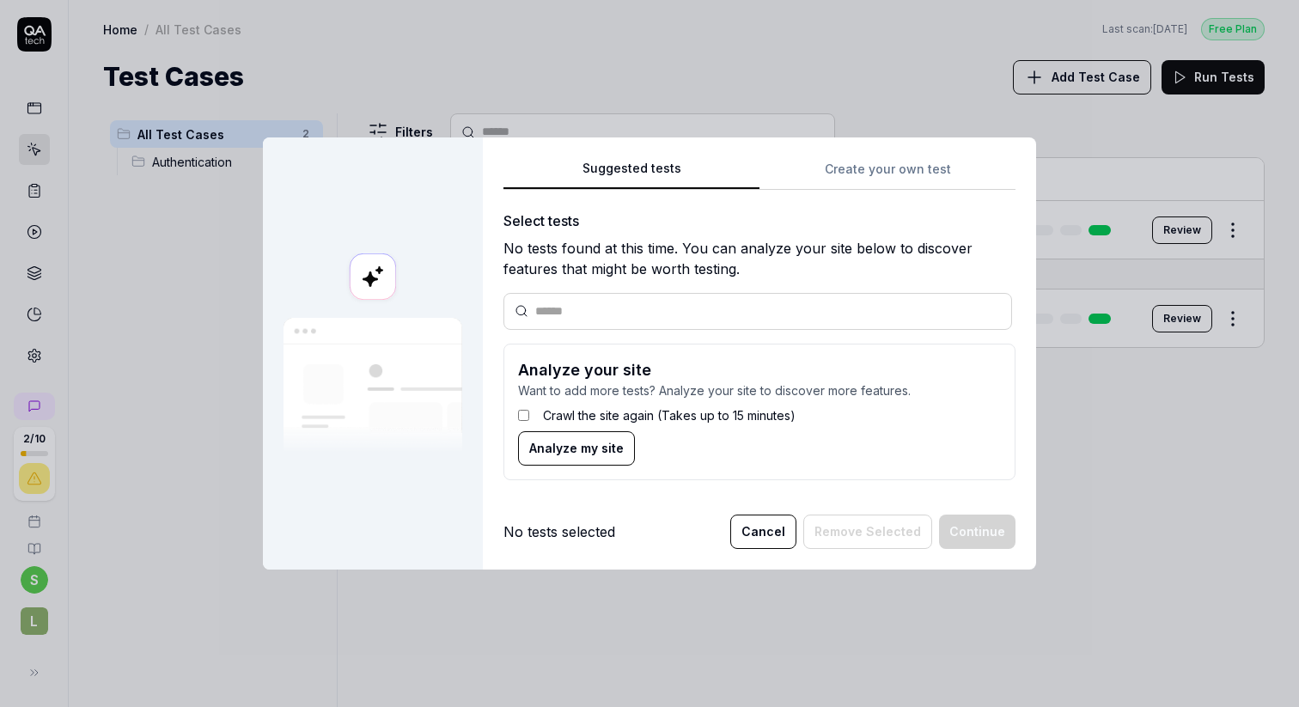
click at [871, 178] on div "Suggested tests Create your own test Select tests No tests found at this time. …" at bounding box center [759, 326] width 512 height 336
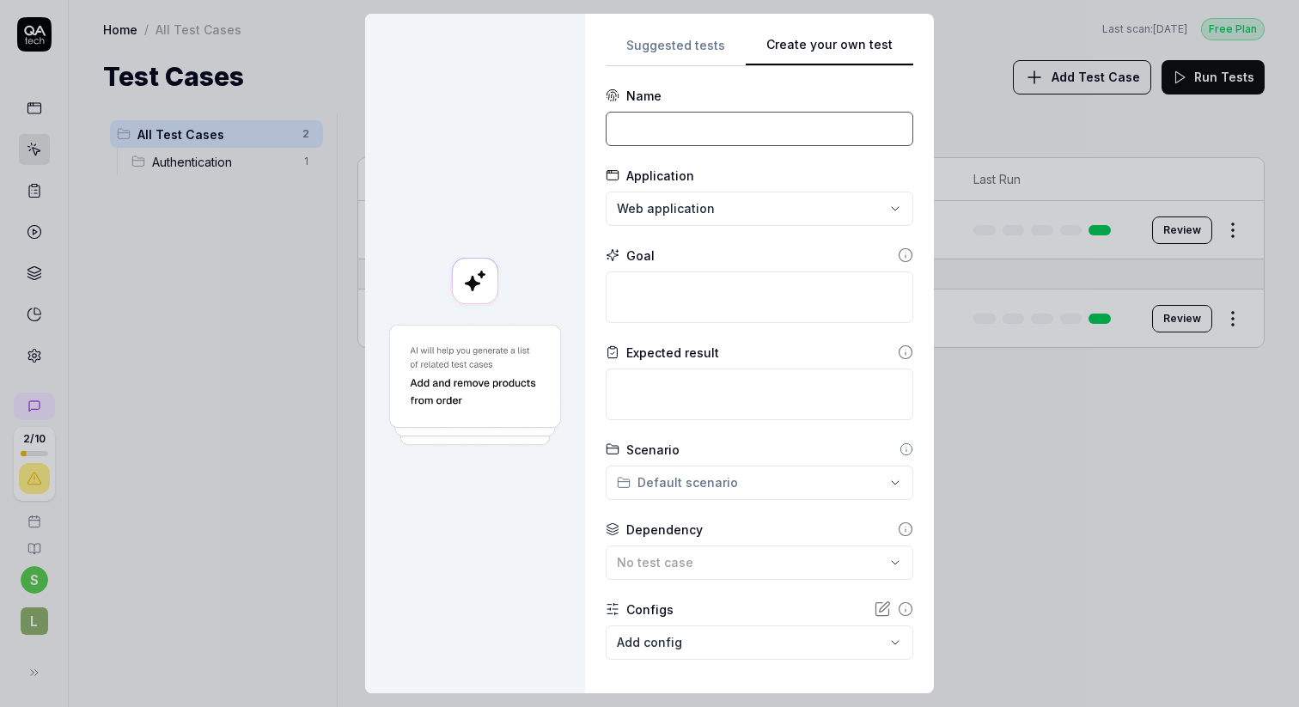
click at [724, 133] on input at bounding box center [759, 129] width 307 height 34
click at [594, 206] on div "**********" at bounding box center [759, 353] width 349 height 679
click at [665, 130] on input at bounding box center [759, 129] width 307 height 34
click at [599, 244] on div "**********" at bounding box center [759, 353] width 349 height 679
click at [669, 302] on textarea at bounding box center [759, 297] width 307 height 52
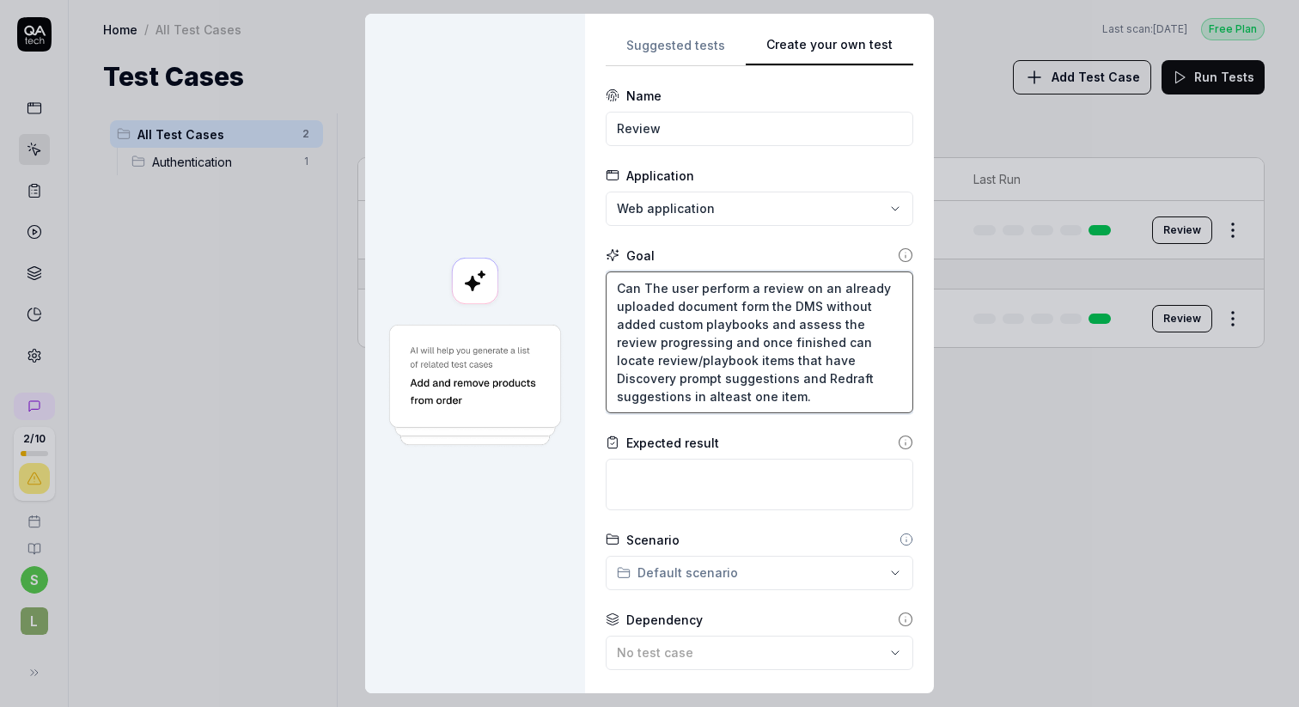
click at [718, 399] on textarea "Can The user perform a review on an already uploaded document form the DMS with…" at bounding box center [759, 342] width 307 height 142
click at [711, 400] on textarea "Can The user perform a review on an already uploaded document form the DMS with…" at bounding box center [759, 342] width 307 height 142
click at [722, 394] on textarea "Can The user perform a review on an already uploaded document form the DMS with…" at bounding box center [759, 342] width 307 height 142
click at [672, 490] on textarea at bounding box center [759, 485] width 307 height 52
paste textarea "Can The user perform a review on an already uploaded document form the DMS with…"
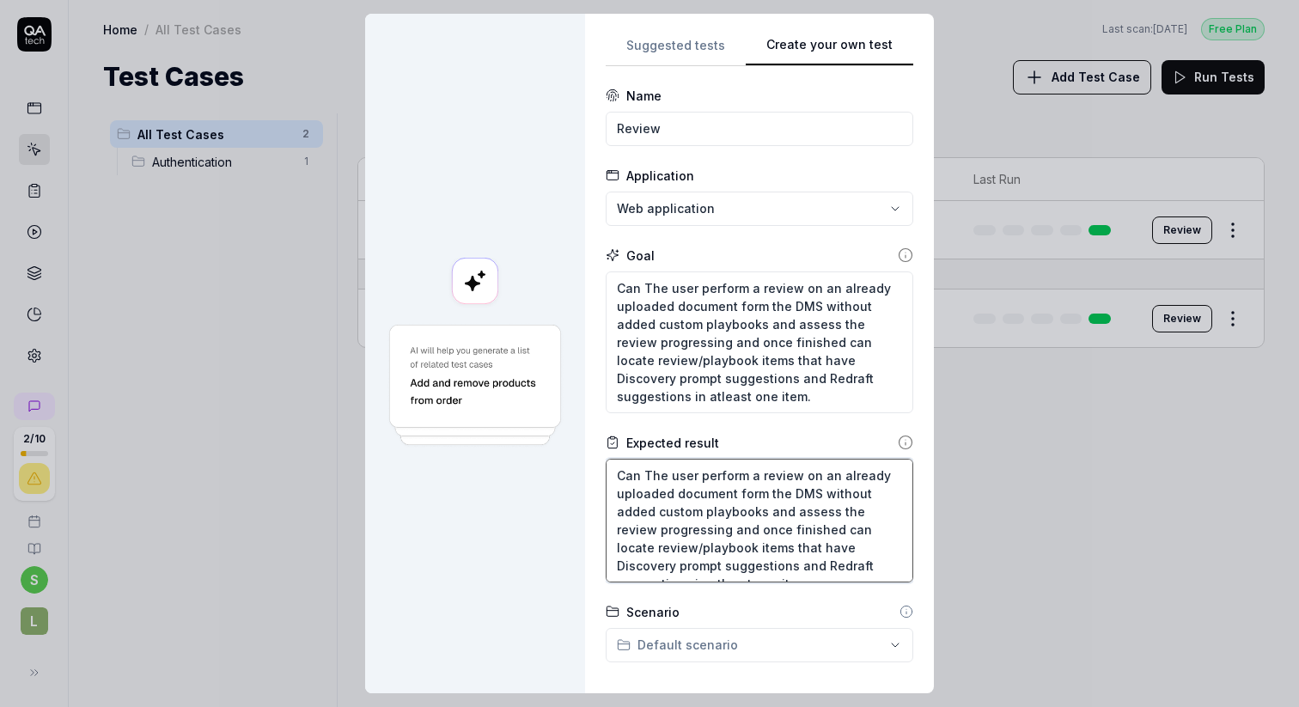
scroll to position [9, 0]
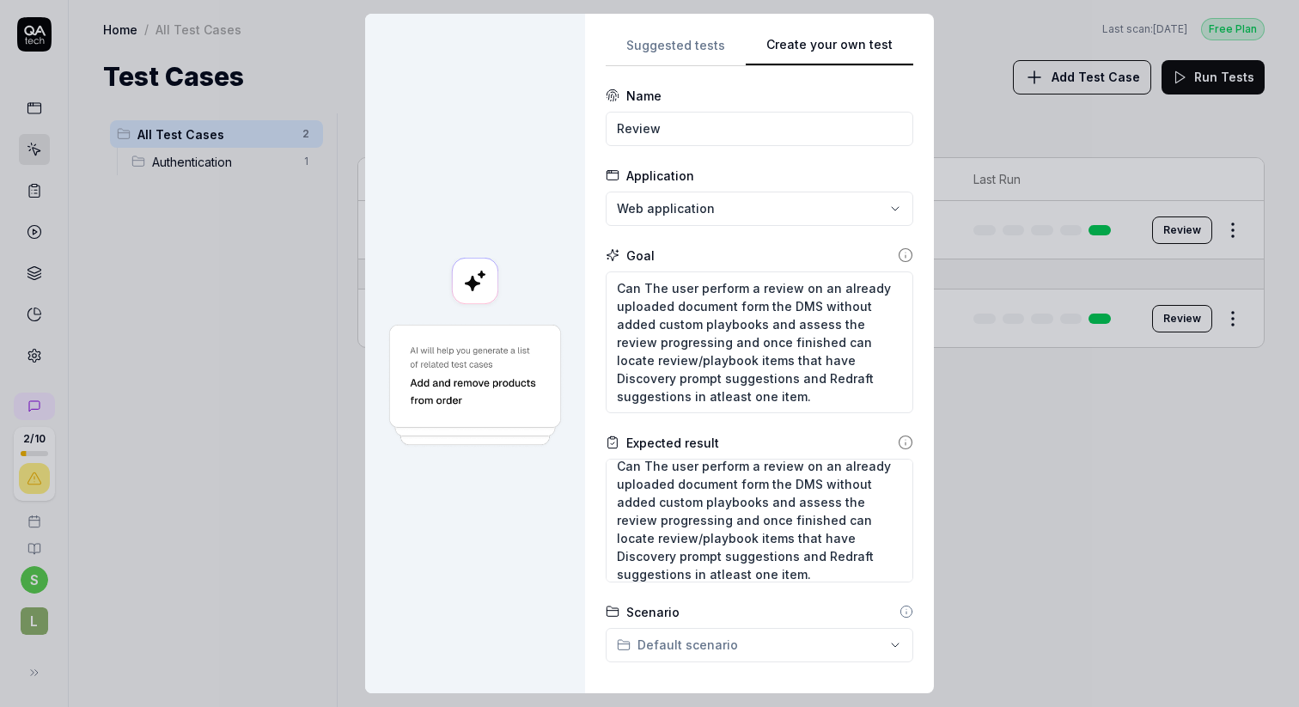
click at [581, 619] on div at bounding box center [475, 353] width 220 height 679
click at [679, 637] on div "**********" at bounding box center [649, 353] width 1299 height 707
click at [747, 606] on div "**********" at bounding box center [649, 353] width 1299 height 707
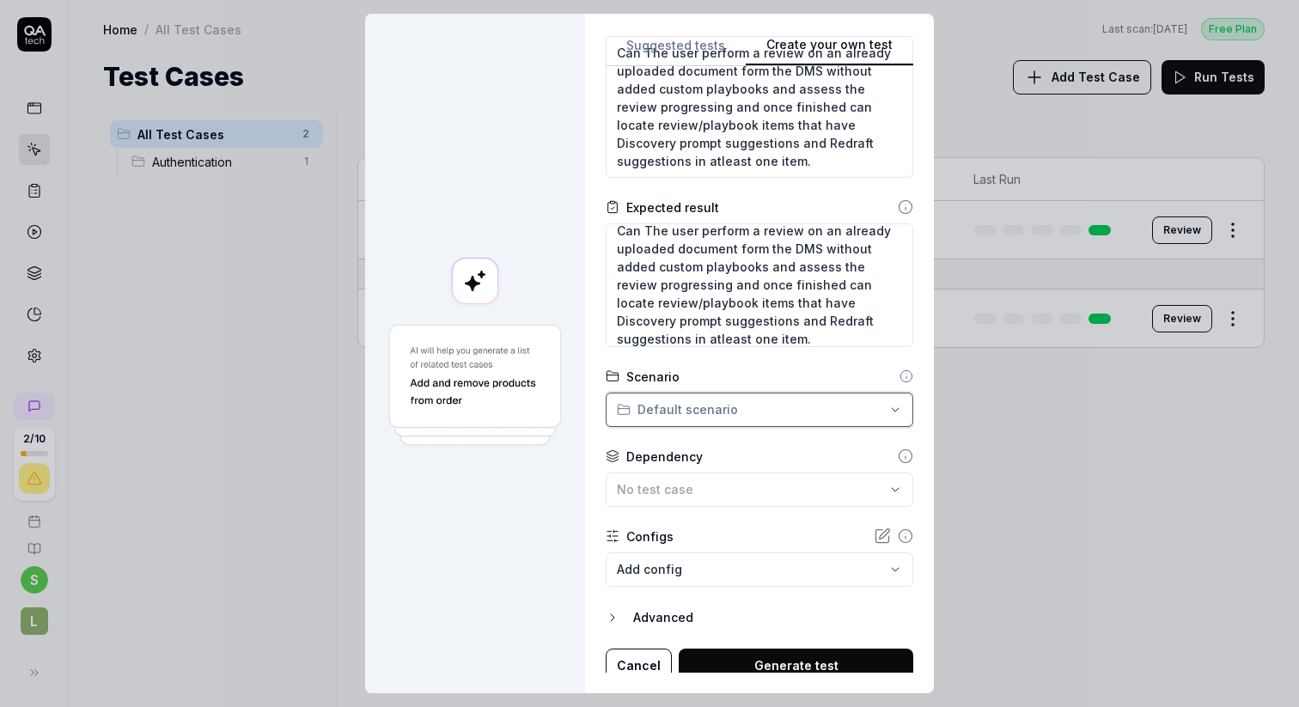
scroll to position [245, 0]
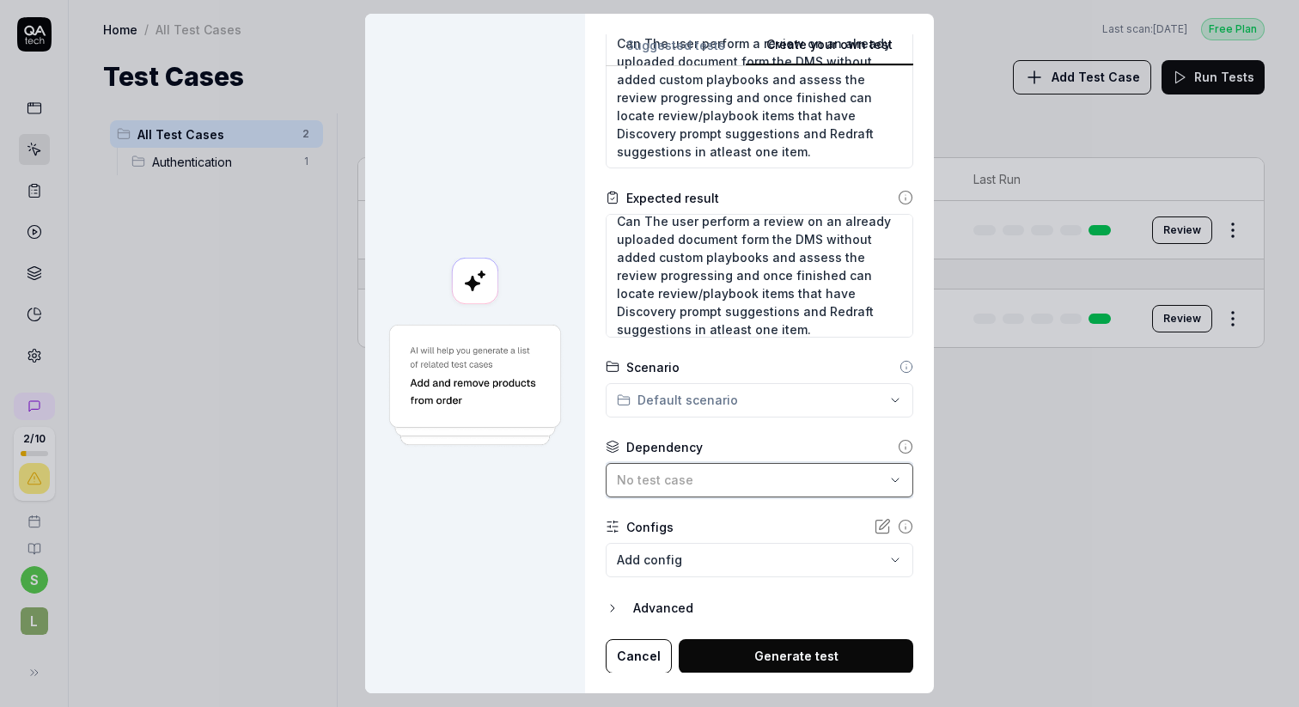
click at [727, 473] on div "No test case" at bounding box center [751, 480] width 268 height 18
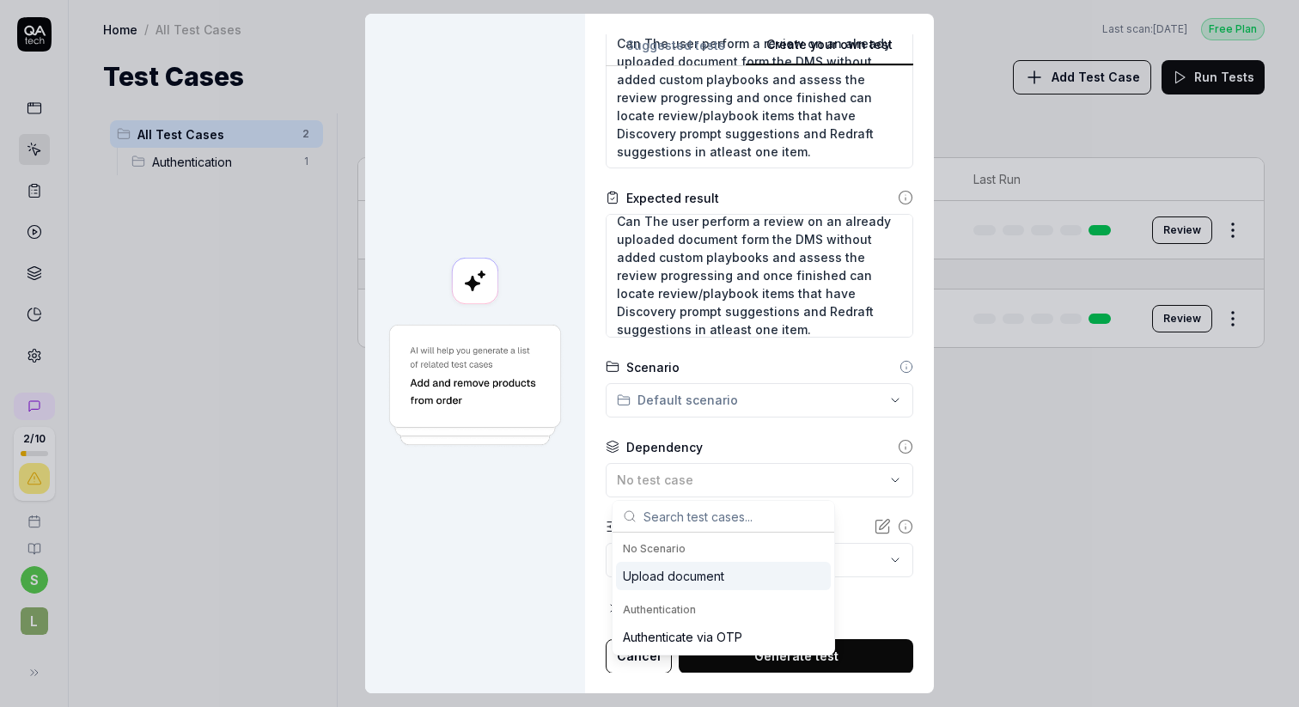
click at [681, 569] on div "Upload document" at bounding box center [673, 576] width 101 height 18
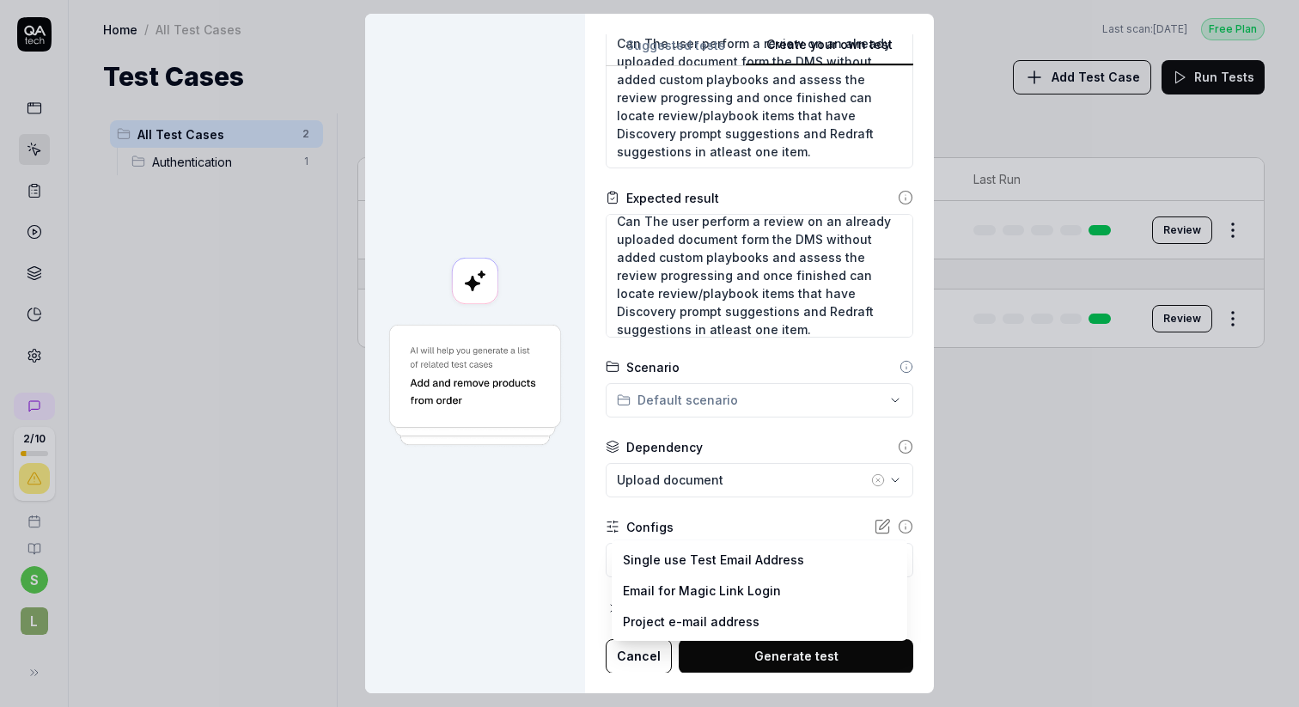
click at [685, 560] on body "**********" at bounding box center [649, 418] width 1299 height 836
click at [575, 615] on div "**********" at bounding box center [649, 353] width 1299 height 707
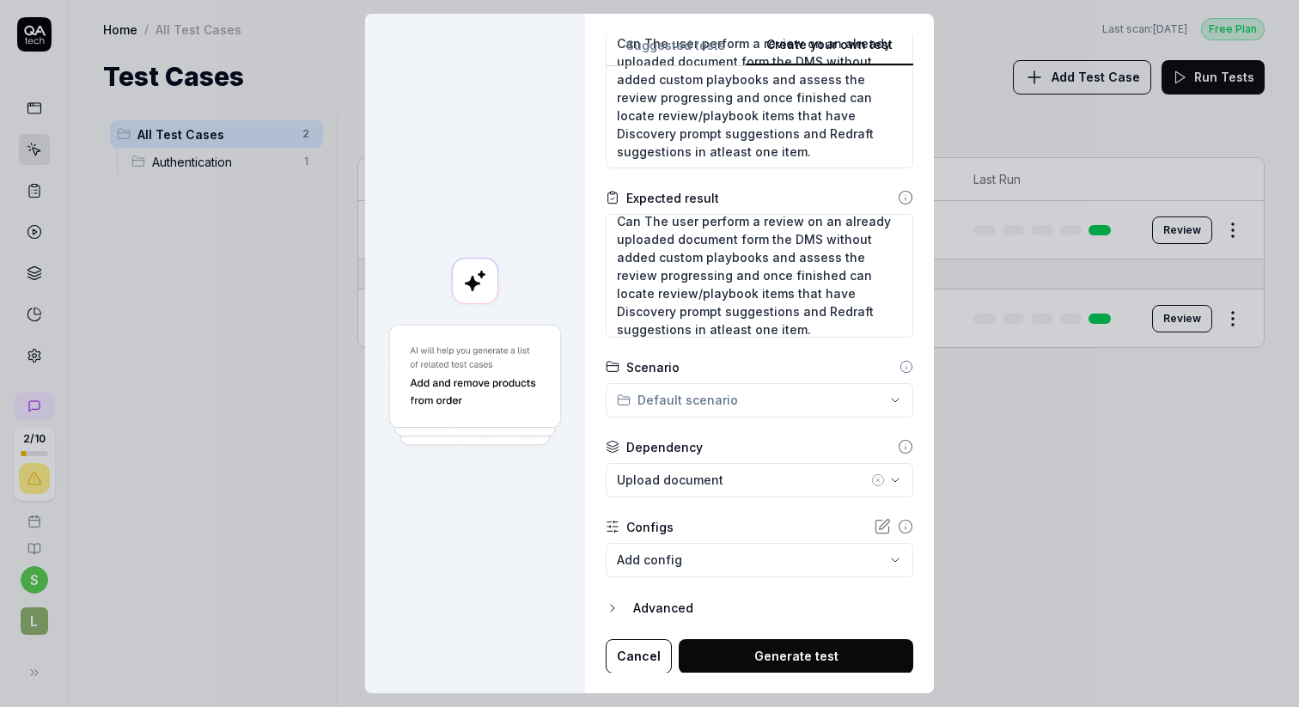
click at [794, 654] on button "Generate test" at bounding box center [796, 656] width 234 height 34
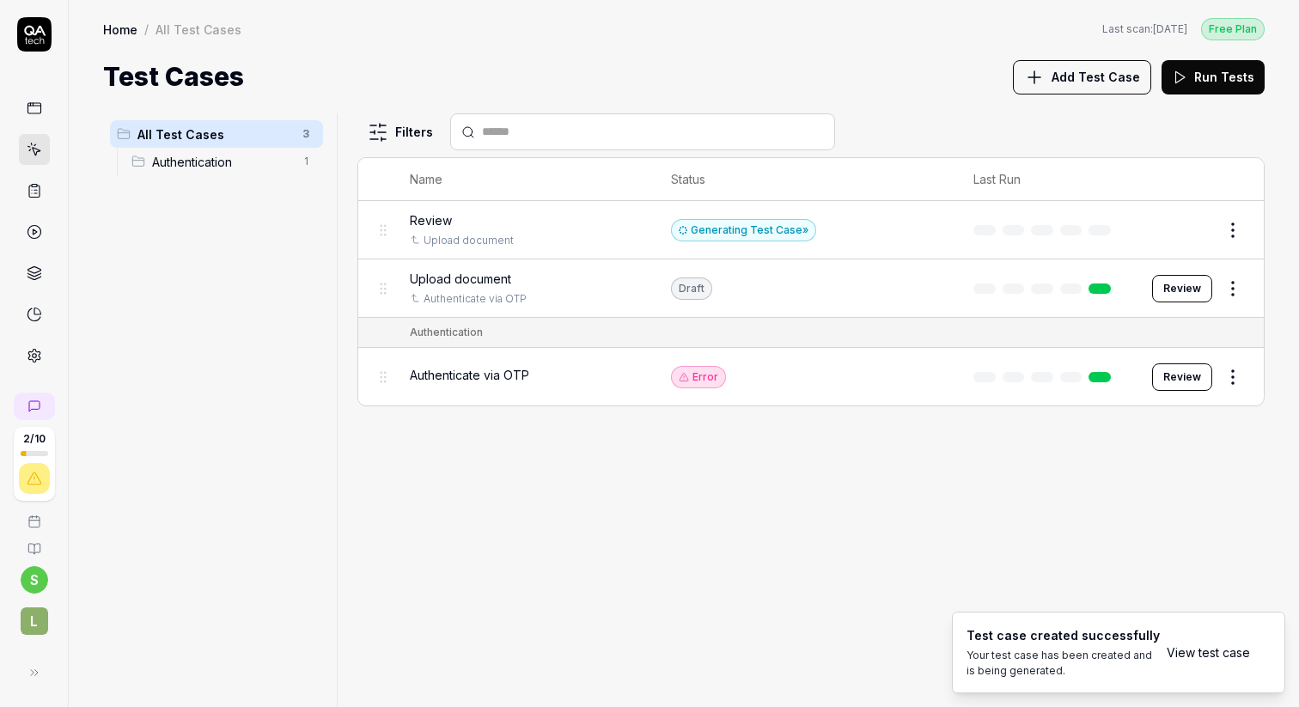
click at [569, 228] on div "Review Upload document" at bounding box center [523, 229] width 227 height 37
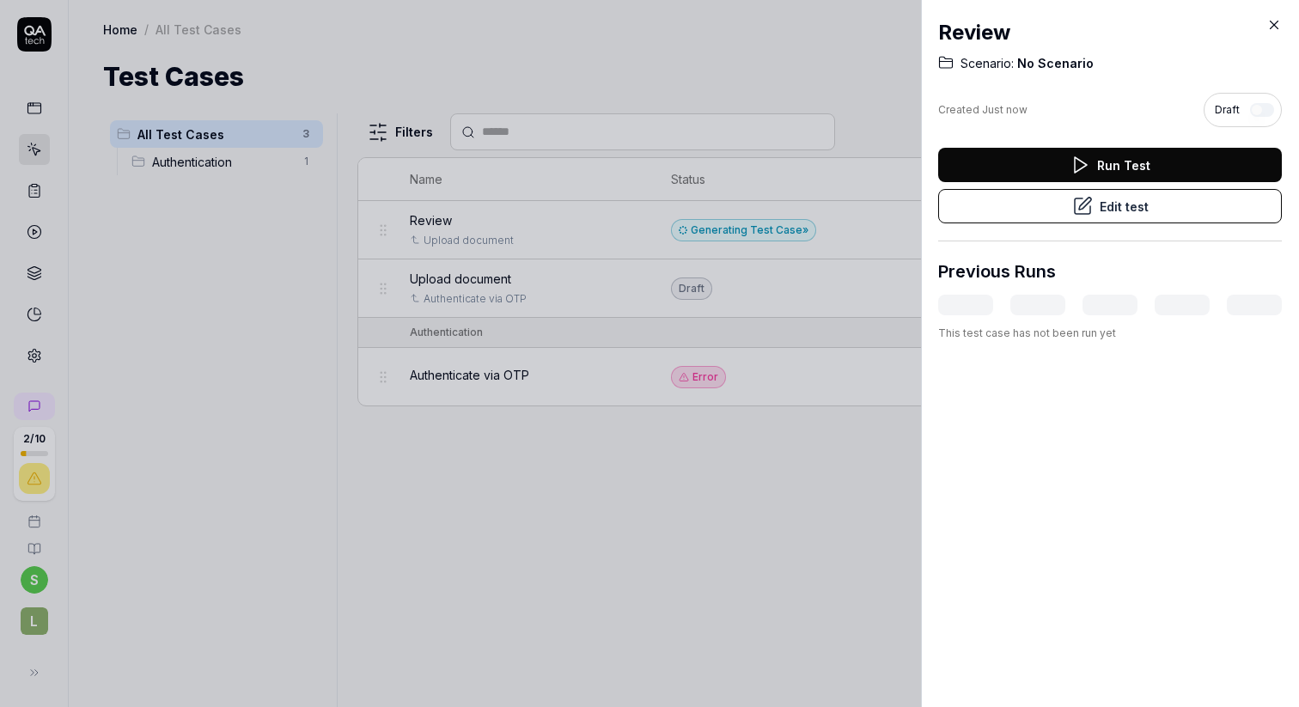
click at [1084, 211] on icon at bounding box center [1082, 206] width 21 height 21
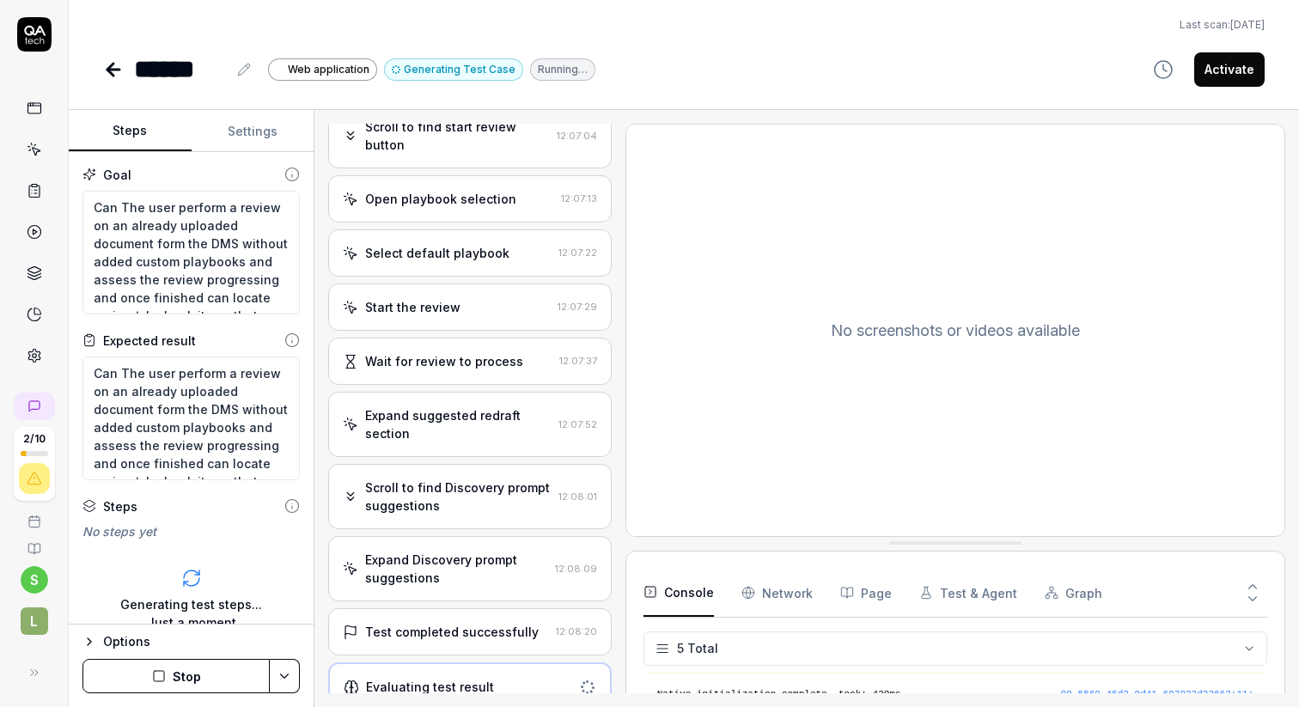
scroll to position [268, 0]
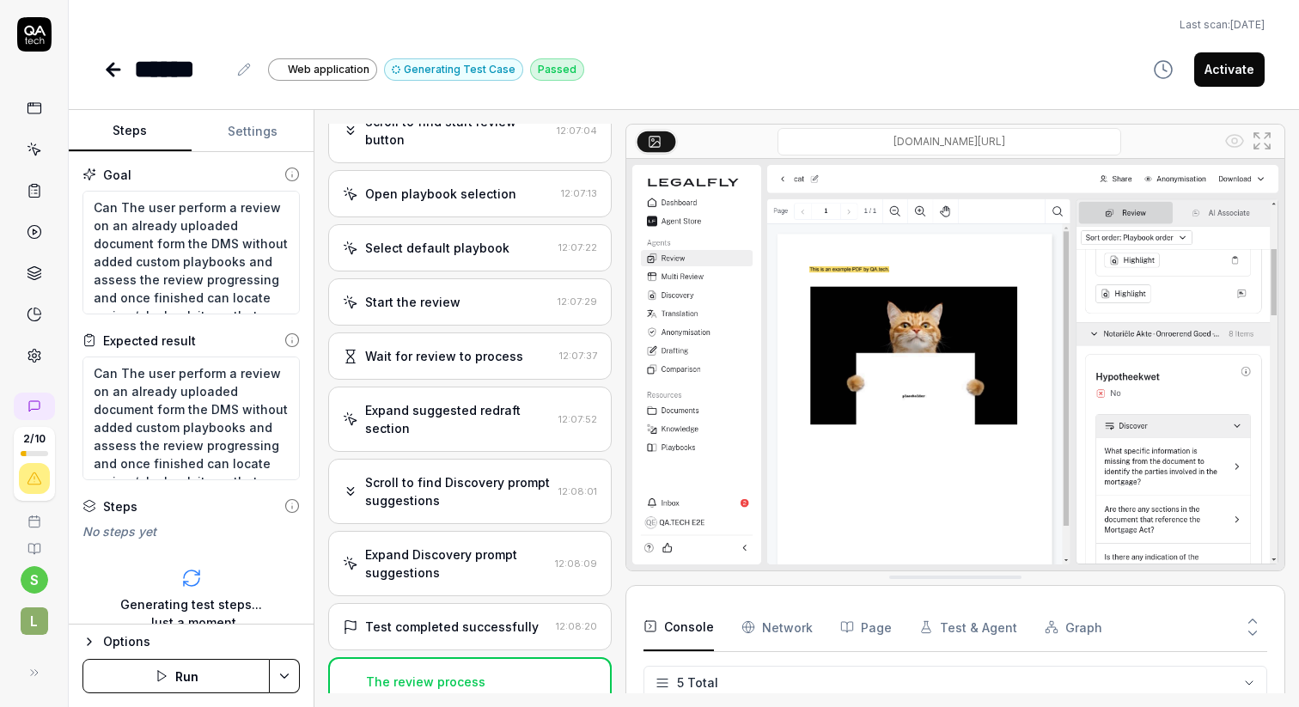
click at [109, 67] on icon at bounding box center [110, 70] width 6 height 12
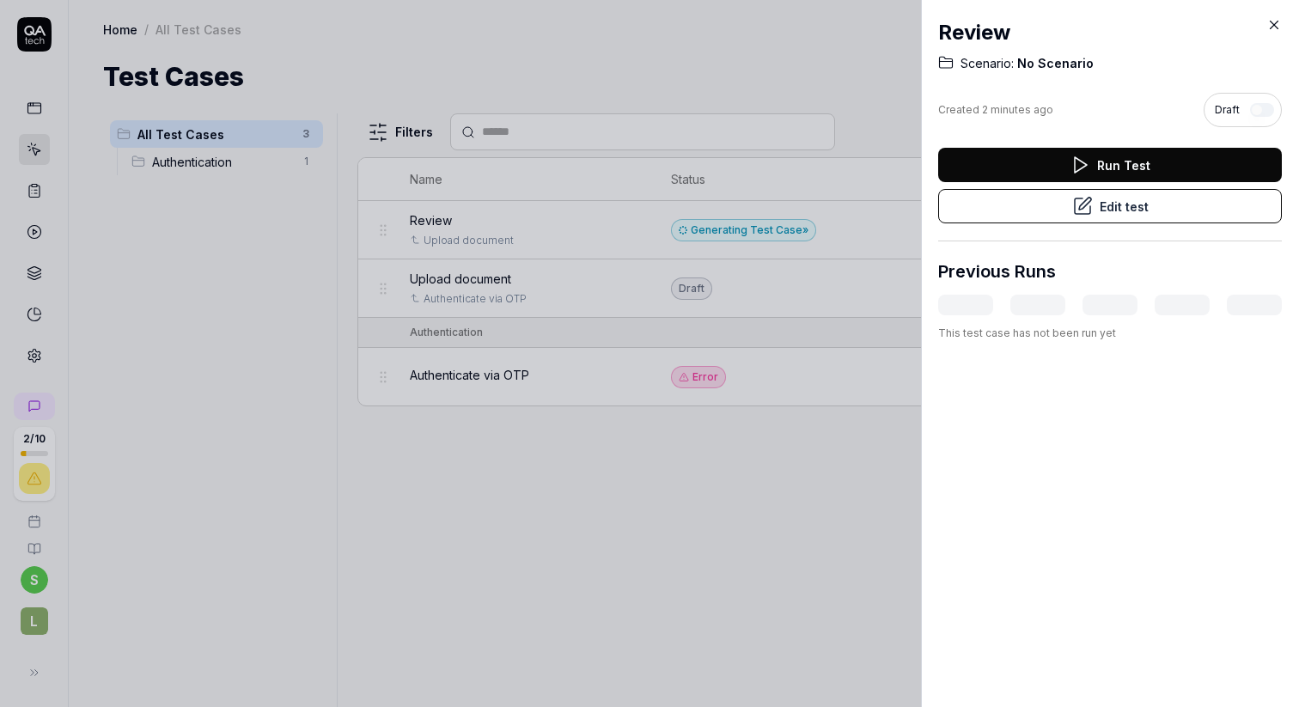
click at [641, 502] on div at bounding box center [649, 353] width 1299 height 707
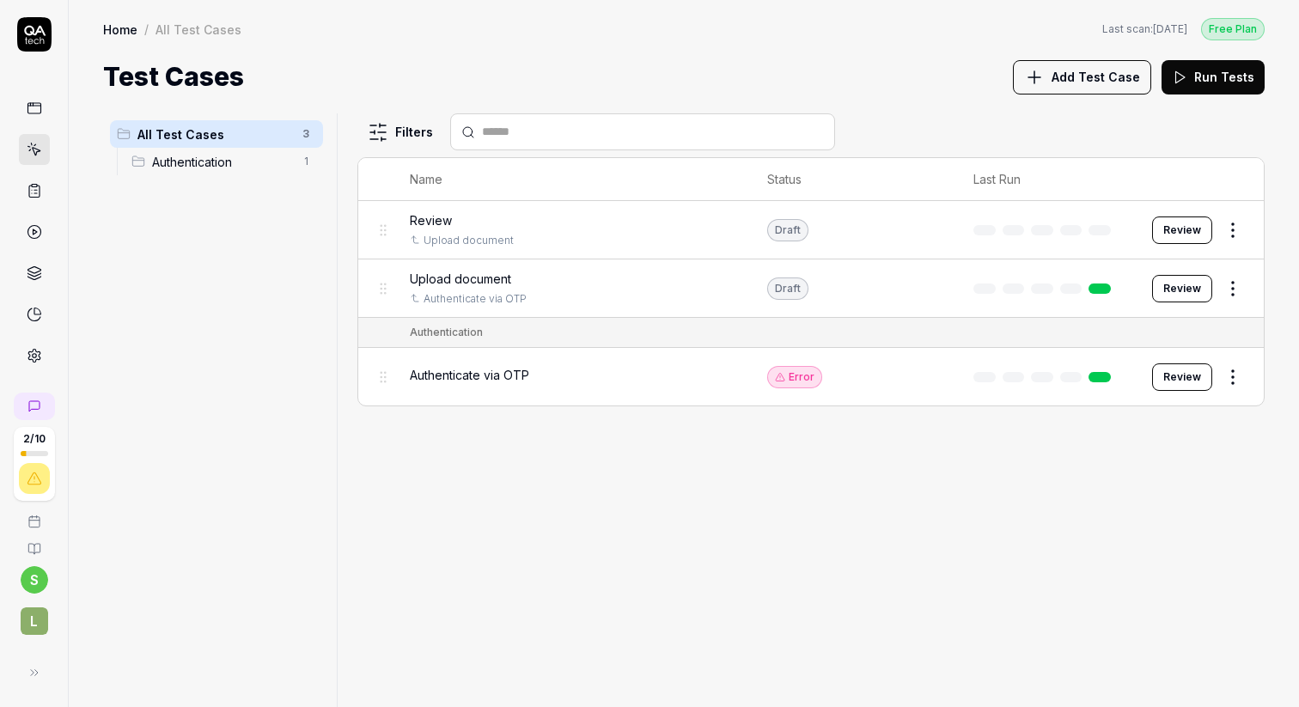
click at [632, 447] on div "Filters Name Status Last Run Review Upload document Draft Review Upload documen…" at bounding box center [810, 410] width 907 height 594
click at [449, 274] on span "Upload document" at bounding box center [460, 279] width 101 height 18
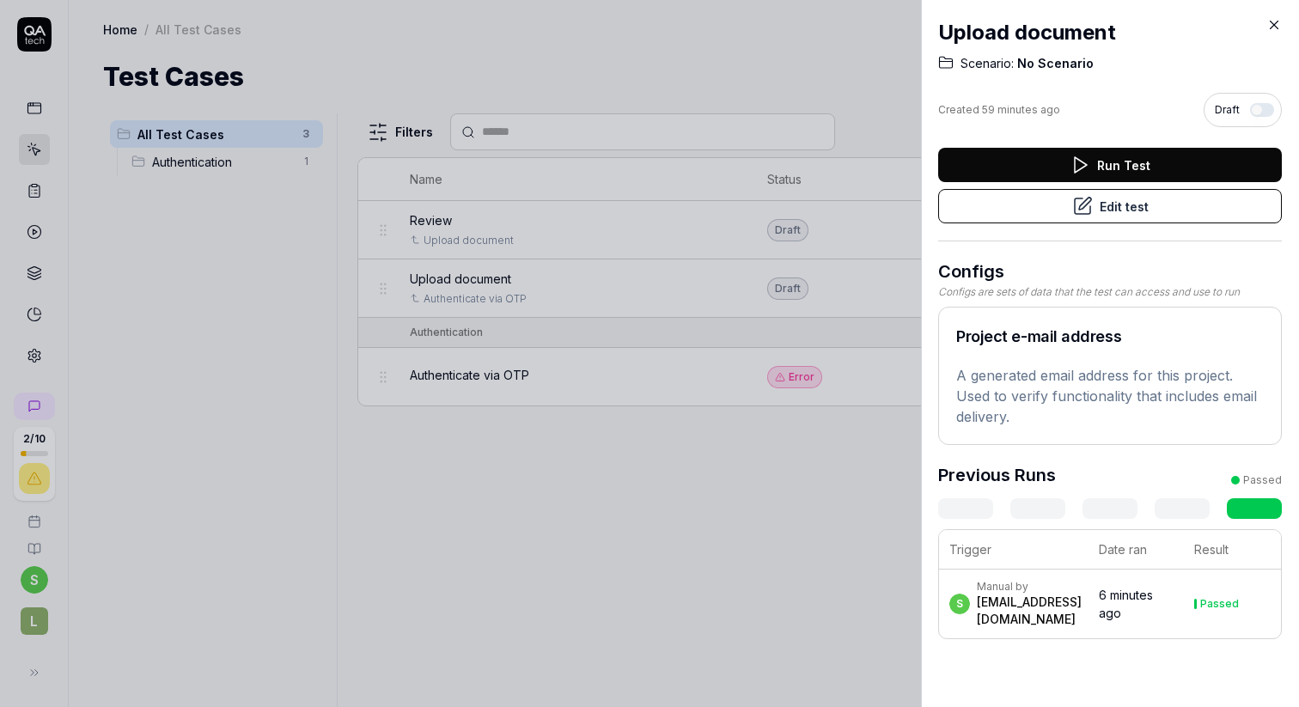
click at [1083, 204] on icon at bounding box center [1082, 206] width 21 height 21
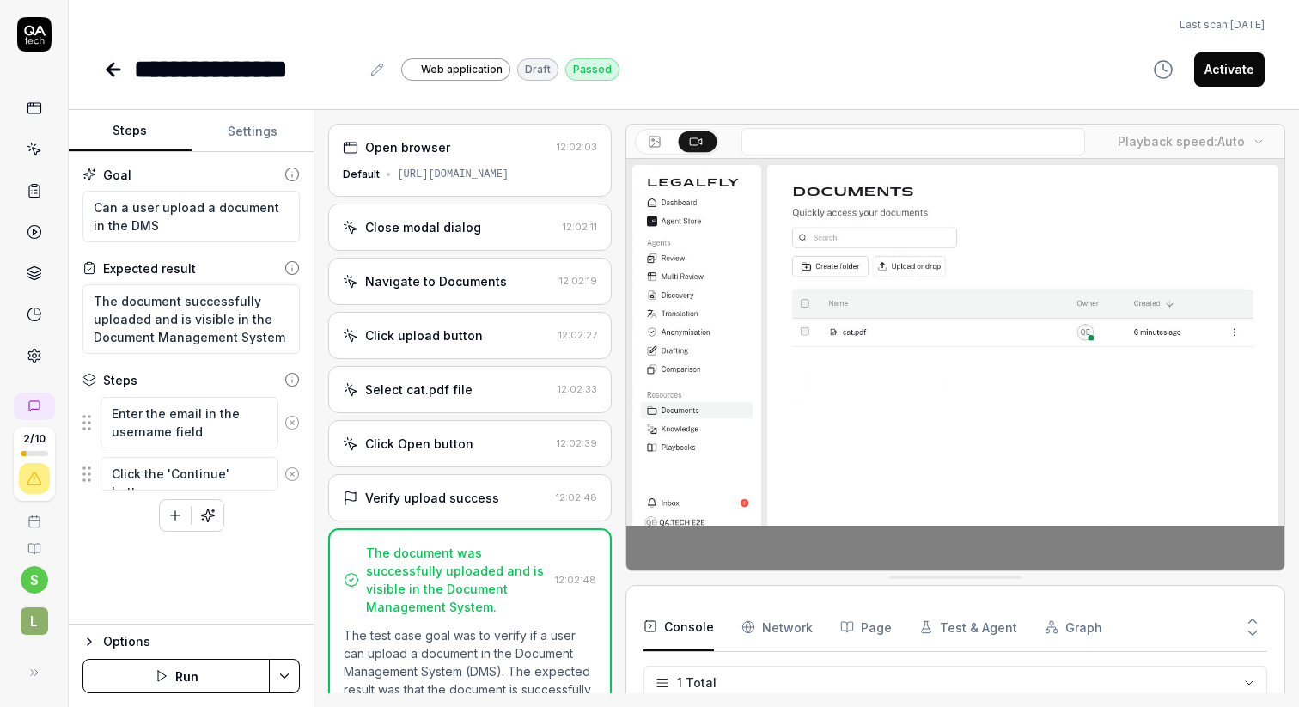
click at [248, 133] on button "Settings" at bounding box center [253, 131] width 123 height 41
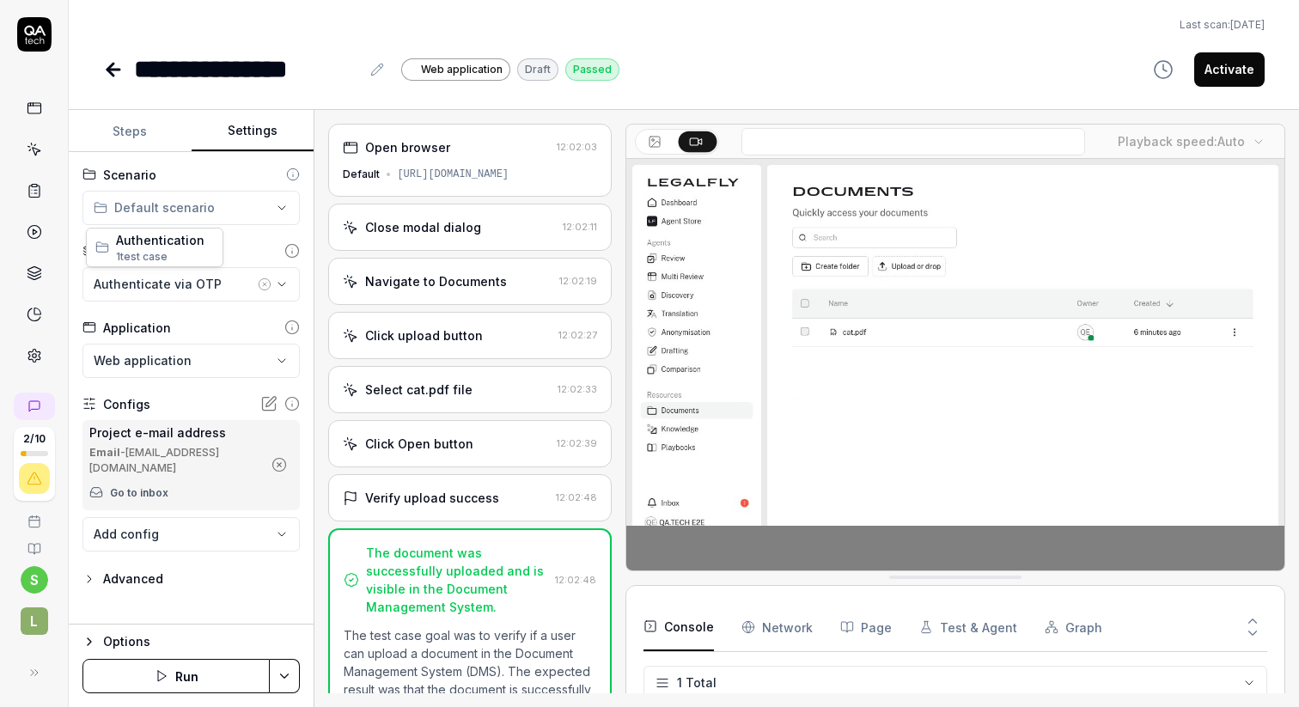
click at [201, 211] on html "**********" at bounding box center [649, 418] width 1299 height 836
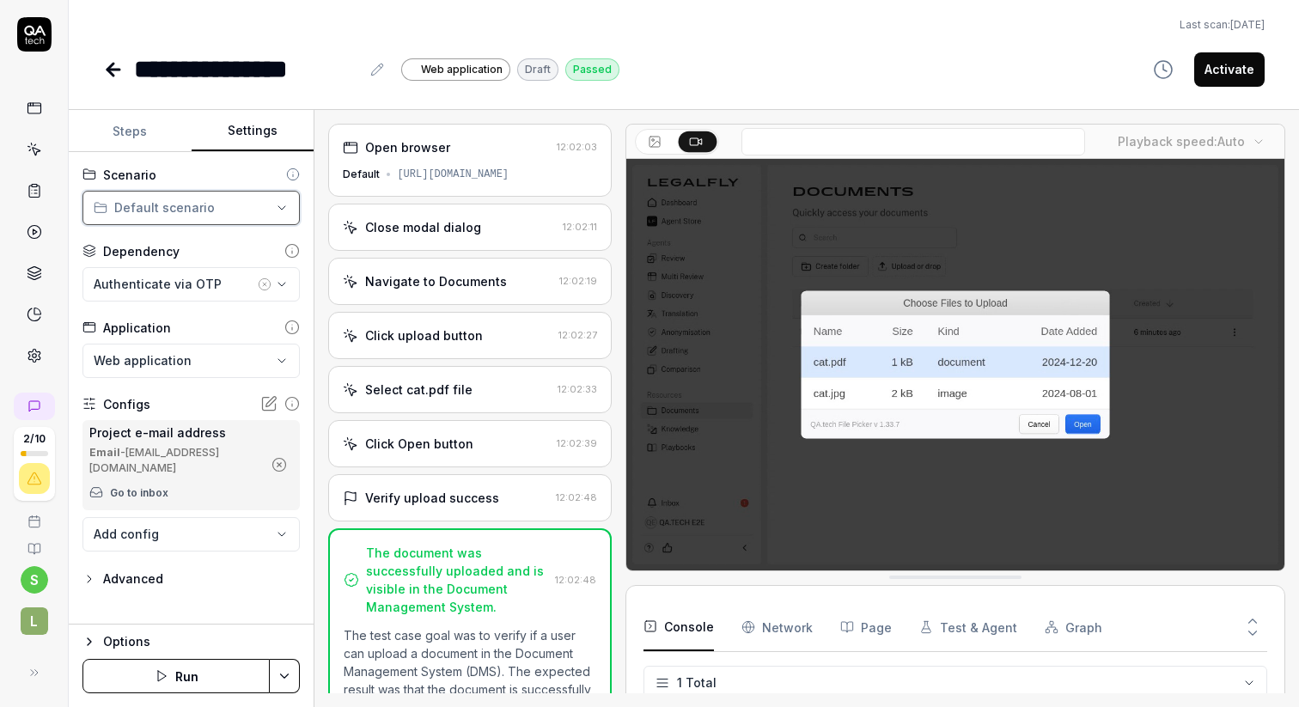
click at [201, 211] on html "**********" at bounding box center [649, 418] width 1299 height 836
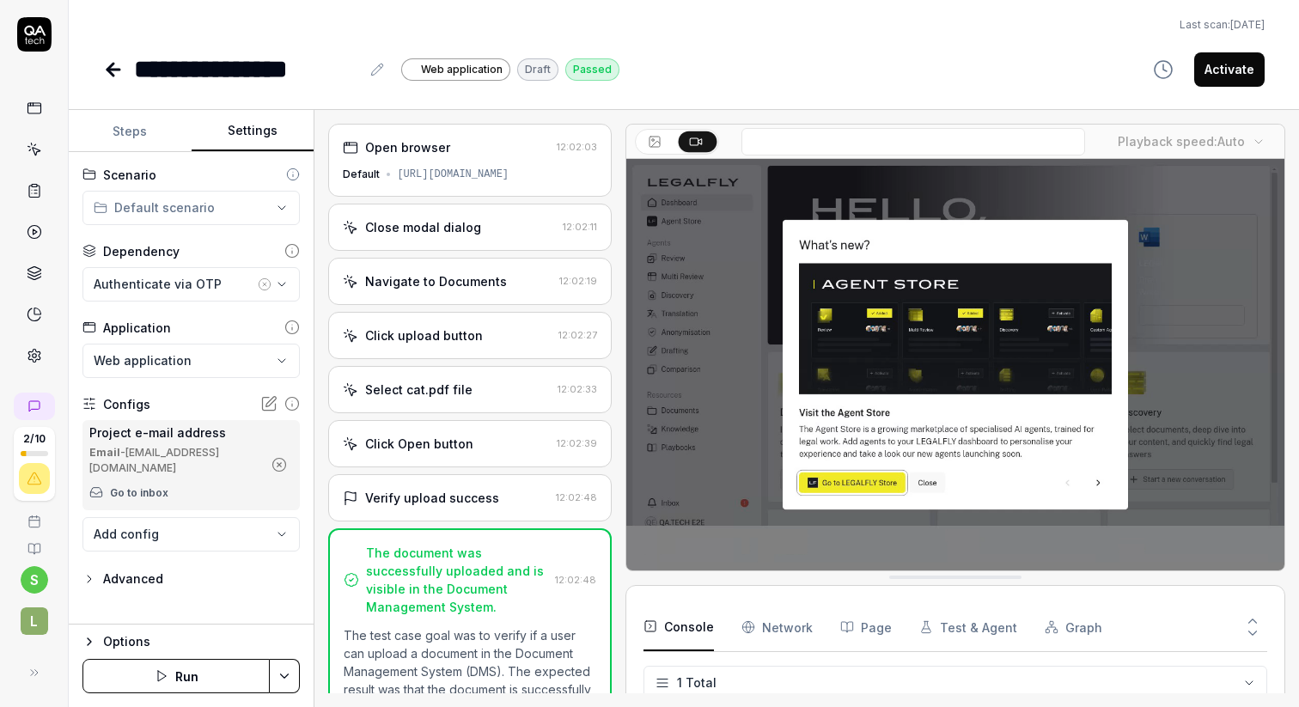
click at [149, 569] on div "Advanced" at bounding box center [133, 579] width 60 height 21
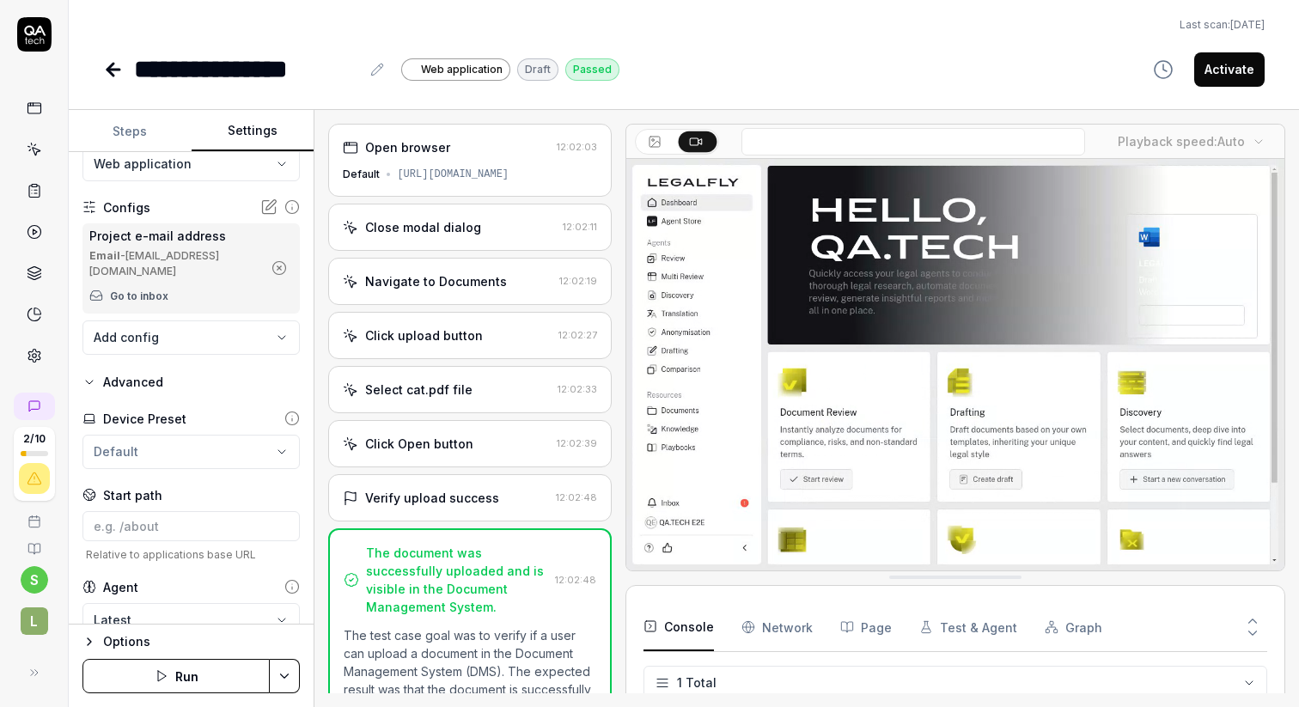
scroll to position [208, 0]
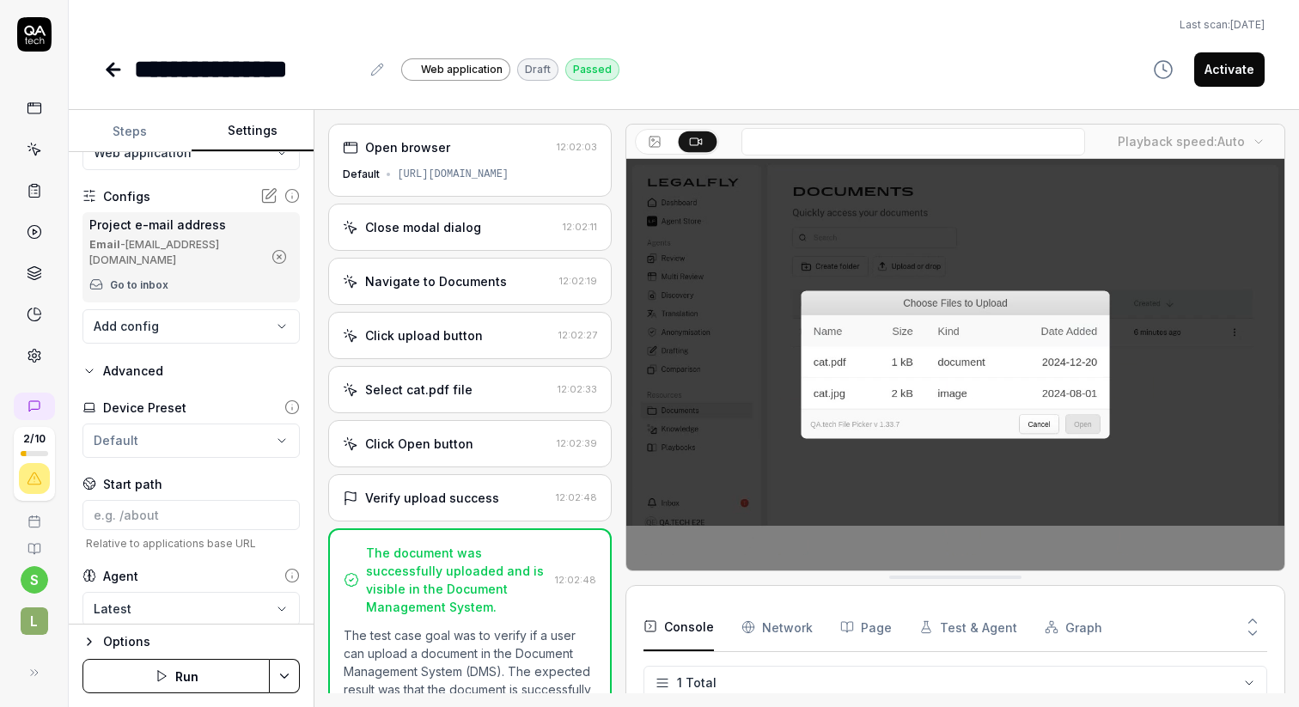
click at [148, 133] on button "Steps" at bounding box center [130, 131] width 123 height 41
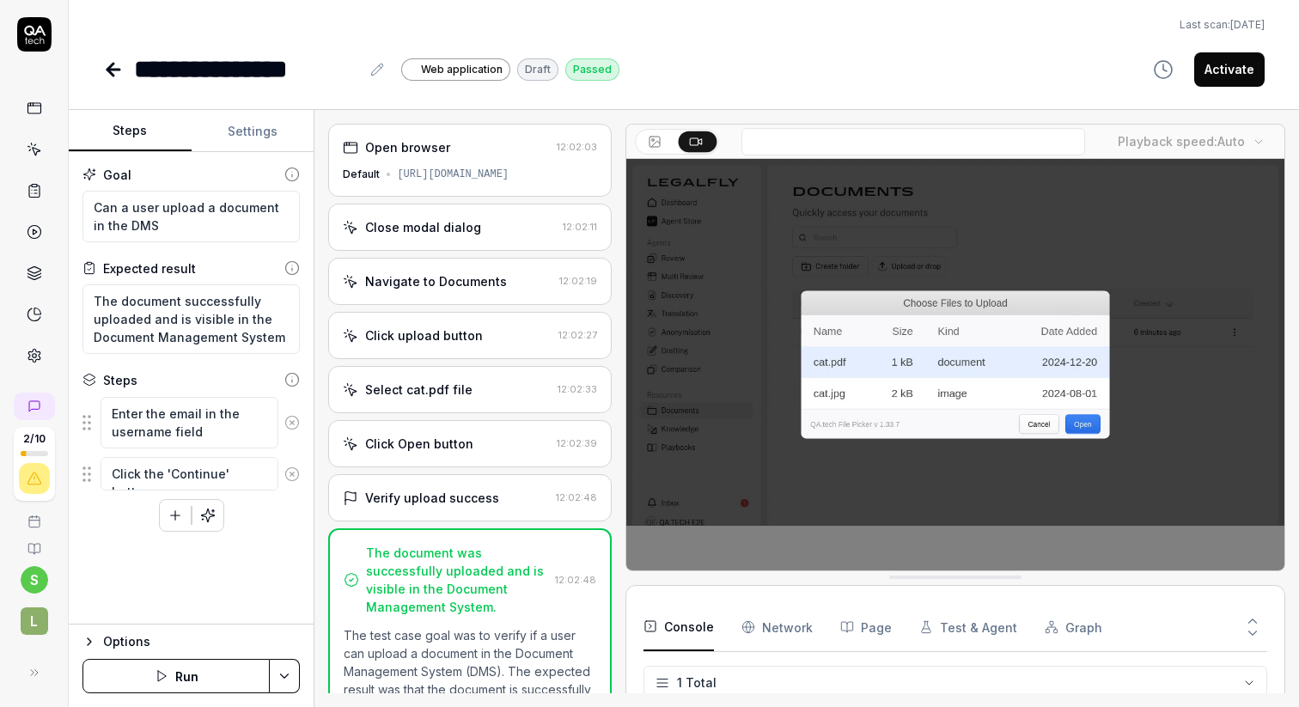
click at [656, 143] on icon at bounding box center [655, 142] width 14 height 14
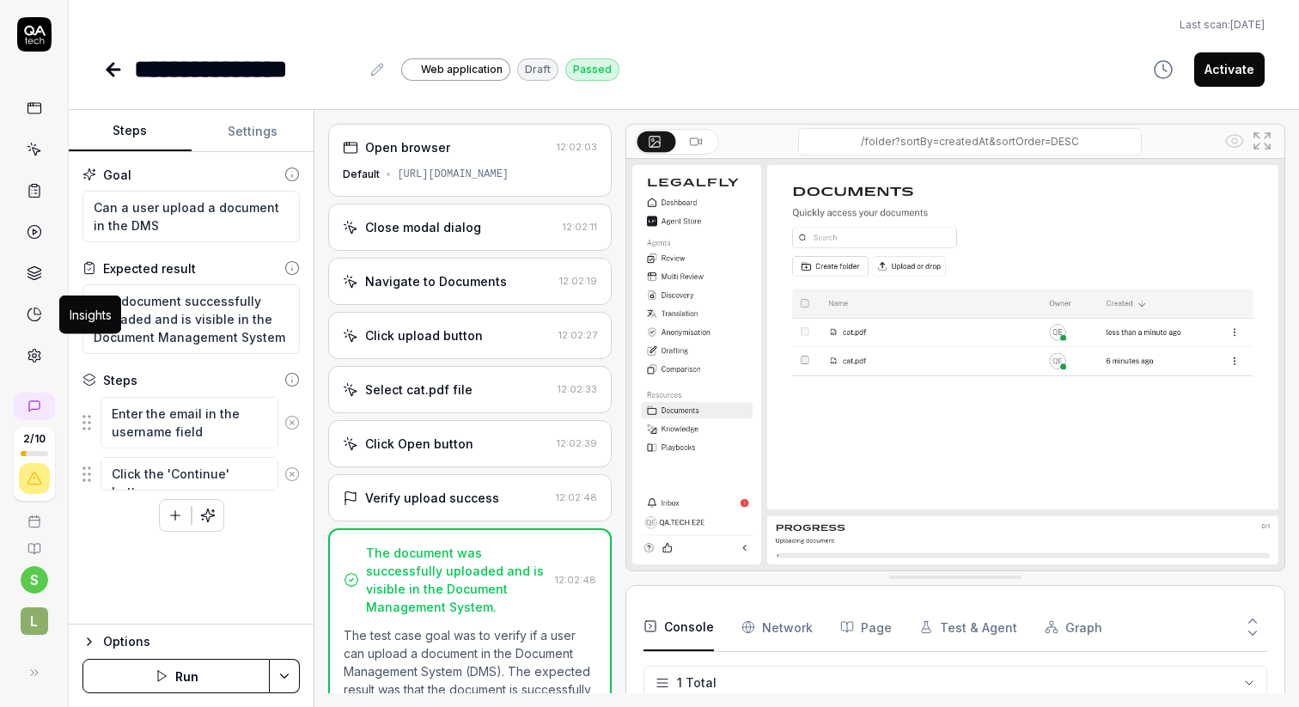
click at [40, 315] on icon at bounding box center [34, 314] width 15 height 15
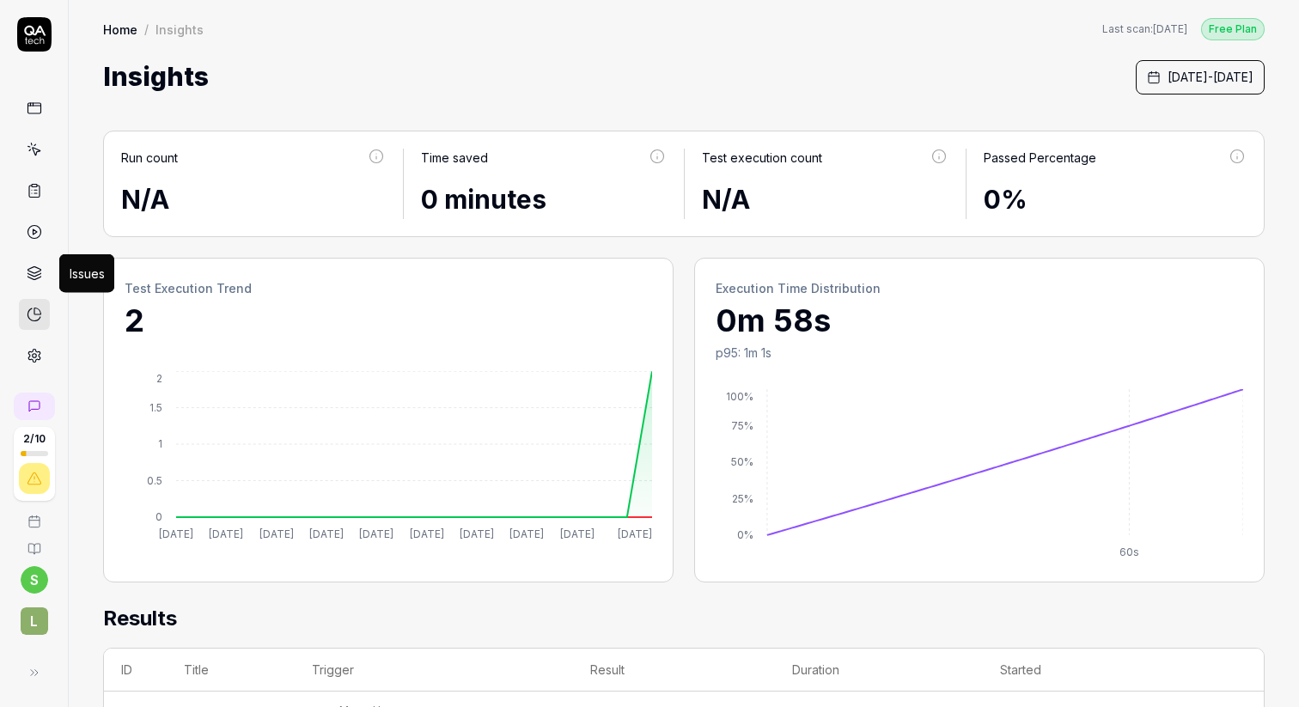
click at [31, 266] on icon at bounding box center [34, 272] width 15 height 15
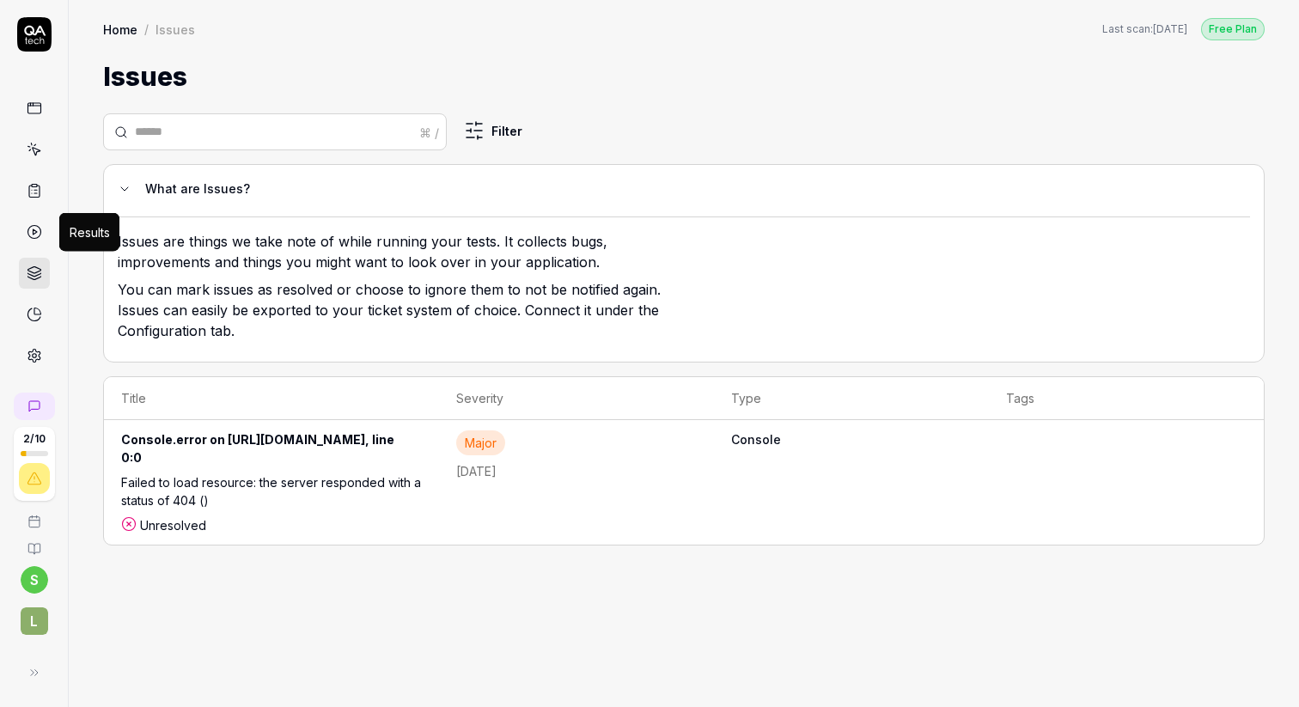
click at [37, 229] on icon at bounding box center [34, 231] width 15 height 15
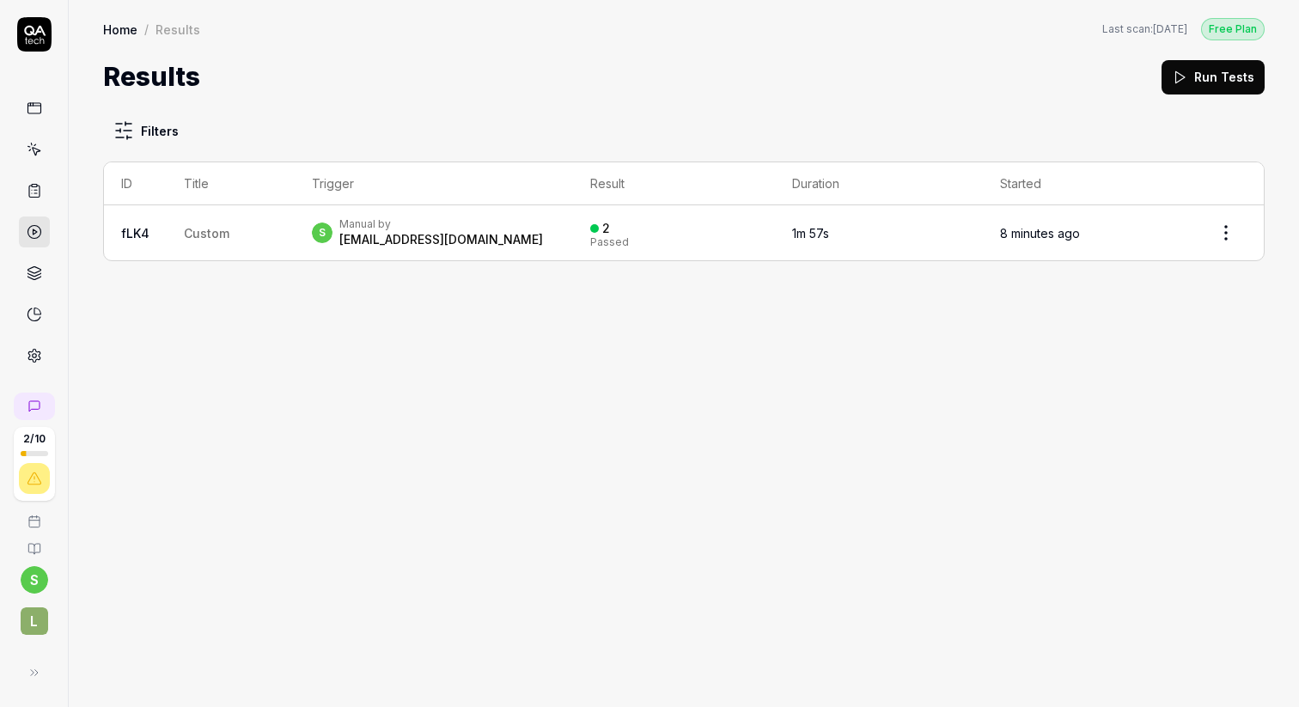
click at [46, 196] on link at bounding box center [34, 190] width 31 height 31
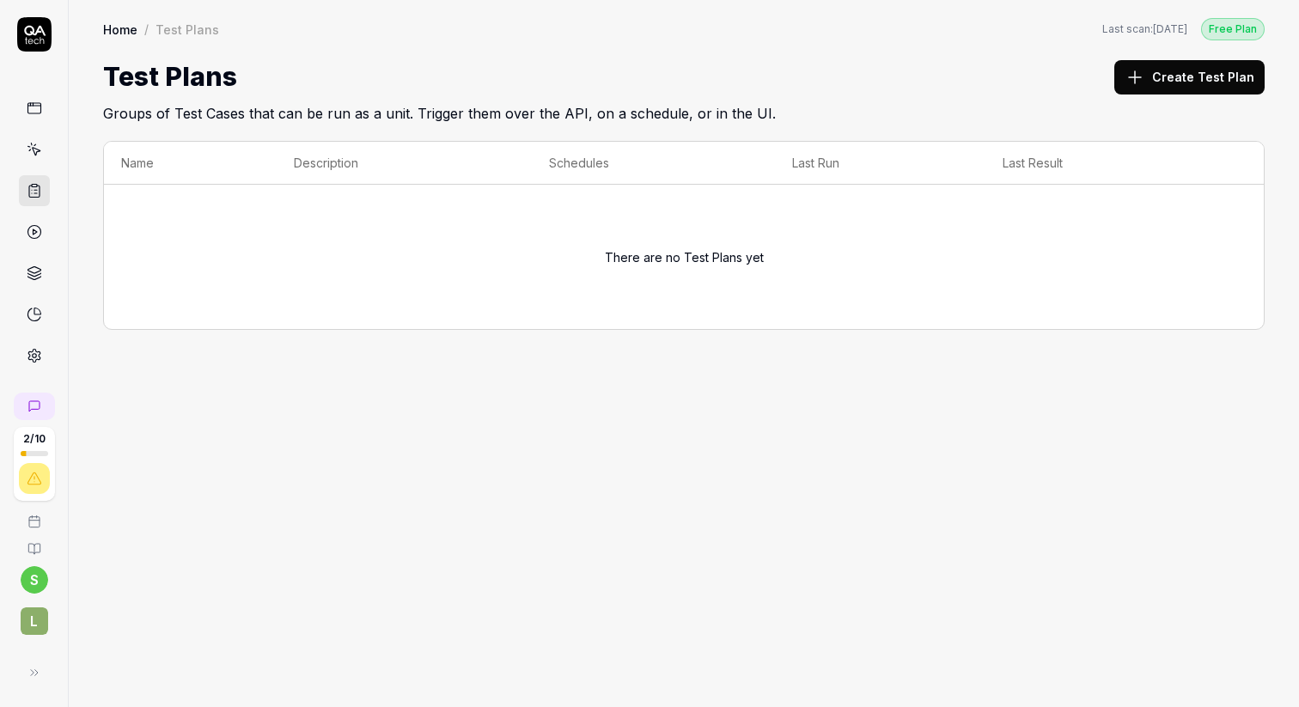
click at [46, 131] on div at bounding box center [34, 232] width 31 height 278
click at [44, 138] on link at bounding box center [34, 149] width 31 height 31
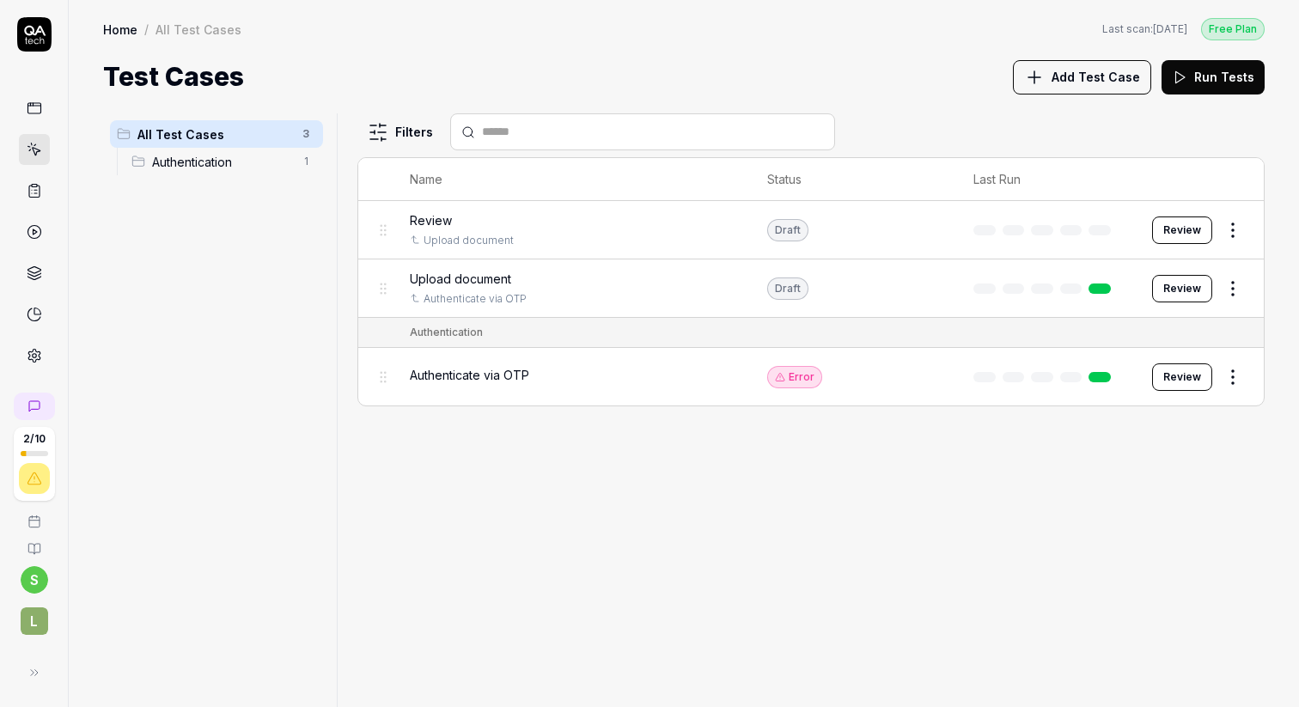
click at [35, 106] on icon at bounding box center [33, 106] width 13 height 0
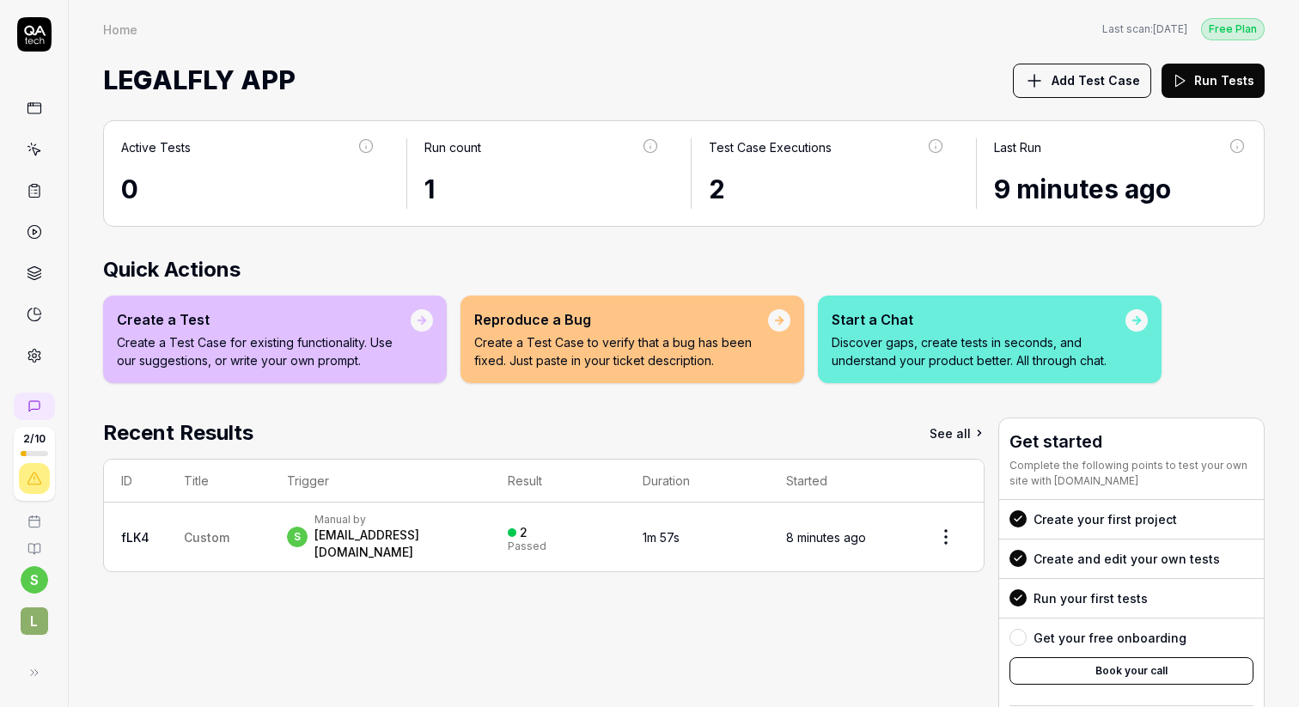
click at [360, 339] on p "Create a Test Case for existing functionality. Use our suggestions, or write yo…" at bounding box center [264, 351] width 294 height 36
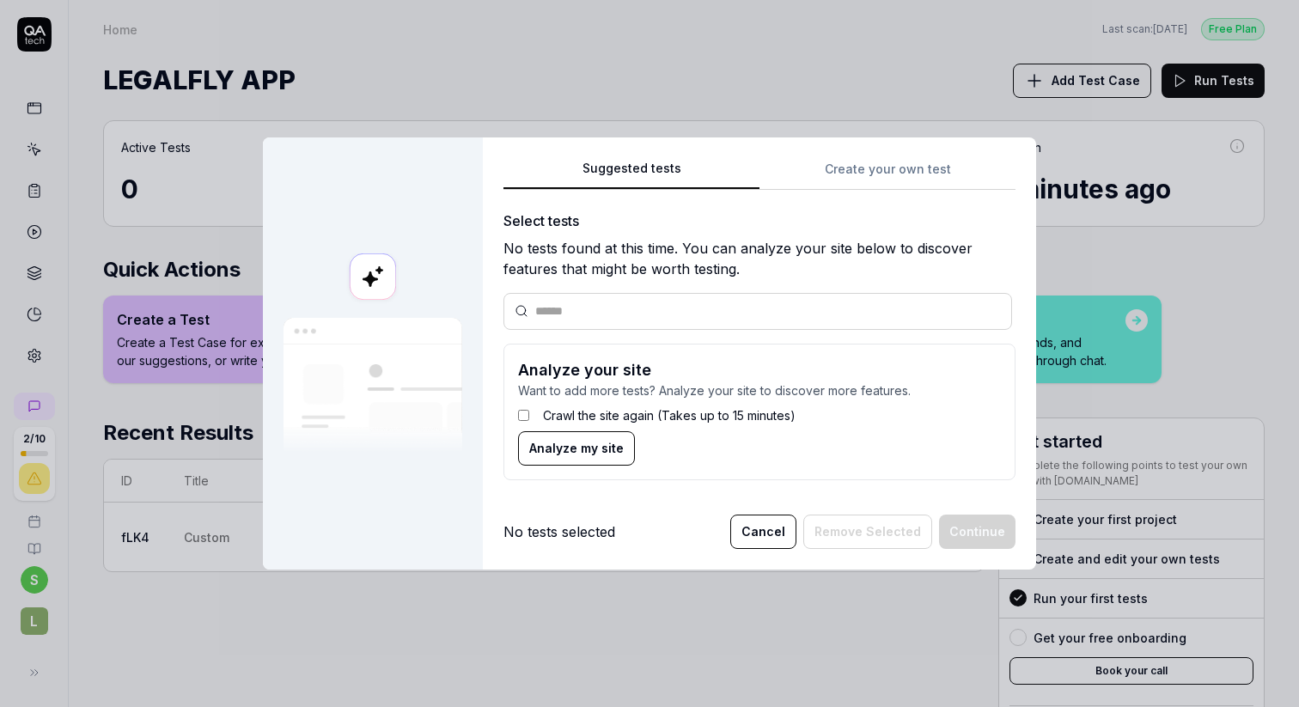
click at [601, 451] on span "Analyze my site" at bounding box center [576, 448] width 94 height 18
